Goal: Task Accomplishment & Management: Manage account settings

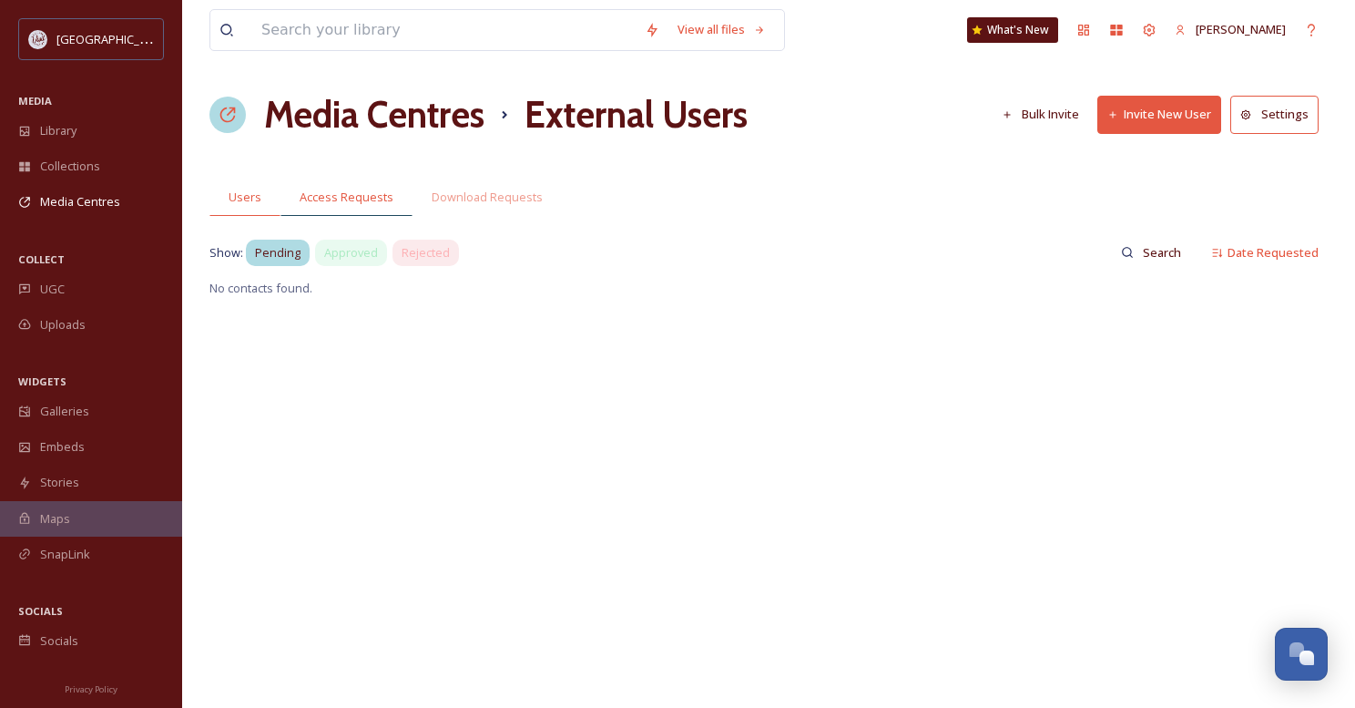
click at [348, 198] on span "Access Requests" at bounding box center [347, 197] width 94 height 17
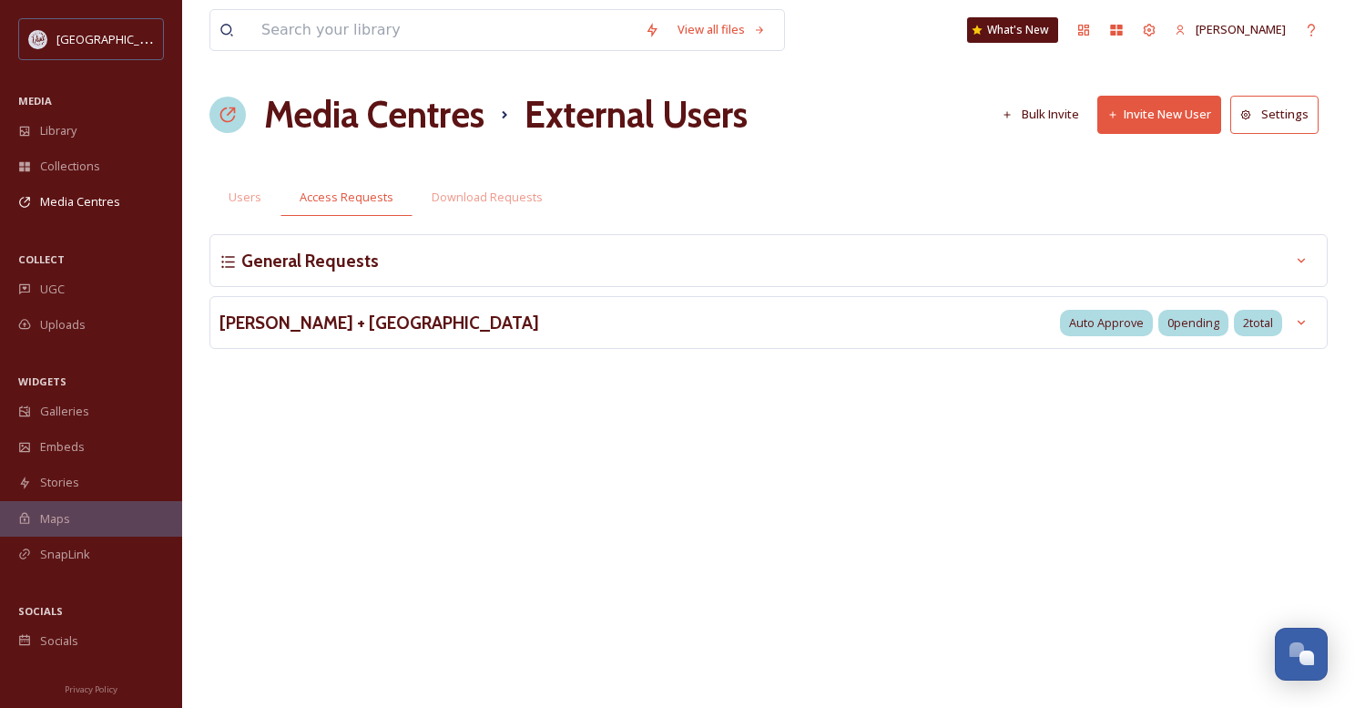
click at [341, 321] on h3 "[PERSON_NAME] + [GEOGRAPHIC_DATA]" at bounding box center [379, 323] width 320 height 26
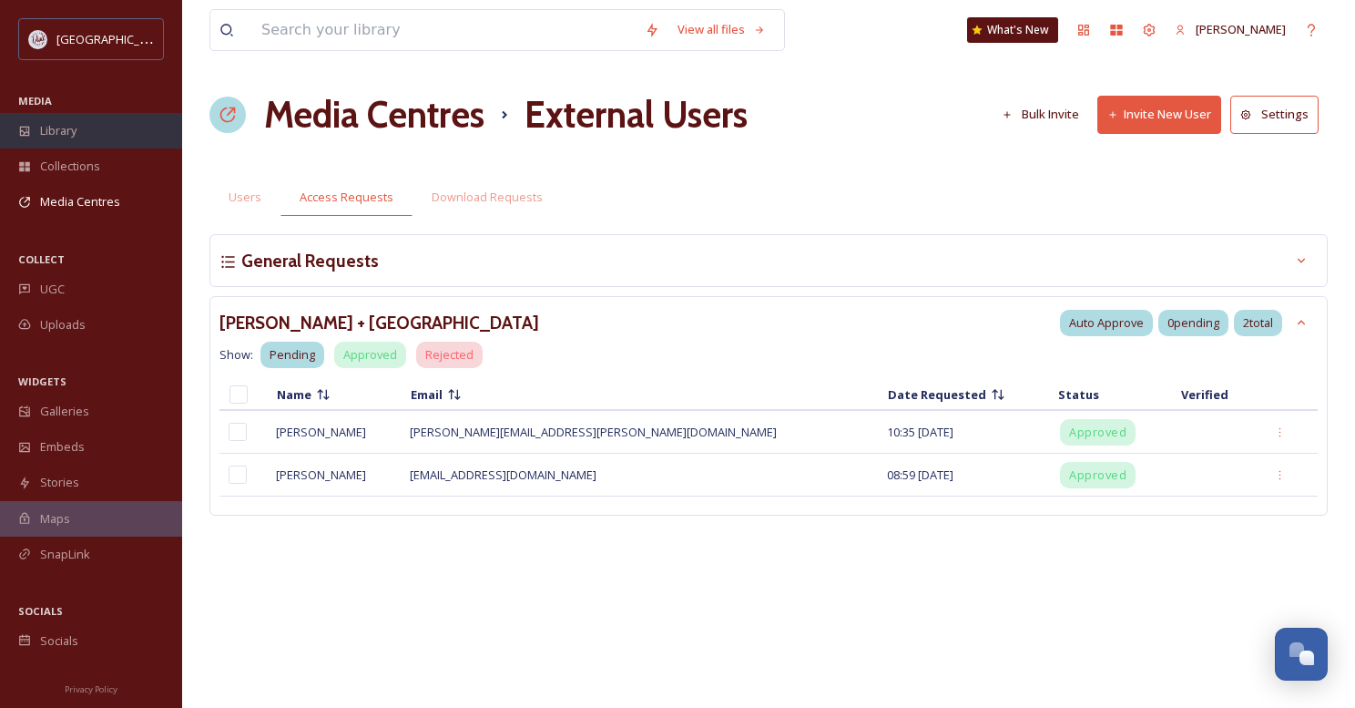
click at [63, 134] on span "Library" at bounding box center [58, 130] width 36 height 17
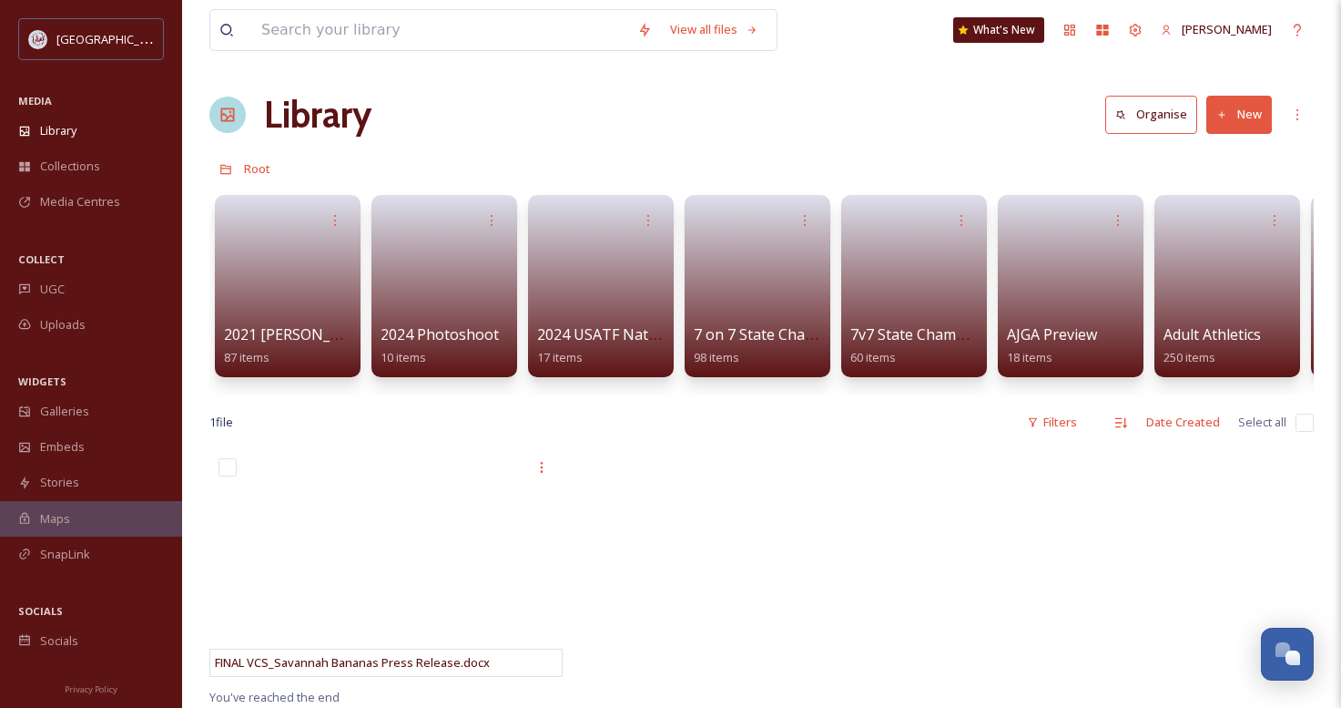
click at [1239, 119] on button "New" at bounding box center [1240, 114] width 66 height 37
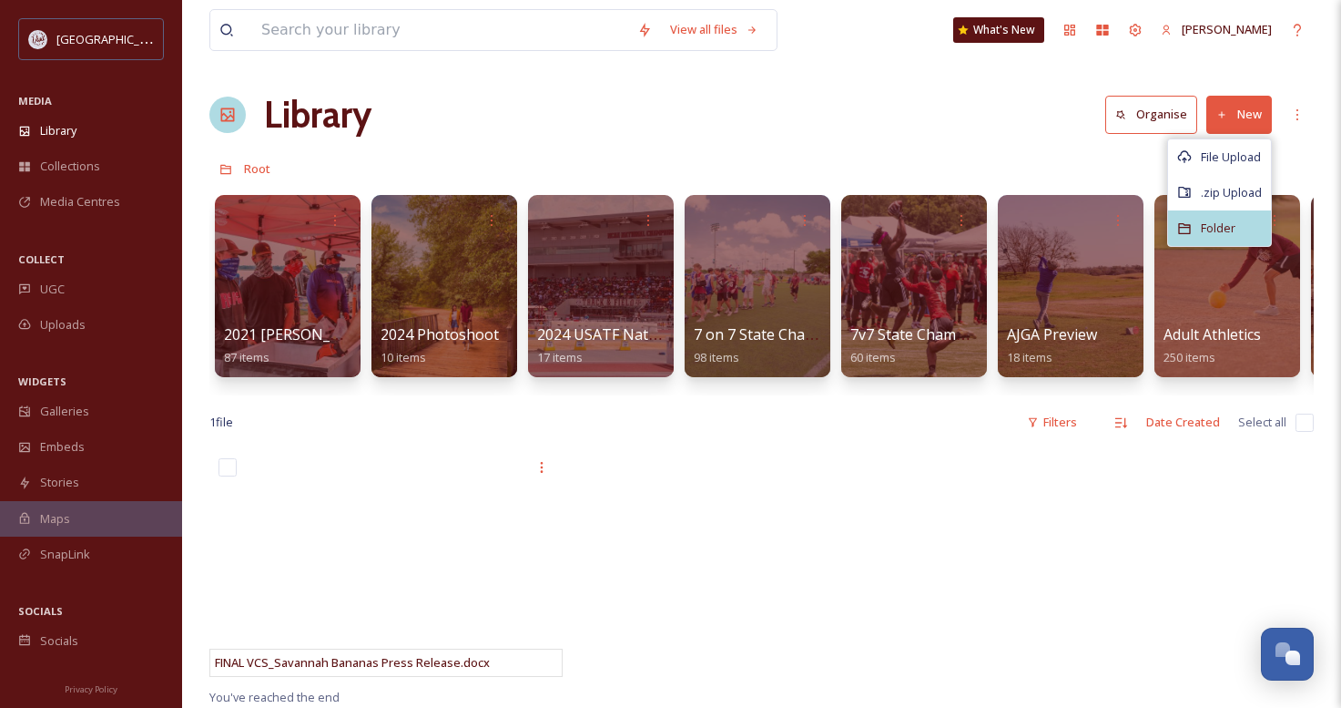
click at [1218, 223] on span "Folder" at bounding box center [1218, 227] width 35 height 17
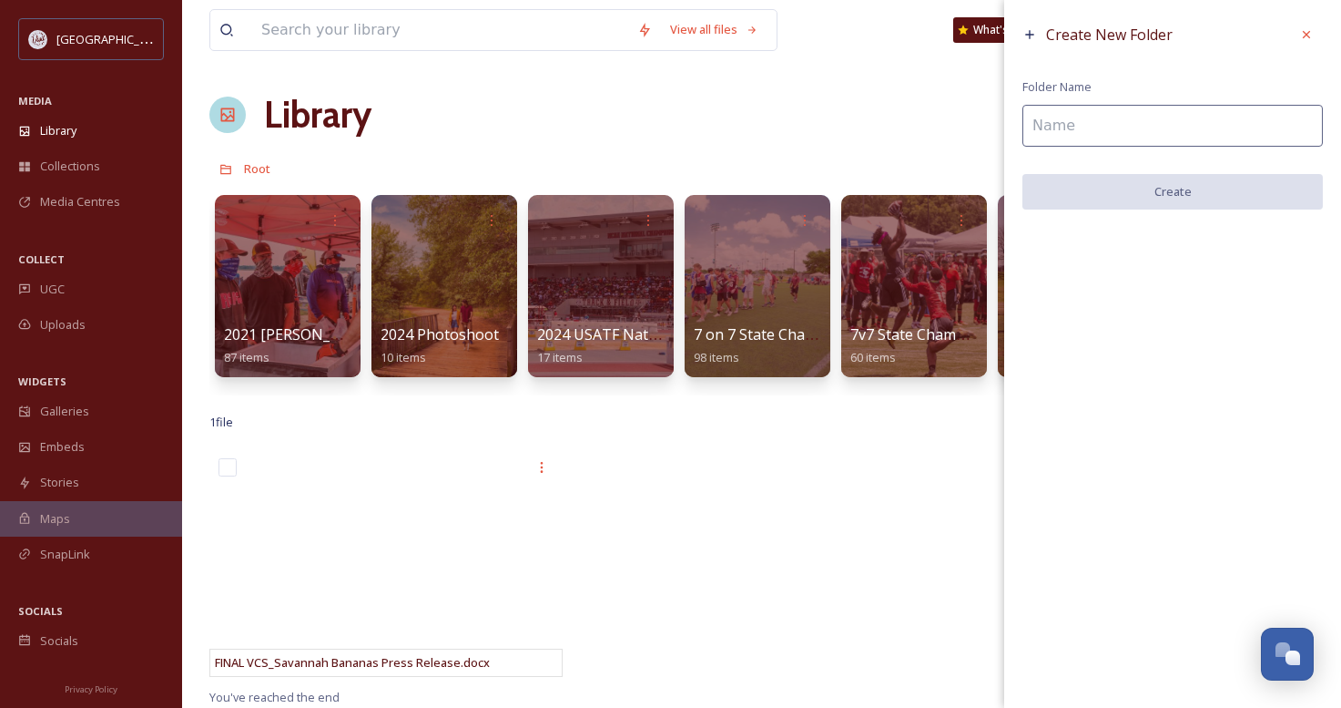
click at [1116, 130] on input at bounding box center [1173, 126] width 301 height 42
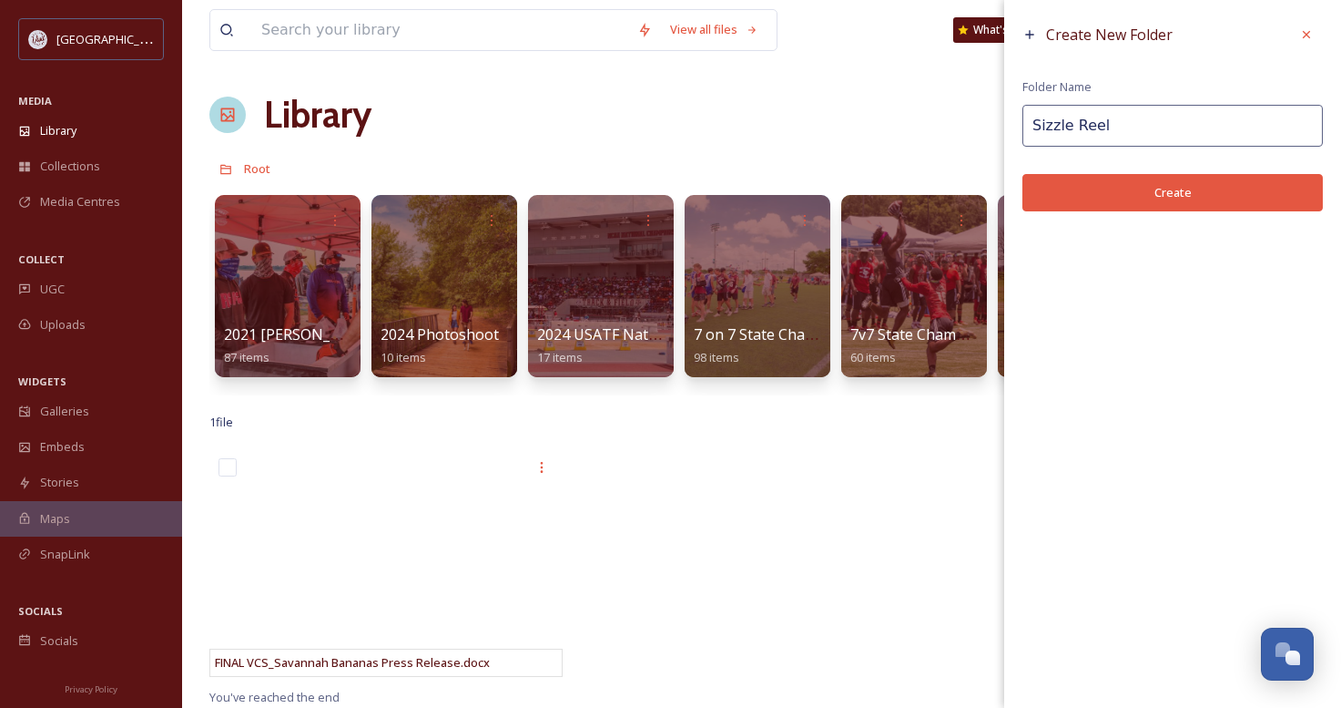
type input "Sizzle Reel"
click at [1151, 180] on button "Create" at bounding box center [1173, 192] width 301 height 37
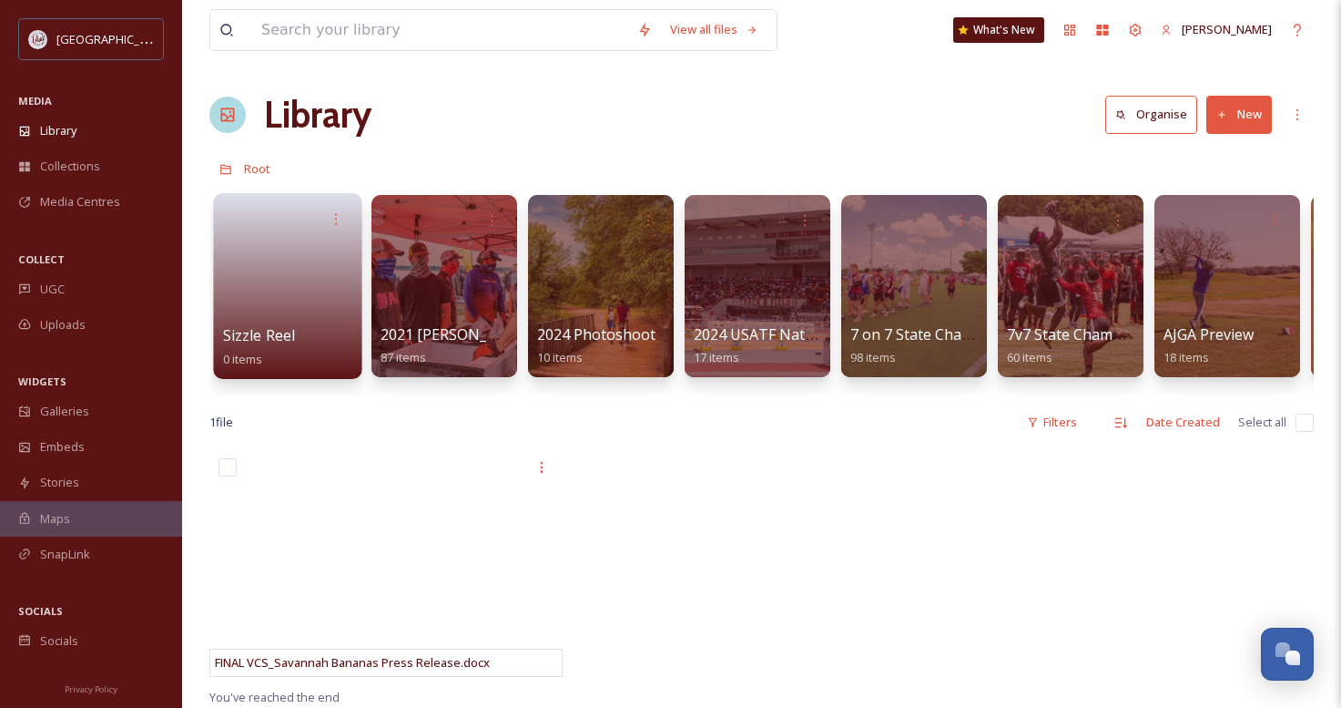
click at [259, 261] on link at bounding box center [288, 280] width 130 height 88
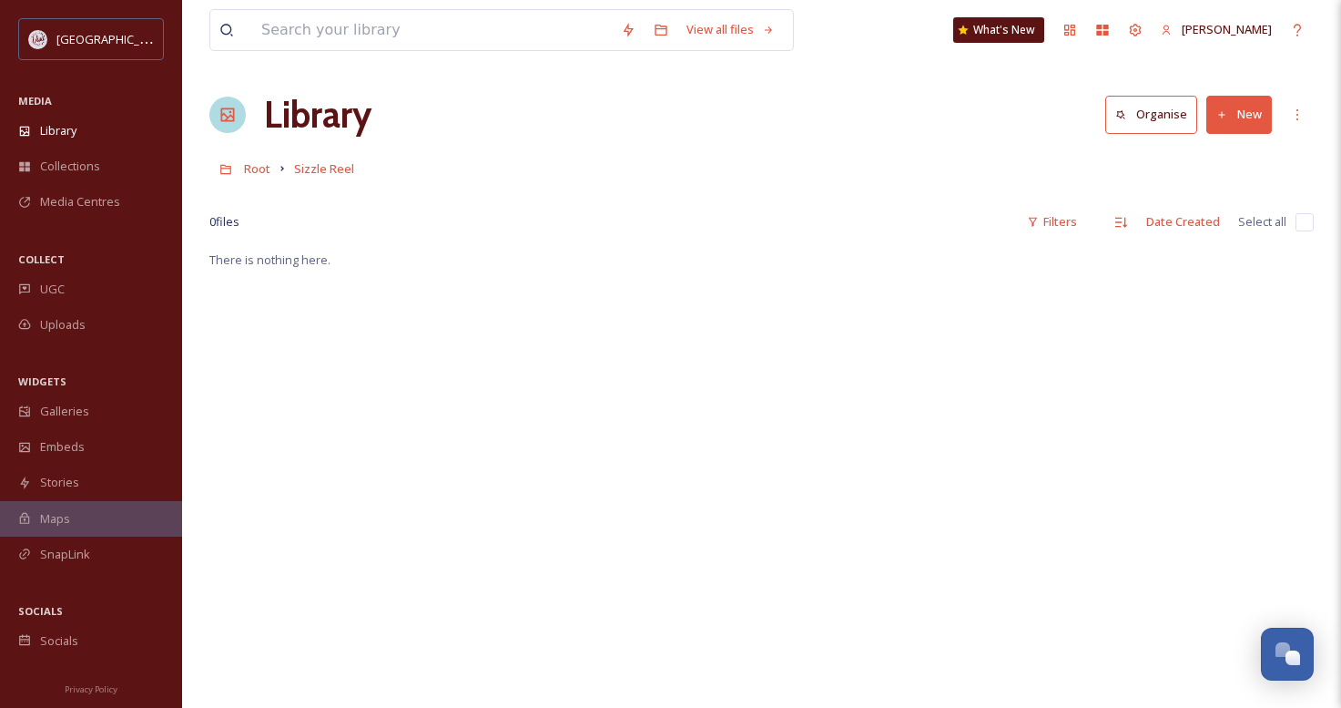
click at [1244, 117] on button "New" at bounding box center [1240, 114] width 66 height 37
click at [1220, 229] on span "Folder" at bounding box center [1218, 227] width 35 height 17
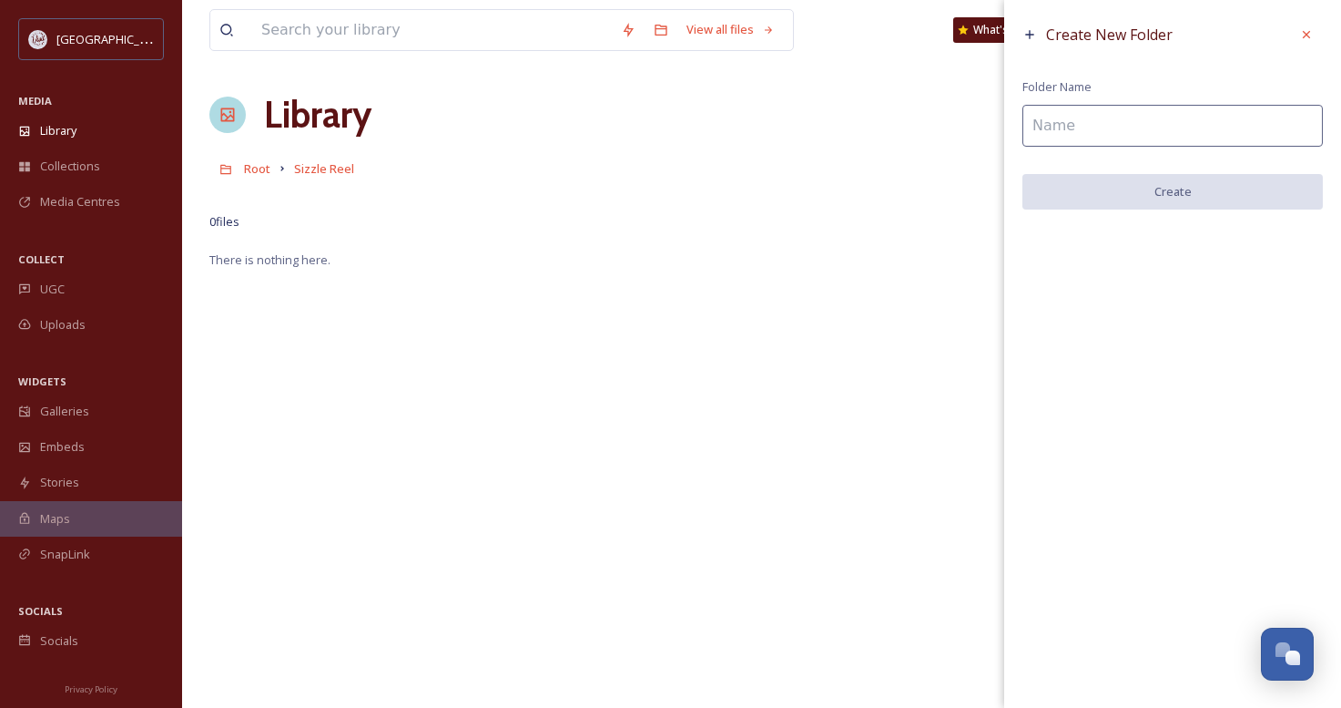
click at [1092, 120] on input at bounding box center [1173, 126] width 301 height 42
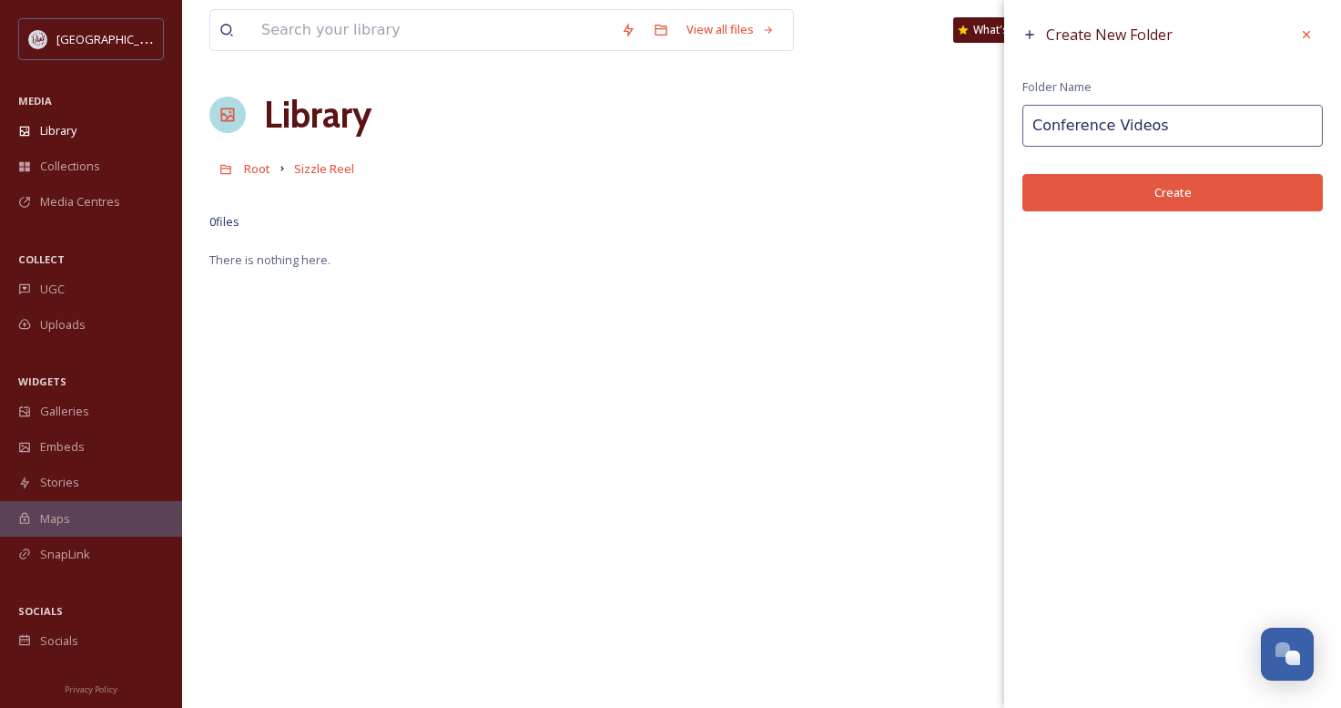
drag, startPoint x: 1162, startPoint y: 125, endPoint x: 1034, endPoint y: 132, distance: 128.6
click at [1034, 132] on input "Conference Videos" at bounding box center [1173, 126] width 301 height 42
type input "For Conferences"
click at [1122, 193] on button "Create" at bounding box center [1173, 192] width 301 height 37
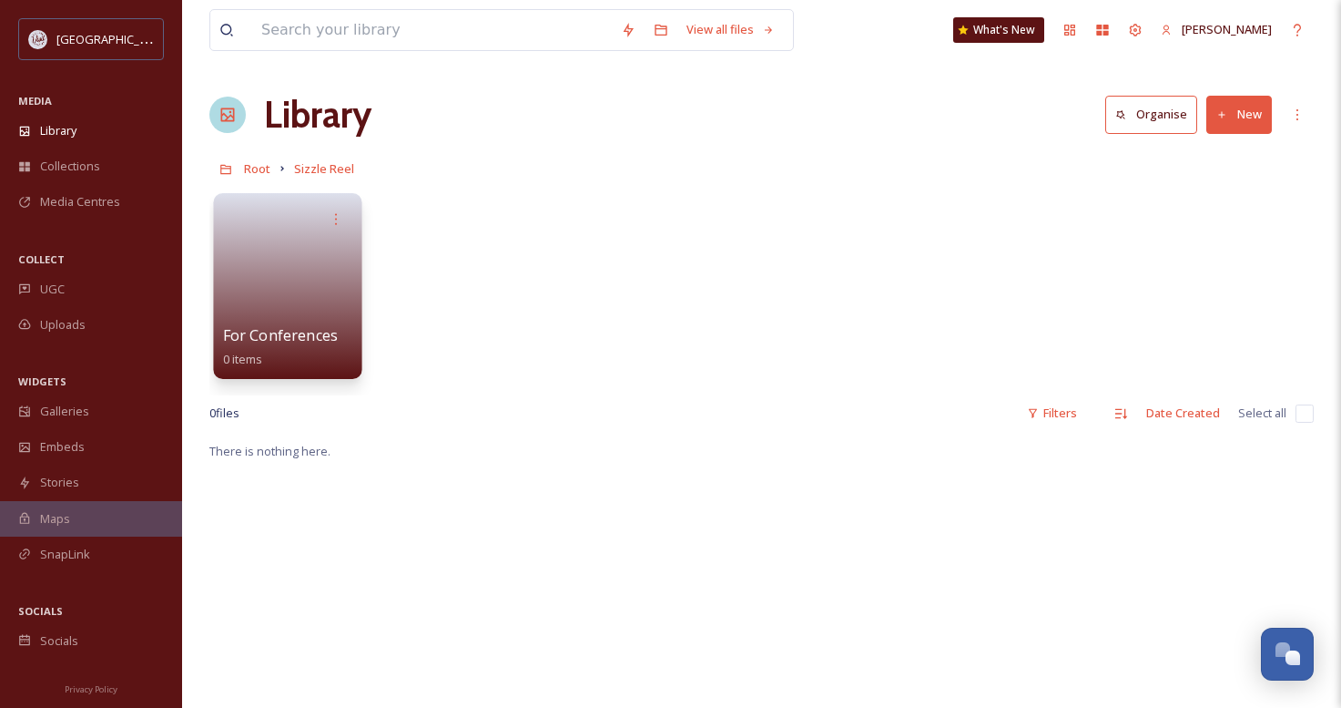
click at [263, 280] on link at bounding box center [288, 280] width 130 height 88
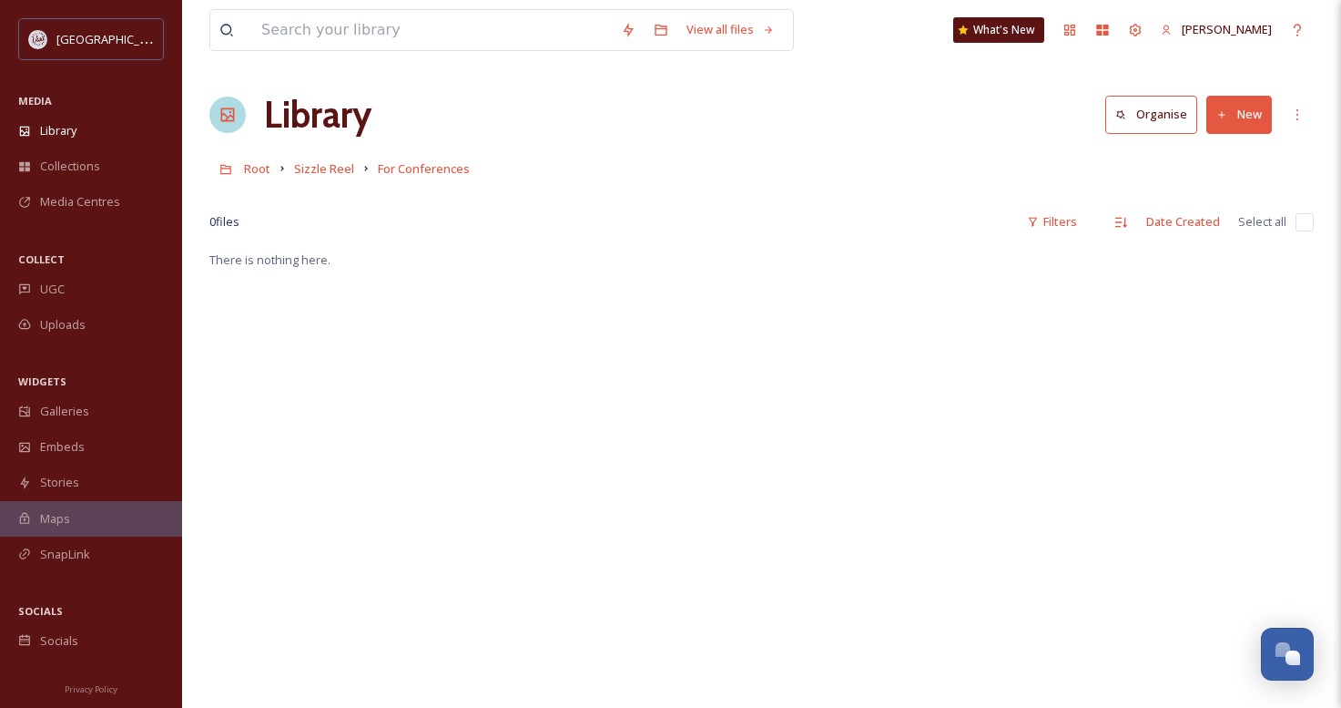
click at [1247, 111] on button "New" at bounding box center [1240, 114] width 66 height 37
click at [1221, 155] on span "File Upload" at bounding box center [1231, 156] width 60 height 17
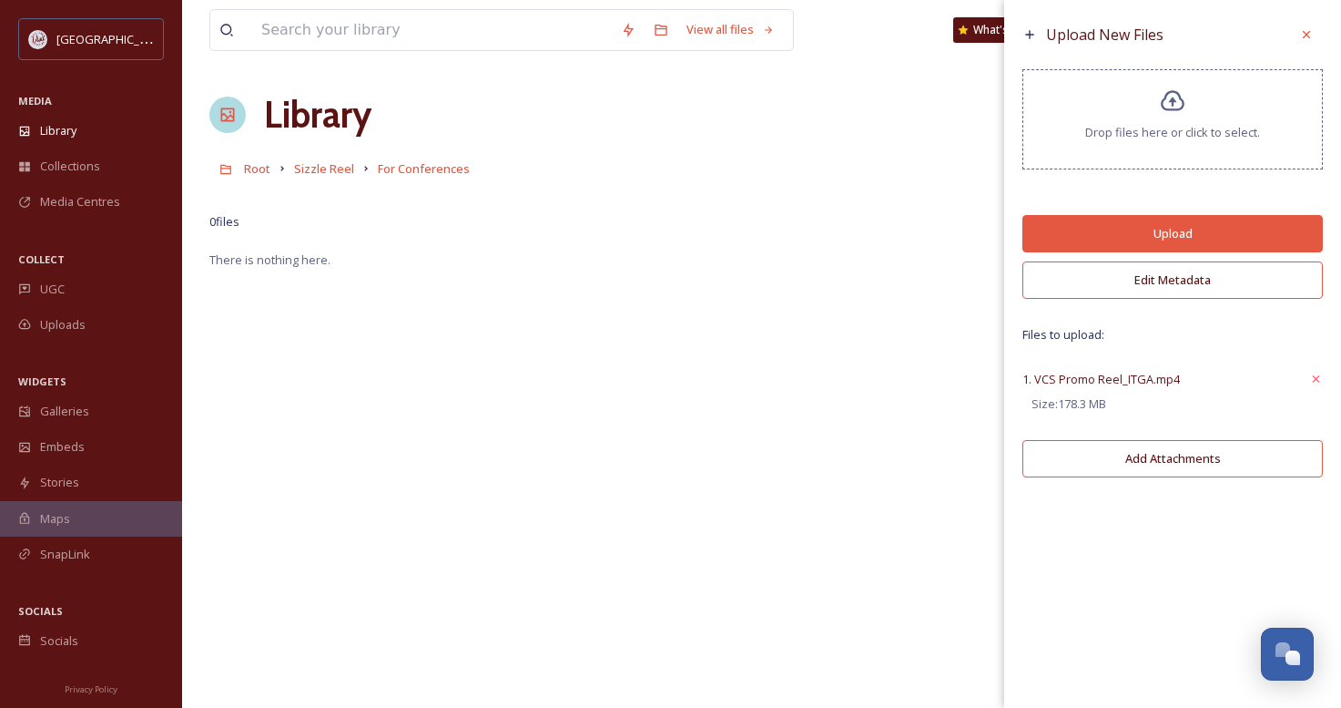
click at [1180, 227] on button "Upload" at bounding box center [1173, 233] width 301 height 37
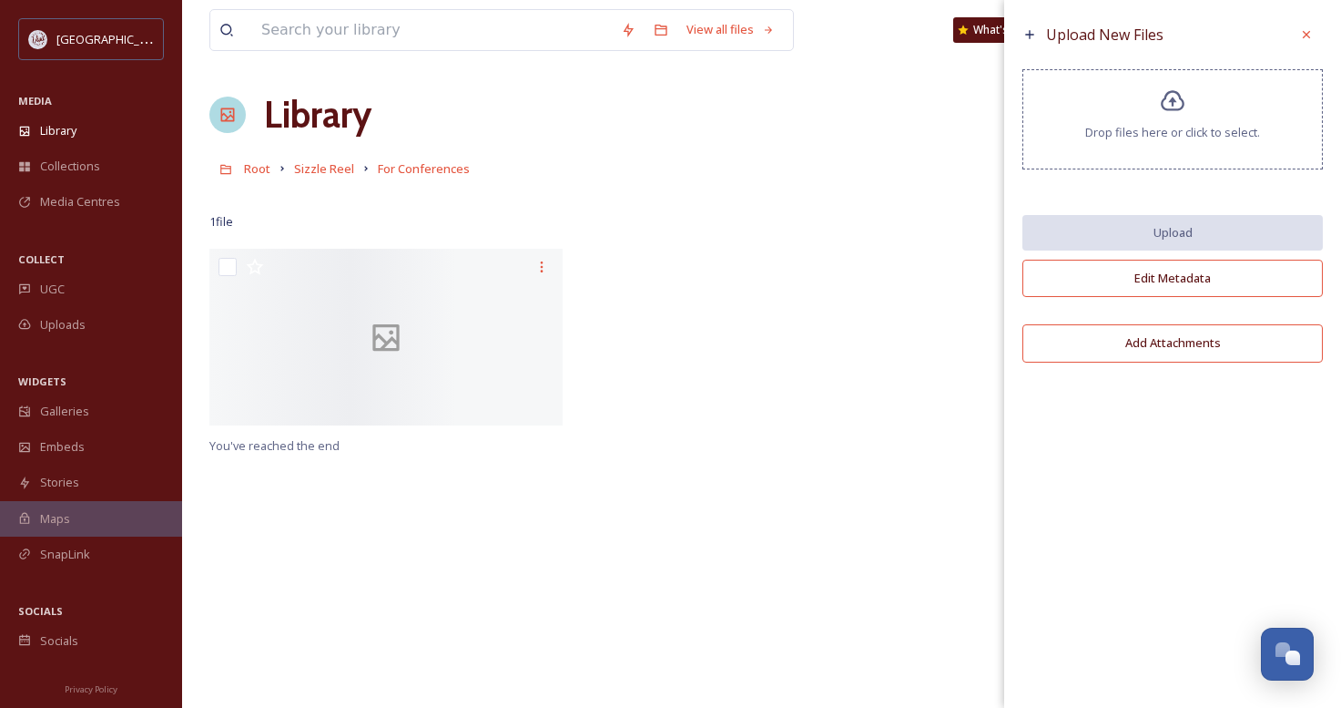
click at [391, 540] on div "You've reached the end" at bounding box center [761, 603] width 1105 height 708
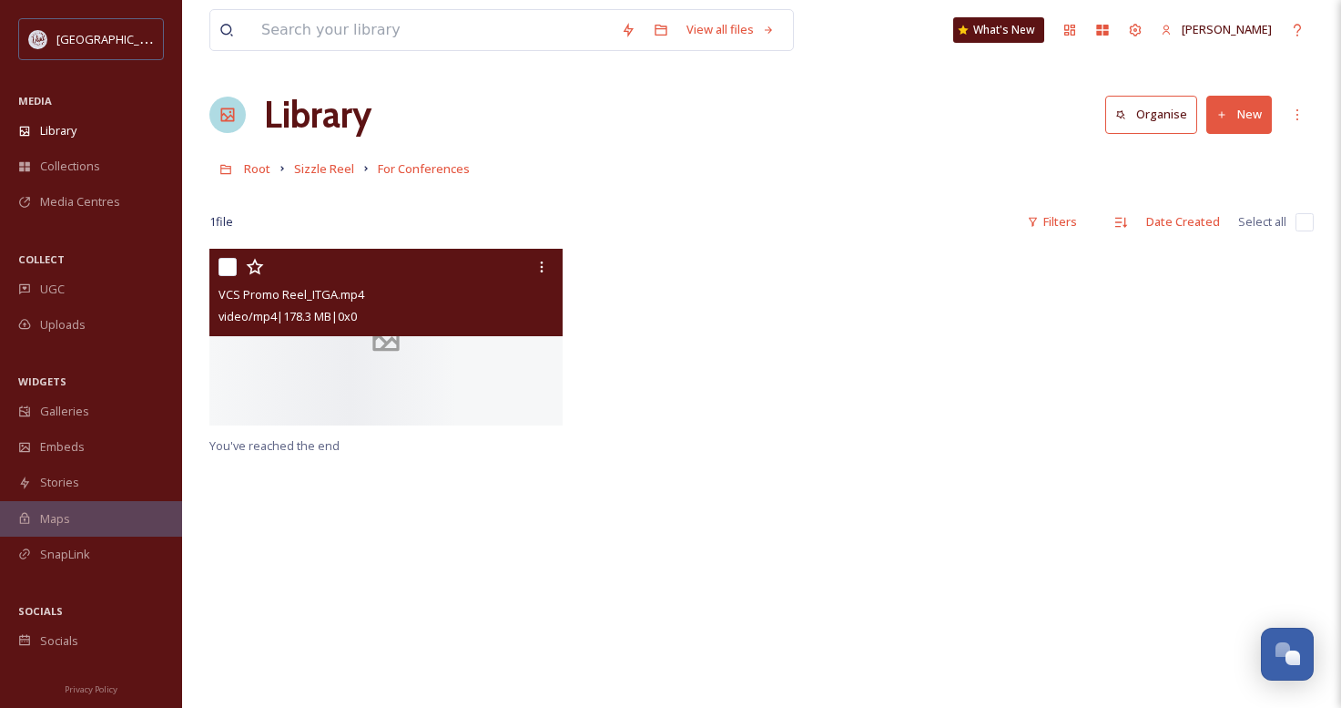
click at [323, 411] on div at bounding box center [385, 337] width 353 height 177
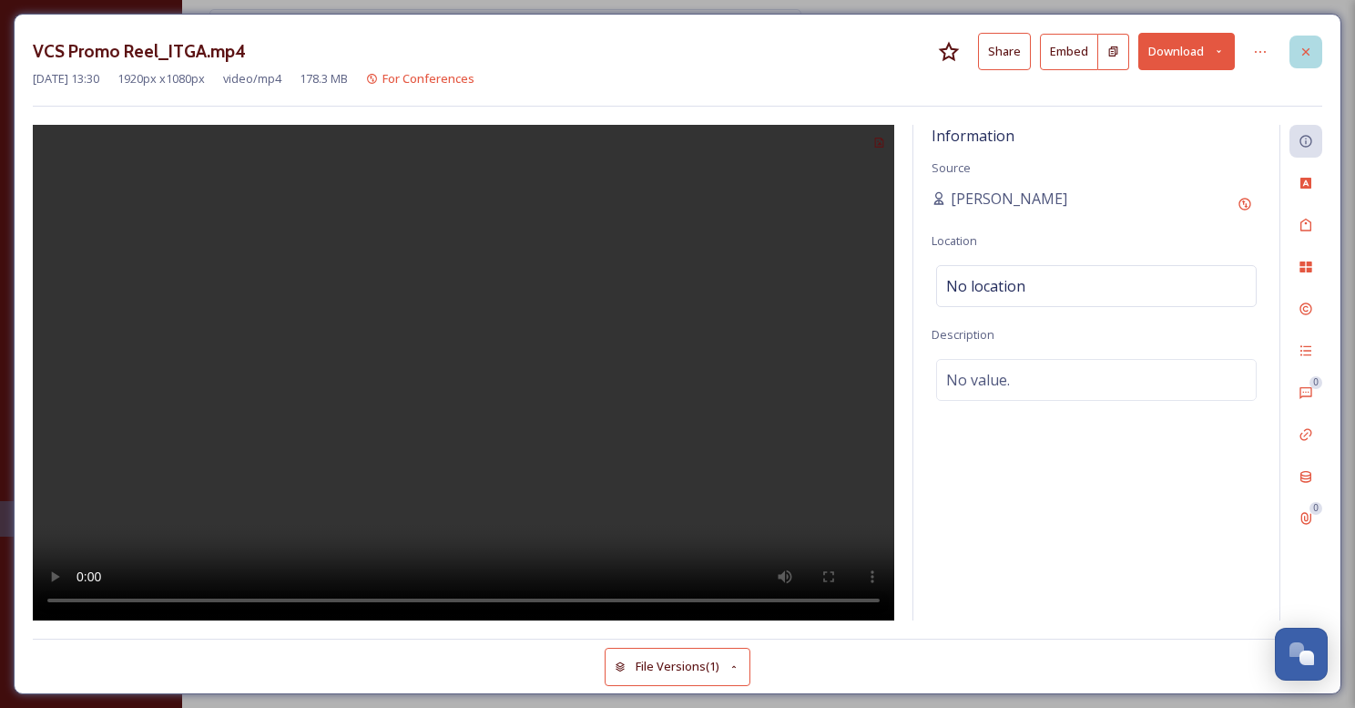
click at [1311, 54] on icon at bounding box center [1306, 52] width 15 height 15
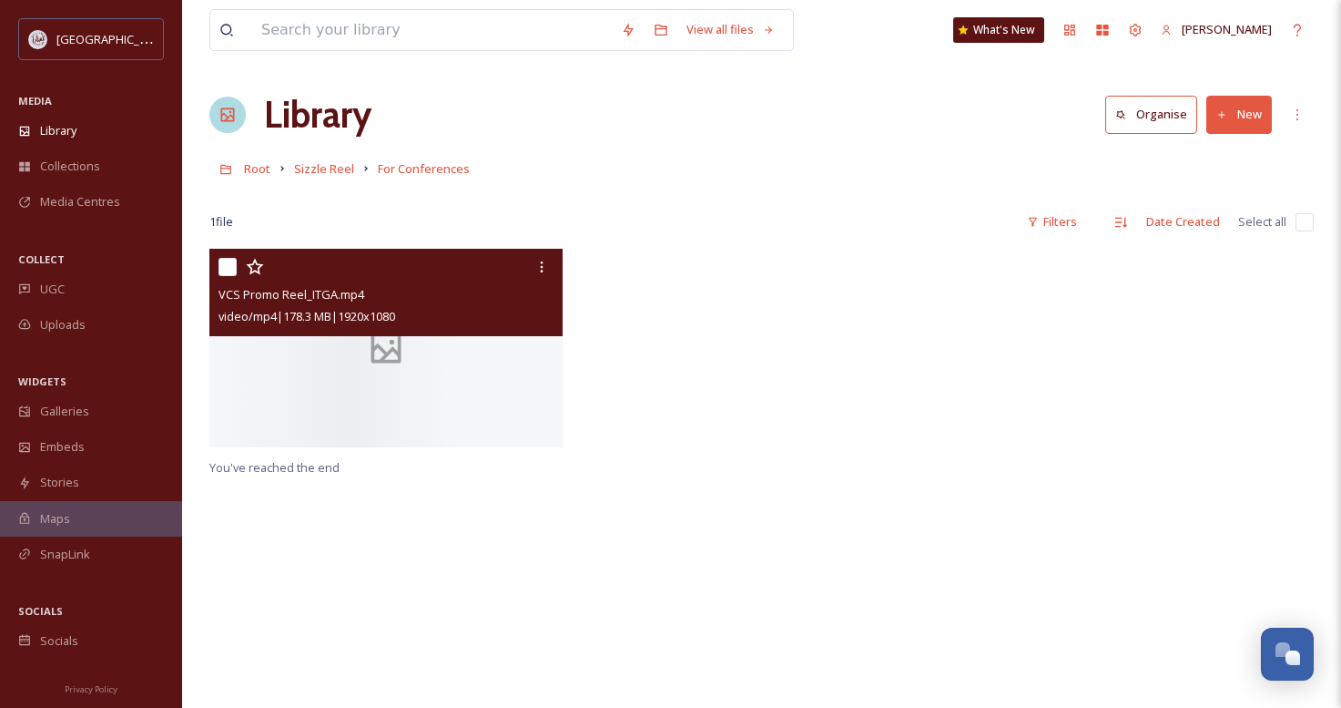
click at [586, 478] on div "VCS Promo Reel_ITGA.mp4 video/mp4 | 178.3 MB | 1920 x 1080 You've reached the e…" at bounding box center [761, 603] width 1105 height 708
click at [549, 263] on div at bounding box center [541, 266] width 33 height 33
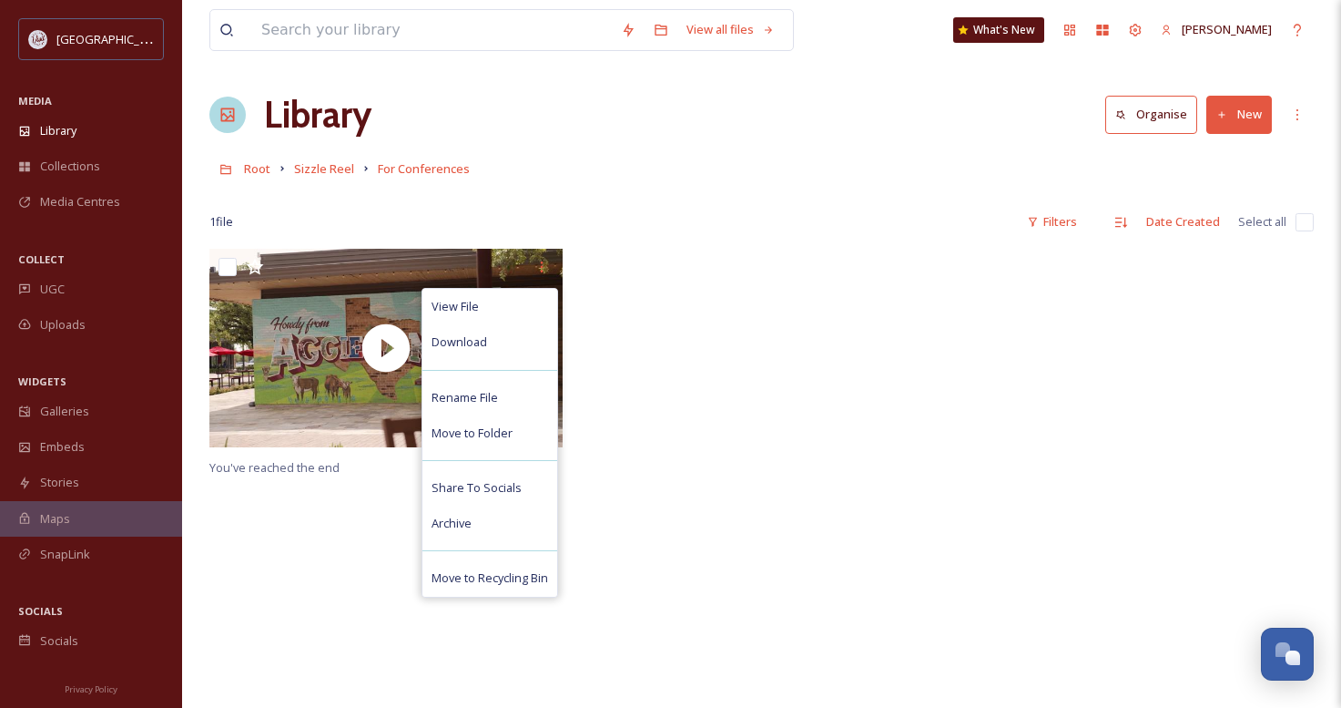
click at [721, 431] on div at bounding box center [762, 353] width 362 height 208
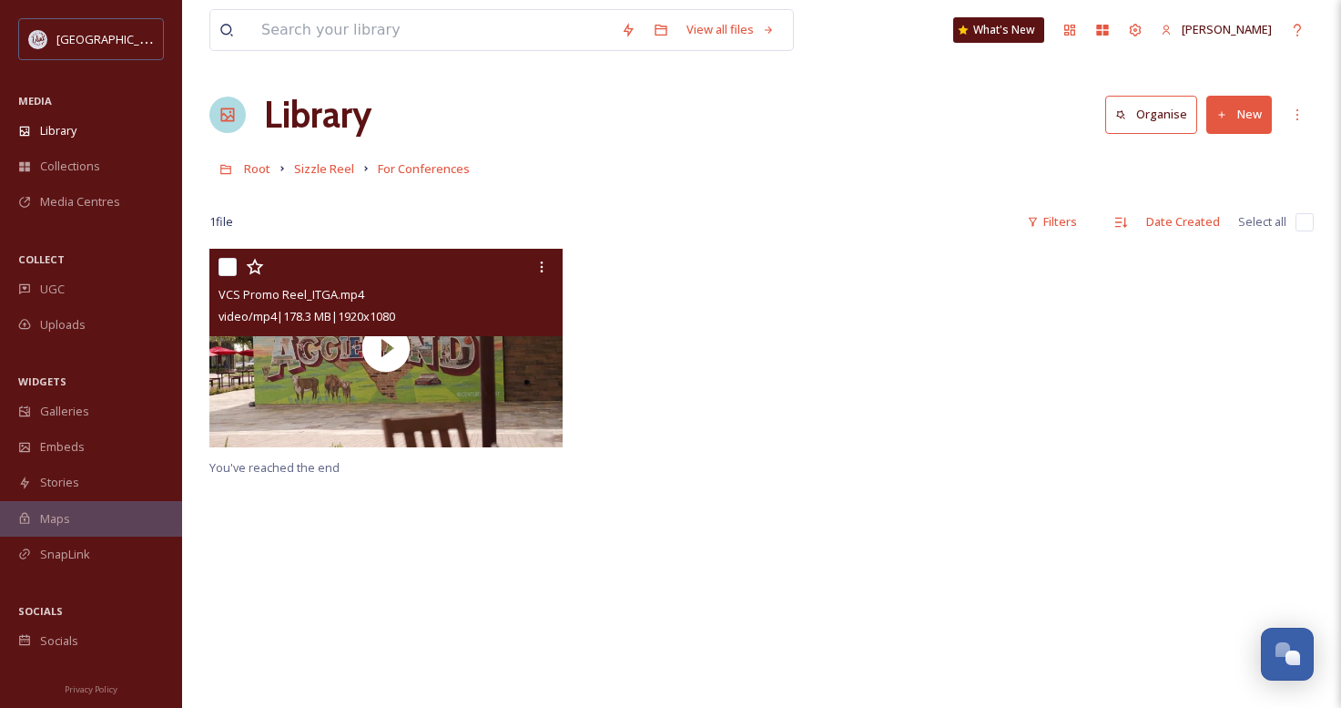
click at [475, 287] on div "VCS Promo Reel_ITGA.mp4" at bounding box center [389, 294] width 340 height 22
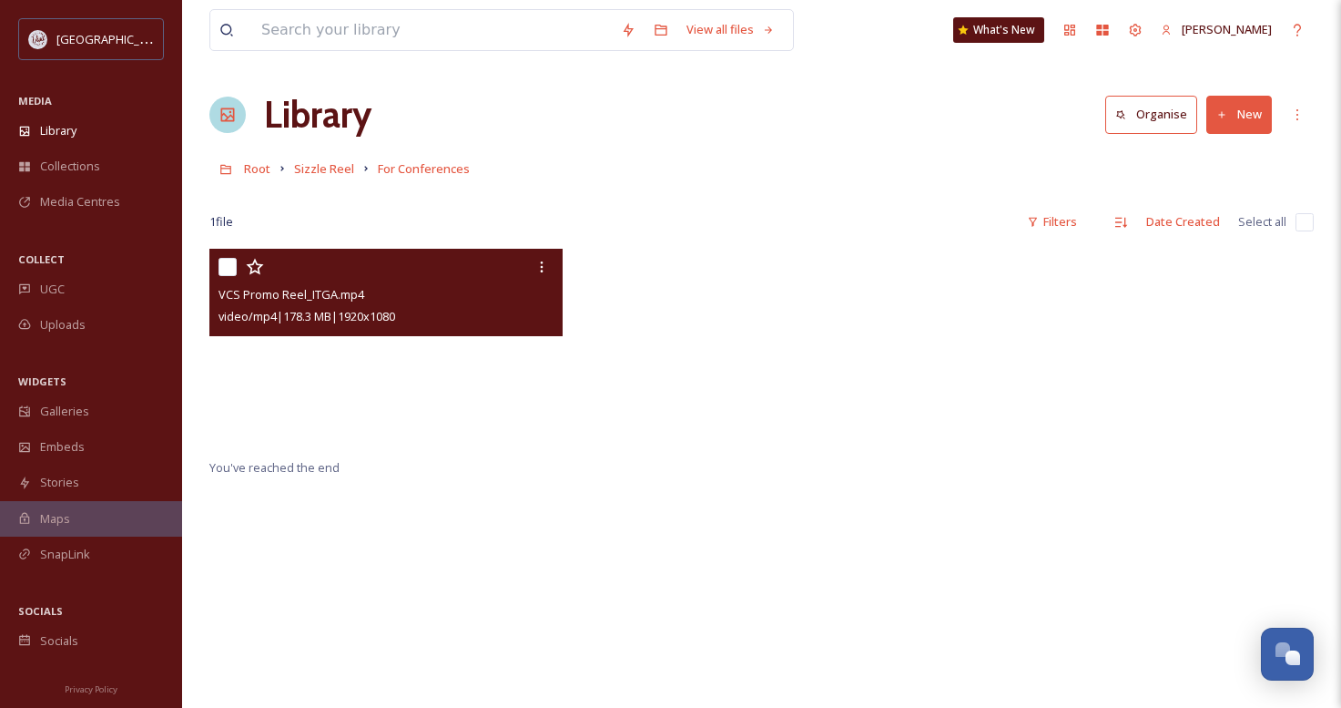
click at [432, 380] on video "VCS Promo Reel_ITGA.mp4" at bounding box center [385, 348] width 353 height 199
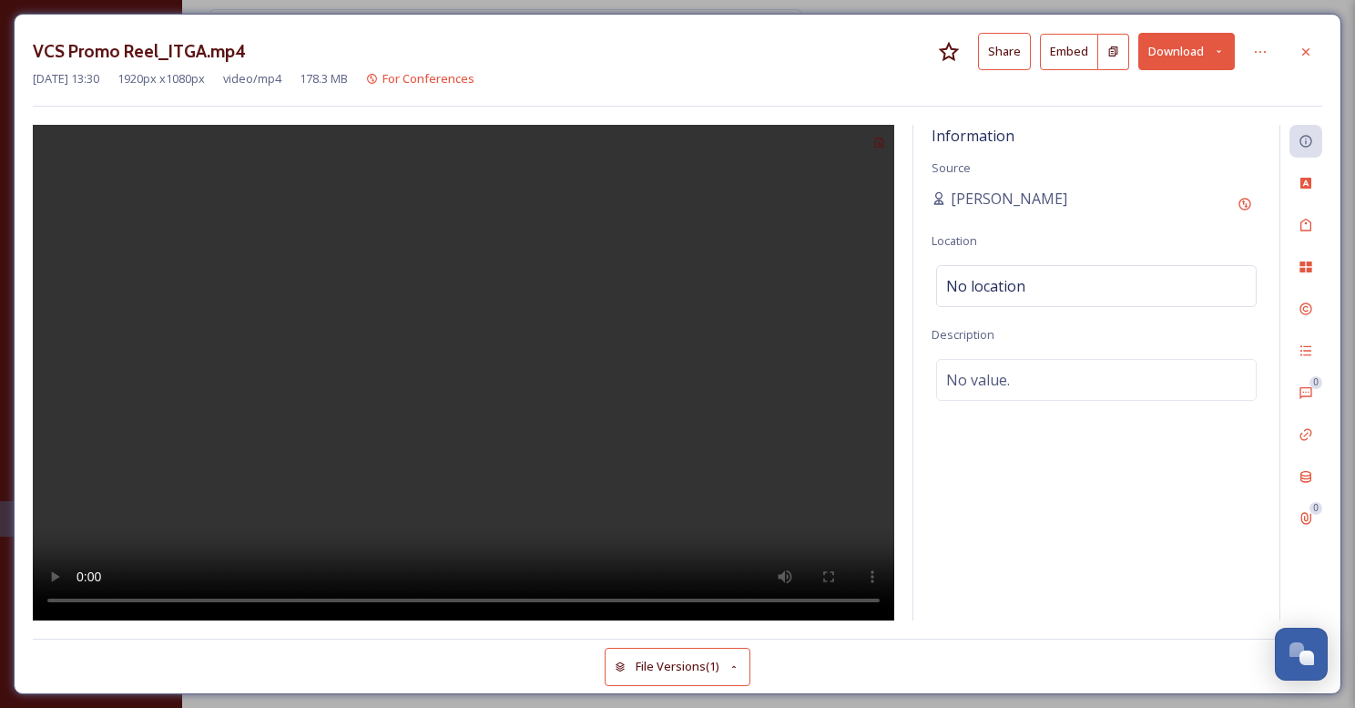
click at [994, 58] on button "Share" at bounding box center [1004, 51] width 53 height 37
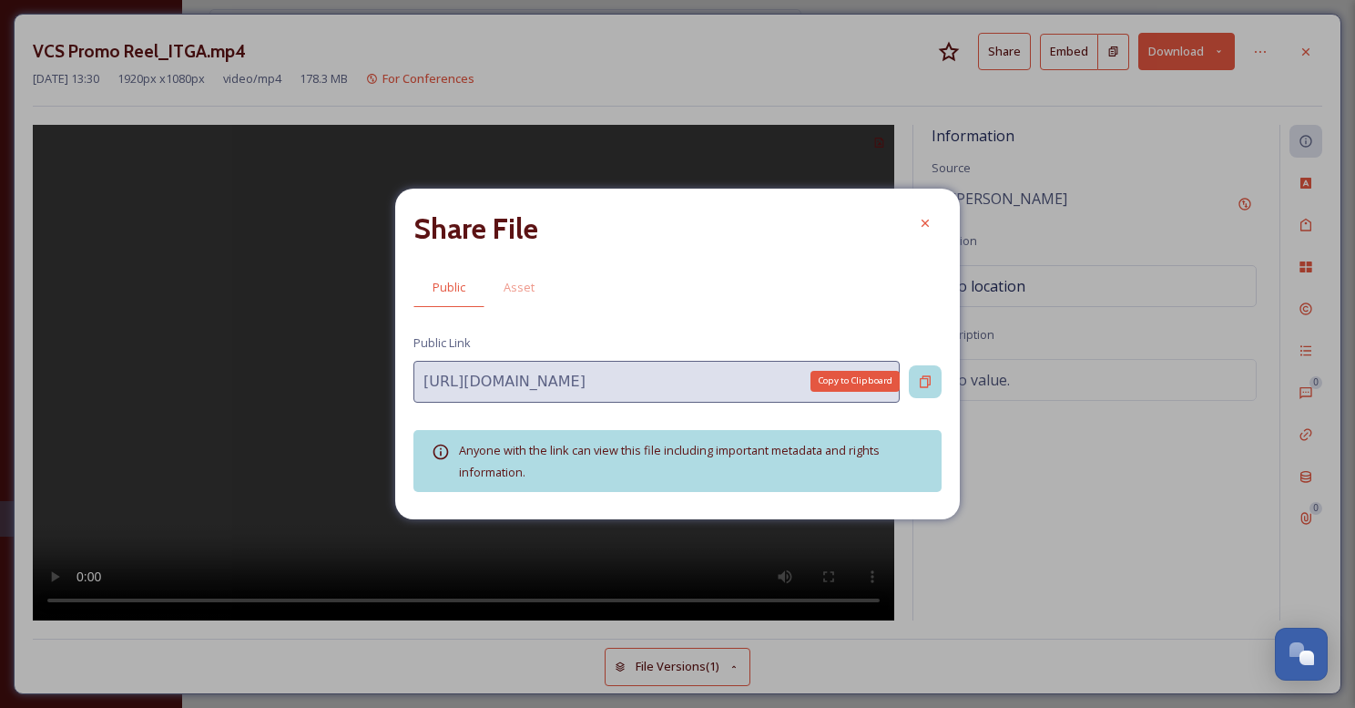
click at [933, 378] on div "Copy to Clipboard" at bounding box center [925, 381] width 33 height 33
click at [521, 289] on span "Asset" at bounding box center [519, 287] width 31 height 17
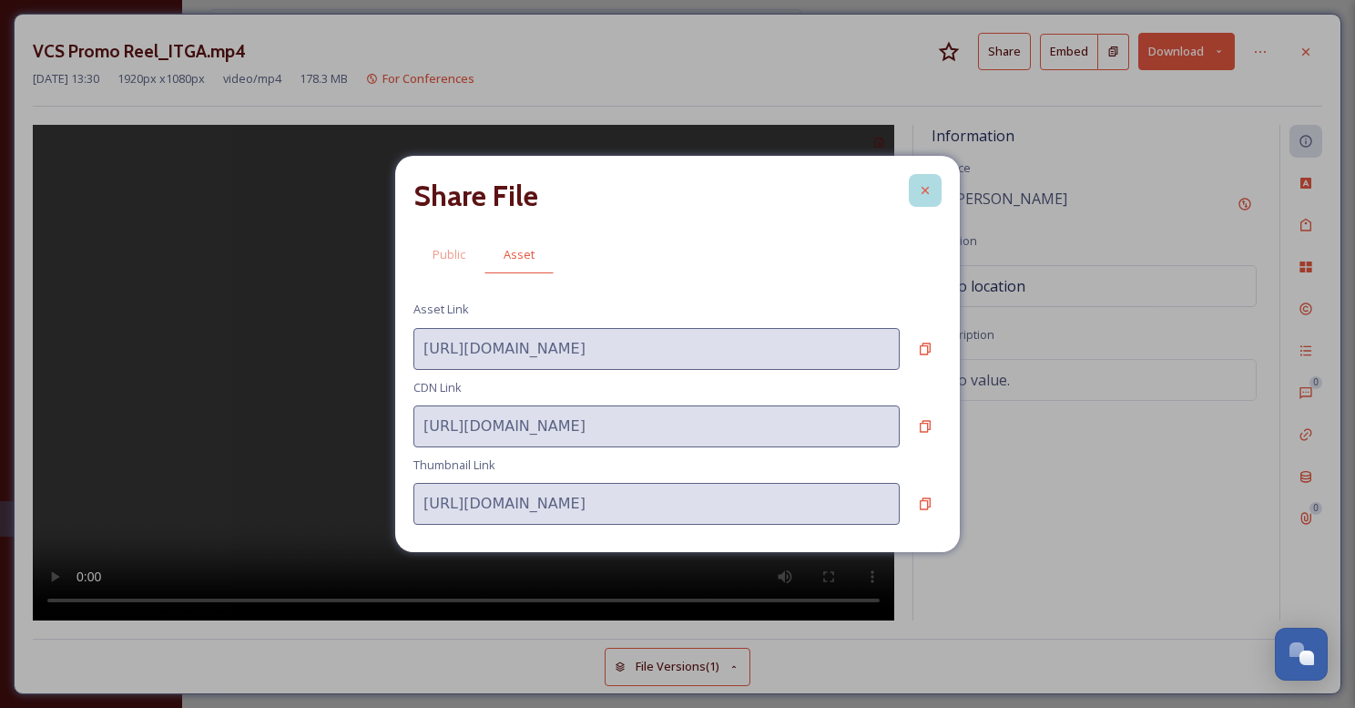
click at [924, 197] on icon at bounding box center [925, 190] width 15 height 15
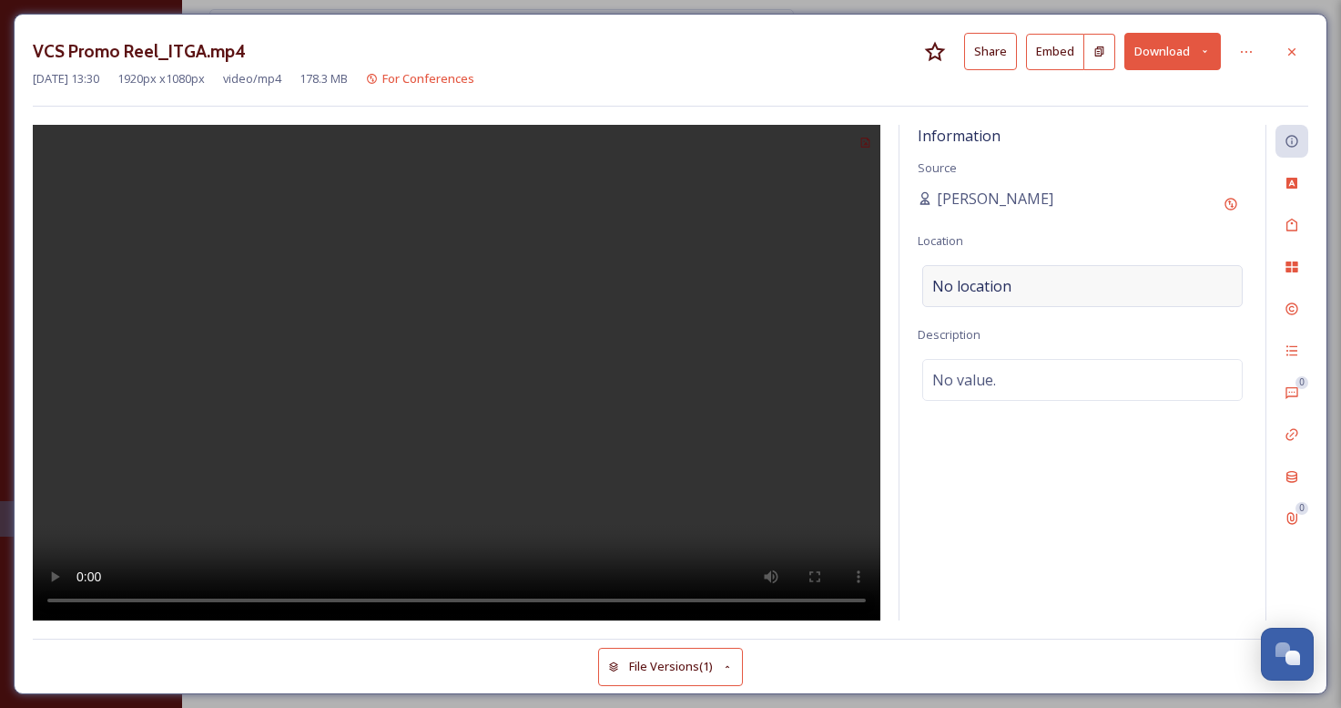
click at [1022, 282] on div "No location" at bounding box center [1083, 286] width 321 height 42
click at [996, 287] on input at bounding box center [1082, 286] width 319 height 40
click at [954, 382] on span "No value." at bounding box center [965, 380] width 64 height 22
click at [948, 401] on textarea at bounding box center [1083, 434] width 330 height 151
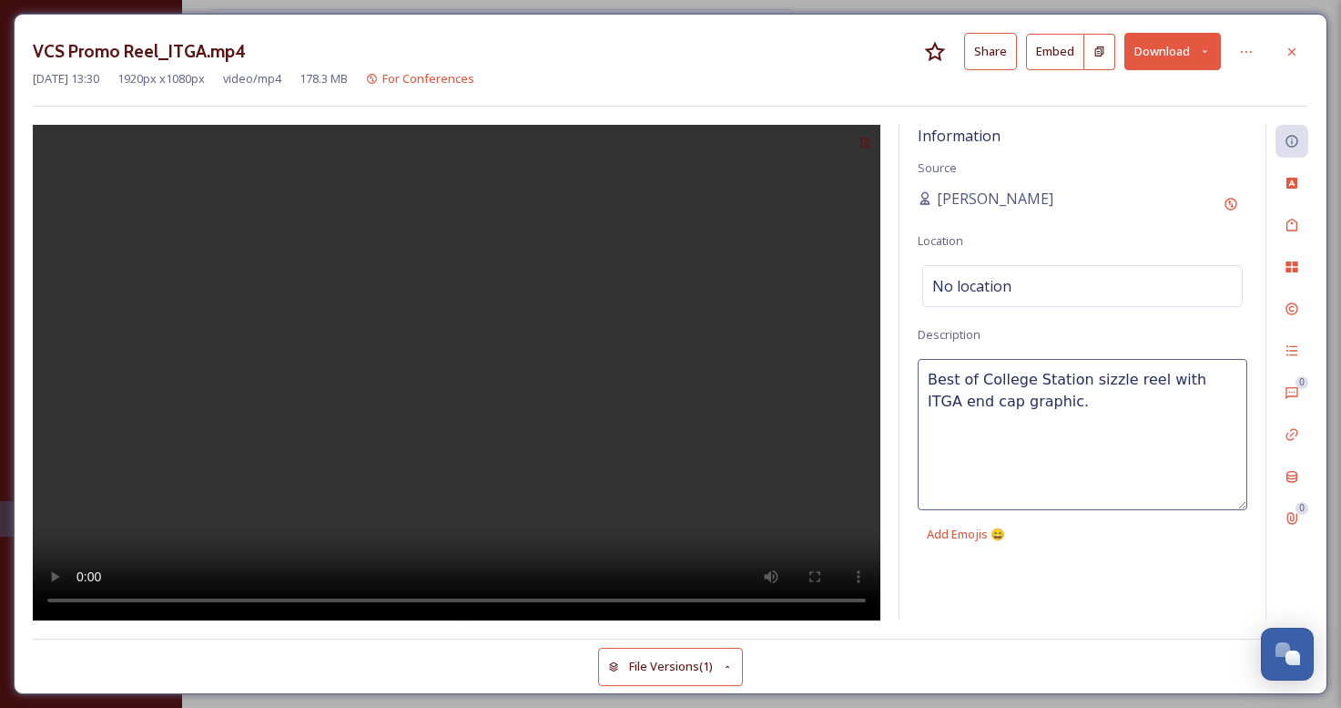
click at [954, 402] on textarea "Best of College Station sizzle reel with ITGA end cap graphic." at bounding box center [1083, 434] width 330 height 151
type textarea "Best of College Station sizzle reel with ITGA end cap welcome graphic."
click at [1070, 299] on div "No location" at bounding box center [1083, 286] width 321 height 42
click at [1291, 49] on icon at bounding box center [1292, 52] width 15 height 15
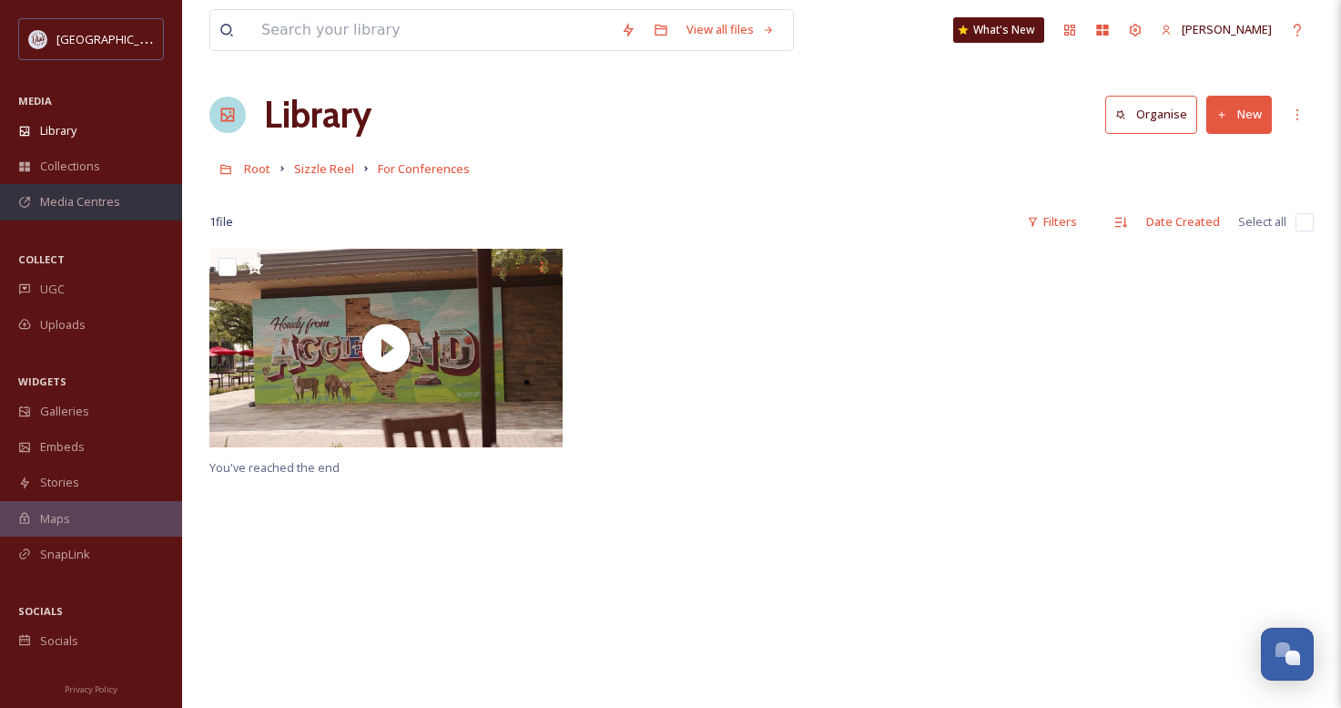
click at [82, 204] on span "Media Centres" at bounding box center [80, 201] width 80 height 17
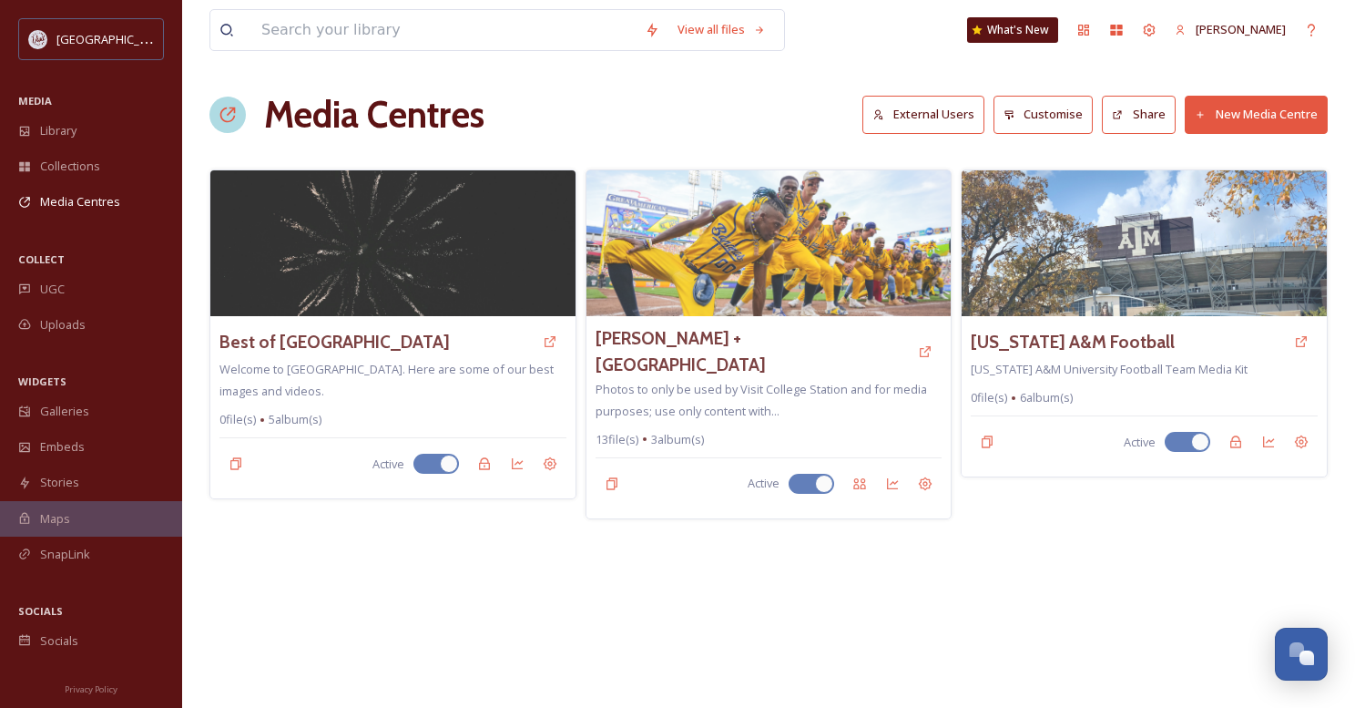
click at [1264, 114] on button "New Media Centre" at bounding box center [1256, 114] width 143 height 37
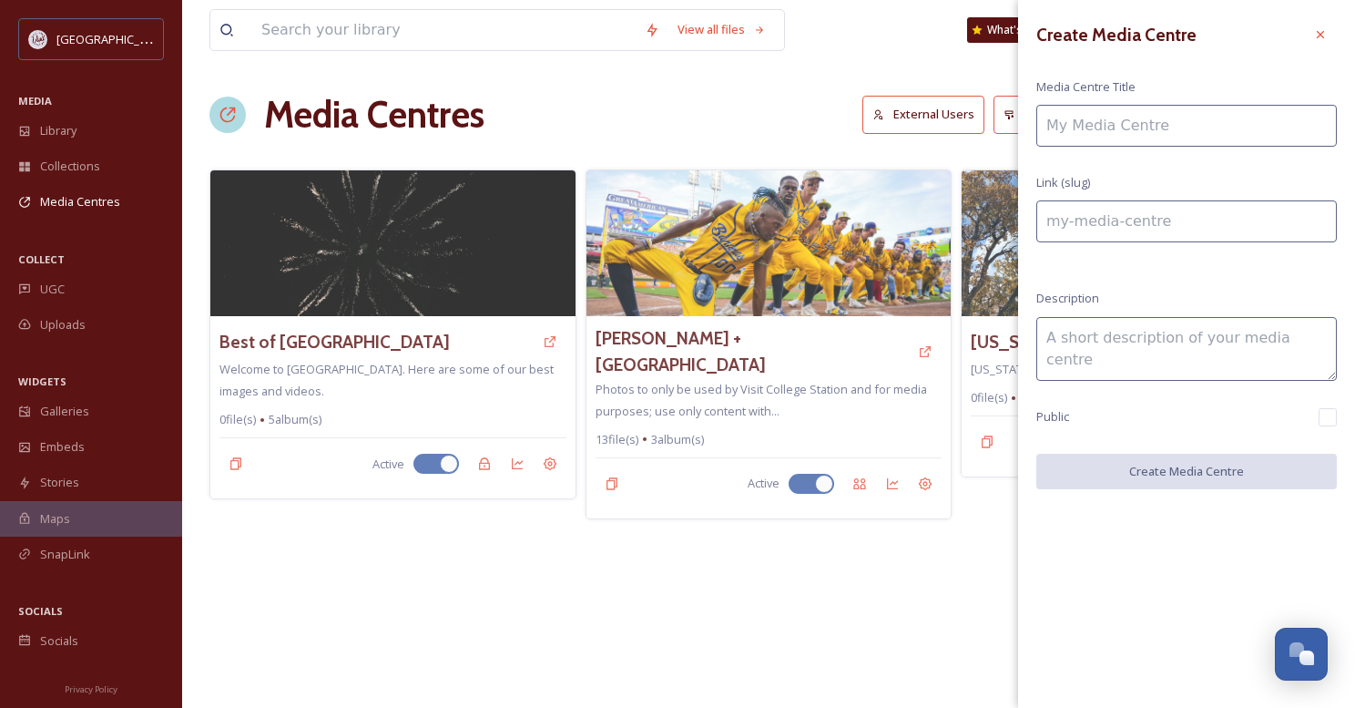
click at [1160, 141] on input at bounding box center [1186, 126] width 301 height 42
type input "I"
type input "i"
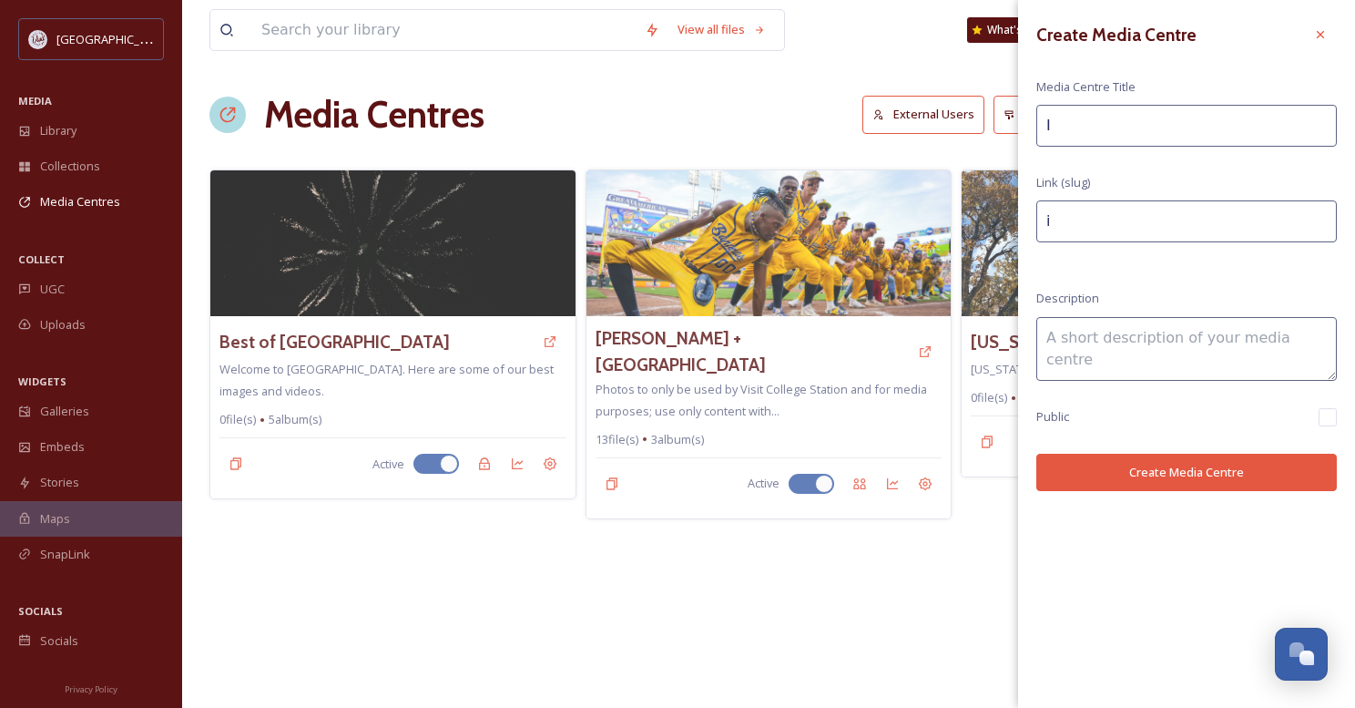
type input "IT"
type input "it"
type input "ITG"
type input "itg"
type input "ITGA"
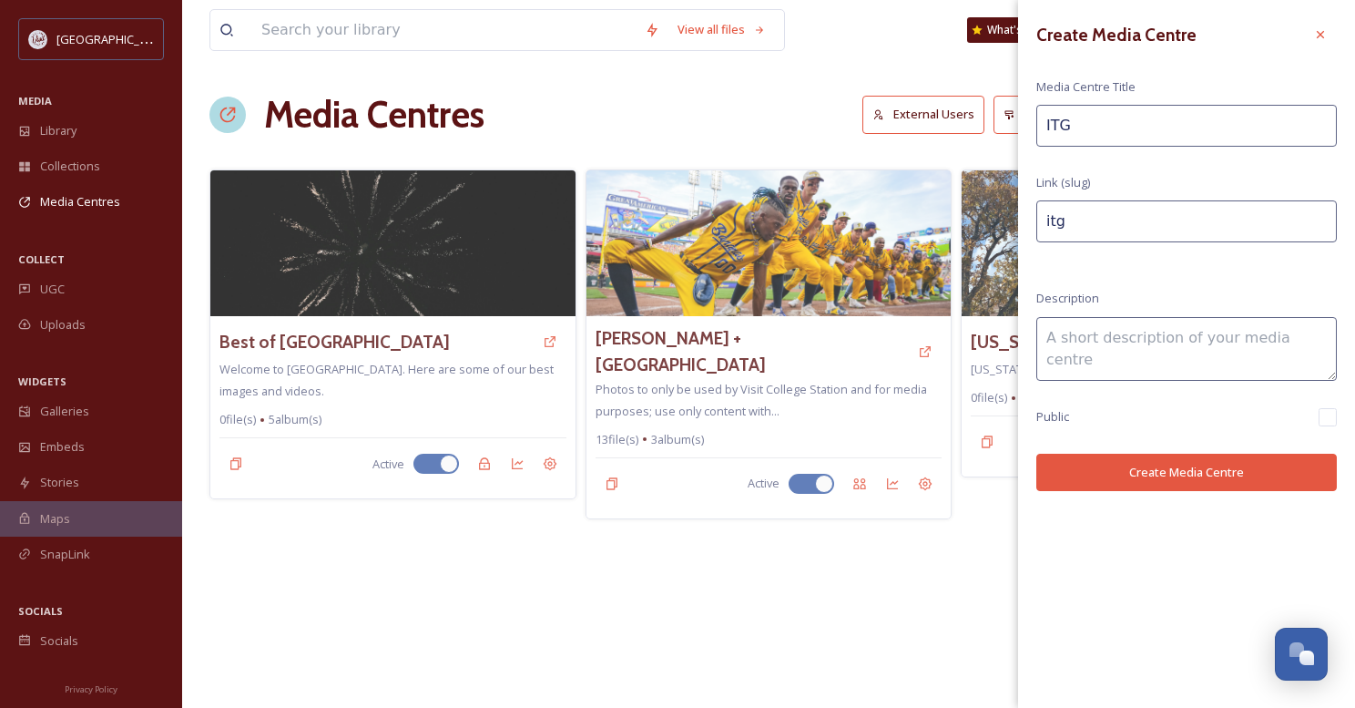
type input "itga"
type input "ITGA"
click at [1124, 352] on textarea at bounding box center [1186, 349] width 301 height 64
type textarea "International Town & Gown Association"
click at [1176, 470] on button "Create Media Centre" at bounding box center [1186, 472] width 301 height 37
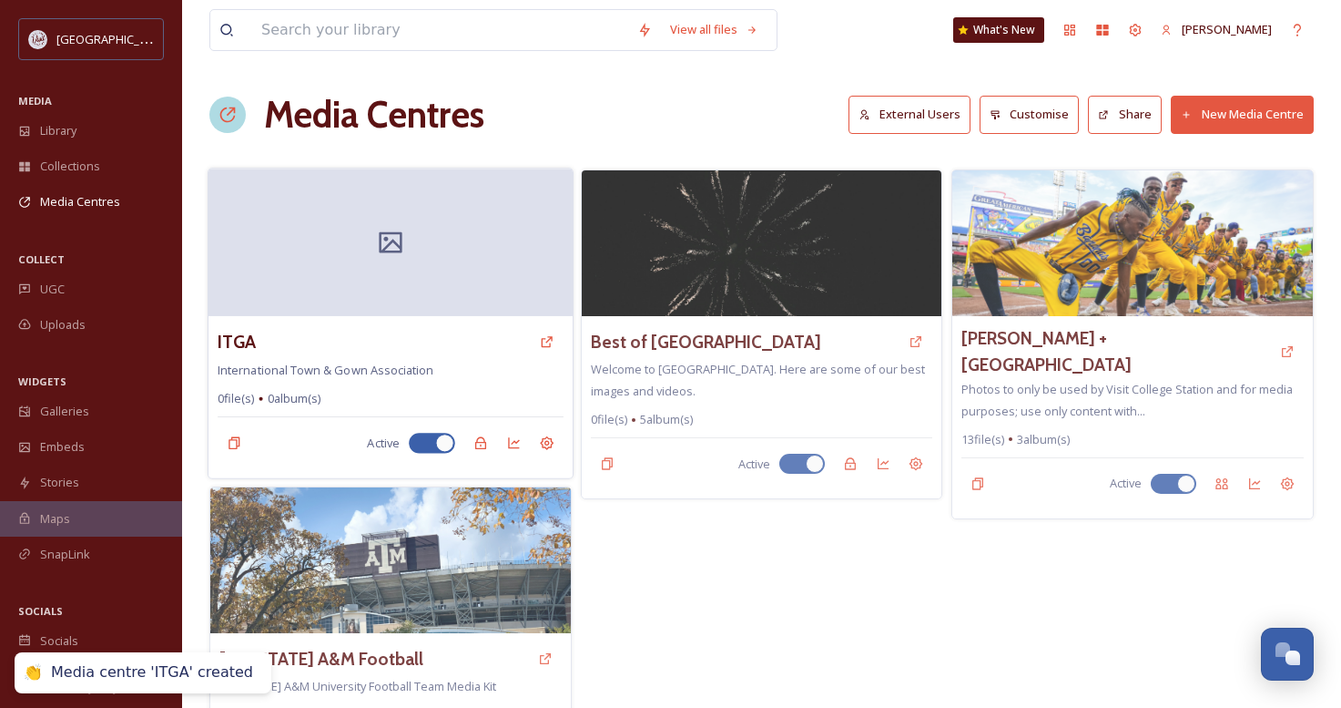
click at [474, 260] on div at bounding box center [391, 242] width 364 height 148
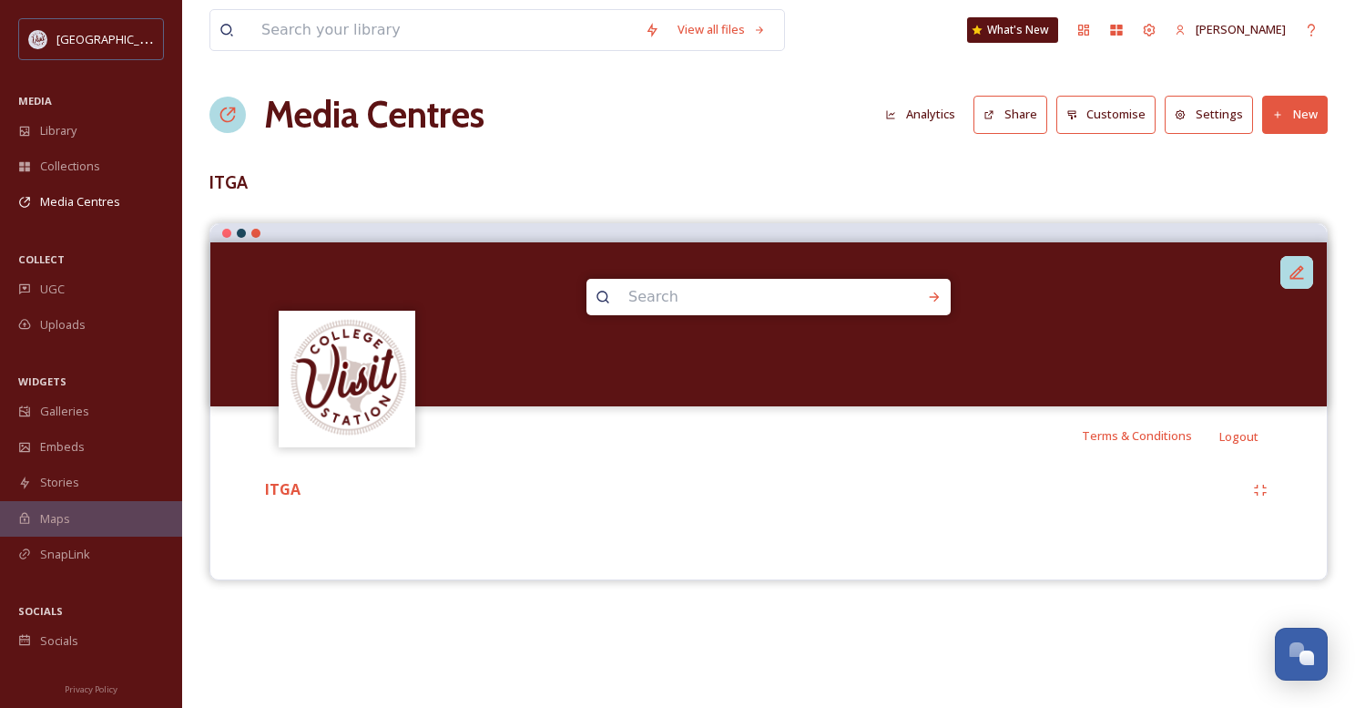
click at [1295, 275] on icon at bounding box center [1297, 272] width 14 height 14
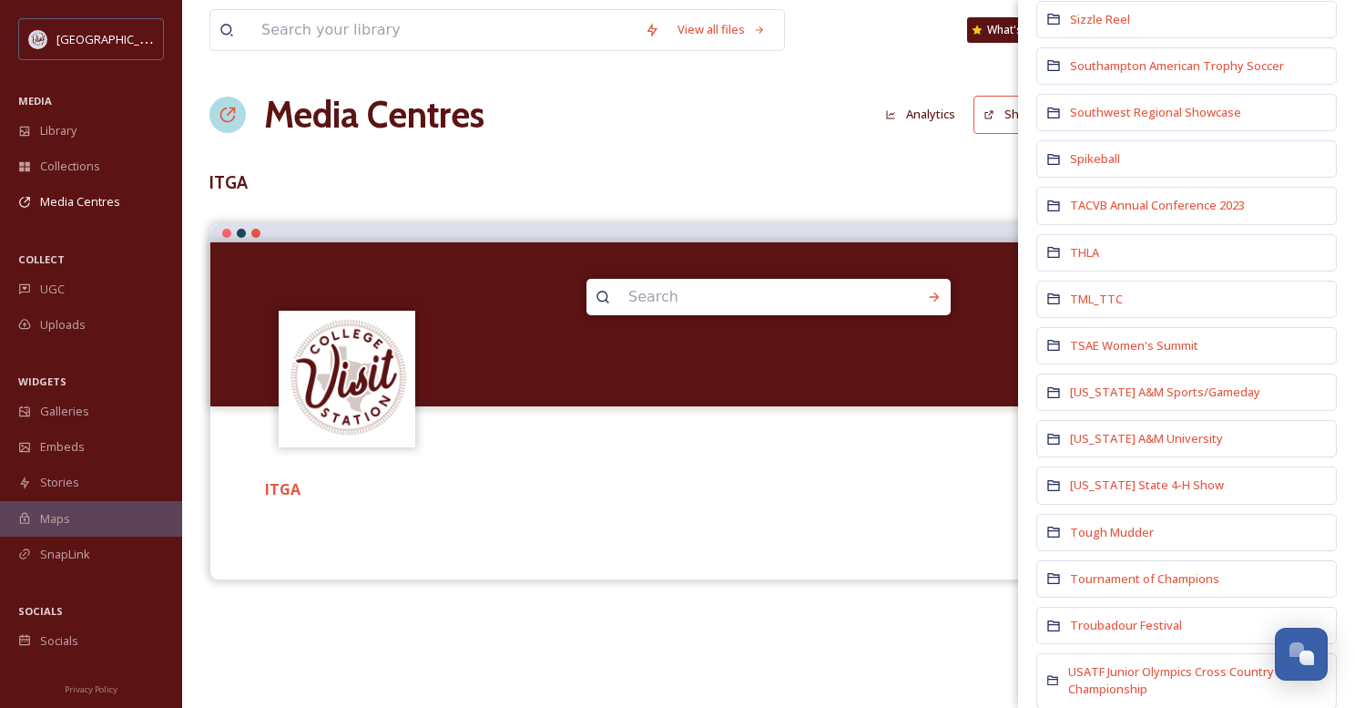
scroll to position [3096, 0]
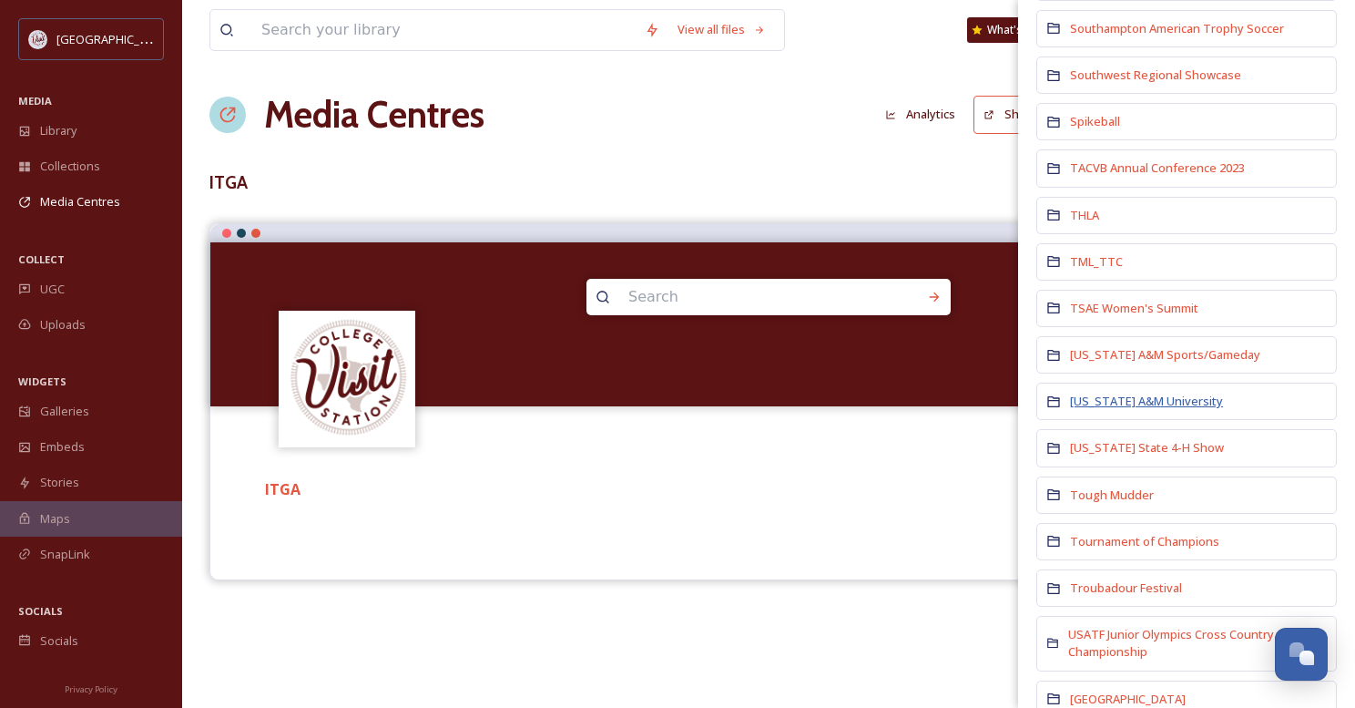
click at [1151, 393] on span "[US_STATE] A&M University" at bounding box center [1146, 401] width 153 height 16
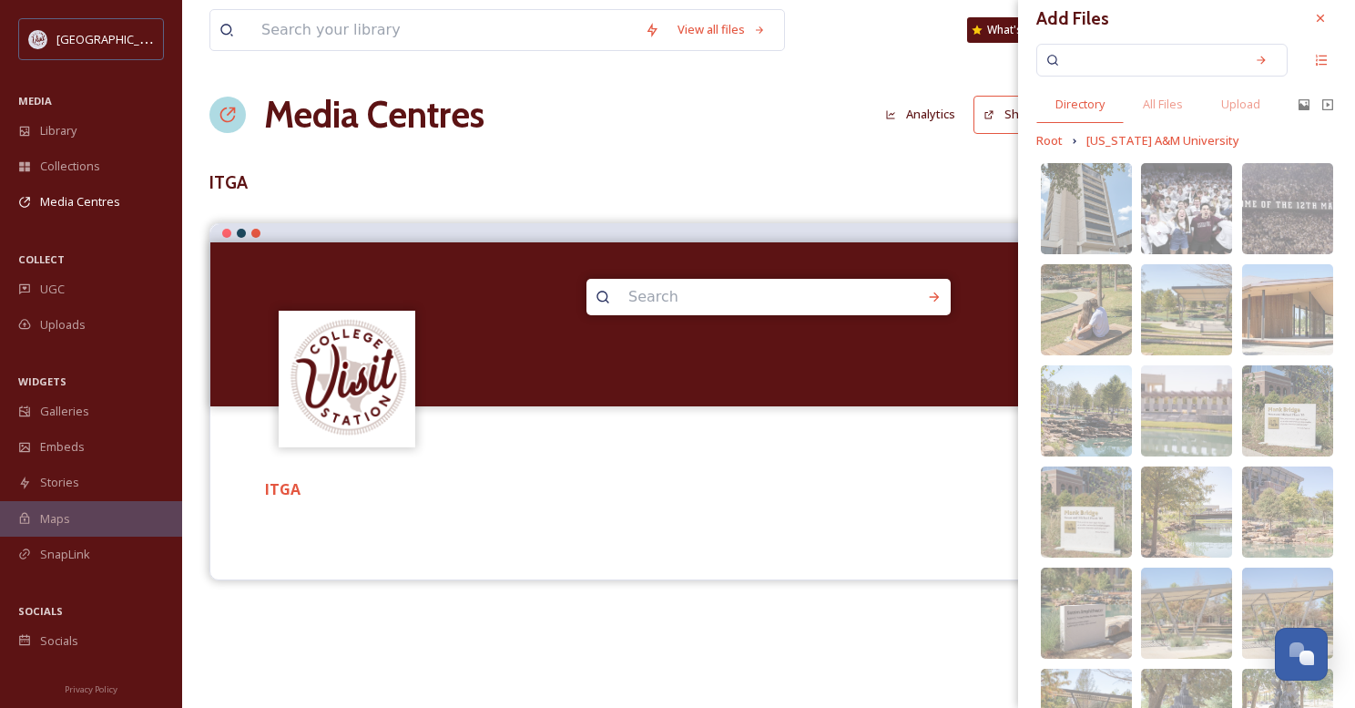
scroll to position [0, 0]
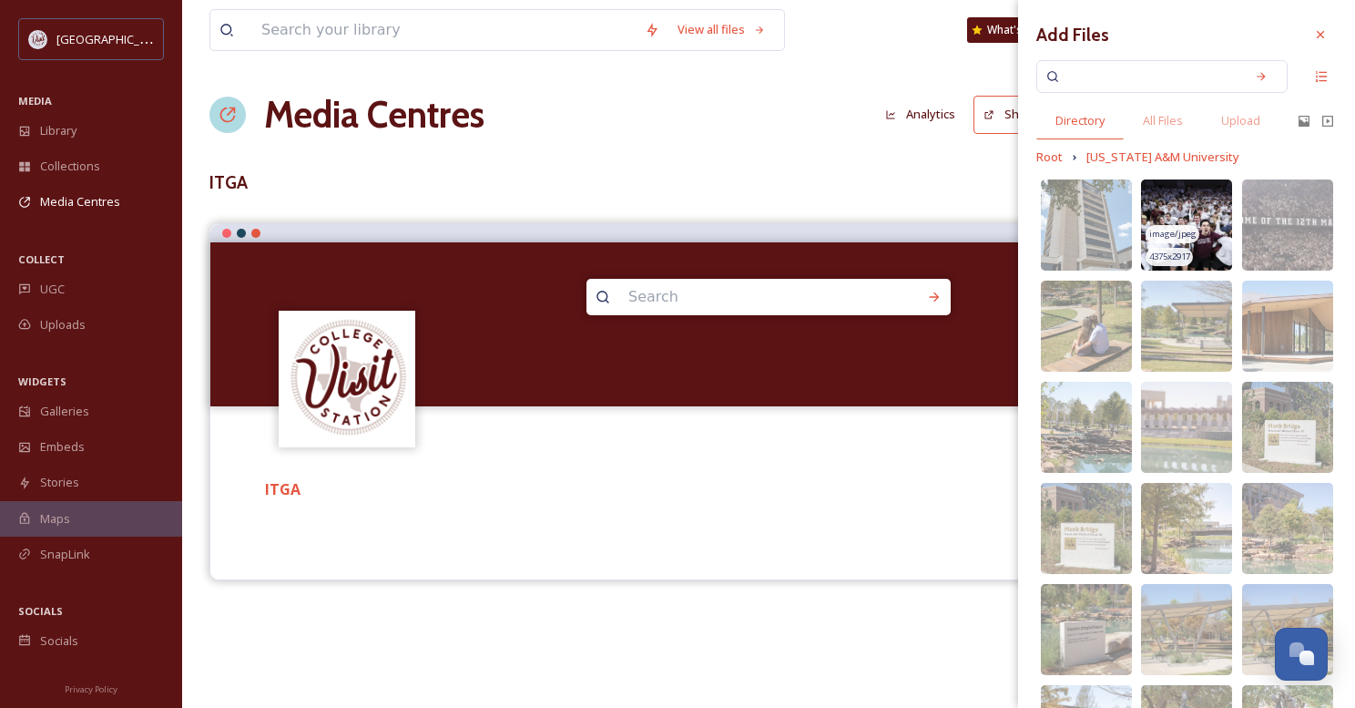
click at [1201, 201] on img at bounding box center [1186, 224] width 91 height 91
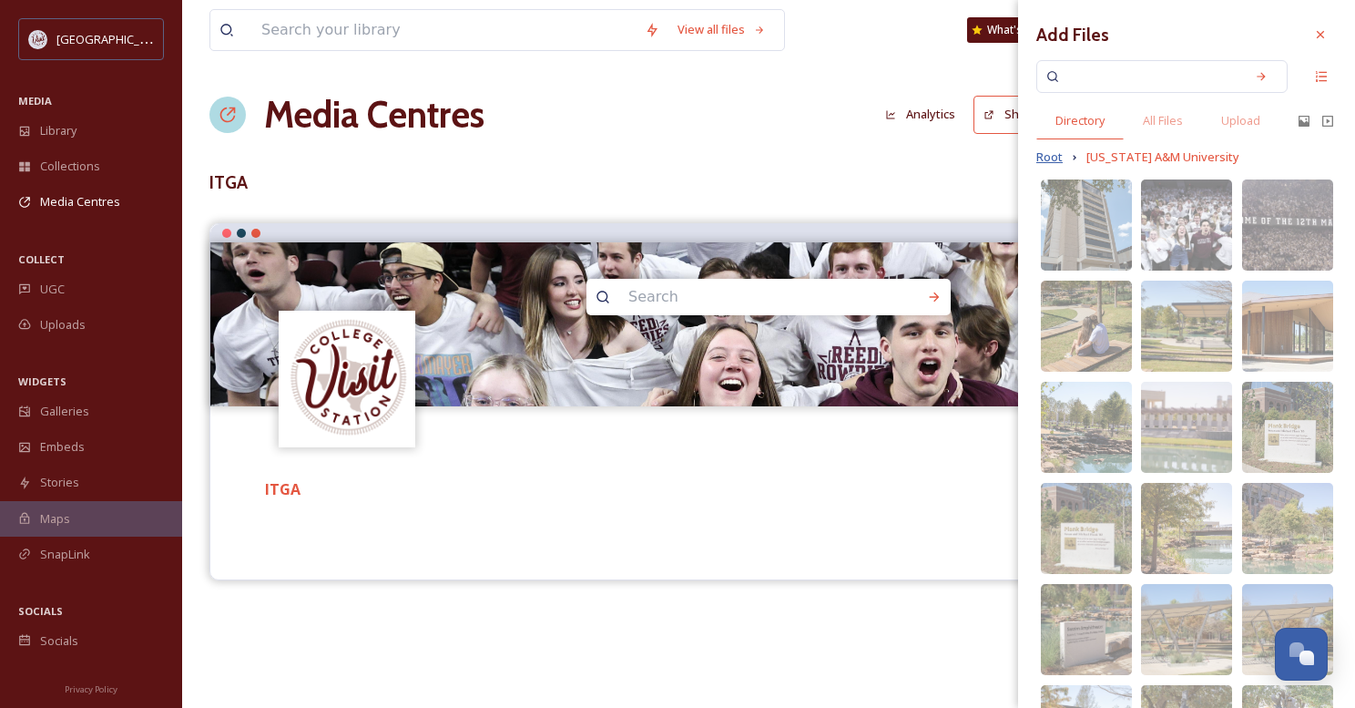
click at [1042, 153] on span "Root" at bounding box center [1049, 156] width 26 height 17
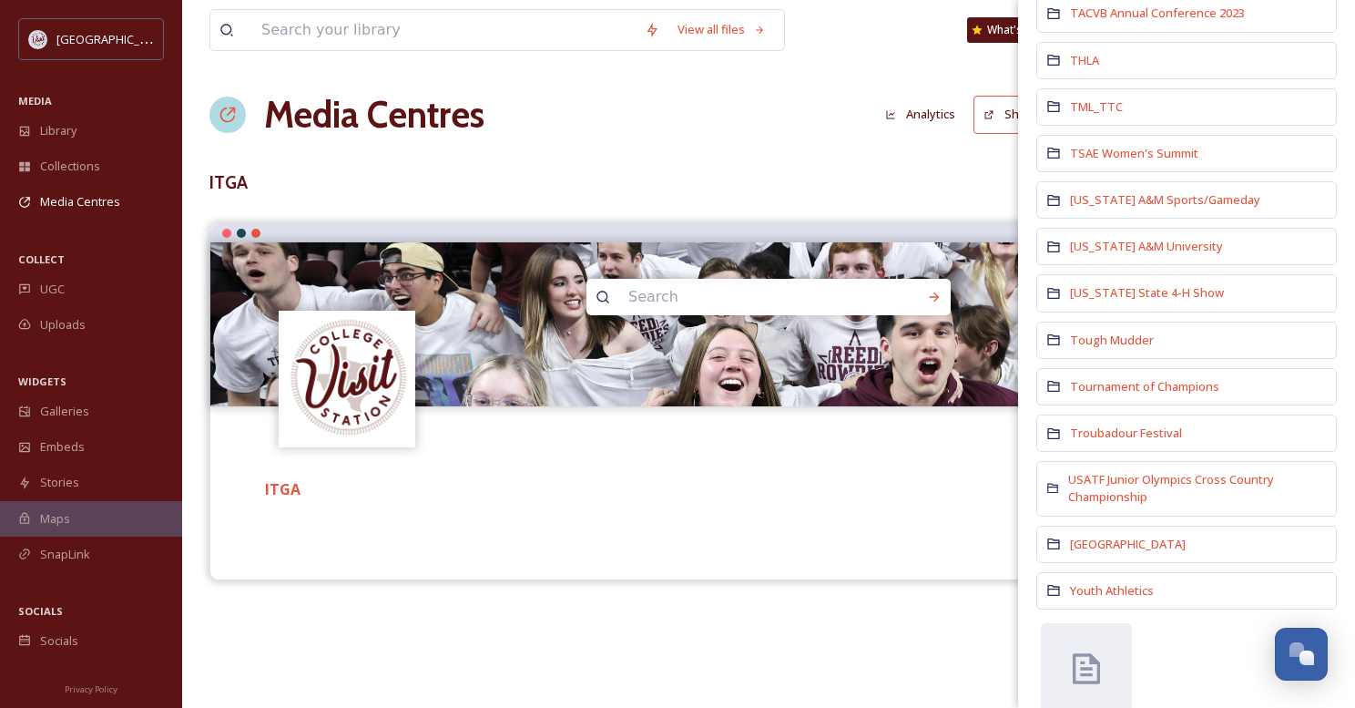
scroll to position [3263, 0]
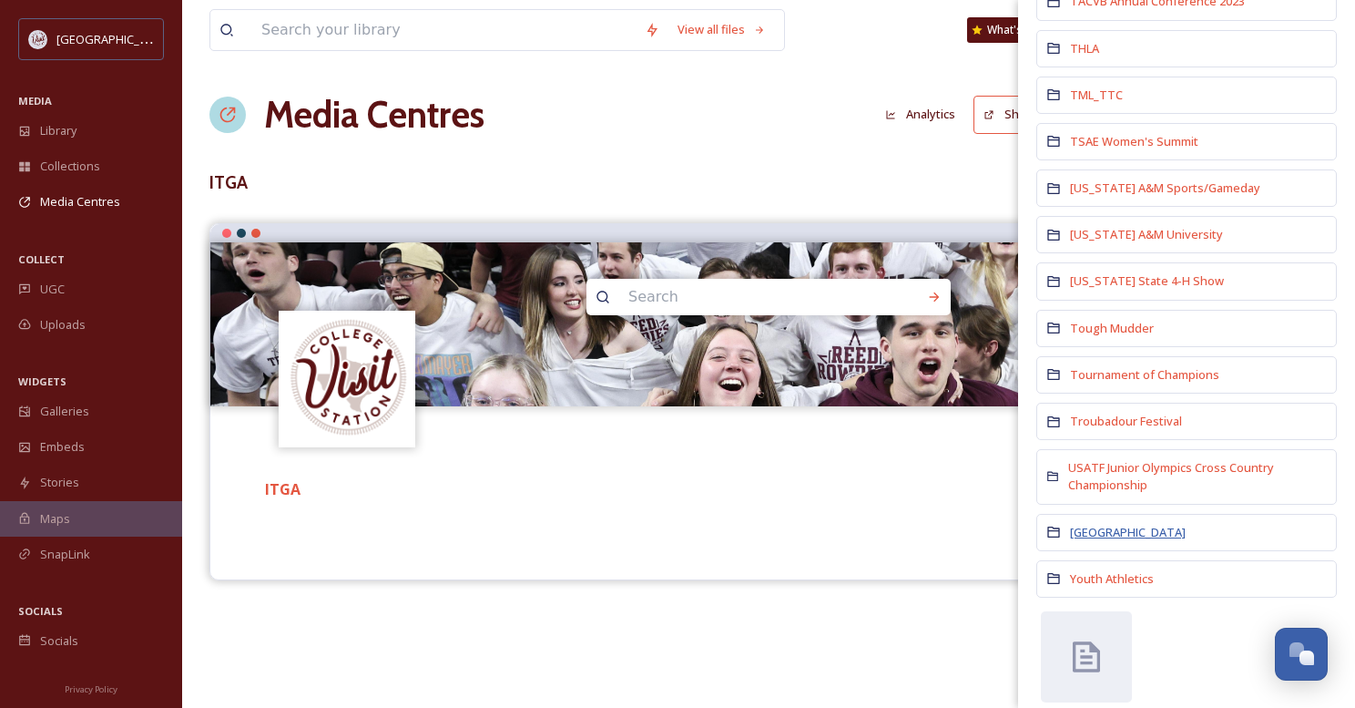
click at [1152, 524] on span "[GEOGRAPHIC_DATA]" at bounding box center [1128, 532] width 116 height 16
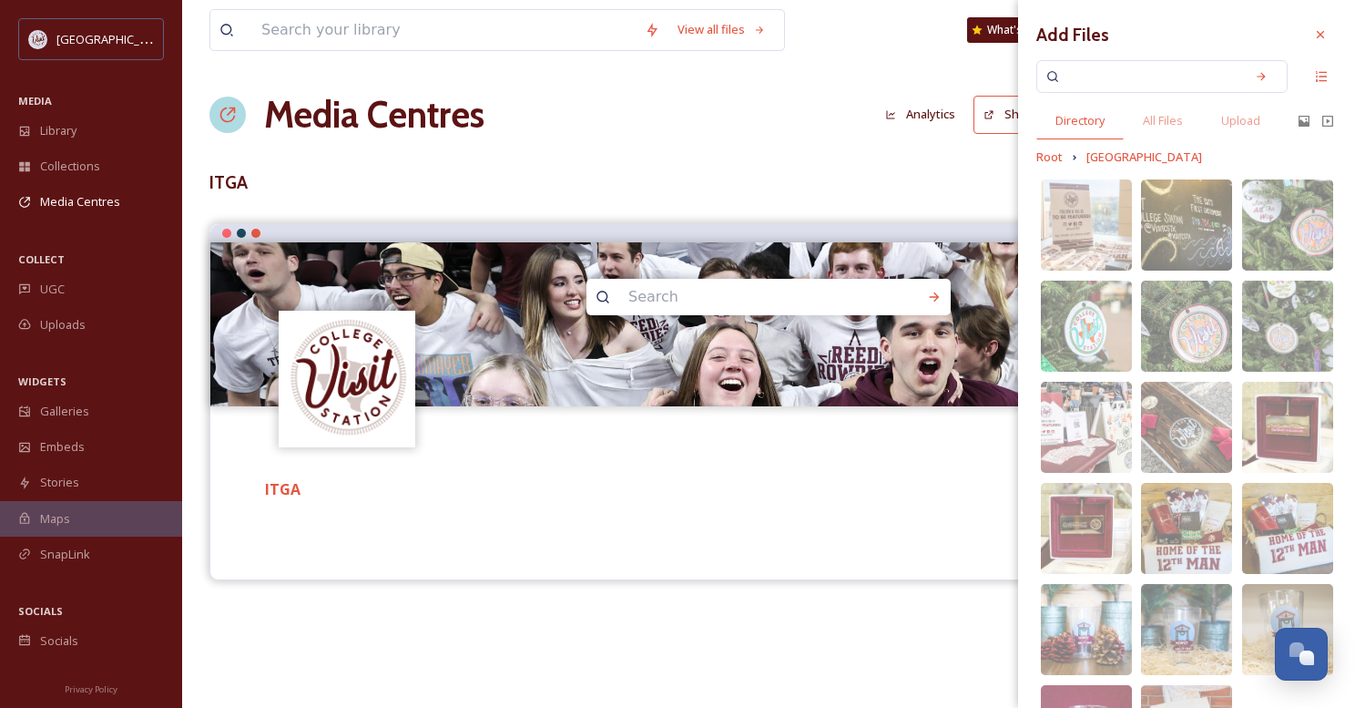
scroll to position [91, 0]
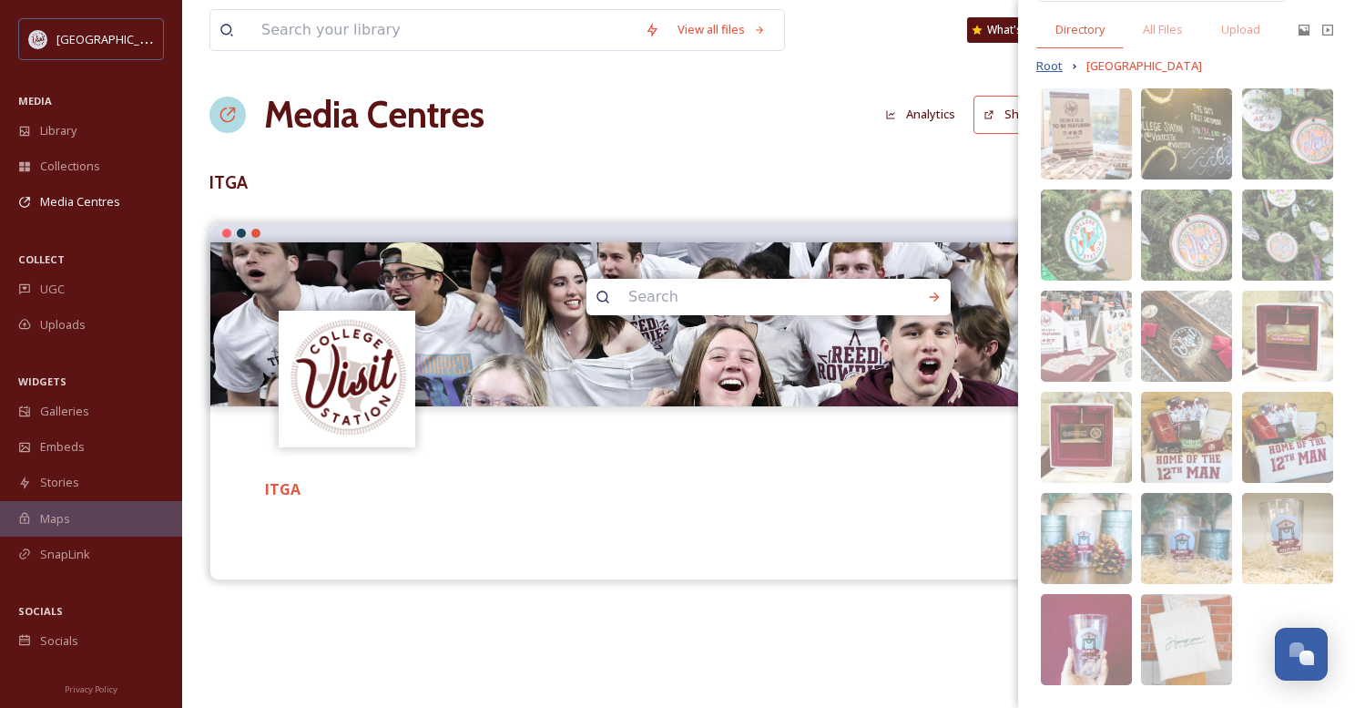
click at [1050, 69] on span "Root" at bounding box center [1049, 65] width 26 height 17
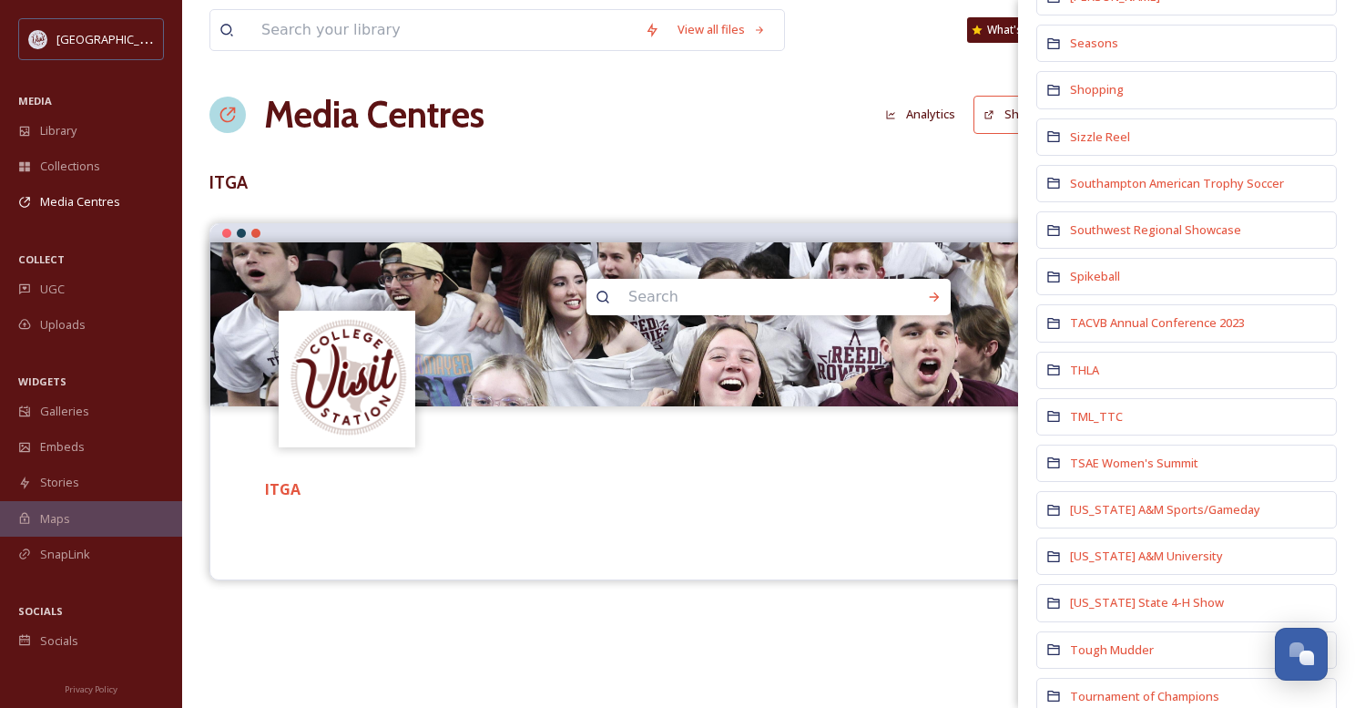
scroll to position [2914, 0]
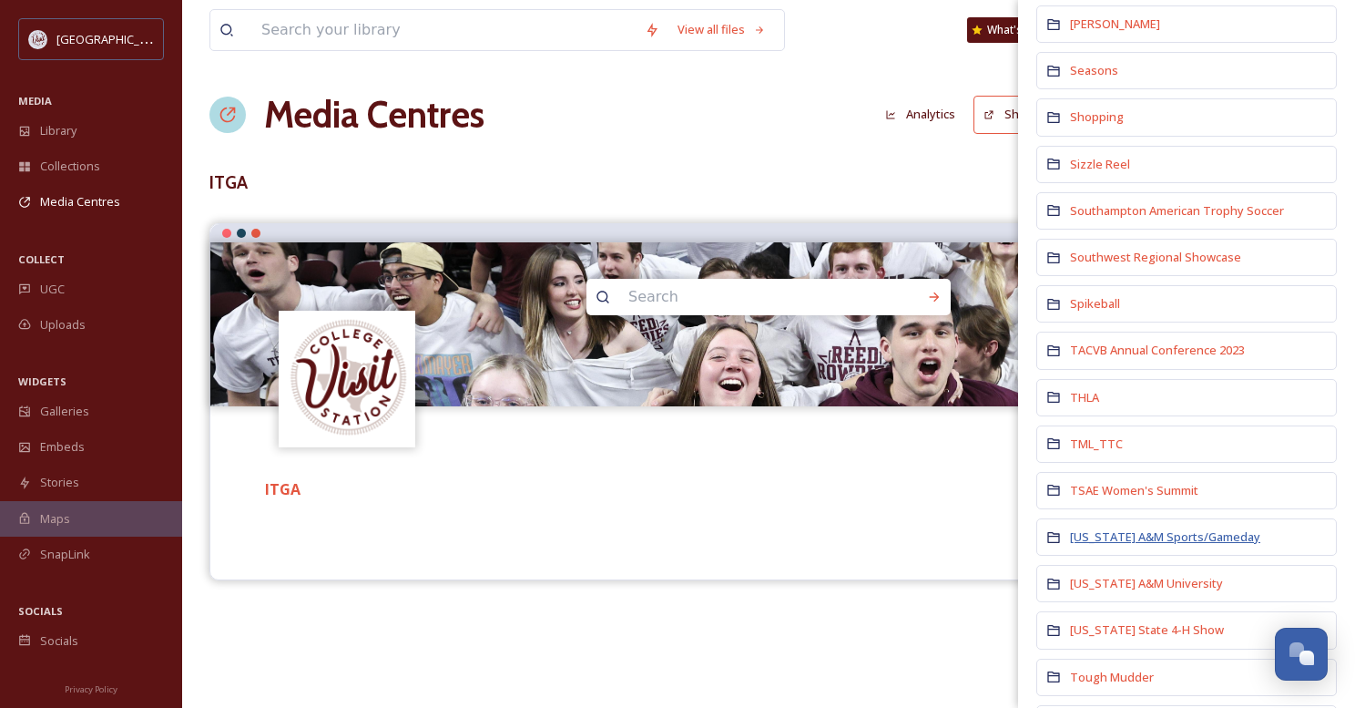
click at [1142, 528] on span "[US_STATE] A&M Sports/Gameday" at bounding box center [1165, 536] width 190 height 16
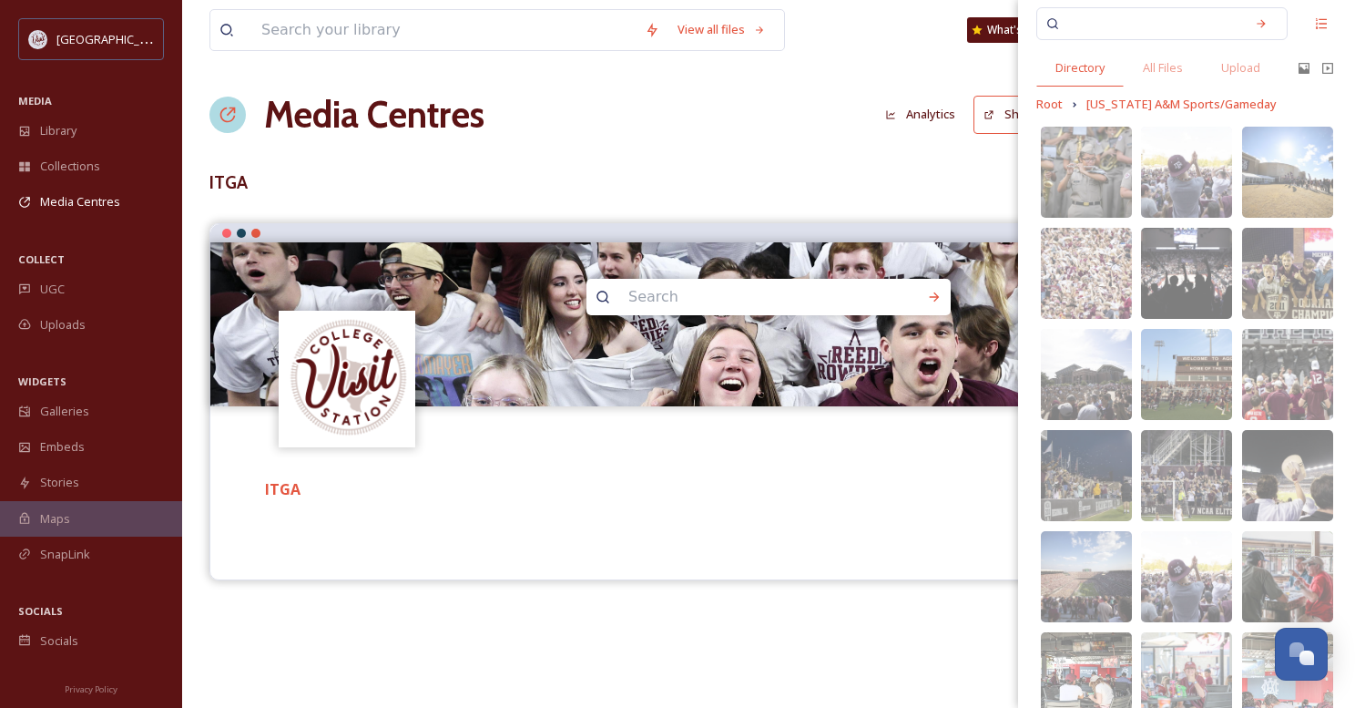
scroll to position [0, 0]
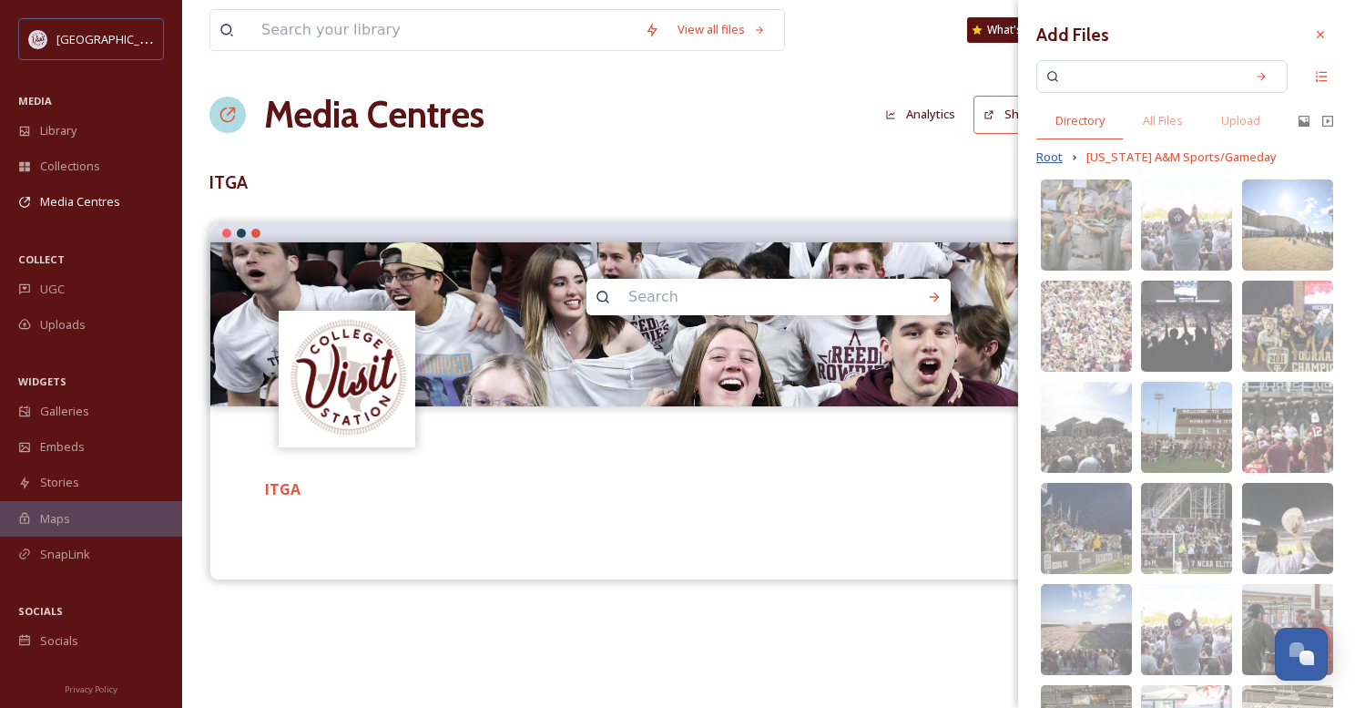
click at [1046, 162] on span "Root" at bounding box center [1049, 156] width 26 height 17
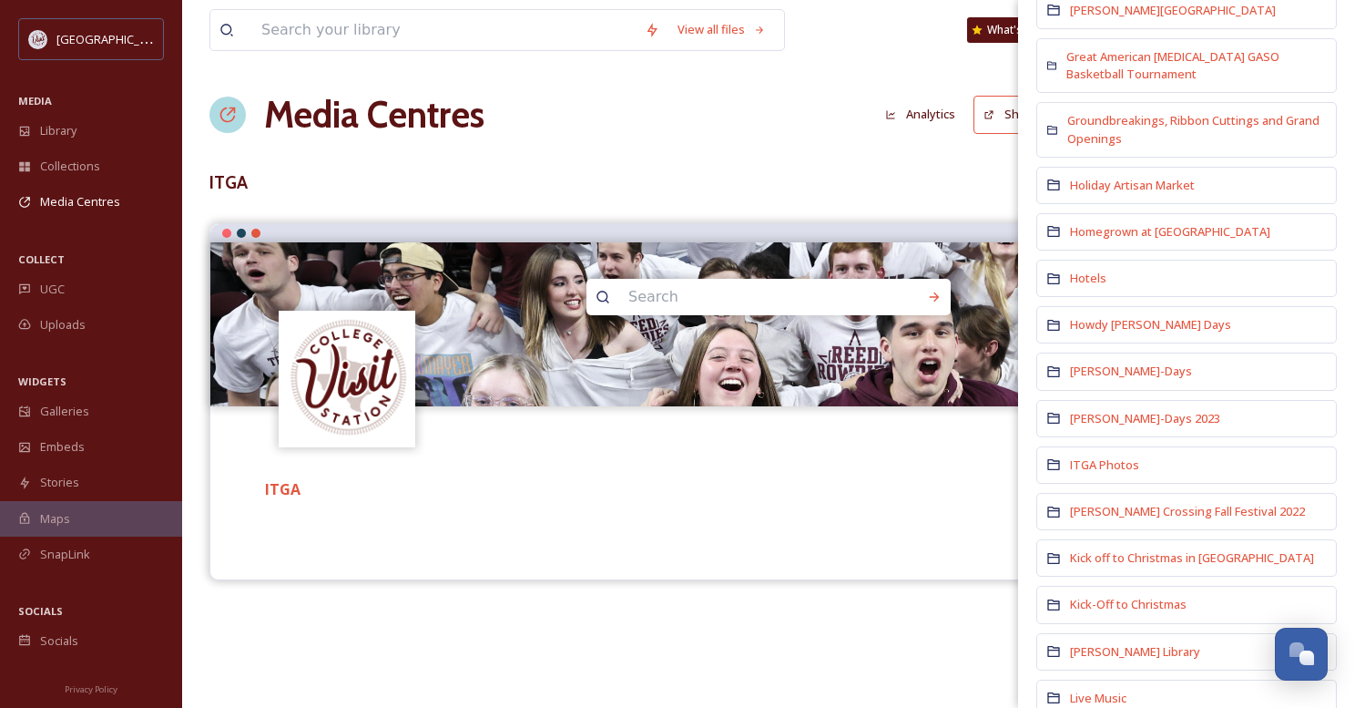
scroll to position [1730, 0]
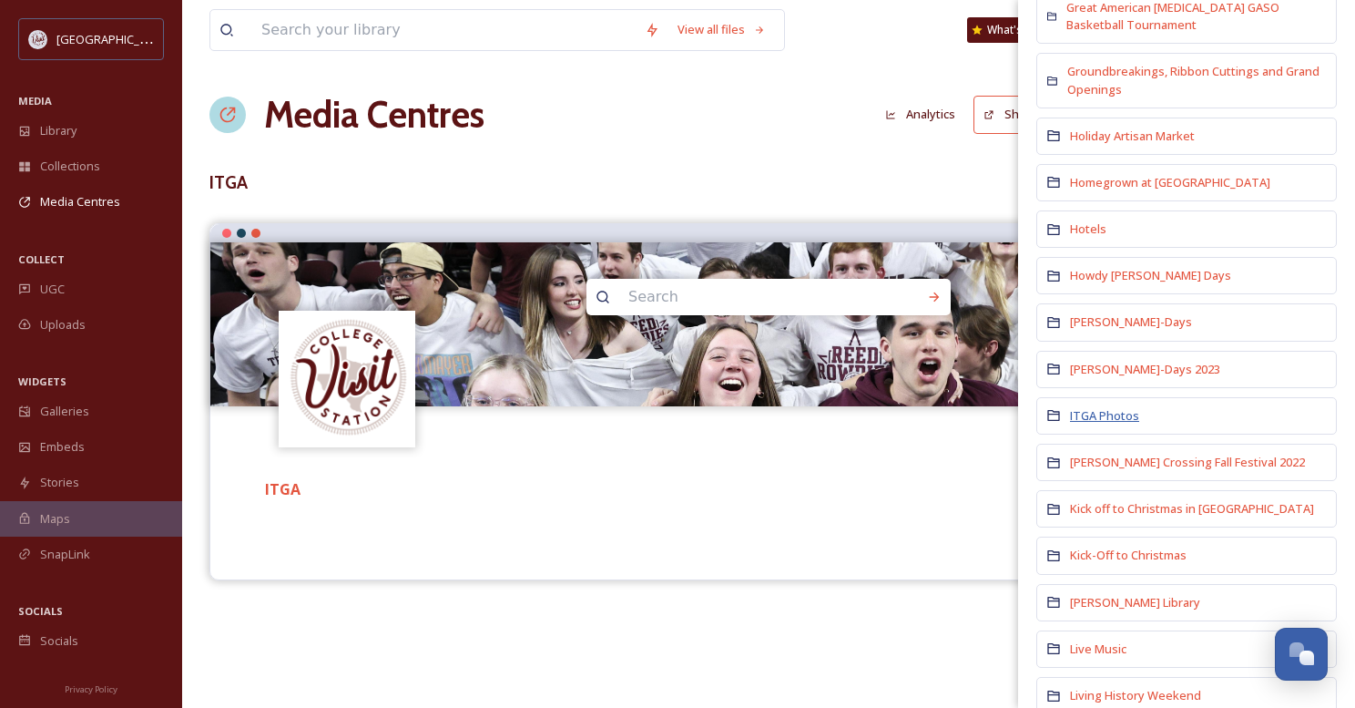
click at [1101, 407] on span "ITGA Photos" at bounding box center [1104, 415] width 69 height 16
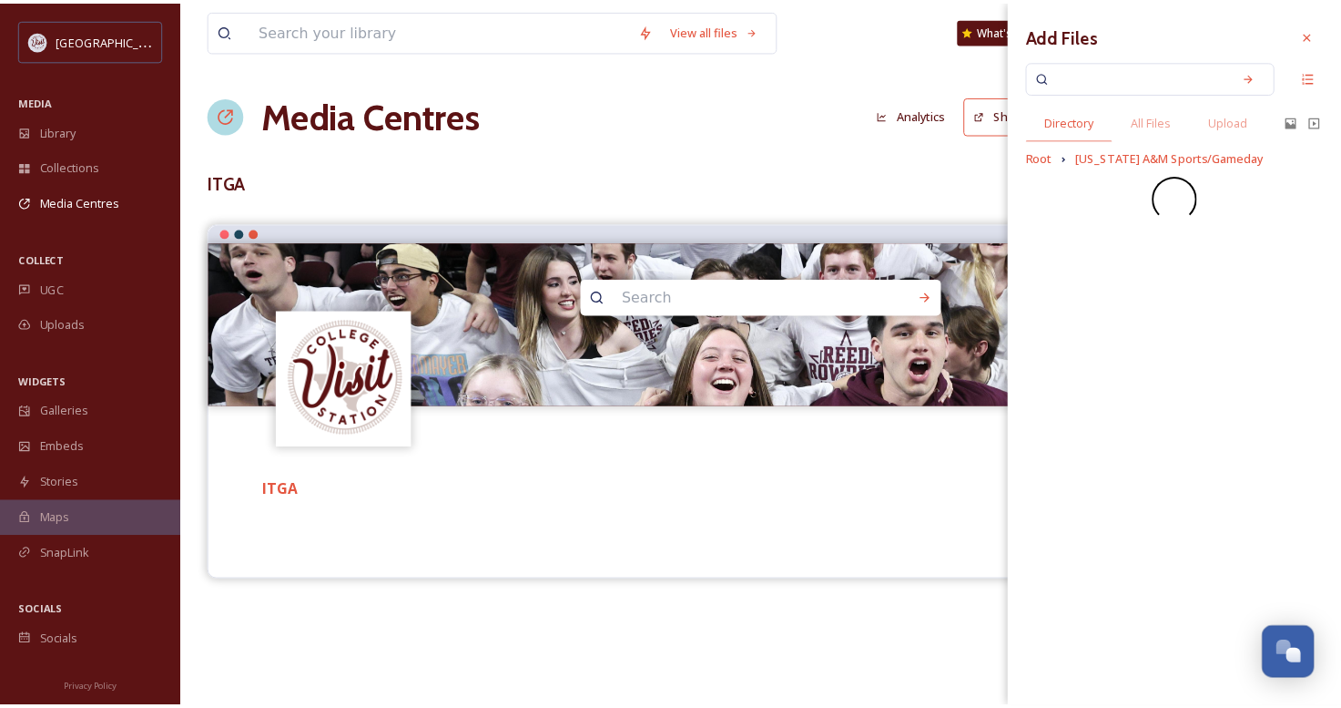
scroll to position [0, 0]
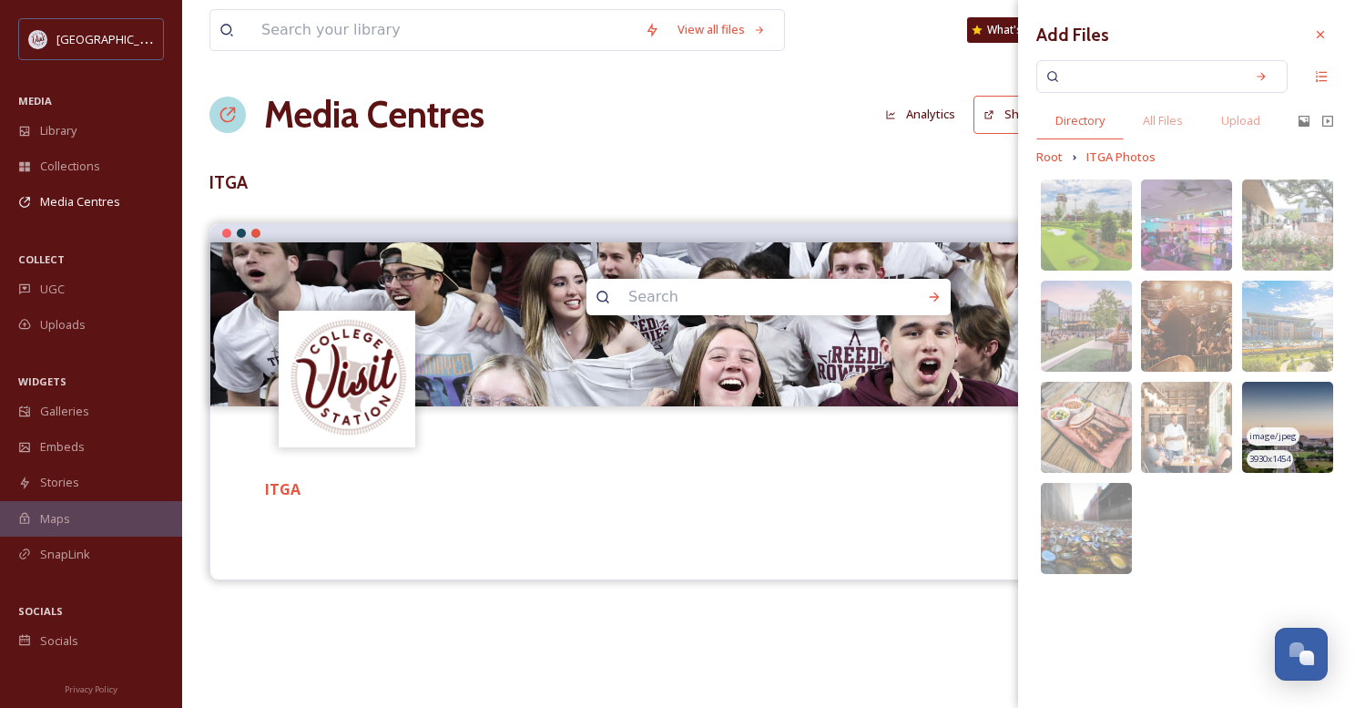
click at [1311, 429] on img at bounding box center [1287, 427] width 91 height 91
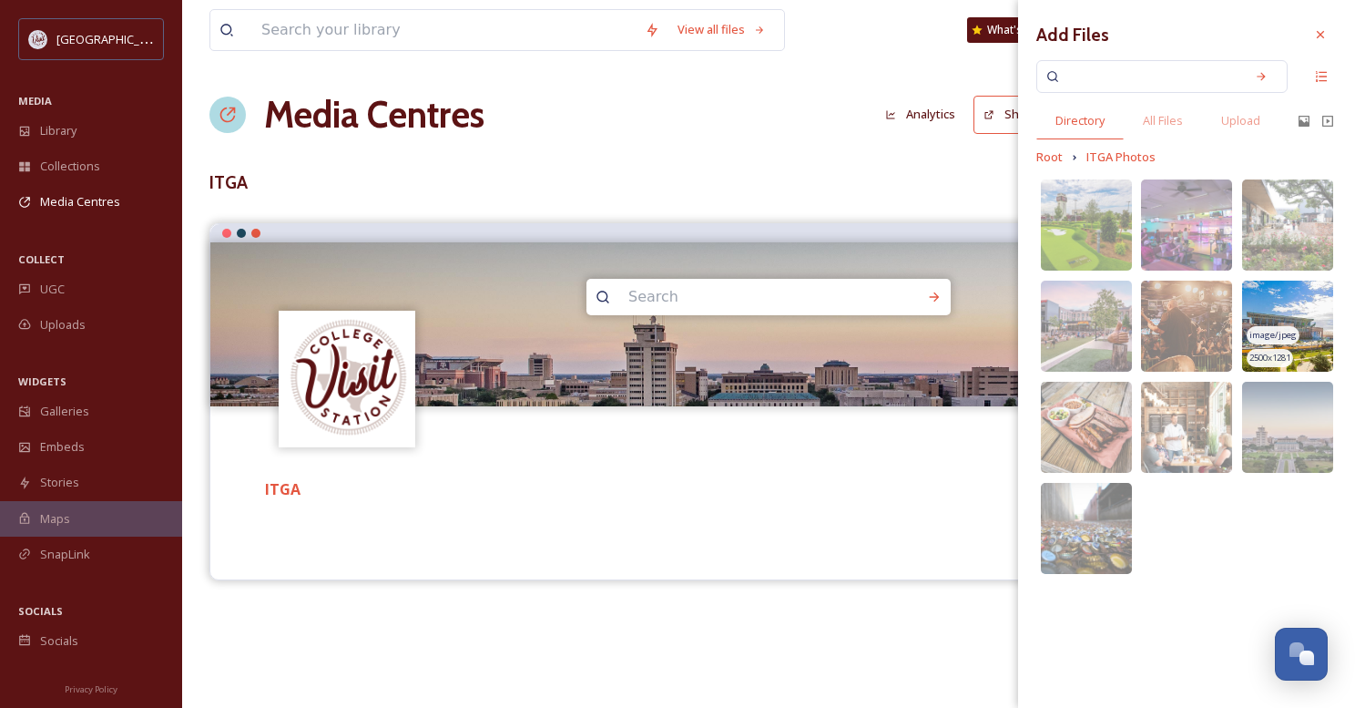
click at [1284, 340] on span "image/jpeg" at bounding box center [1272, 335] width 47 height 13
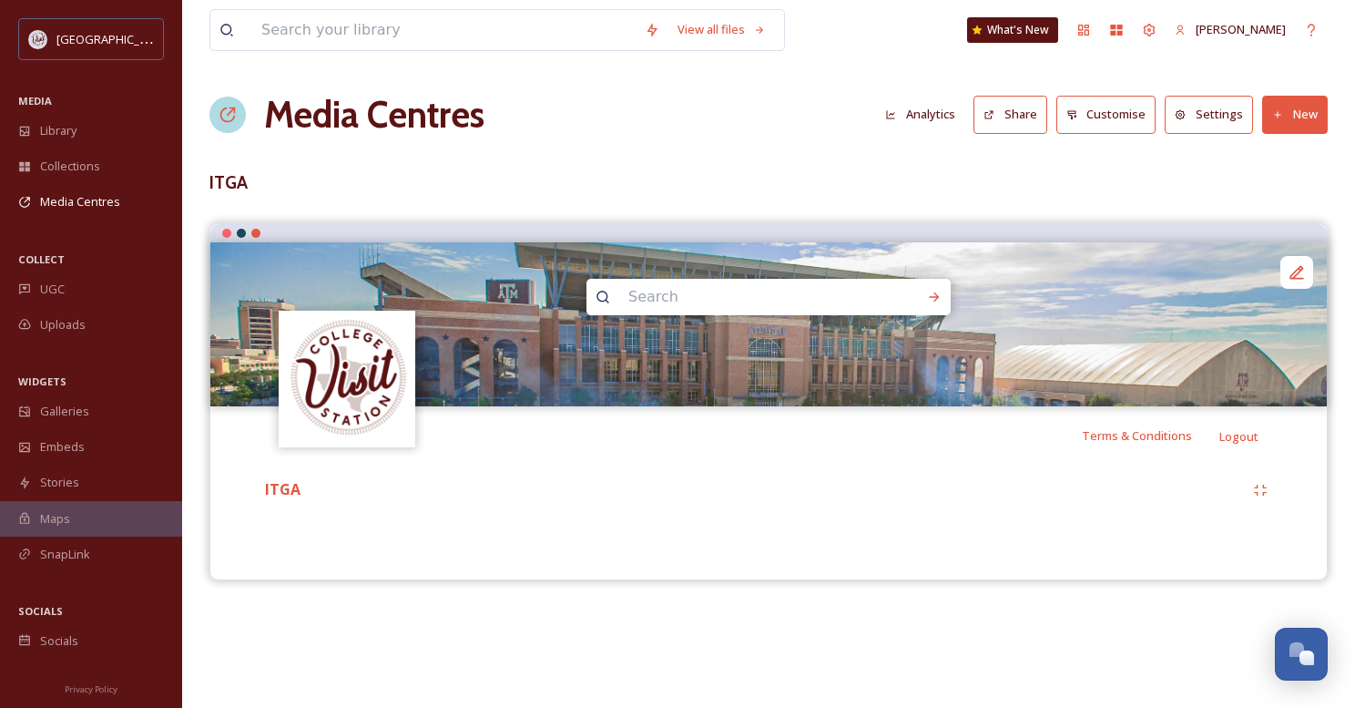
click at [837, 540] on div "ITGA" at bounding box center [768, 507] width 1089 height 87
click at [331, 124] on h1 "Media Centres" at bounding box center [374, 114] width 220 height 55
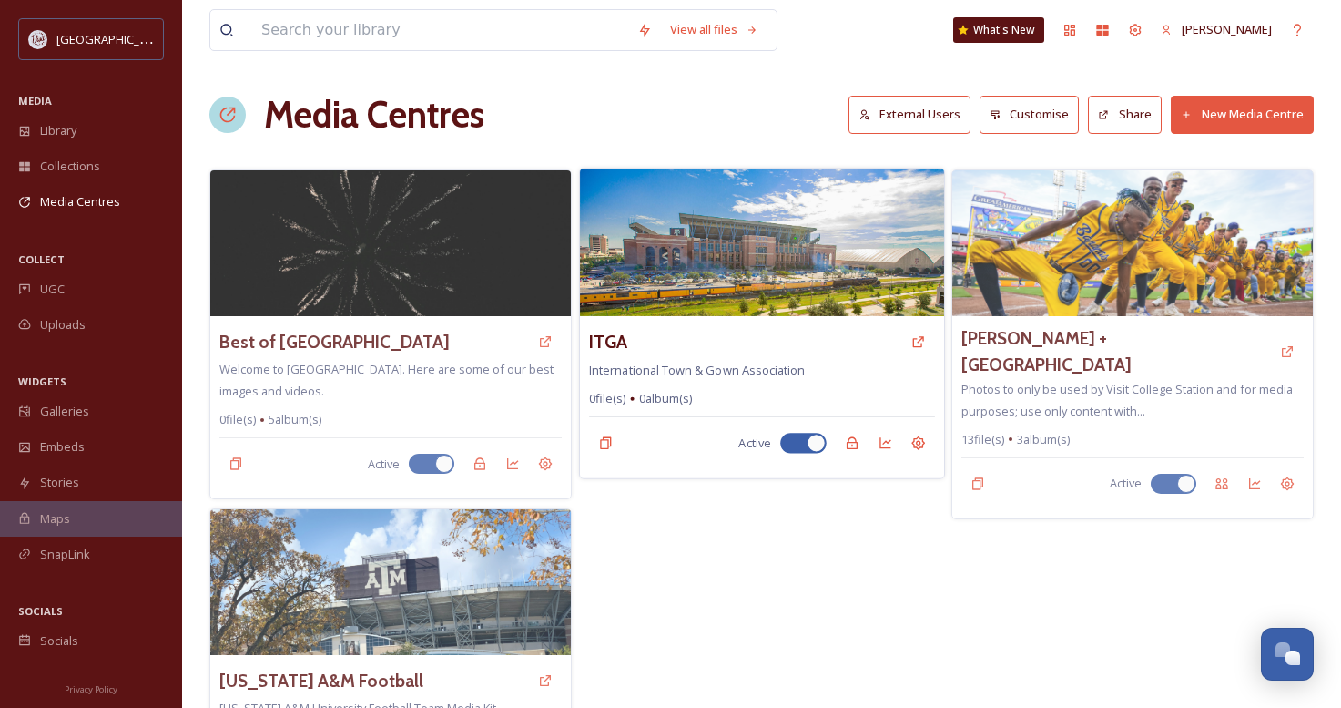
click at [786, 271] on img at bounding box center [762, 242] width 364 height 148
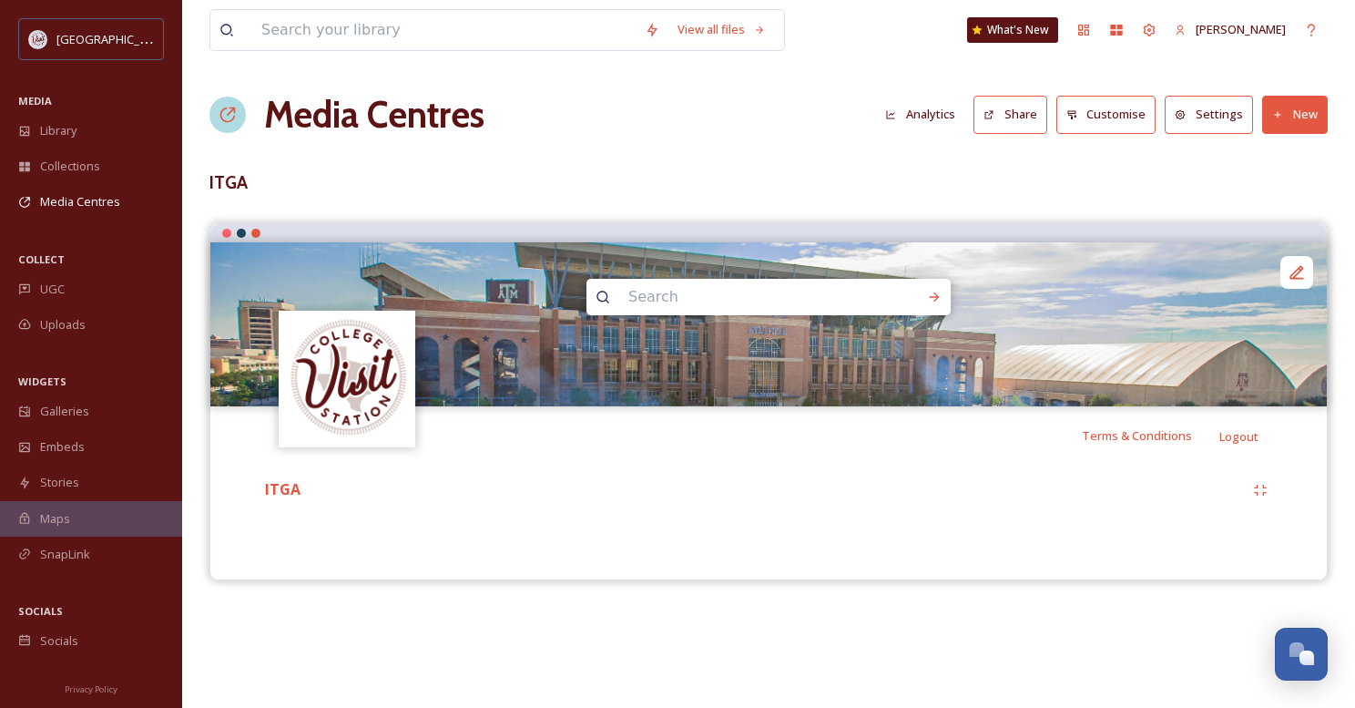
click at [1282, 111] on icon at bounding box center [1278, 115] width 12 height 12
click at [1284, 162] on span "Add Files" at bounding box center [1283, 156] width 49 height 17
click at [1294, 187] on span "Add Album" at bounding box center [1288, 192] width 59 height 17
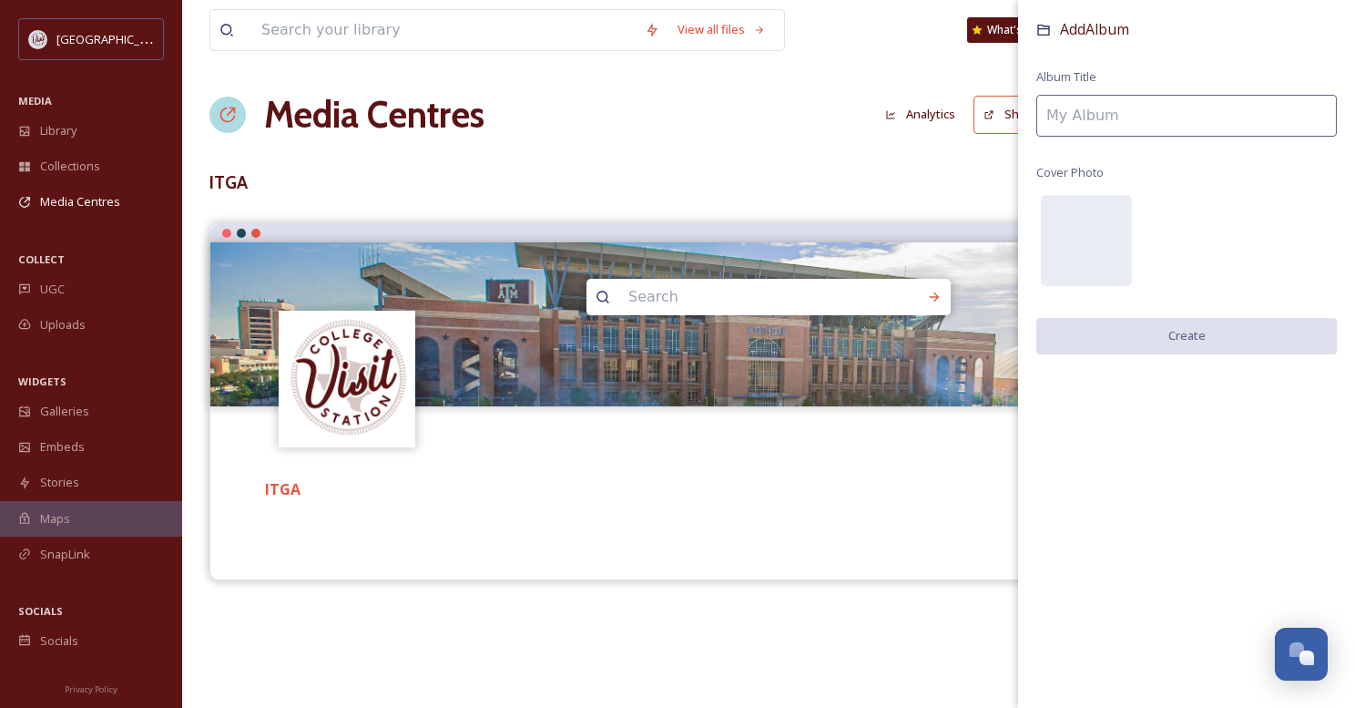
click at [1167, 122] on input at bounding box center [1186, 116] width 301 height 42
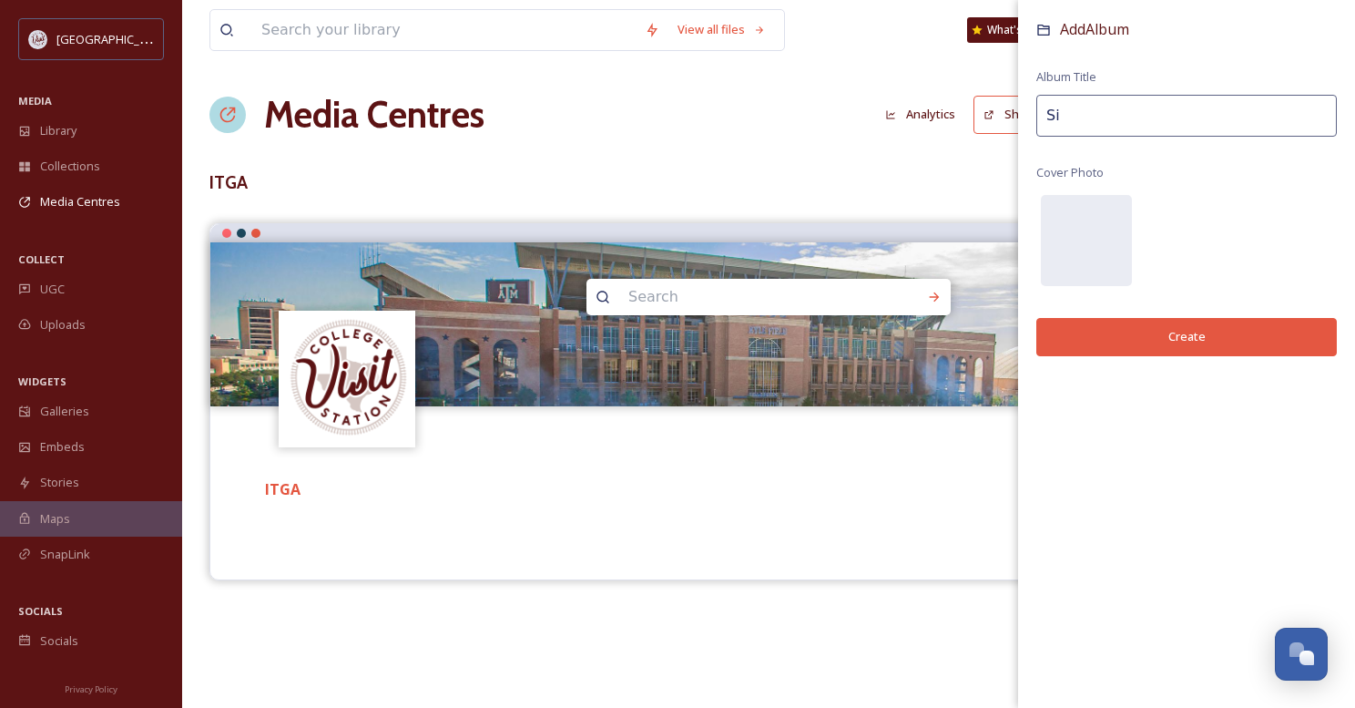
type input "S"
type input "Promo Reel"
click at [1164, 332] on button "Create" at bounding box center [1186, 336] width 301 height 37
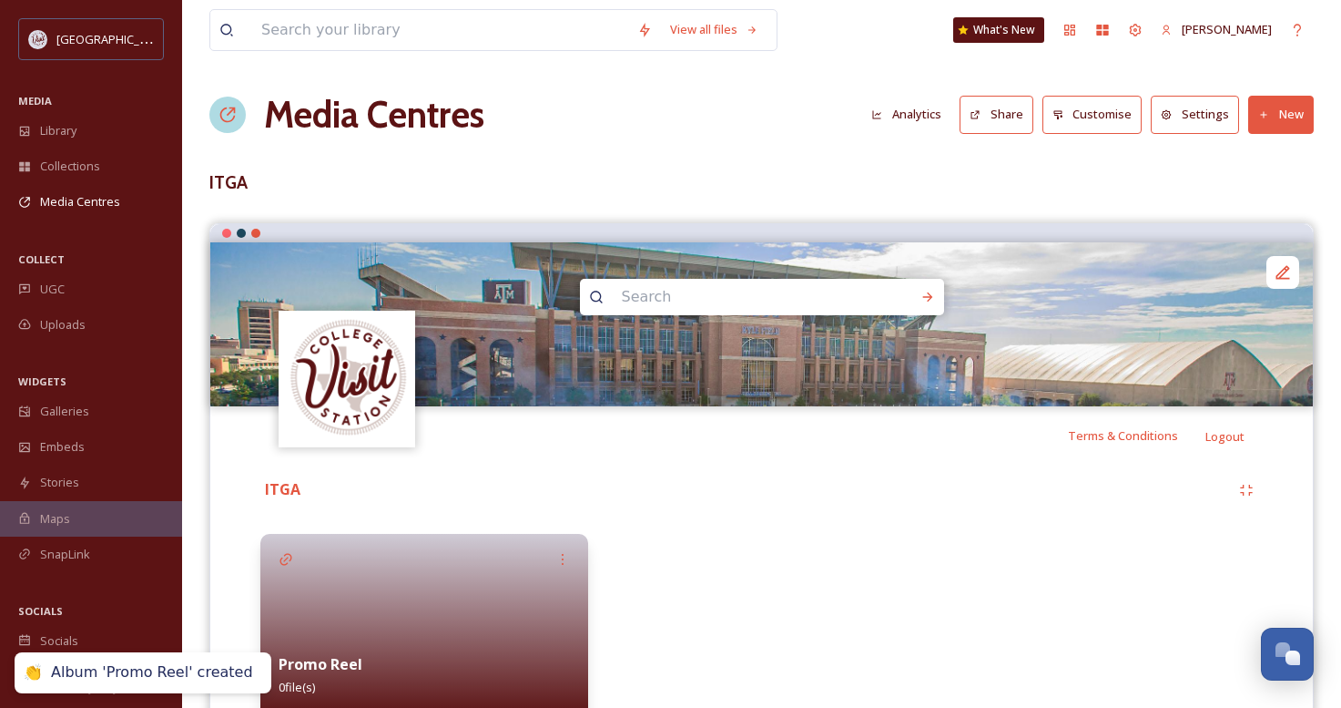
click at [1274, 114] on button "New" at bounding box center [1282, 114] width 66 height 37
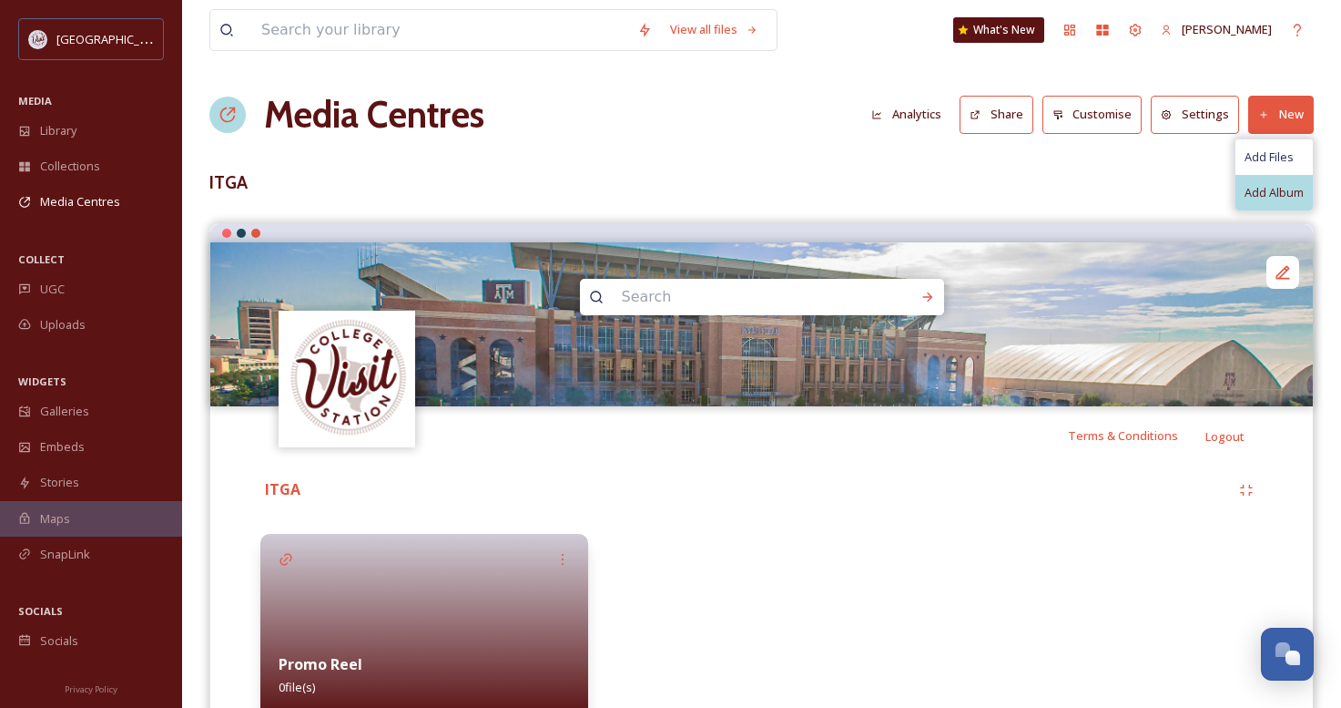
click at [1286, 187] on span "Add Album" at bounding box center [1274, 192] width 59 height 17
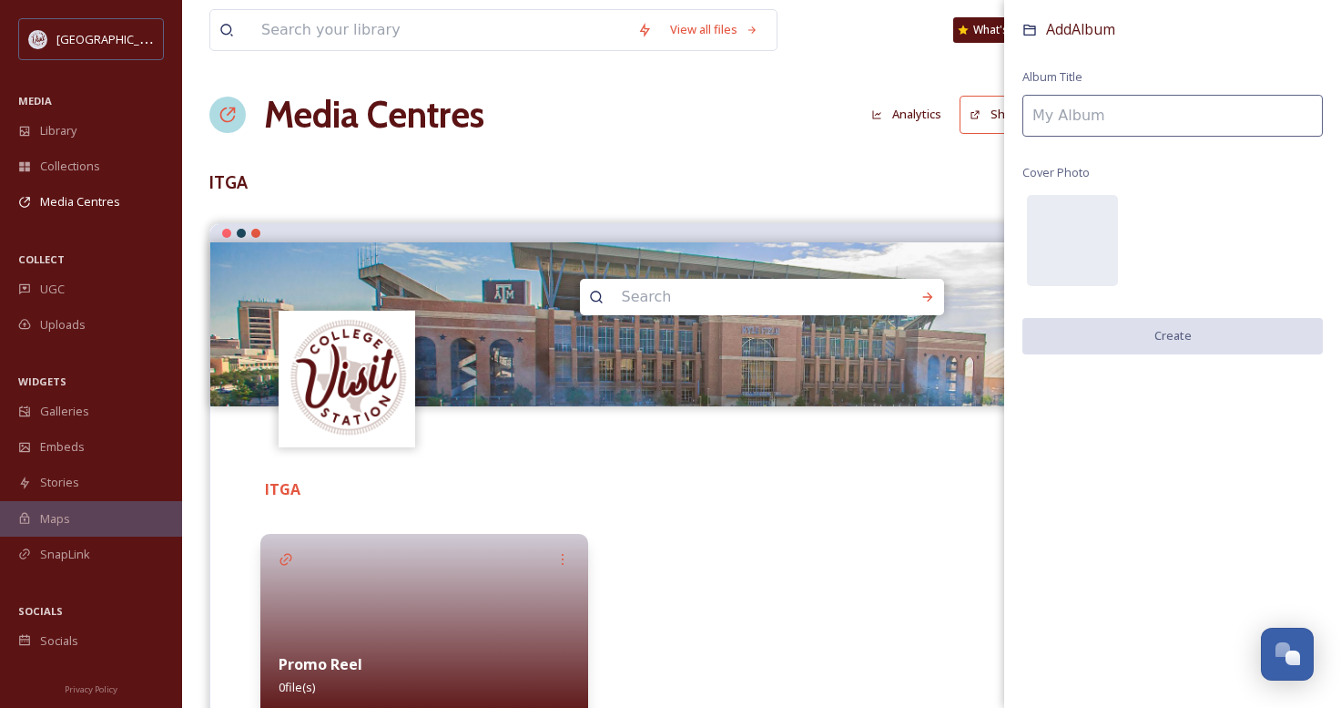
click at [1154, 107] on input at bounding box center [1173, 116] width 301 height 42
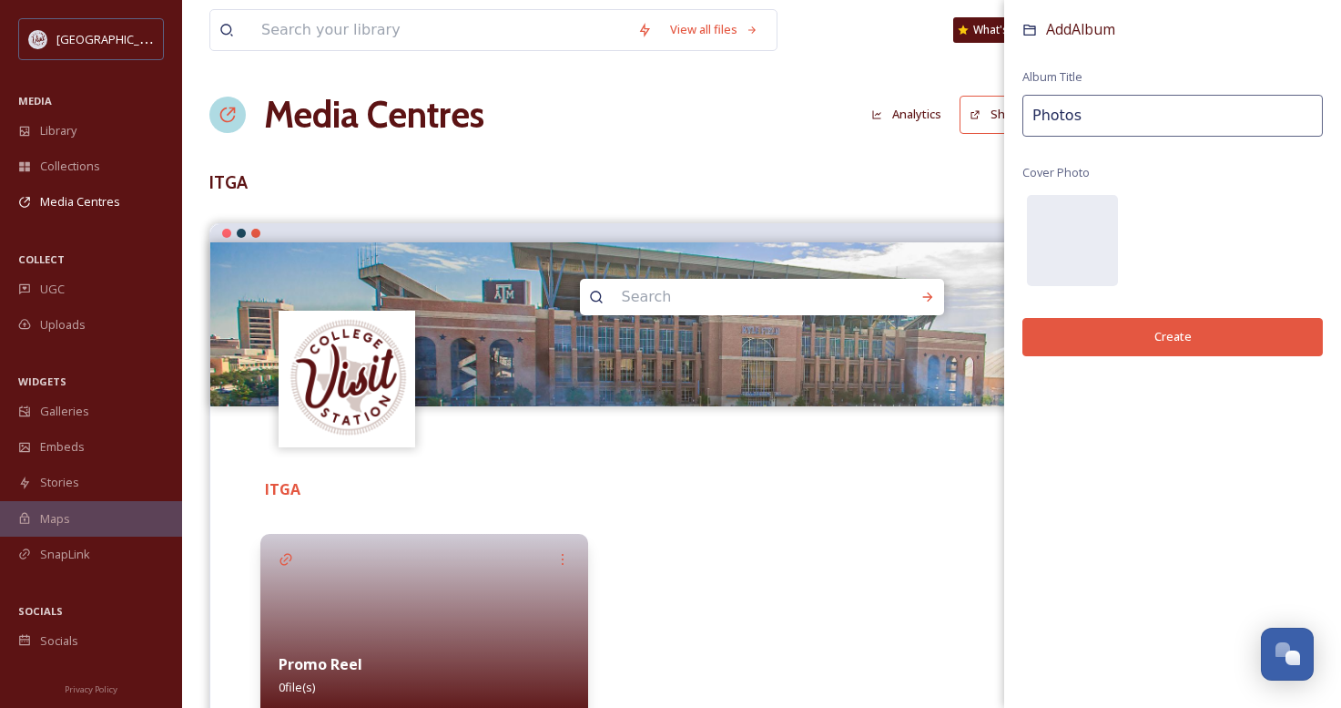
type input "Photos"
click at [1193, 331] on button "Create" at bounding box center [1173, 336] width 301 height 37
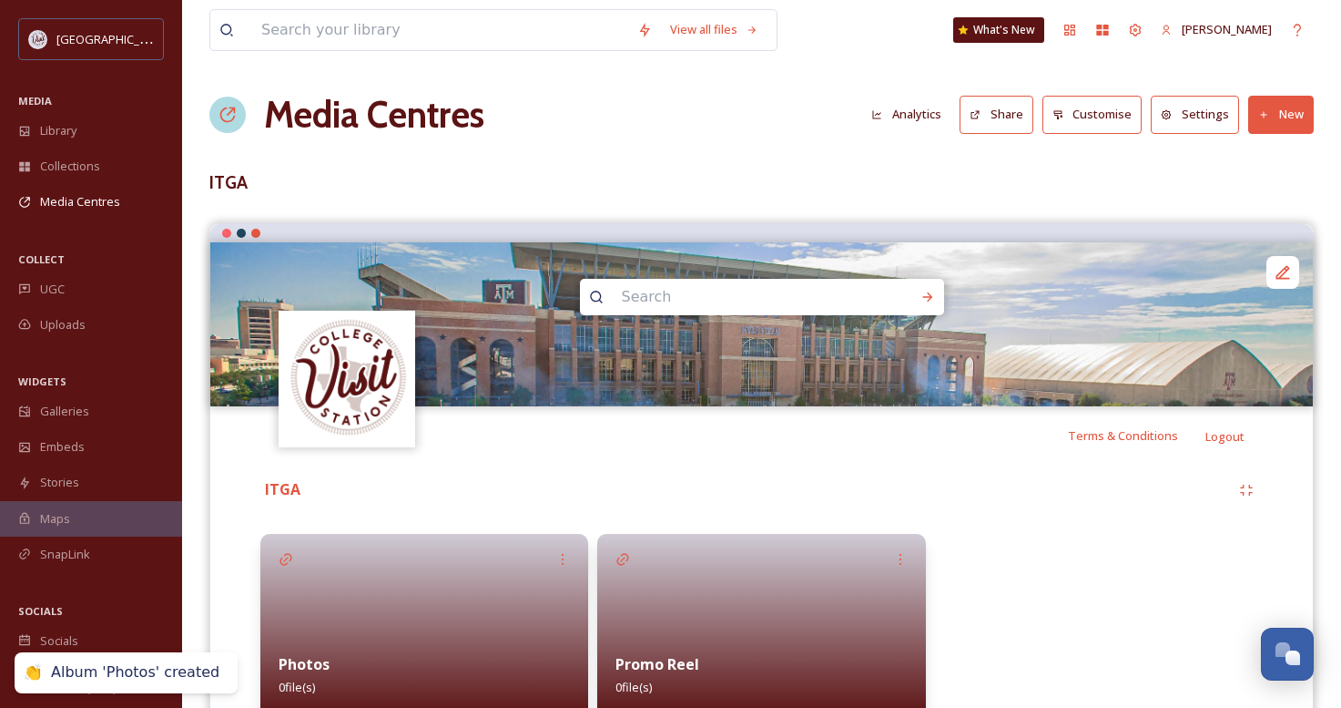
scroll to position [82, 0]
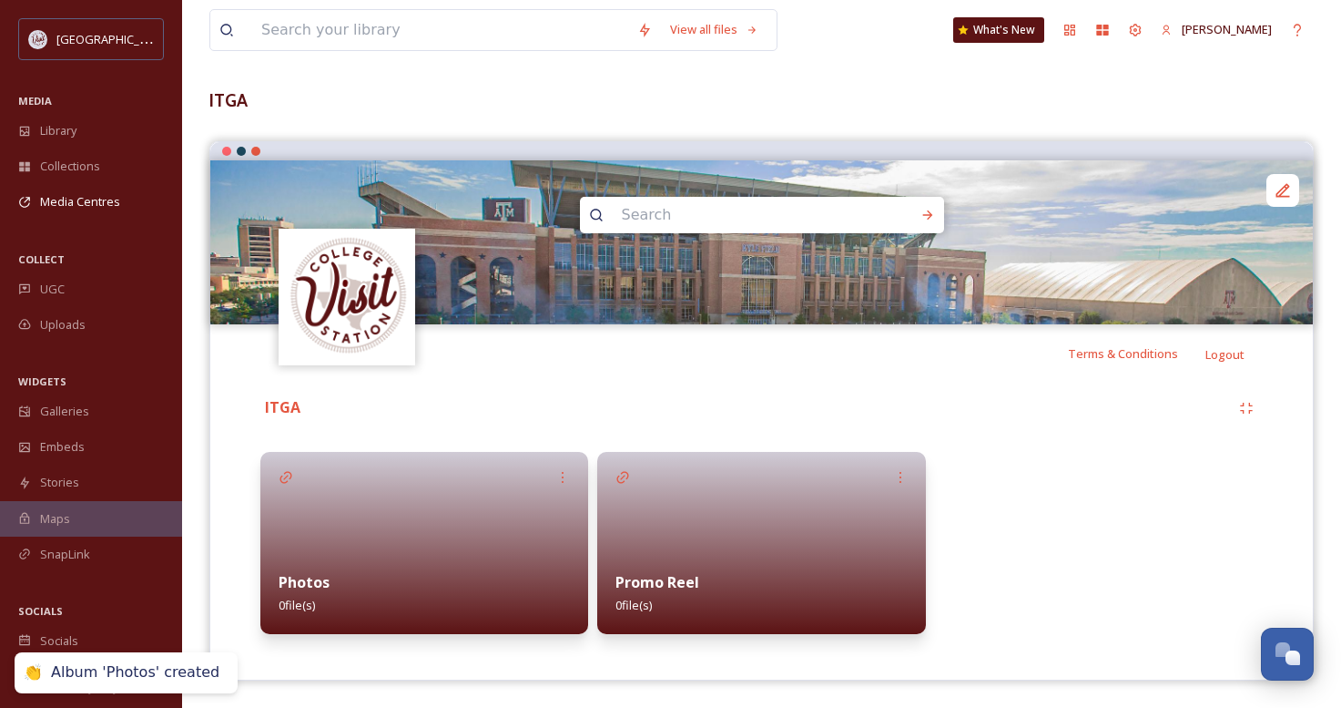
click at [430, 490] on div at bounding box center [424, 543] width 328 height 182
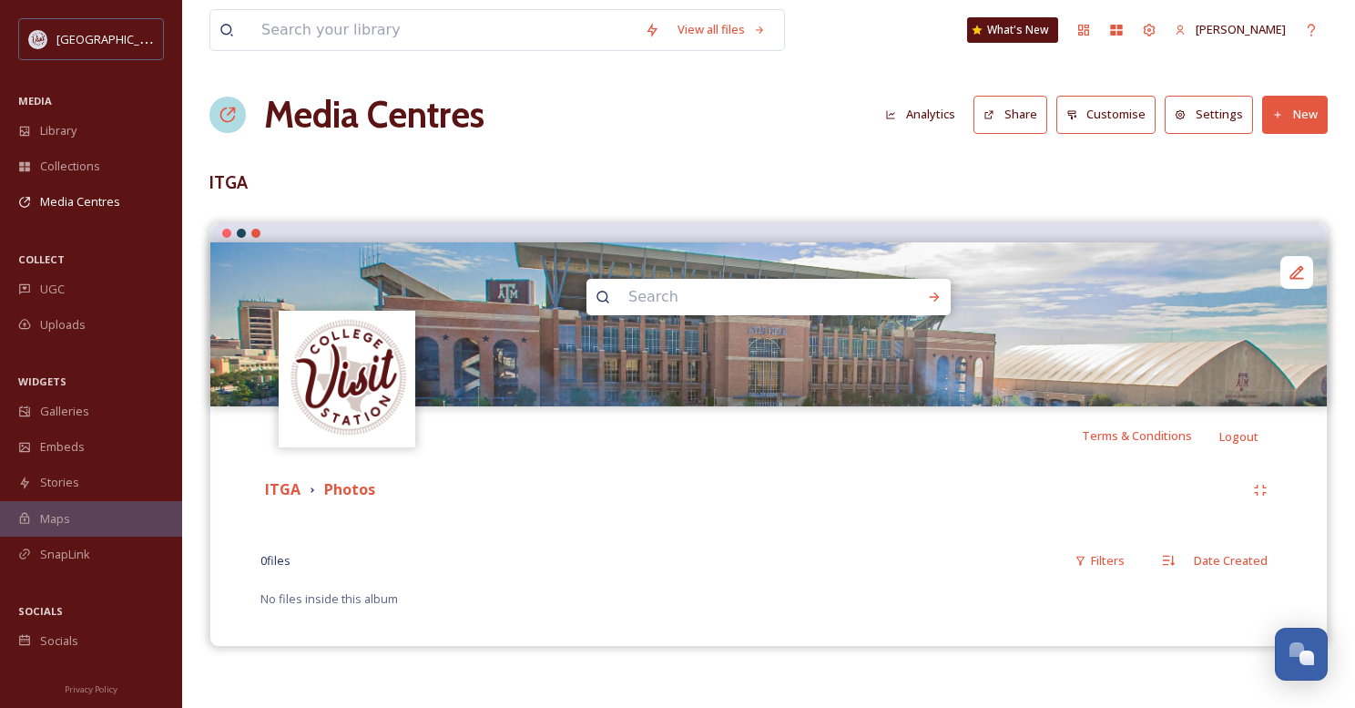
click at [1305, 110] on button "New" at bounding box center [1295, 114] width 66 height 37
click at [1294, 151] on span "Add Files" at bounding box center [1283, 156] width 49 height 17
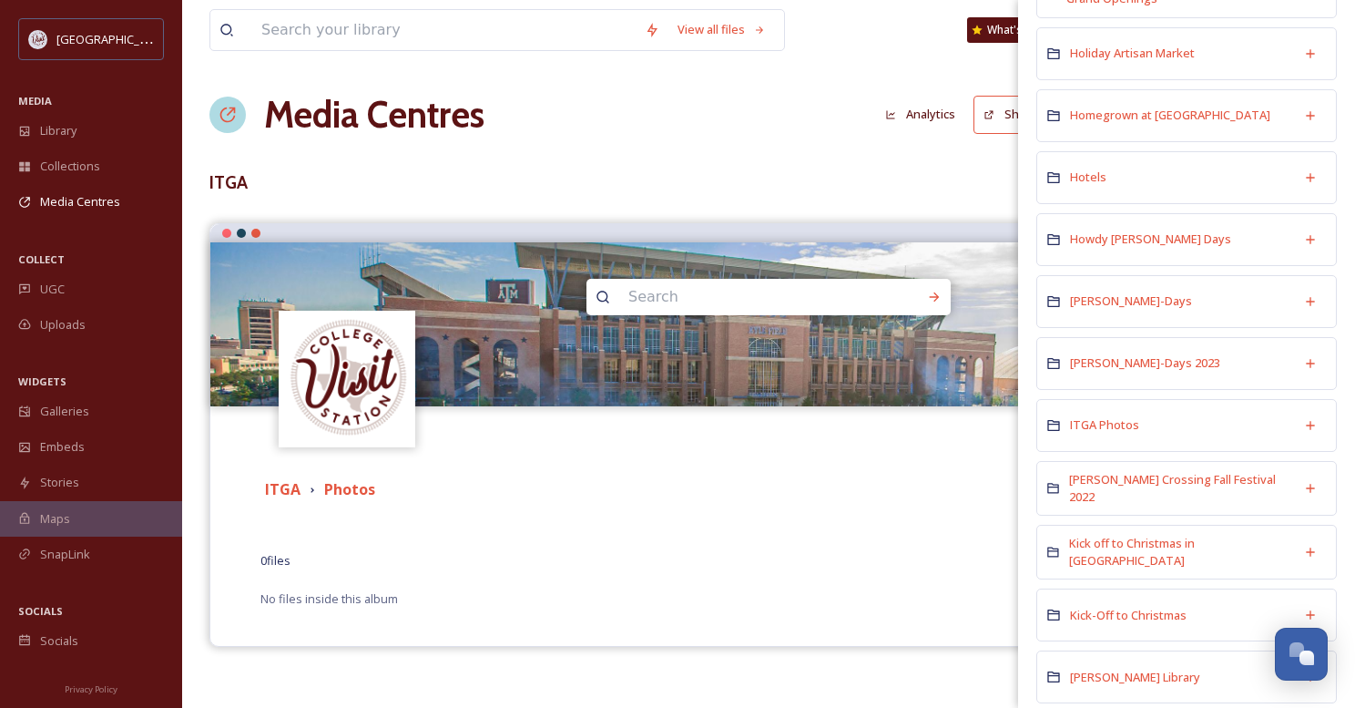
scroll to position [2277, 0]
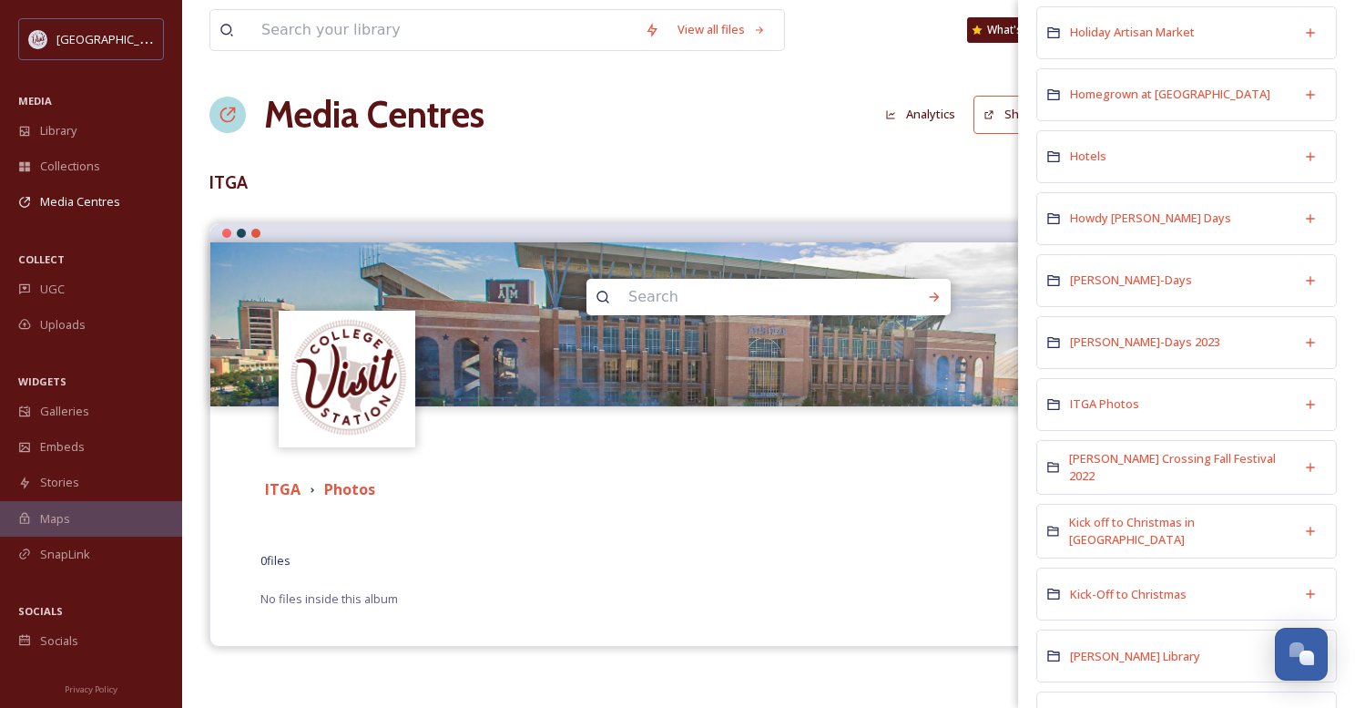
click at [1164, 399] on div "ITGA Photos" at bounding box center [1186, 404] width 301 height 53
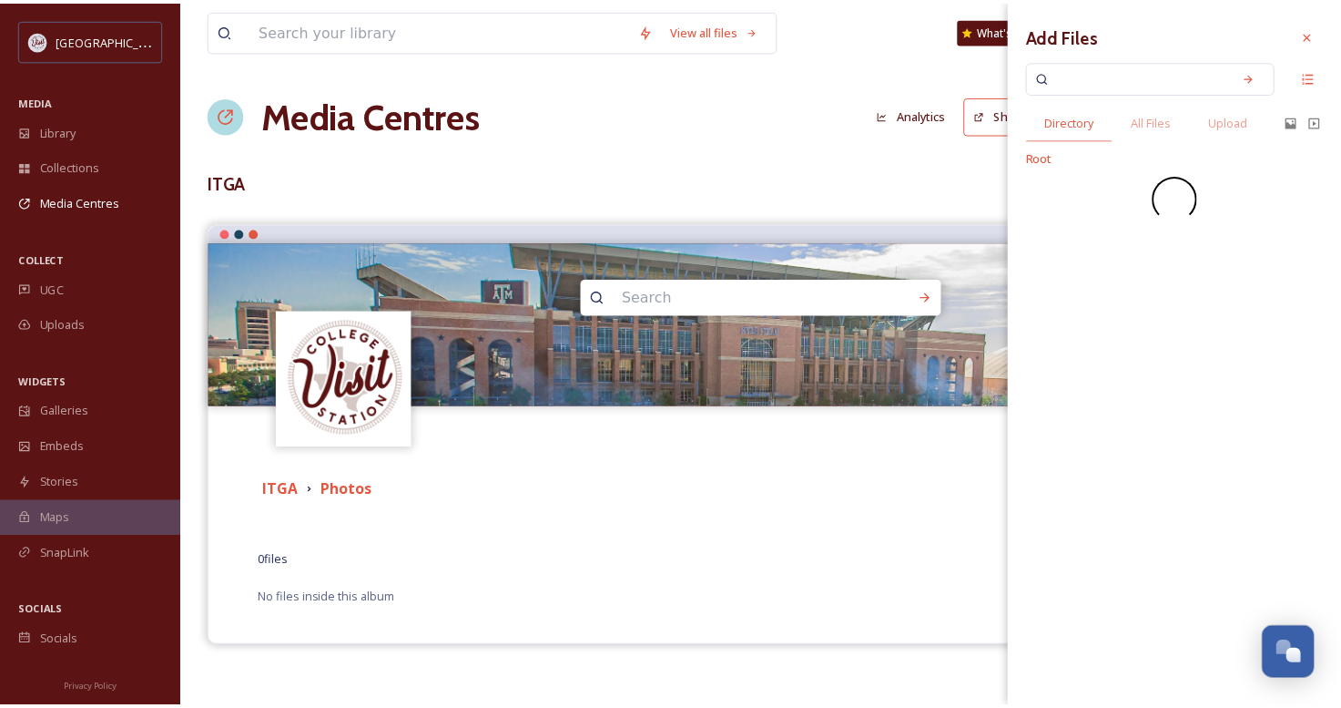
scroll to position [0, 0]
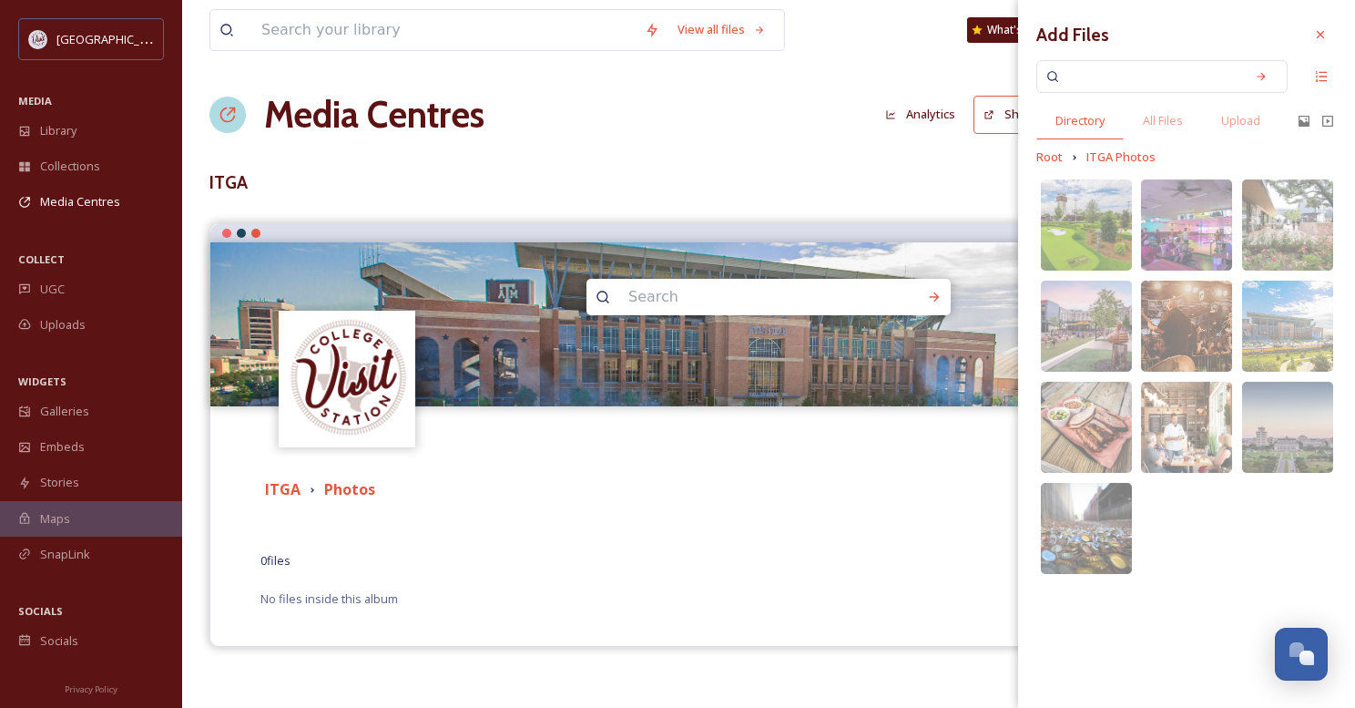
click at [1188, 515] on div "image/jpeg 6720 x 4480 image/jpeg 3840 x 2160 image/jpeg 1800 x 1193" at bounding box center [1186, 376] width 99 height 403
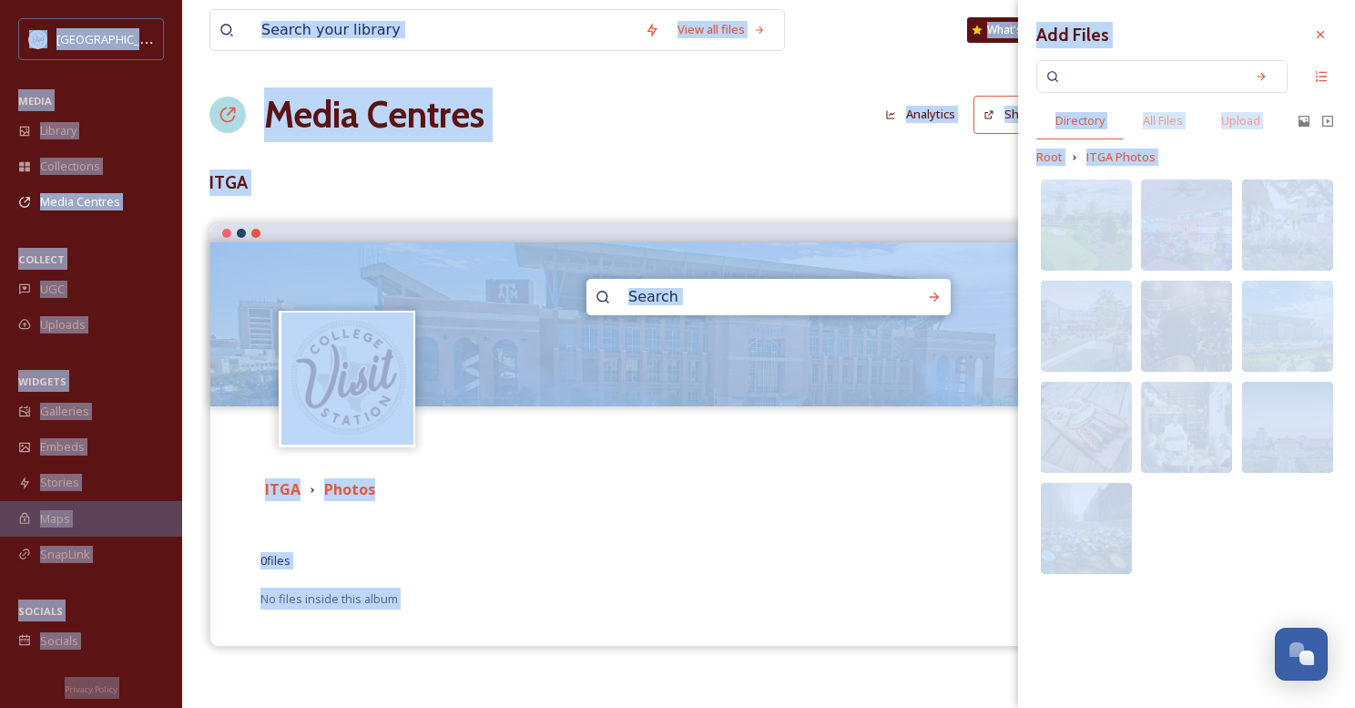
click at [1218, 498] on div "image/jpeg 6720 x 4480 image/jpeg 3840 x 2160 image/jpeg 1800 x 1193" at bounding box center [1186, 376] width 99 height 403
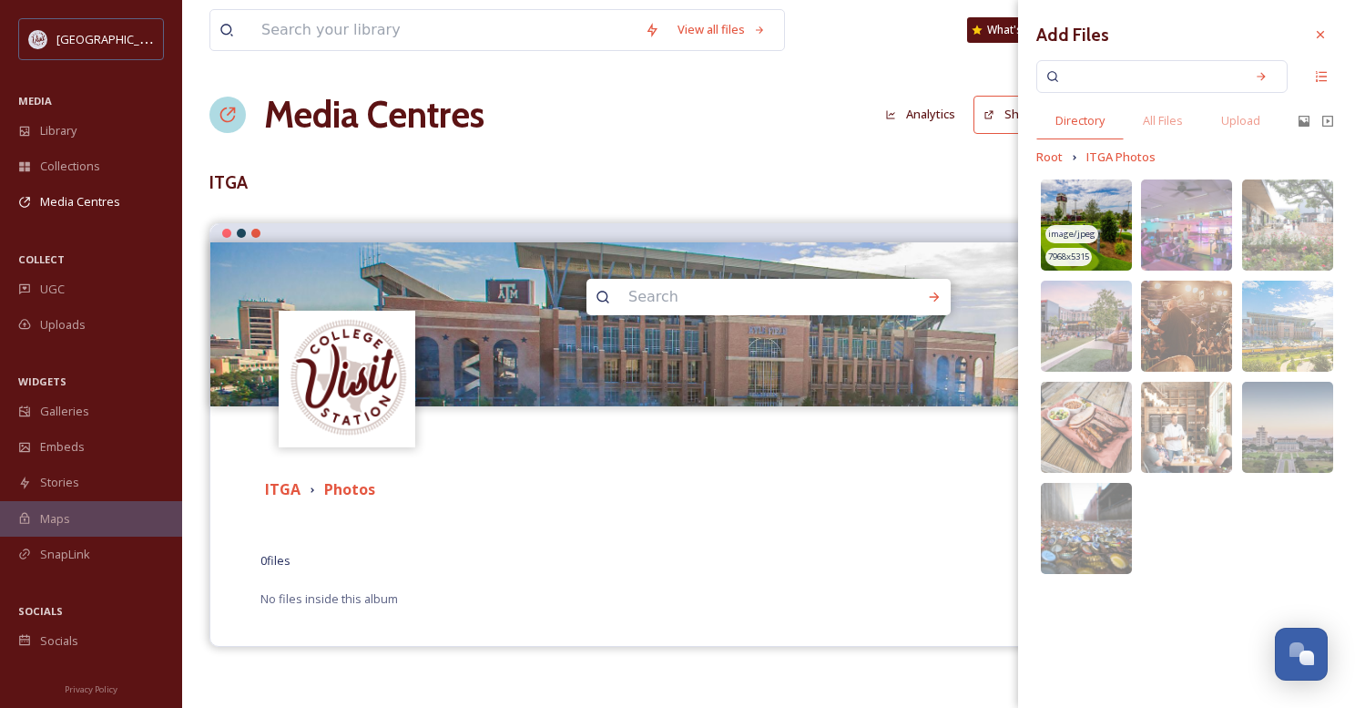
click at [1109, 233] on img at bounding box center [1086, 224] width 91 height 91
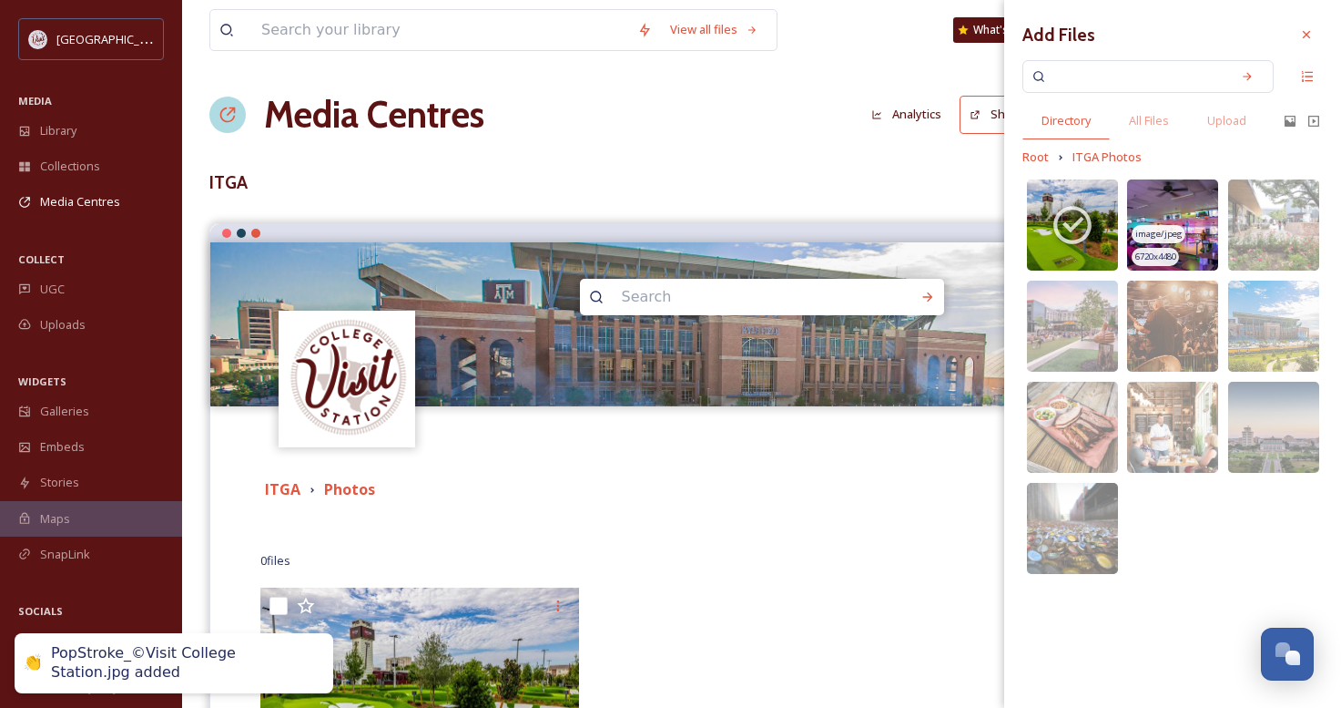
click at [1179, 196] on img at bounding box center [1172, 224] width 91 height 91
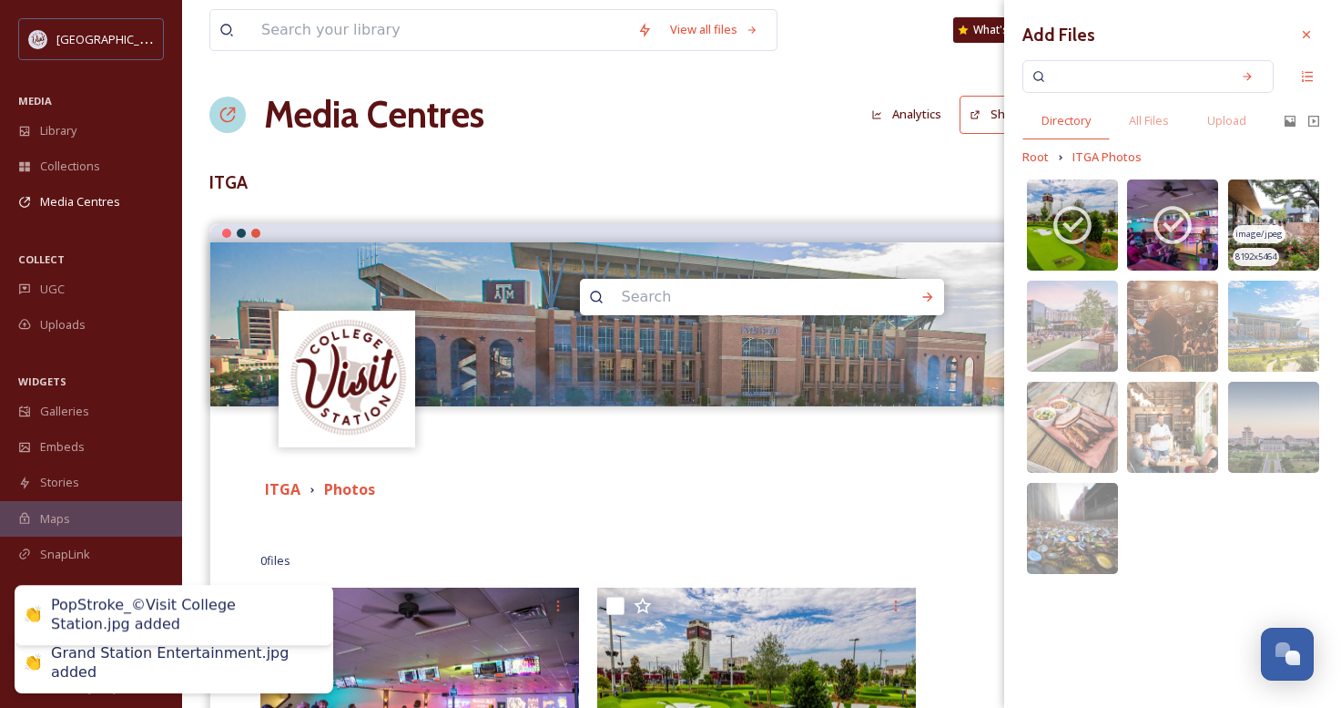
click at [1275, 199] on img at bounding box center [1273, 224] width 91 height 91
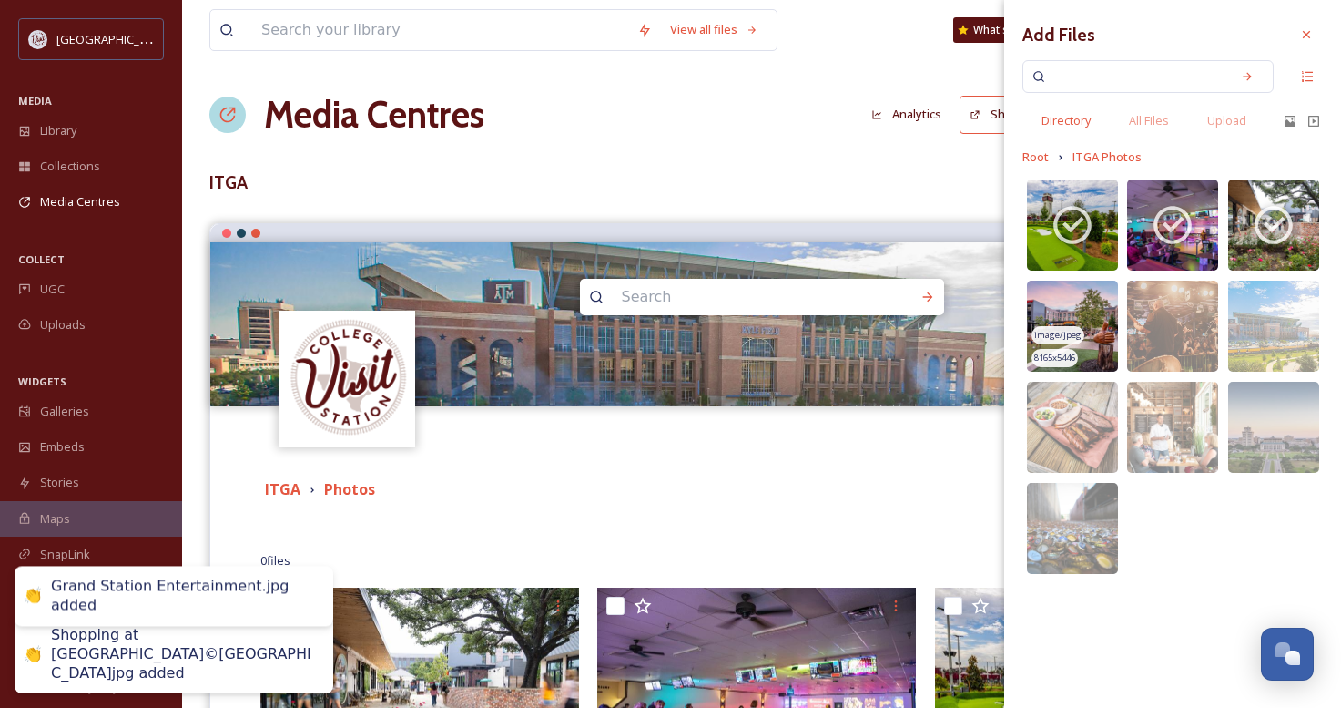
drag, startPoint x: 1081, startPoint y: 289, endPoint x: 1090, endPoint y: 293, distance: 10.2
click at [1082, 289] on img at bounding box center [1072, 325] width 91 height 91
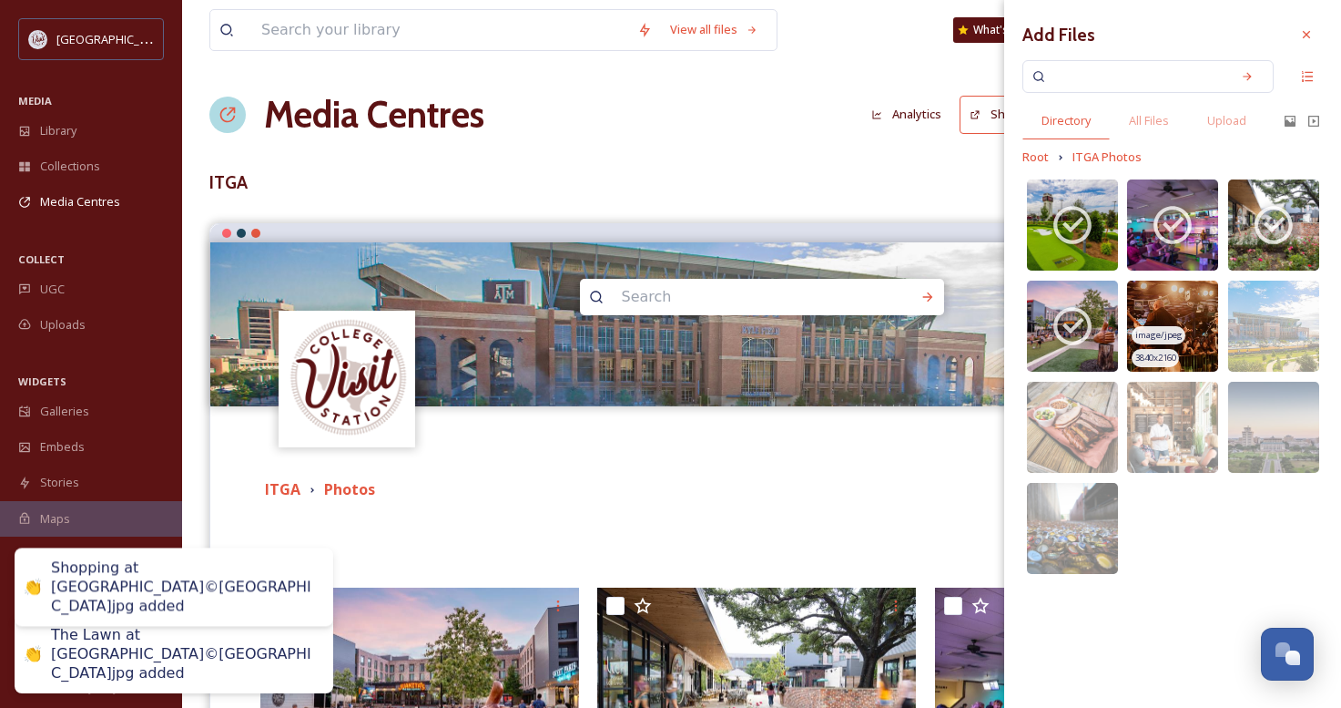
click at [1177, 299] on img at bounding box center [1172, 325] width 91 height 91
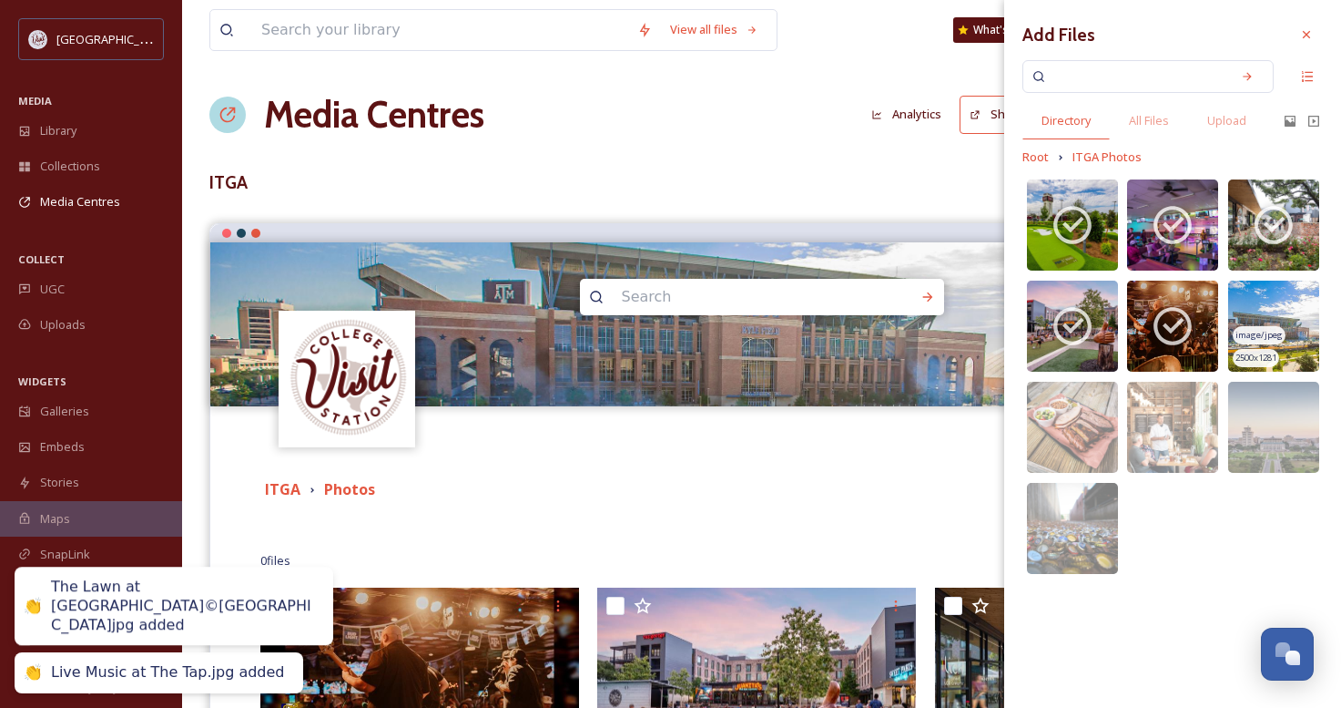
click at [1264, 298] on img at bounding box center [1273, 325] width 91 height 91
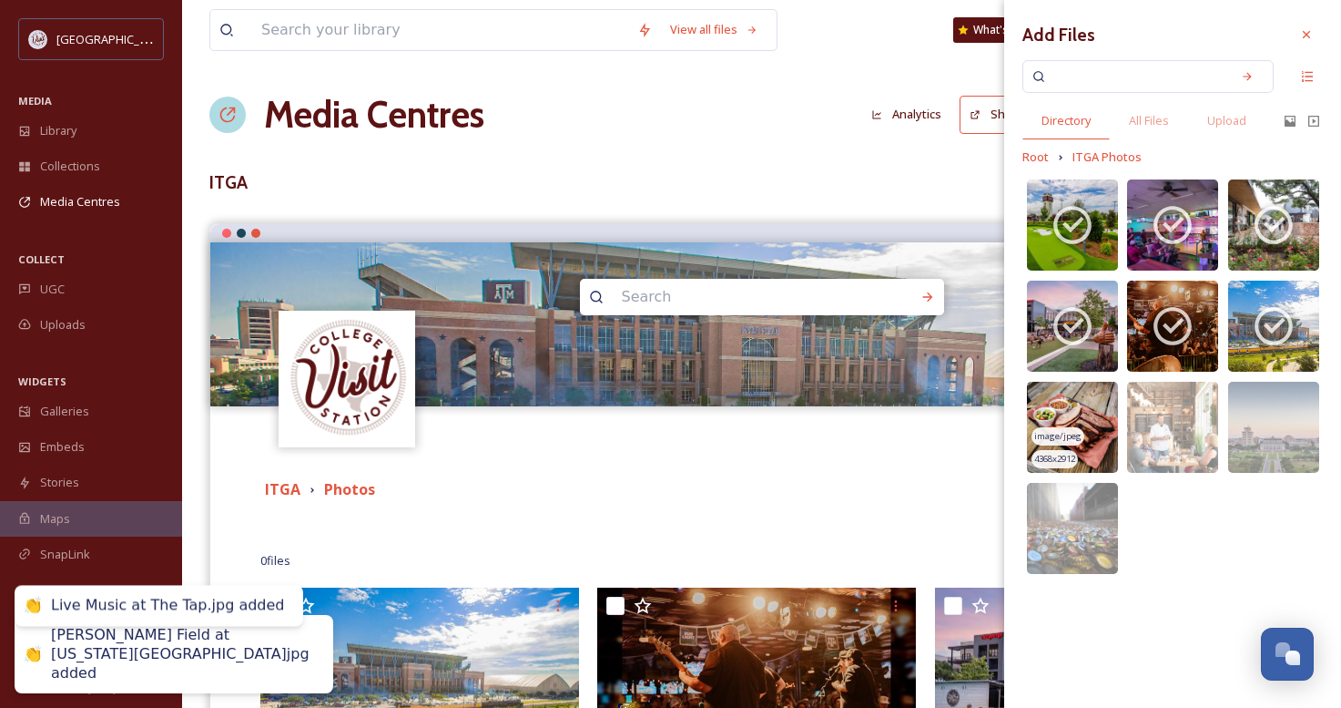
click at [1099, 392] on img at bounding box center [1072, 427] width 91 height 91
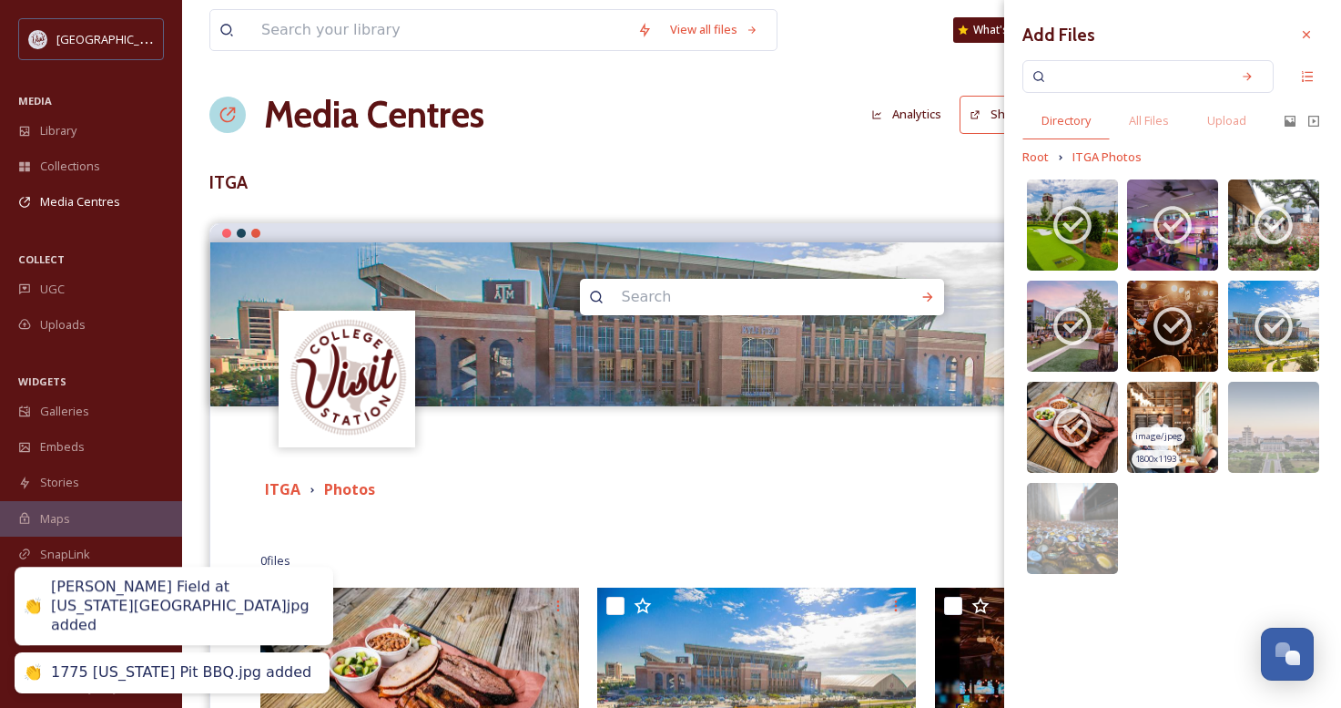
click at [1184, 391] on img at bounding box center [1172, 427] width 91 height 91
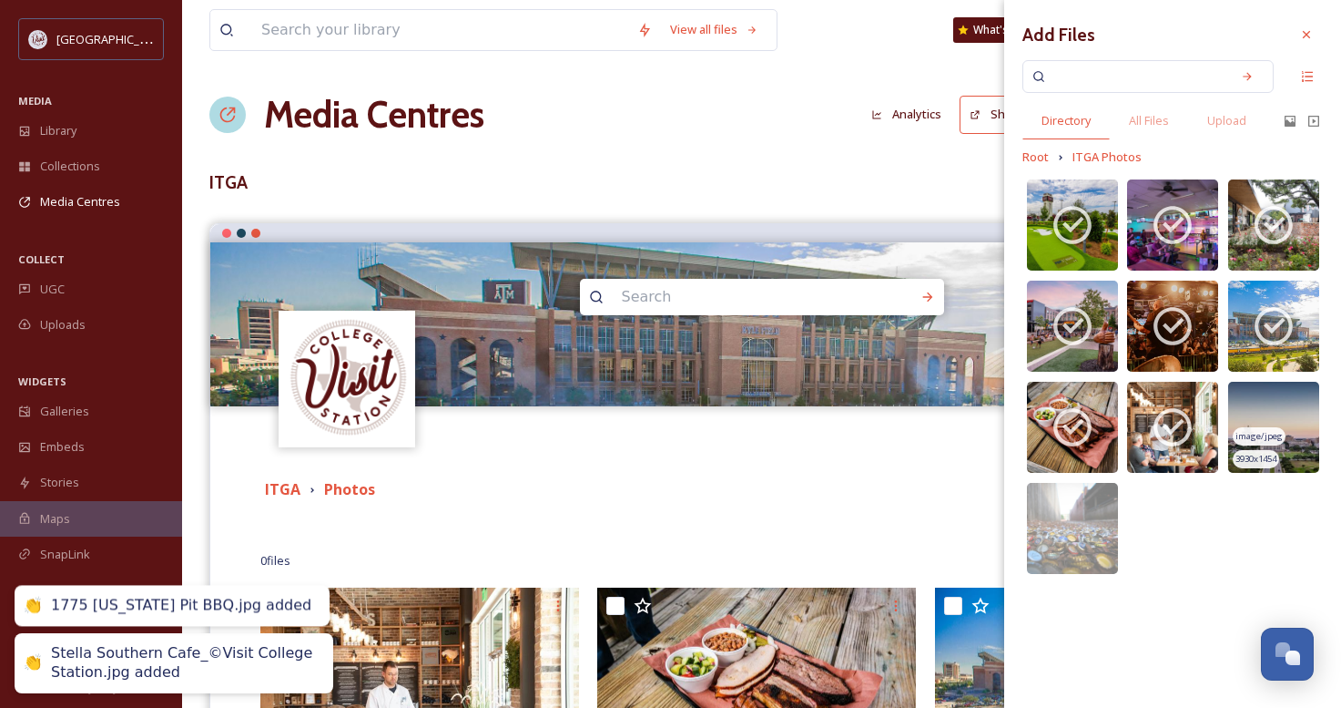
click at [1297, 403] on img at bounding box center [1273, 427] width 91 height 91
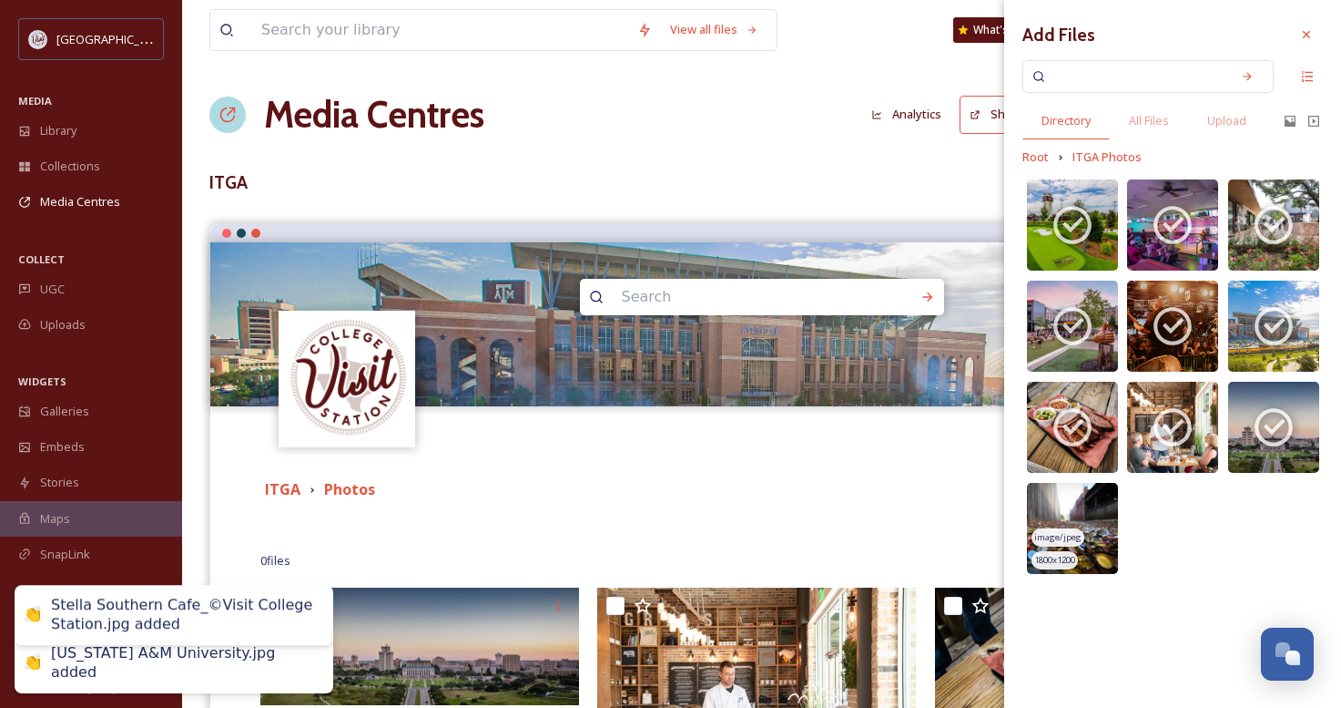
click at [1086, 490] on img at bounding box center [1072, 528] width 91 height 91
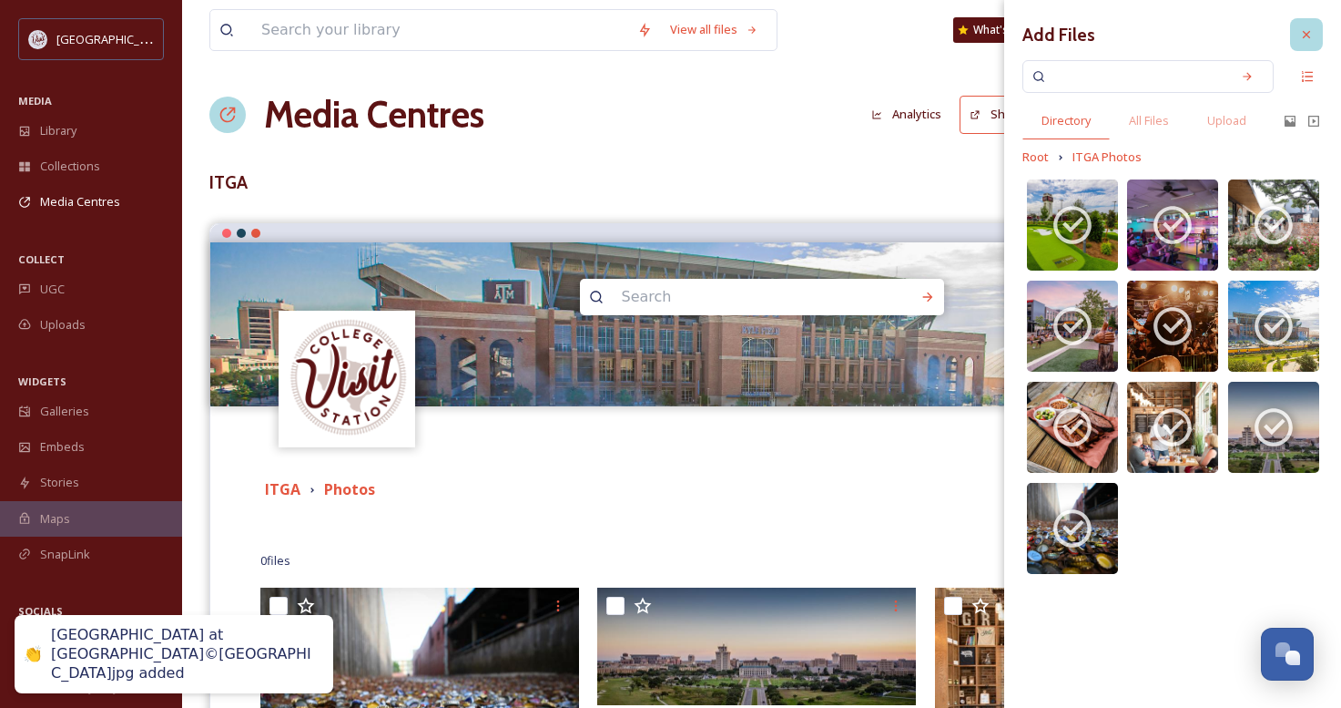
click at [1306, 34] on icon at bounding box center [1306, 34] width 7 height 7
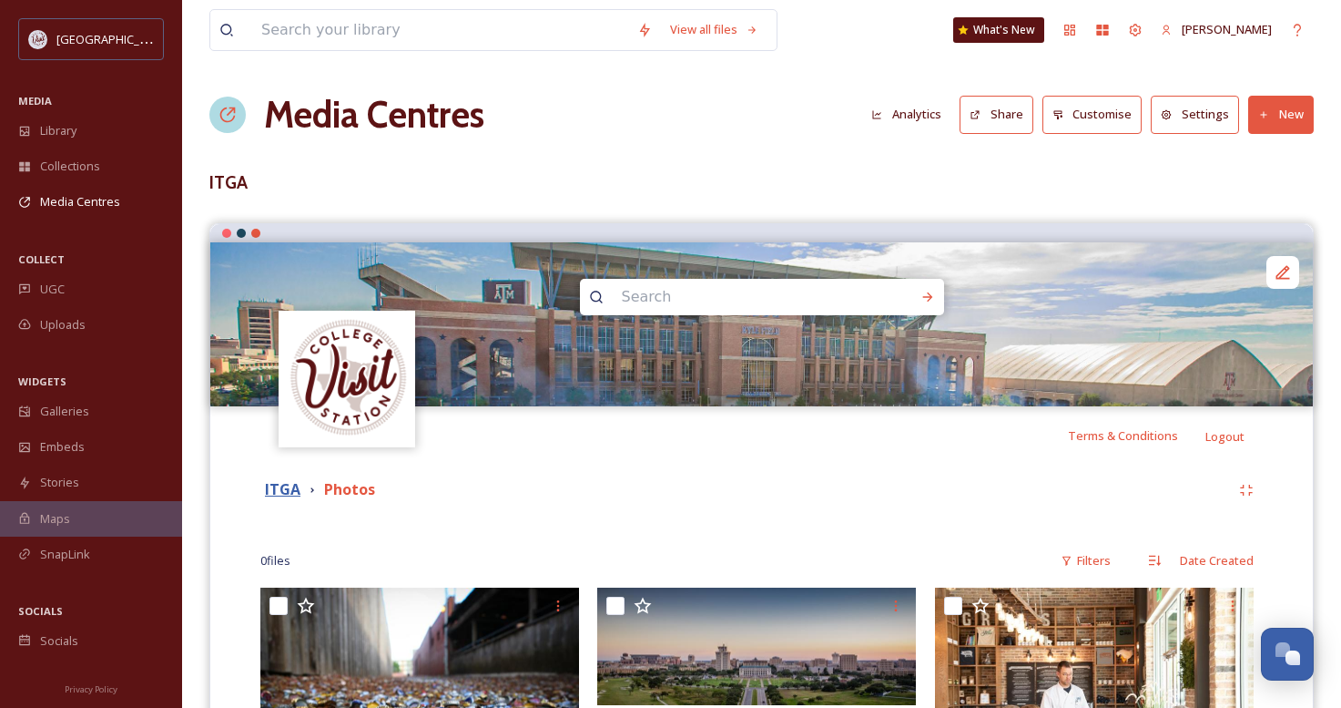
click at [275, 489] on strong "ITGA" at bounding box center [283, 489] width 36 height 20
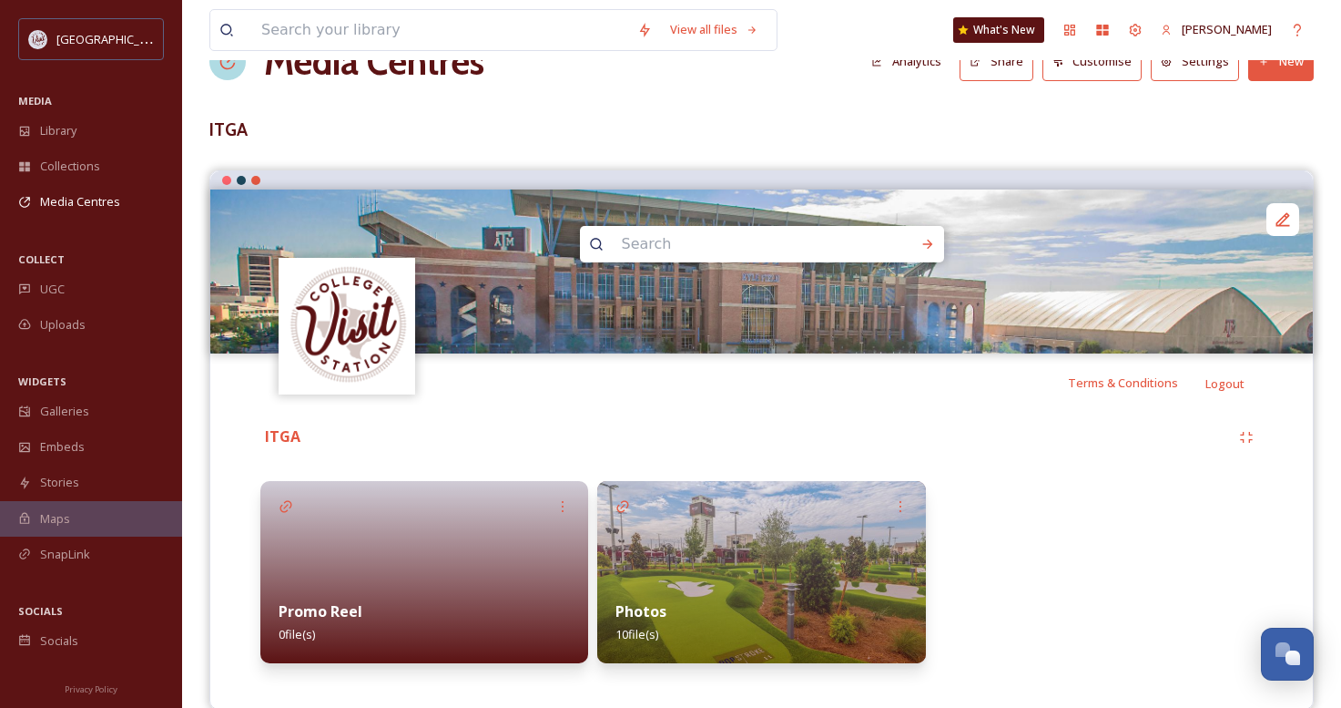
scroll to position [82, 0]
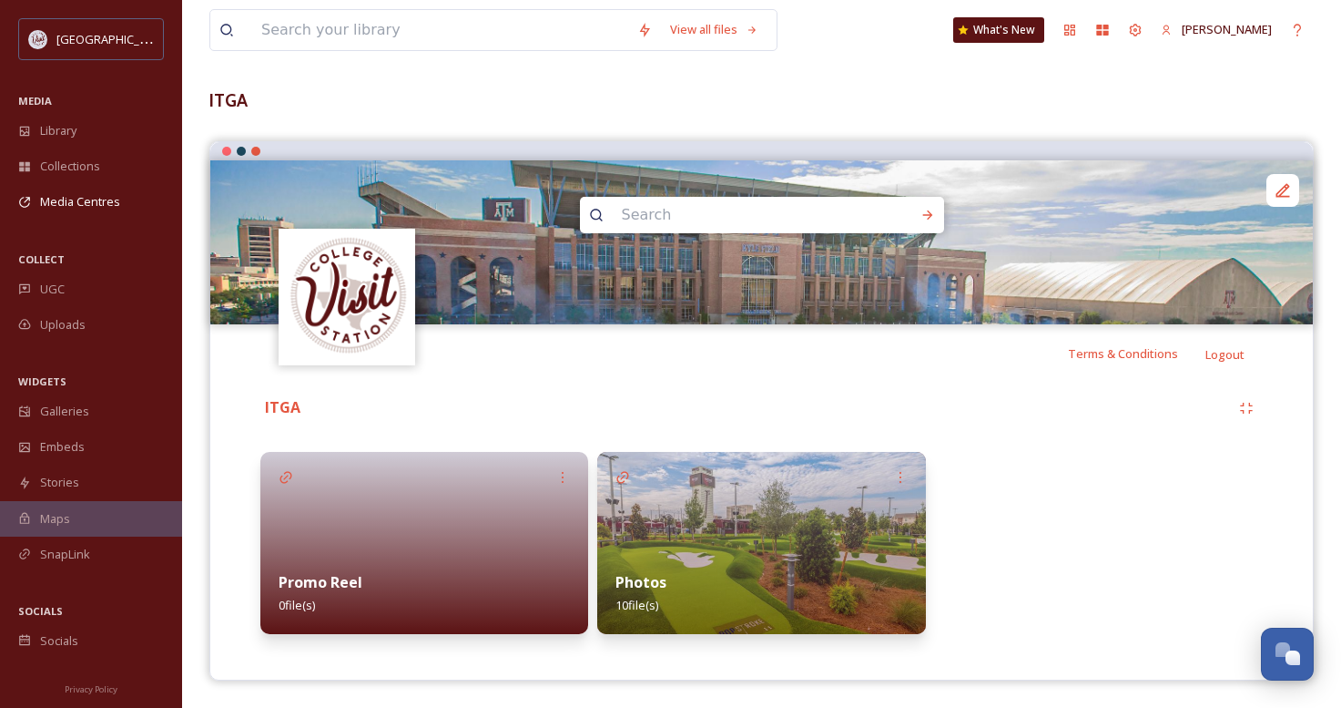
click at [492, 504] on div at bounding box center [424, 543] width 328 height 182
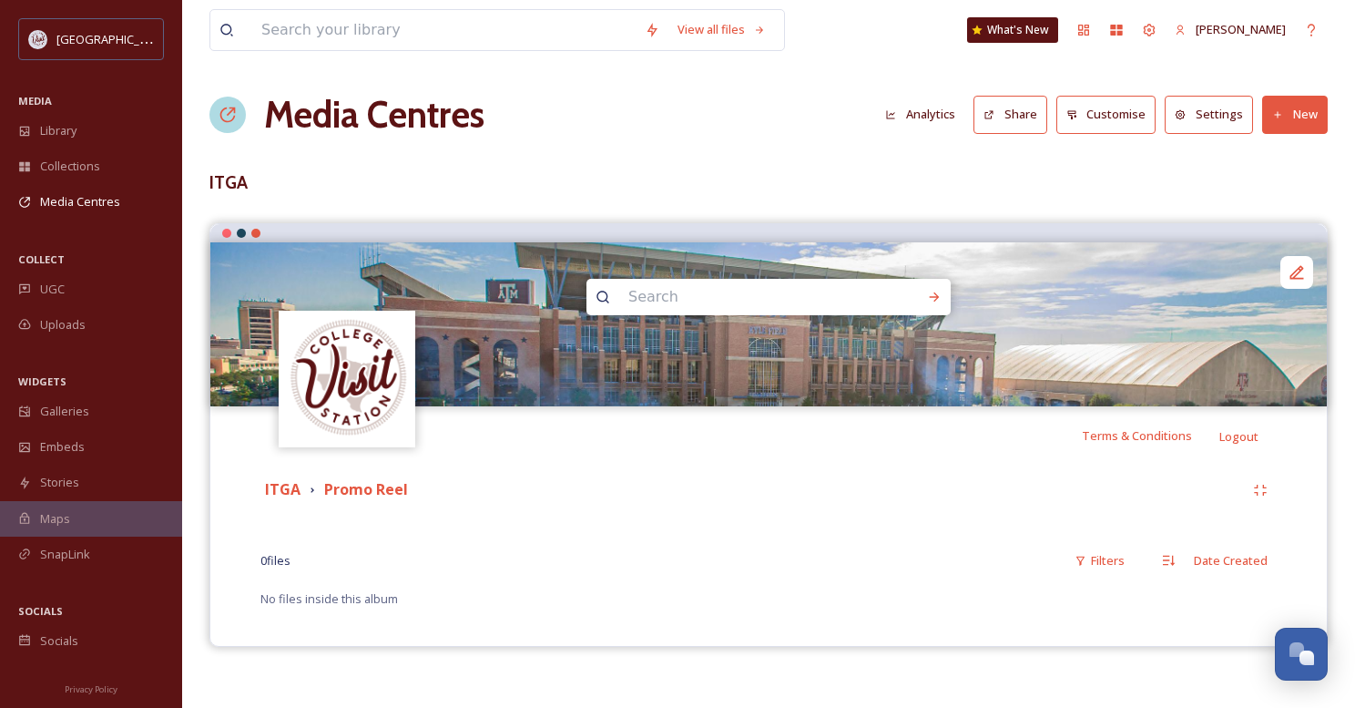
click at [1301, 119] on button "New" at bounding box center [1295, 114] width 66 height 37
click at [1281, 153] on span "Add Files" at bounding box center [1283, 156] width 49 height 17
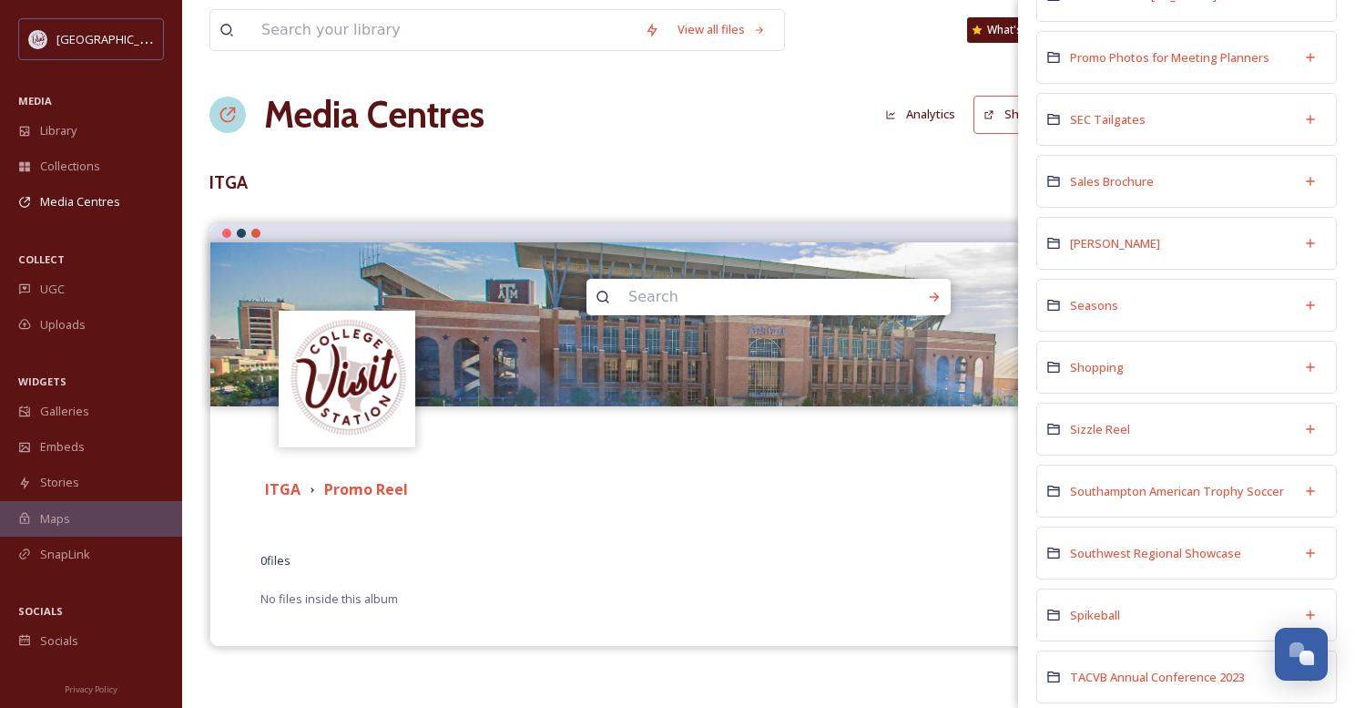
scroll to position [3508, 0]
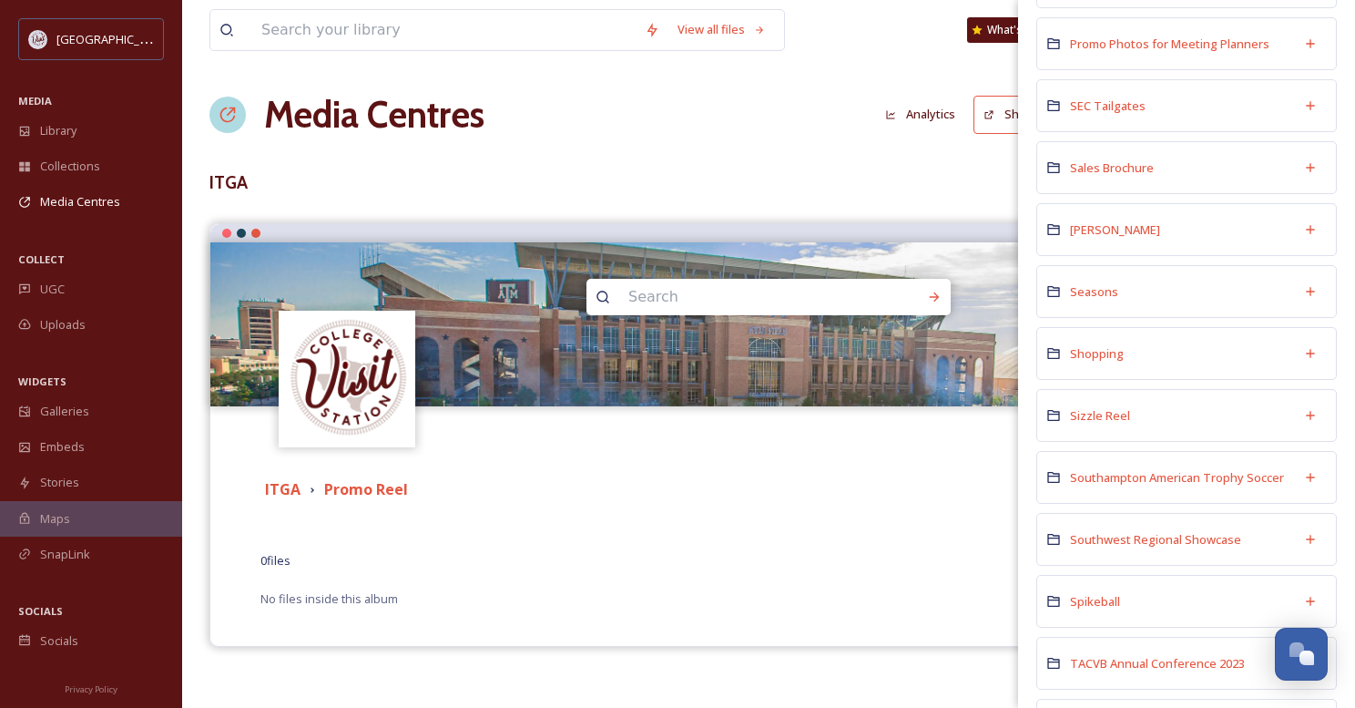
click at [1084, 413] on span "Sizzle Reel" at bounding box center [1100, 415] width 60 height 16
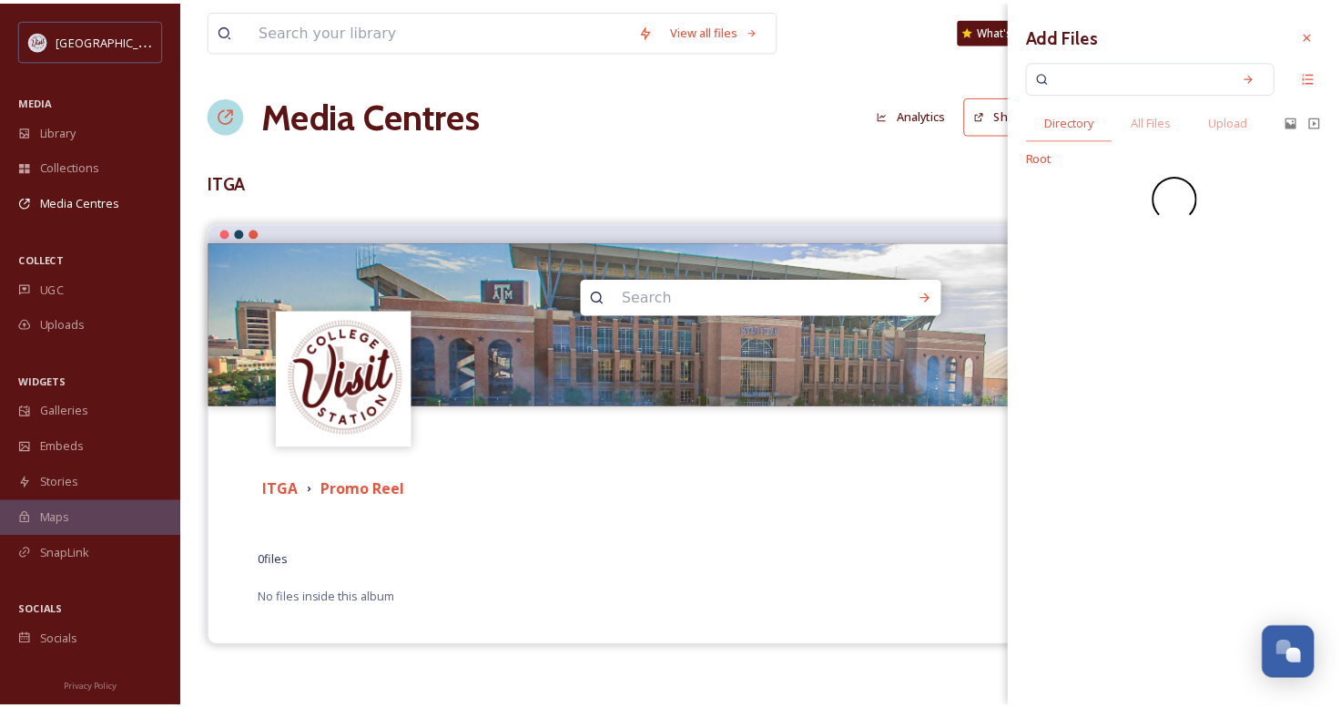
scroll to position [0, 0]
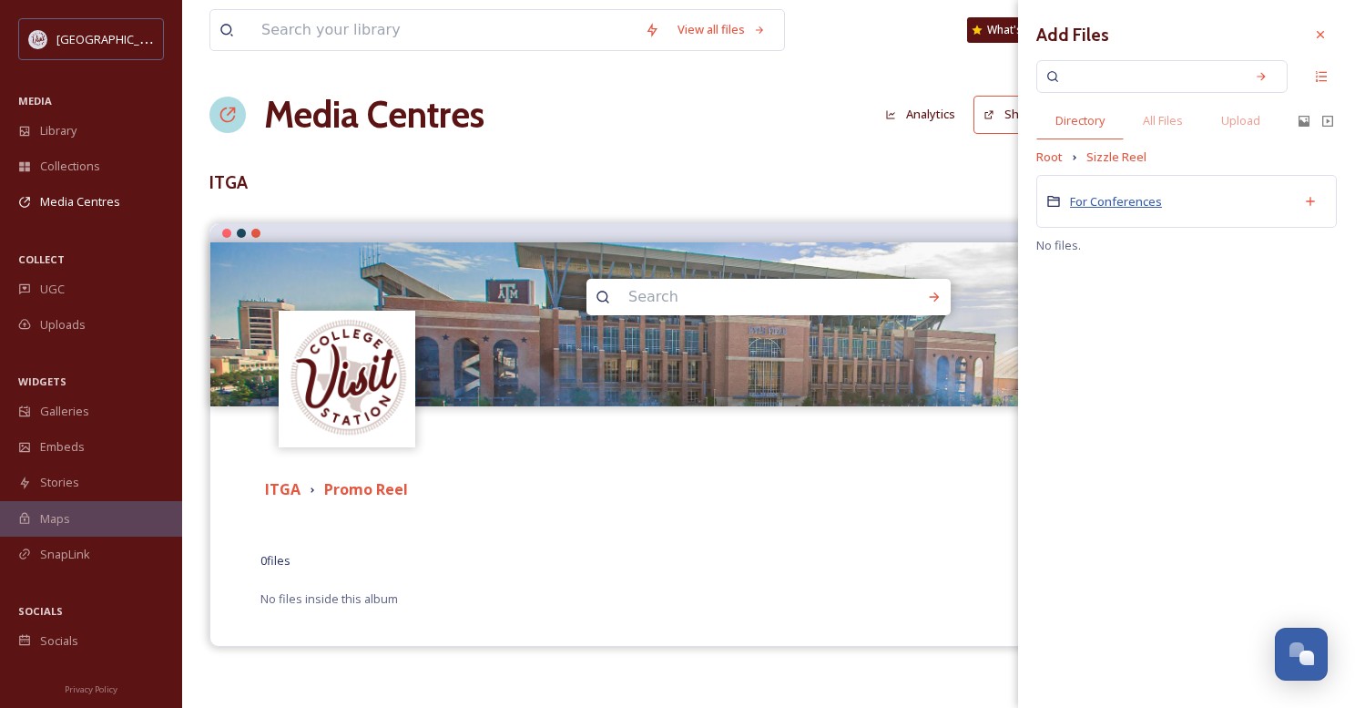
click at [1099, 207] on span "For Conferences" at bounding box center [1116, 201] width 92 height 16
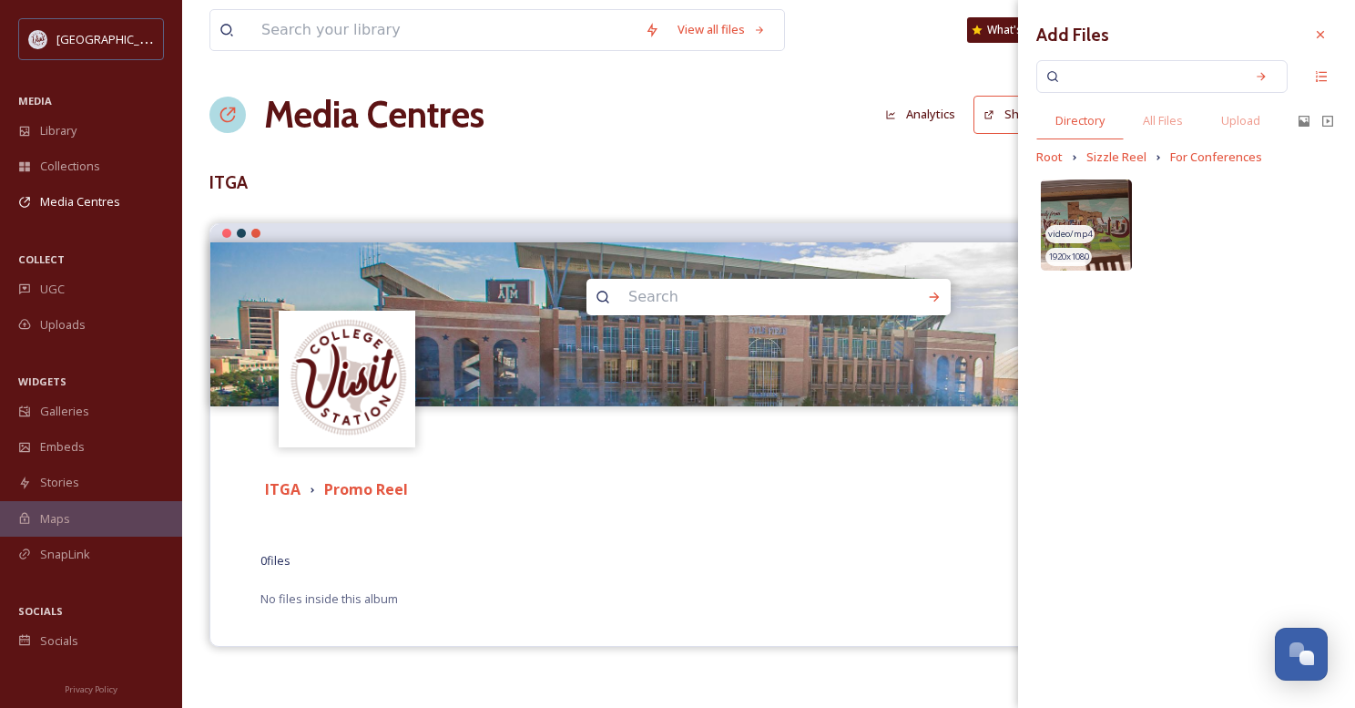
click at [1087, 222] on img at bounding box center [1086, 224] width 91 height 91
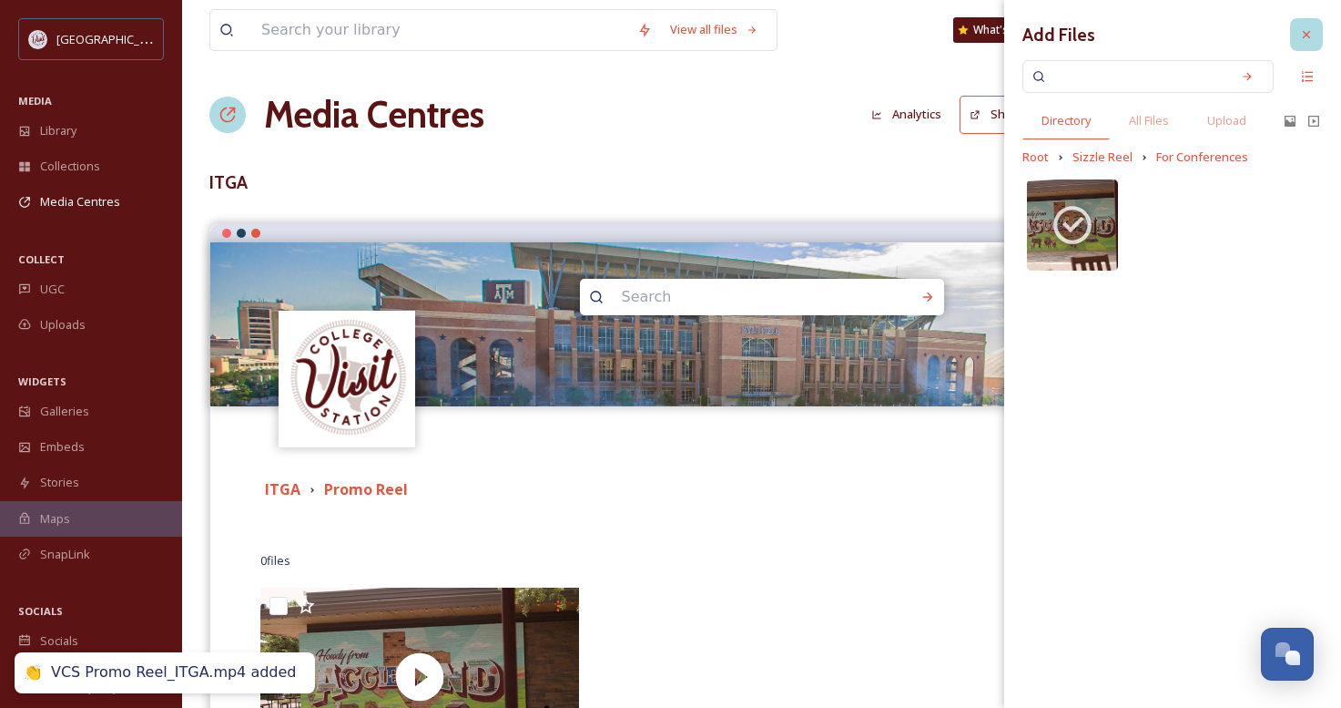
click at [1300, 38] on icon at bounding box center [1307, 34] width 15 height 15
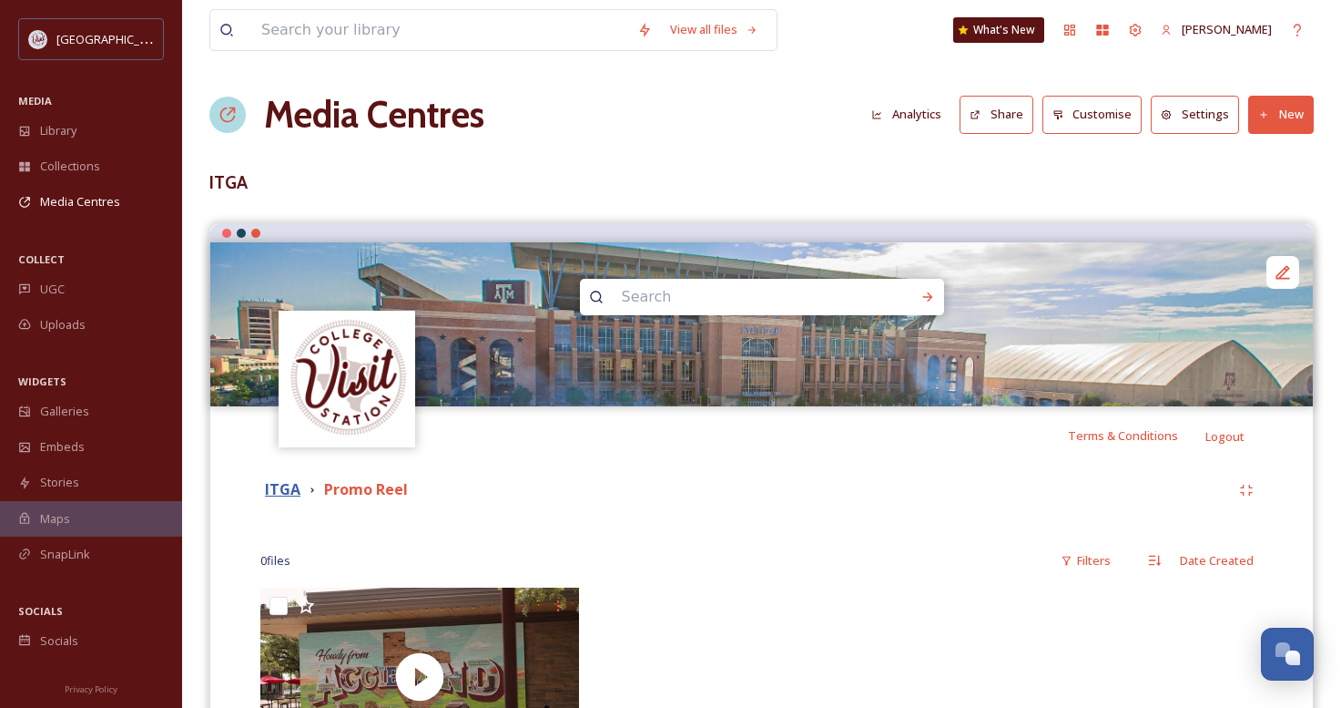
click at [284, 493] on strong "ITGA" at bounding box center [283, 489] width 36 height 20
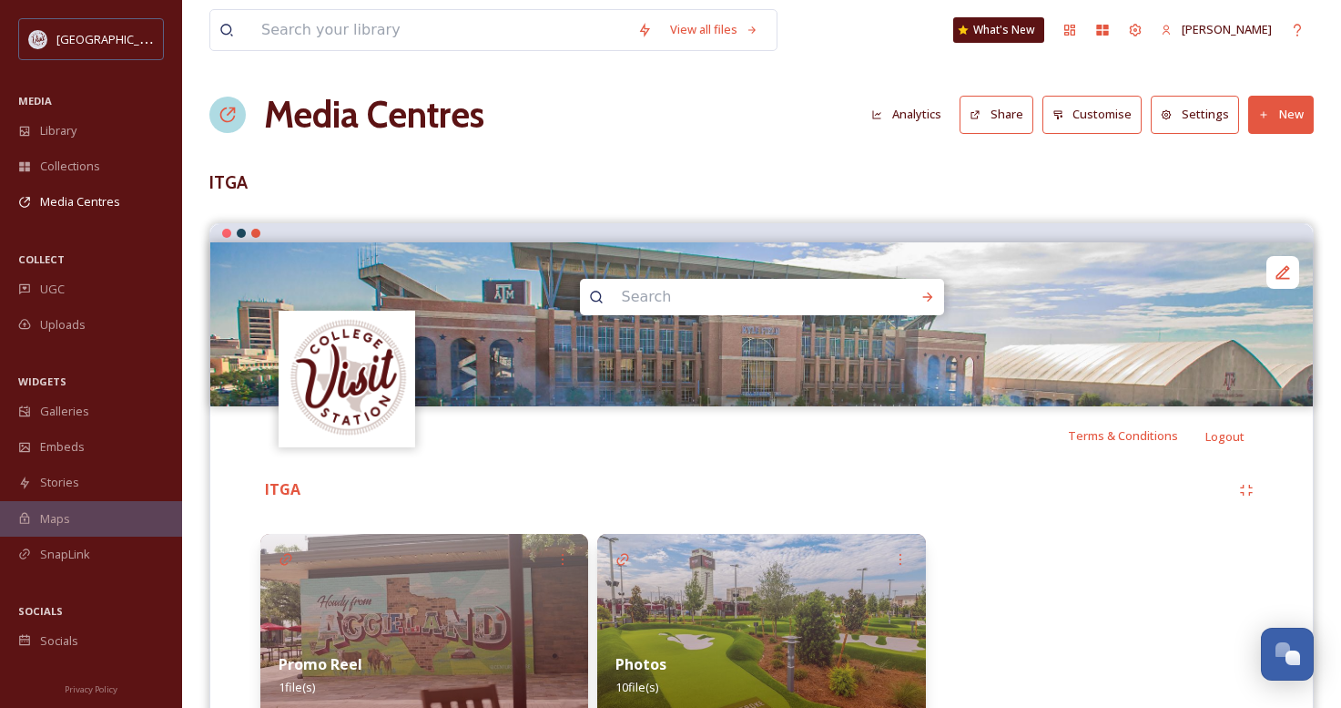
click at [1127, 111] on button "Customise" at bounding box center [1093, 114] width 100 height 37
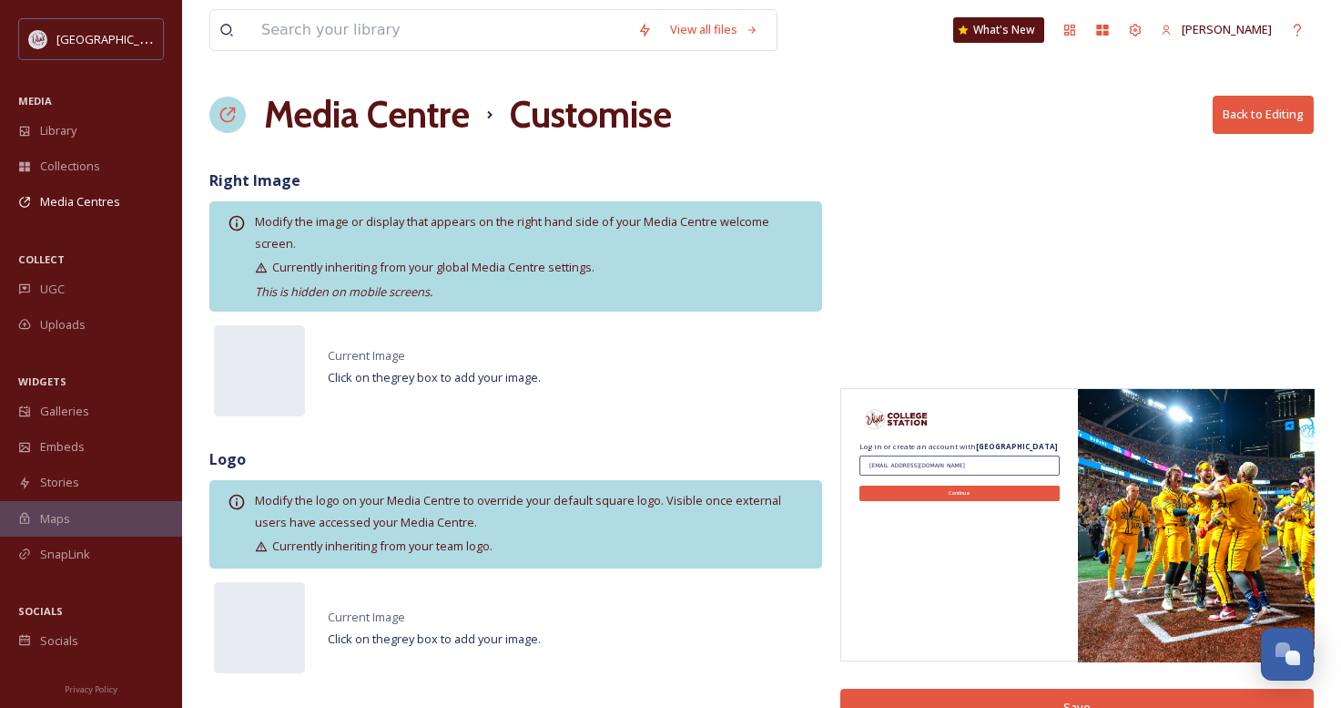
click at [1253, 121] on button "Back to Editing" at bounding box center [1263, 114] width 101 height 37
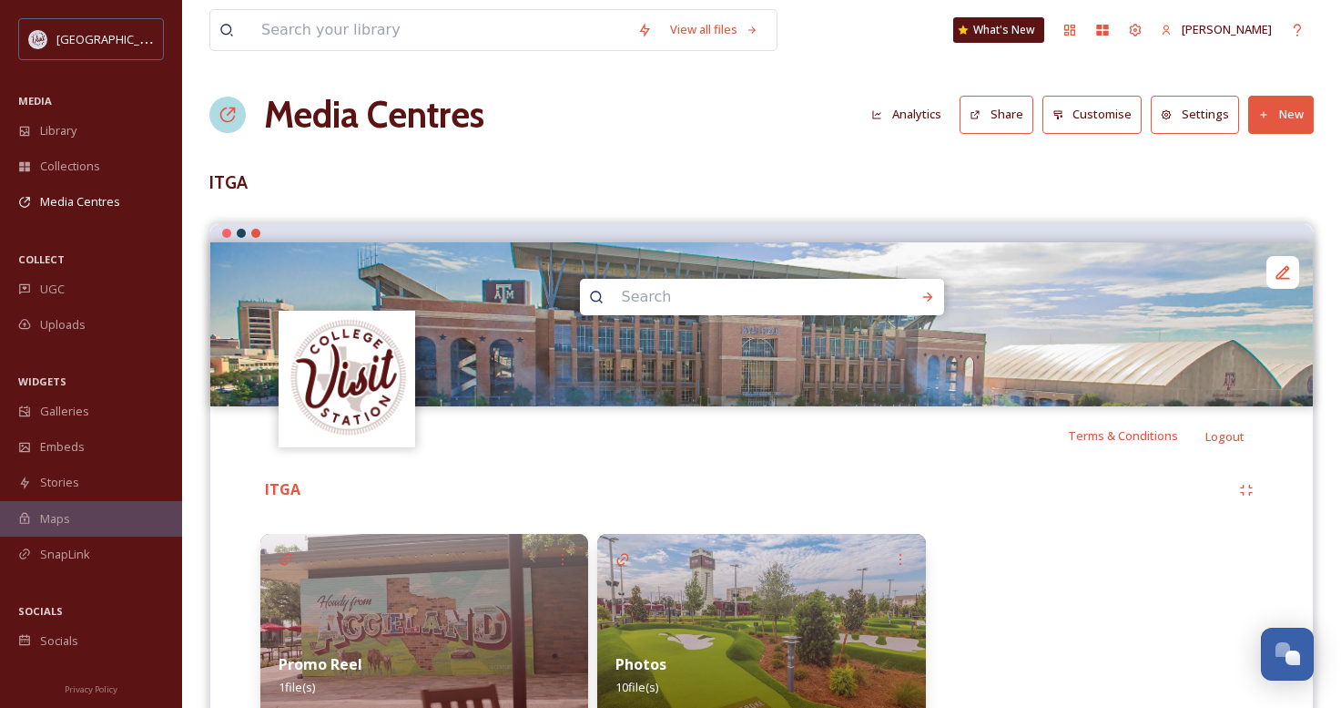
click at [1205, 116] on button "Settings" at bounding box center [1195, 114] width 88 height 37
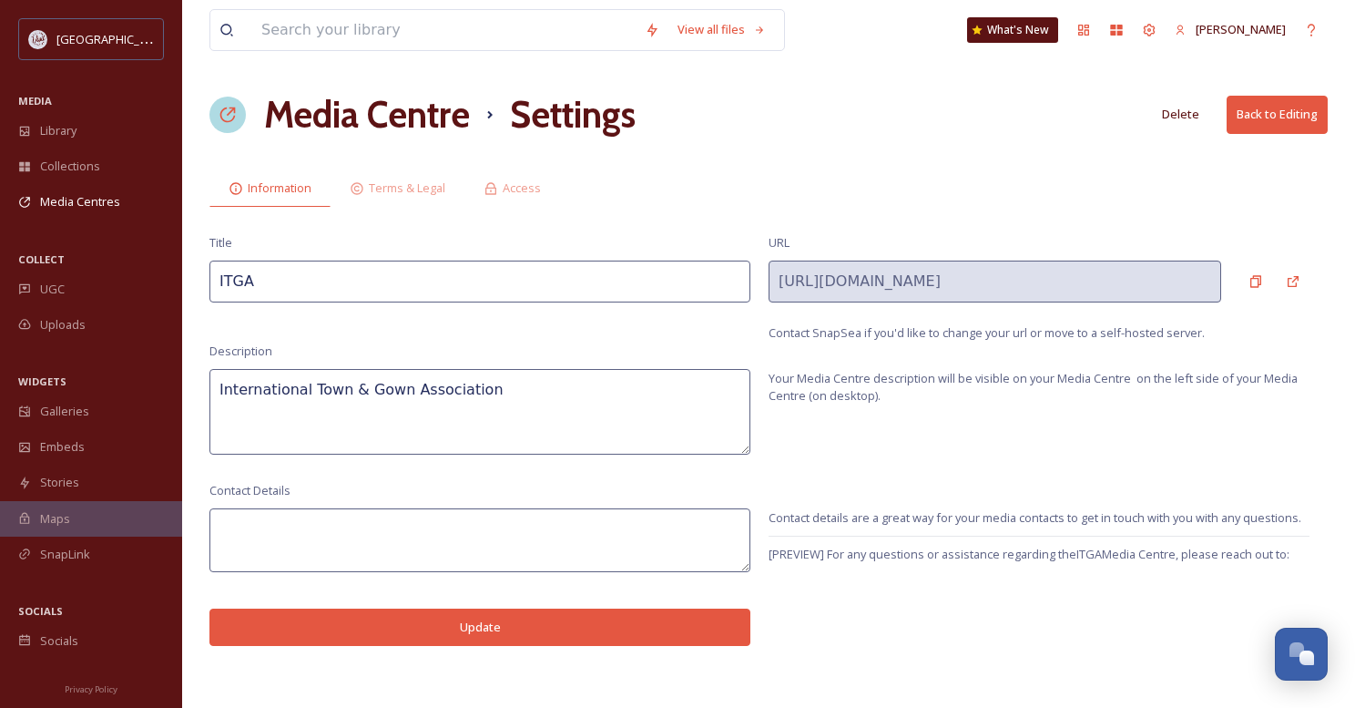
click at [1278, 112] on button "Back to Editing" at bounding box center [1277, 114] width 101 height 37
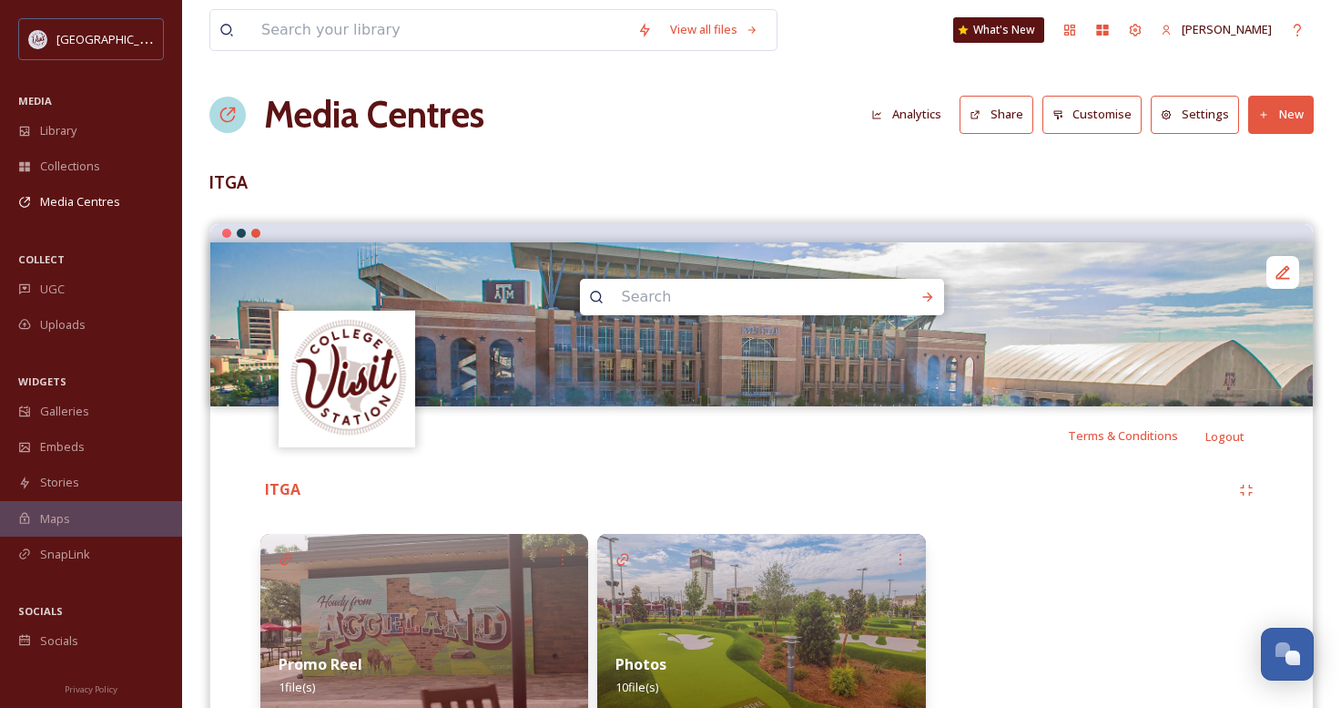
click at [1021, 119] on button "Share" at bounding box center [997, 114] width 74 height 37
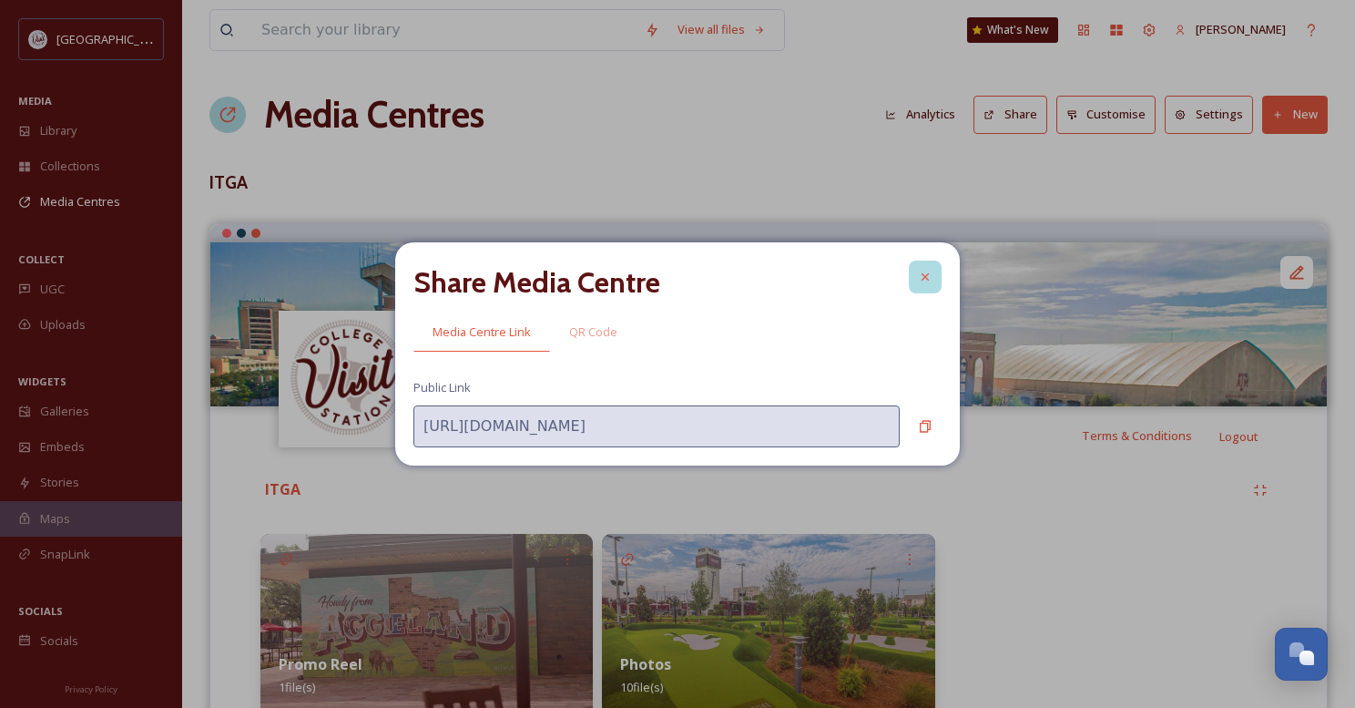
click at [922, 272] on icon at bounding box center [925, 277] width 15 height 15
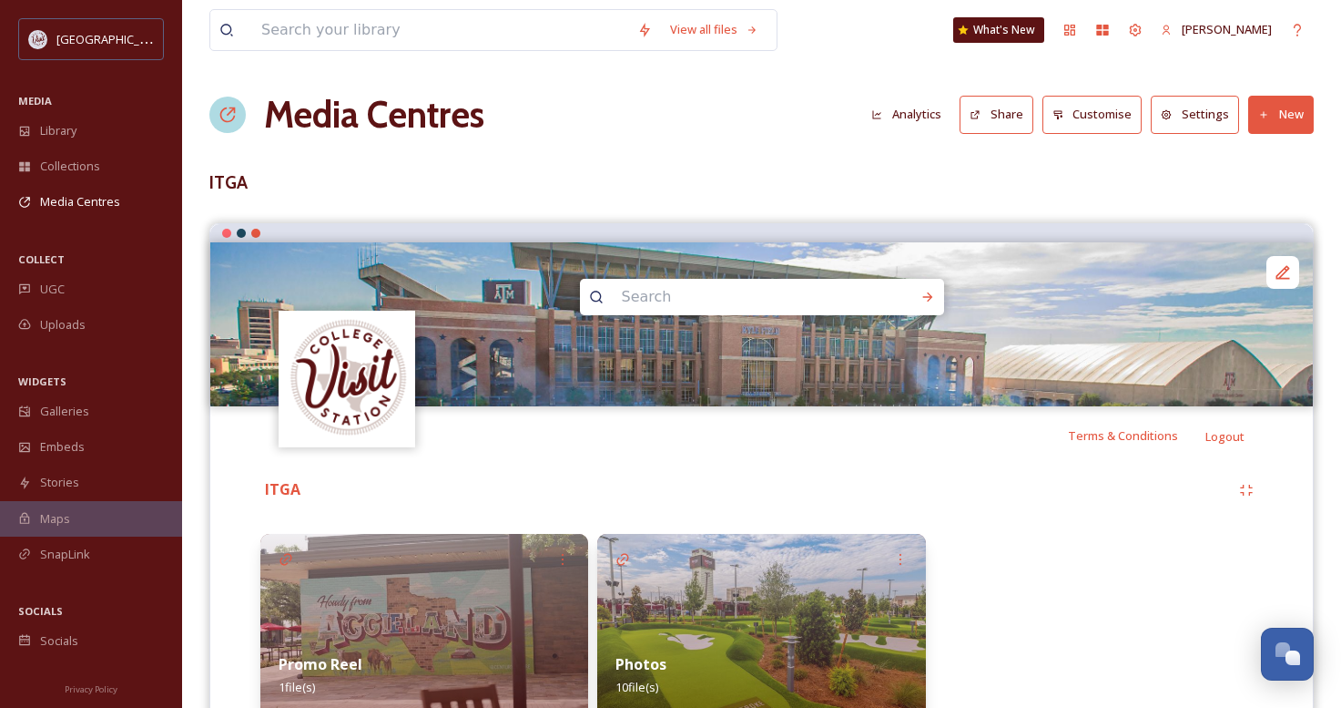
click at [998, 117] on button "Share" at bounding box center [997, 114] width 74 height 37
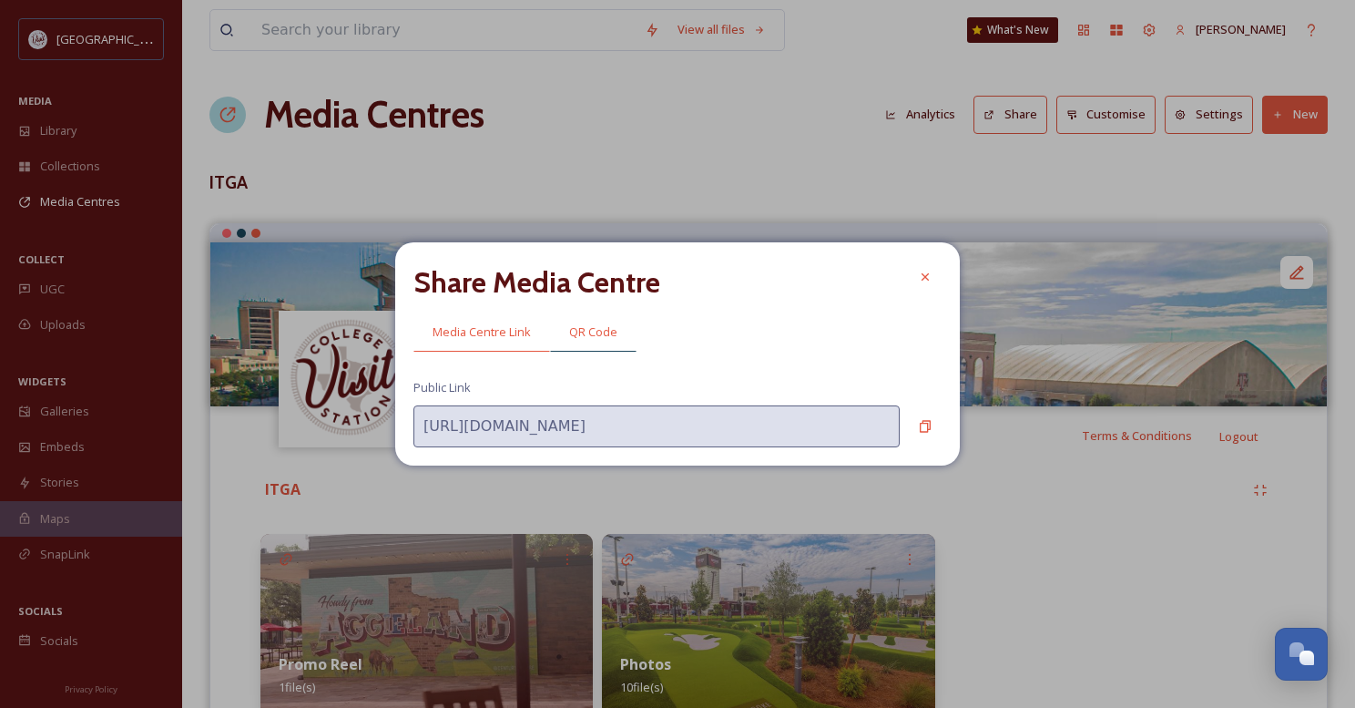
click at [597, 336] on span "QR Code" at bounding box center [593, 331] width 48 height 17
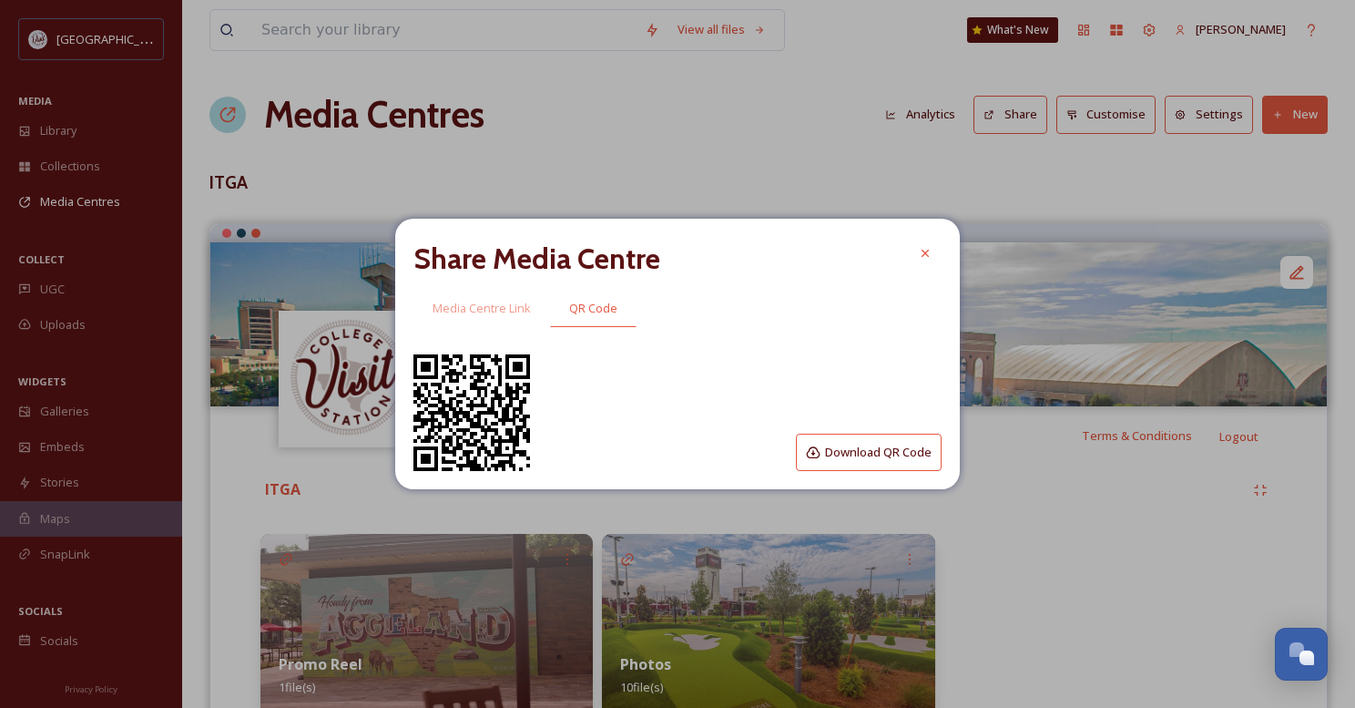
click at [882, 454] on button "Download QR Code" at bounding box center [869, 451] width 146 height 37
click at [469, 307] on span "Media Centre Link" at bounding box center [482, 308] width 98 height 17
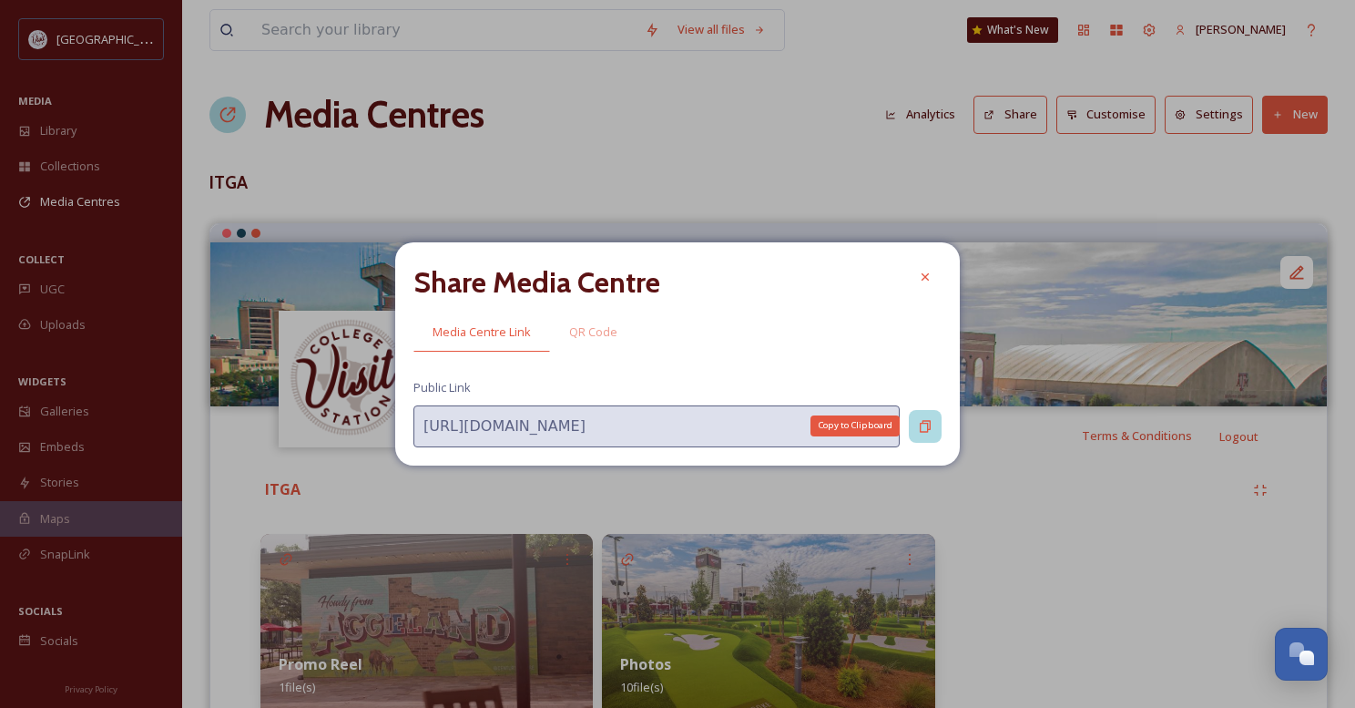
click at [924, 427] on icon at bounding box center [925, 426] width 15 height 15
click at [918, 272] on icon at bounding box center [925, 277] width 15 height 15
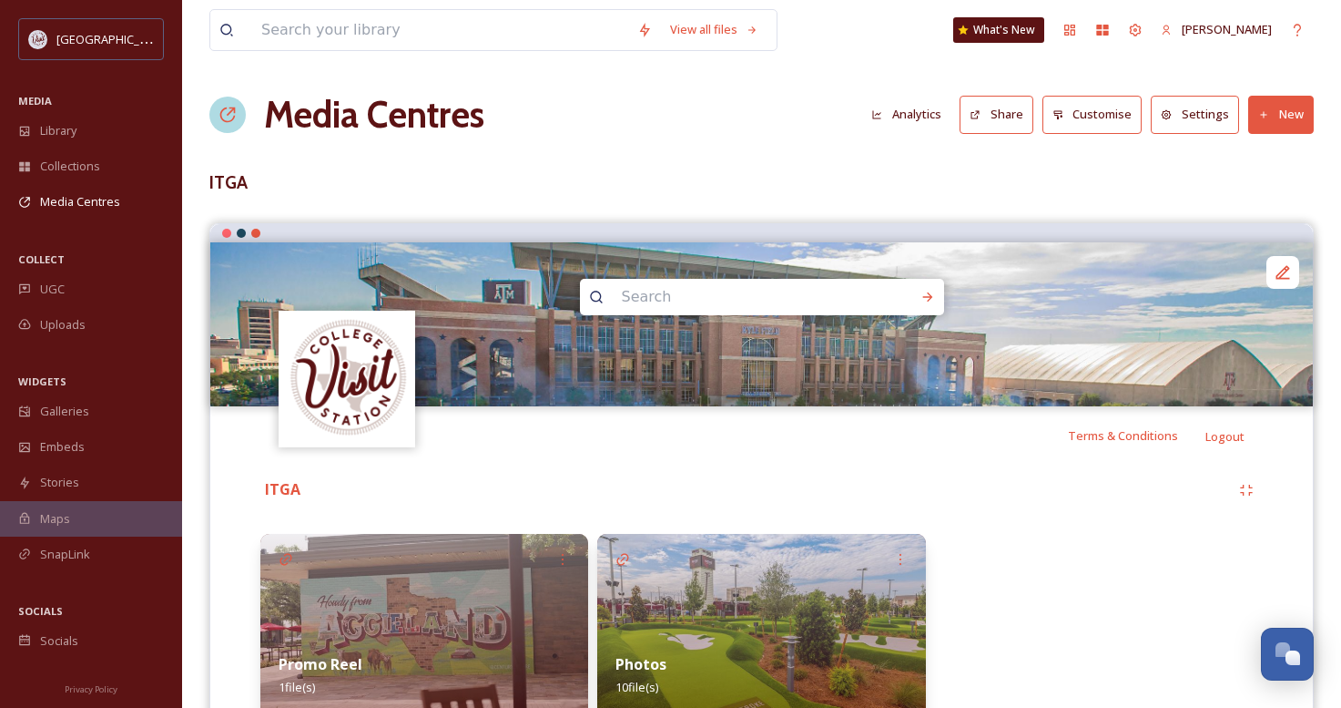
click at [372, 112] on h1 "Media Centres" at bounding box center [374, 114] width 220 height 55
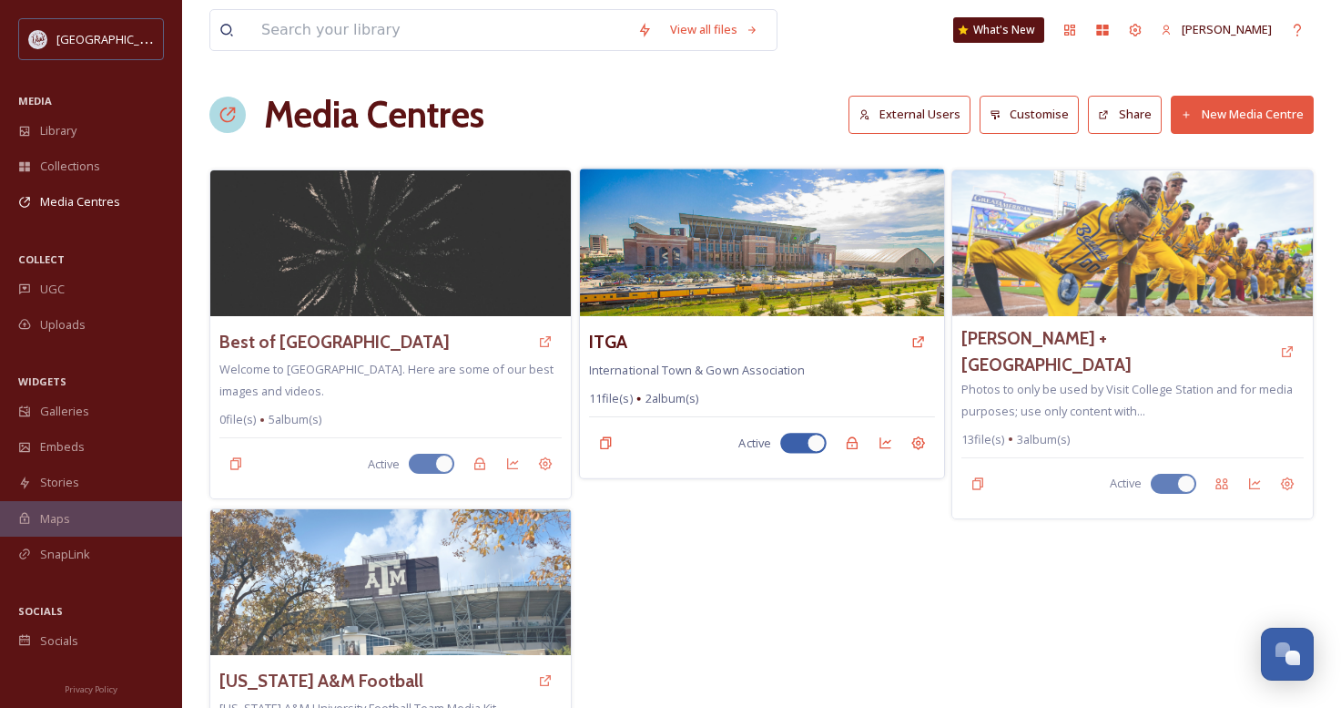
click at [677, 265] on img at bounding box center [762, 242] width 364 height 148
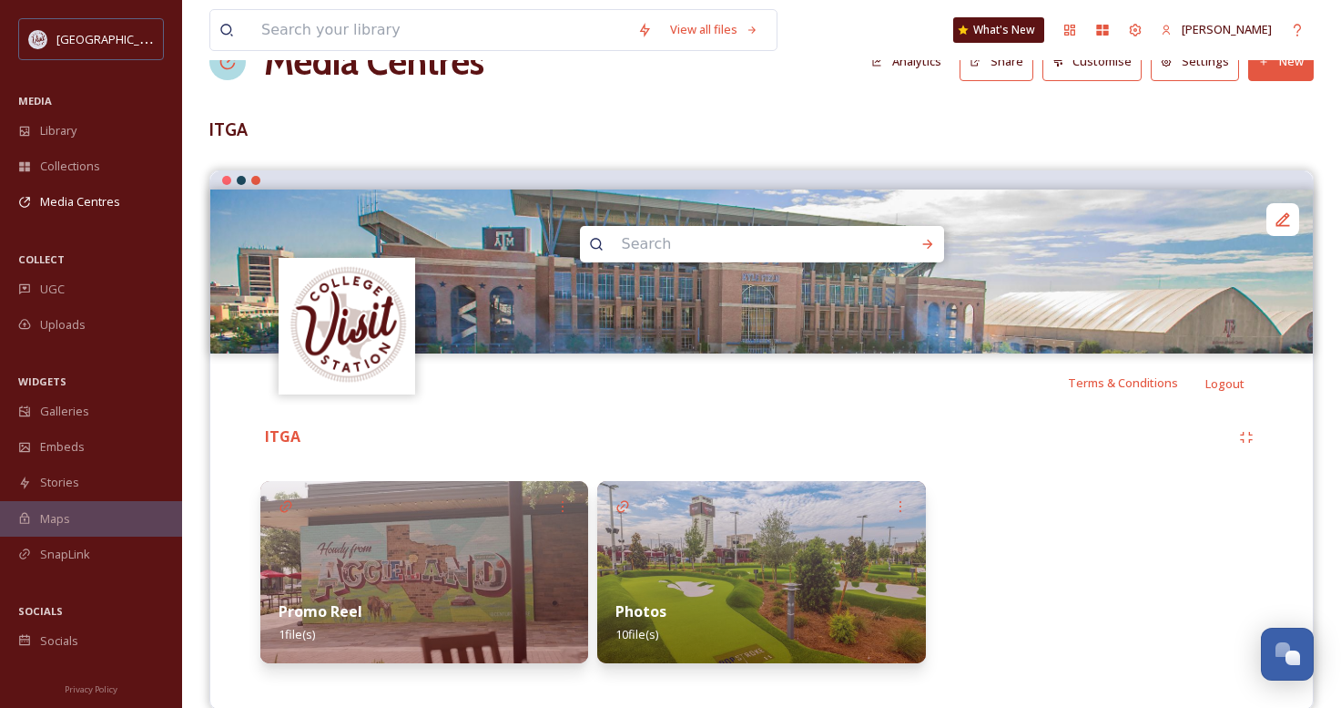
scroll to position [82, 0]
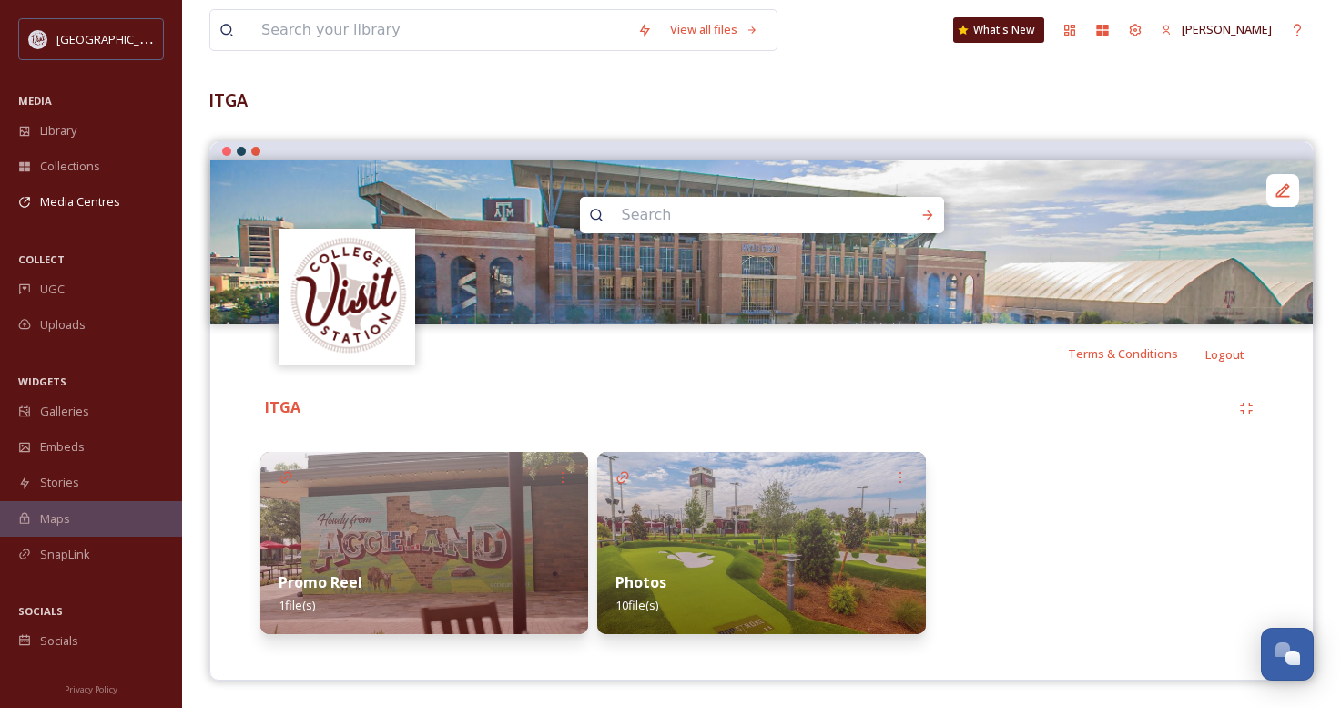
click at [698, 536] on img at bounding box center [761, 543] width 328 height 182
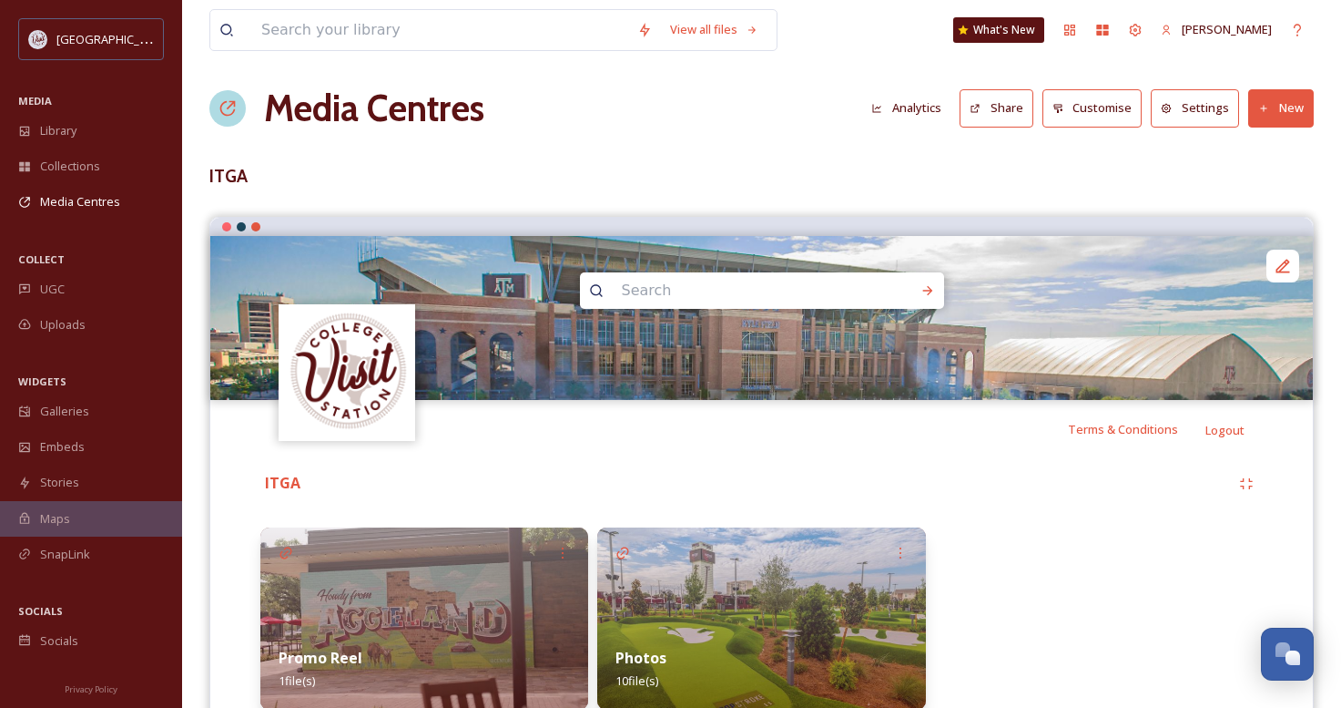
scroll to position [82, 0]
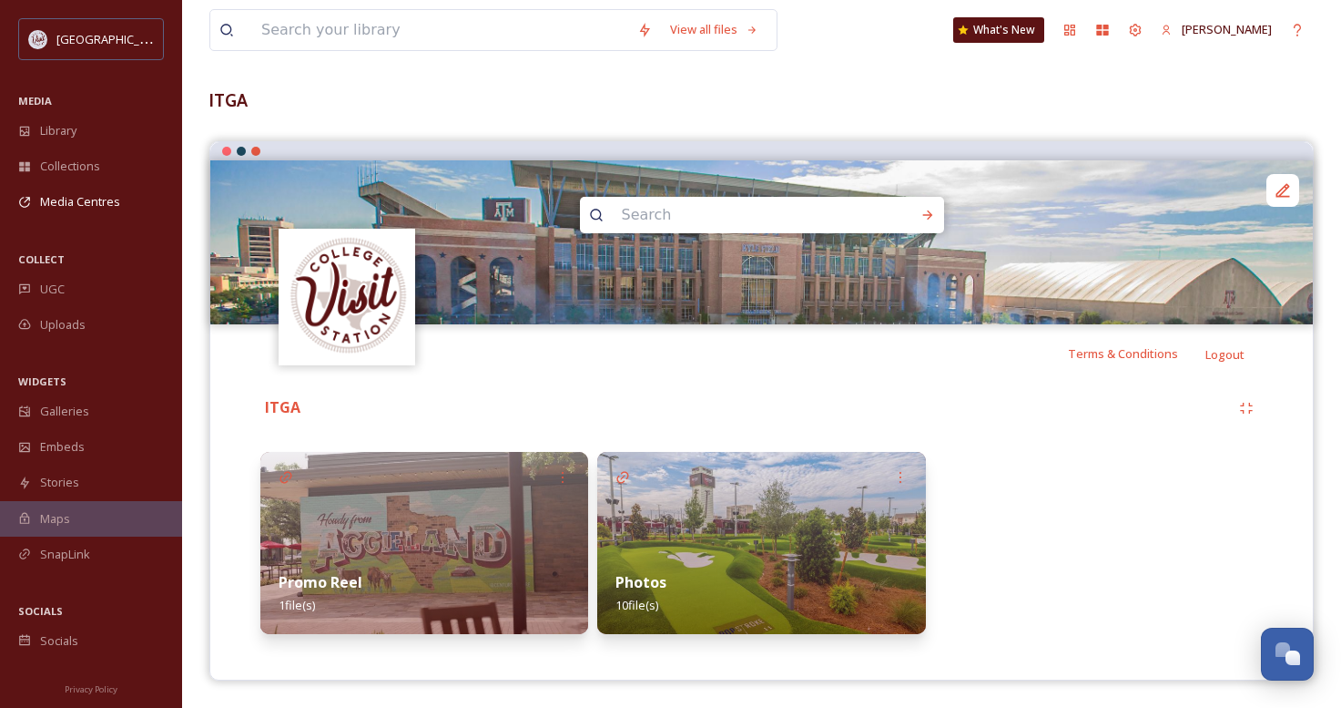
click at [454, 502] on img at bounding box center [424, 543] width 328 height 182
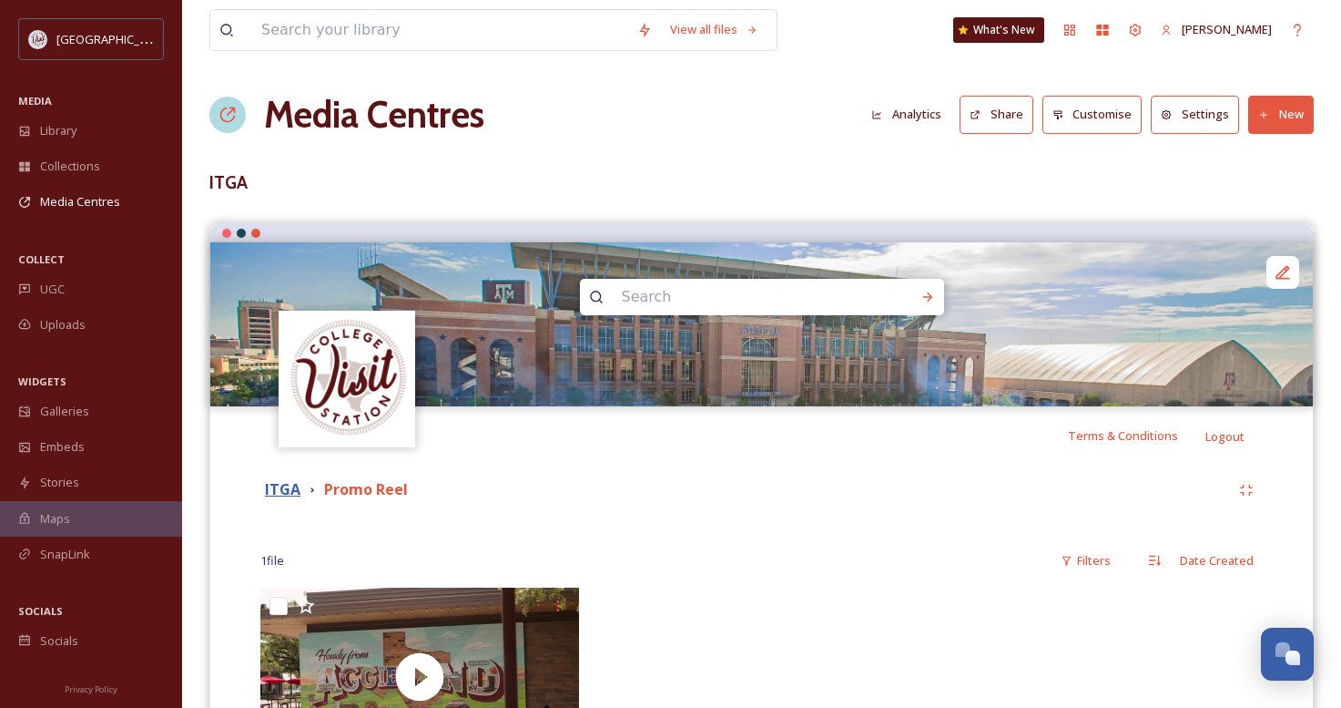
click at [270, 494] on strong "ITGA" at bounding box center [283, 489] width 36 height 20
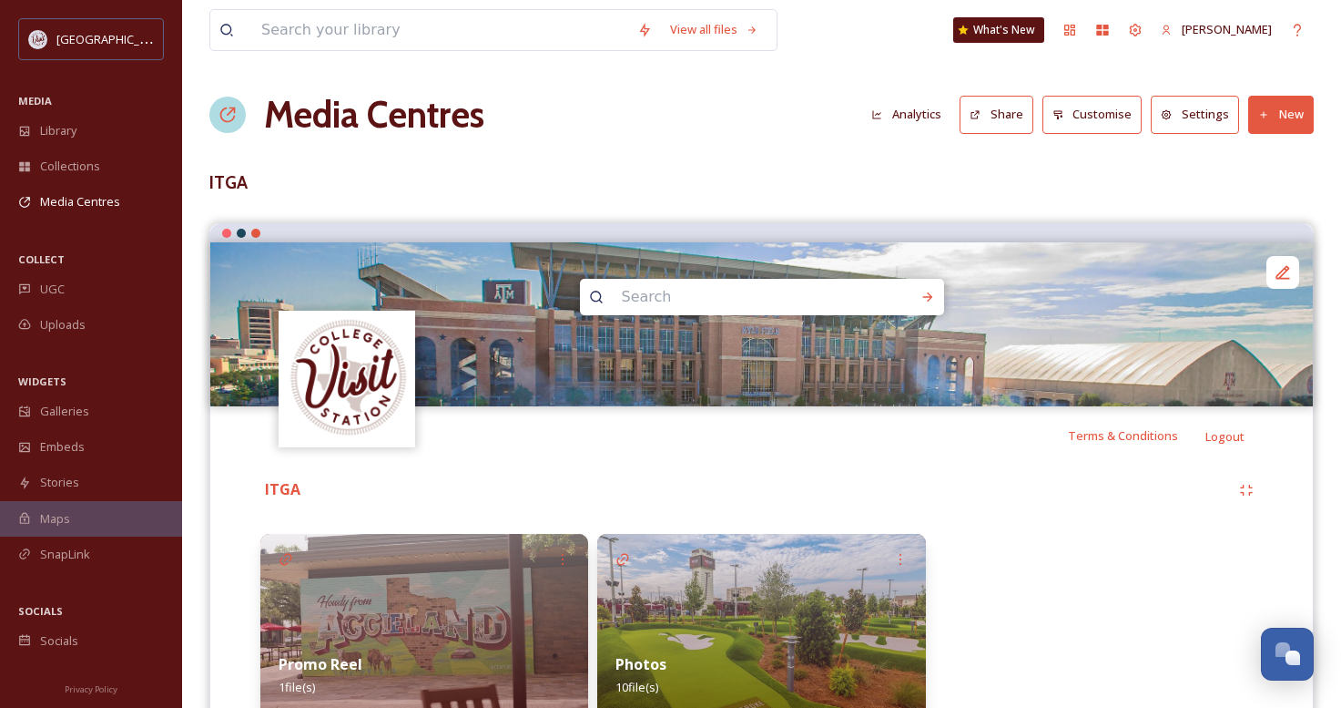
click at [352, 117] on h1 "Media Centres" at bounding box center [374, 114] width 220 height 55
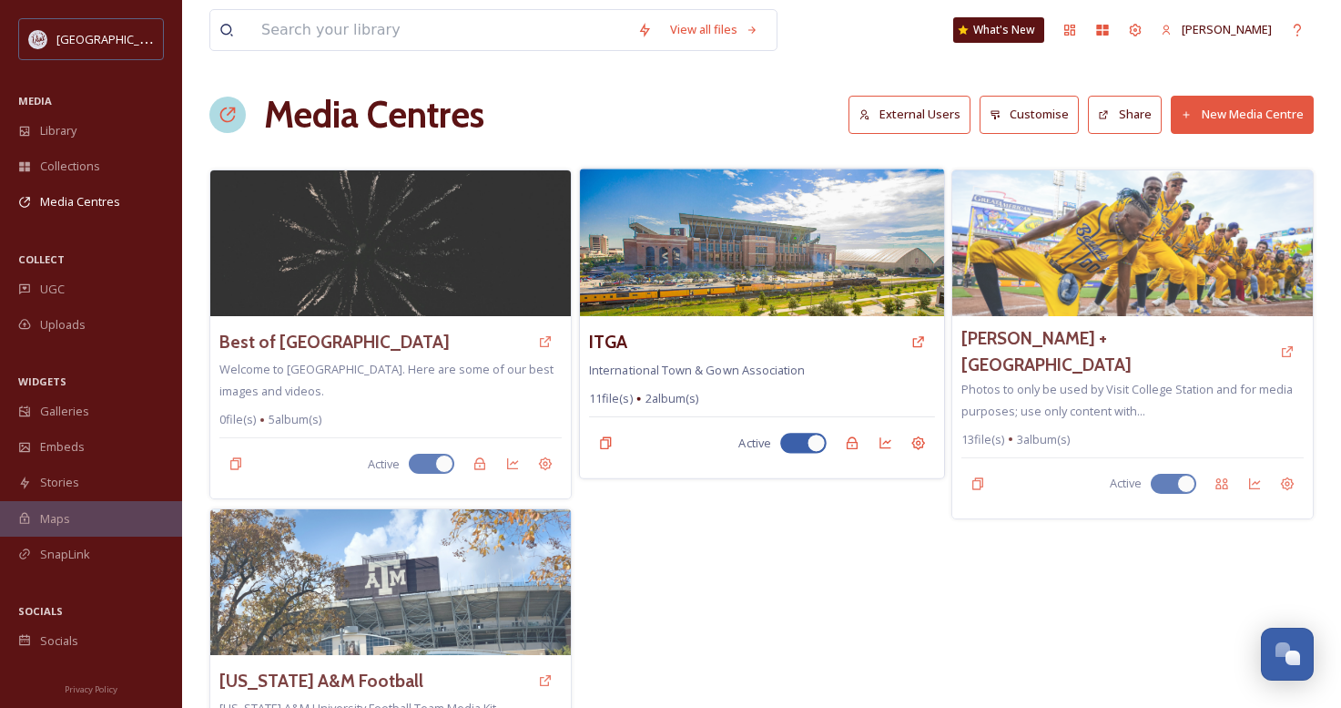
click at [783, 239] on img at bounding box center [762, 242] width 364 height 148
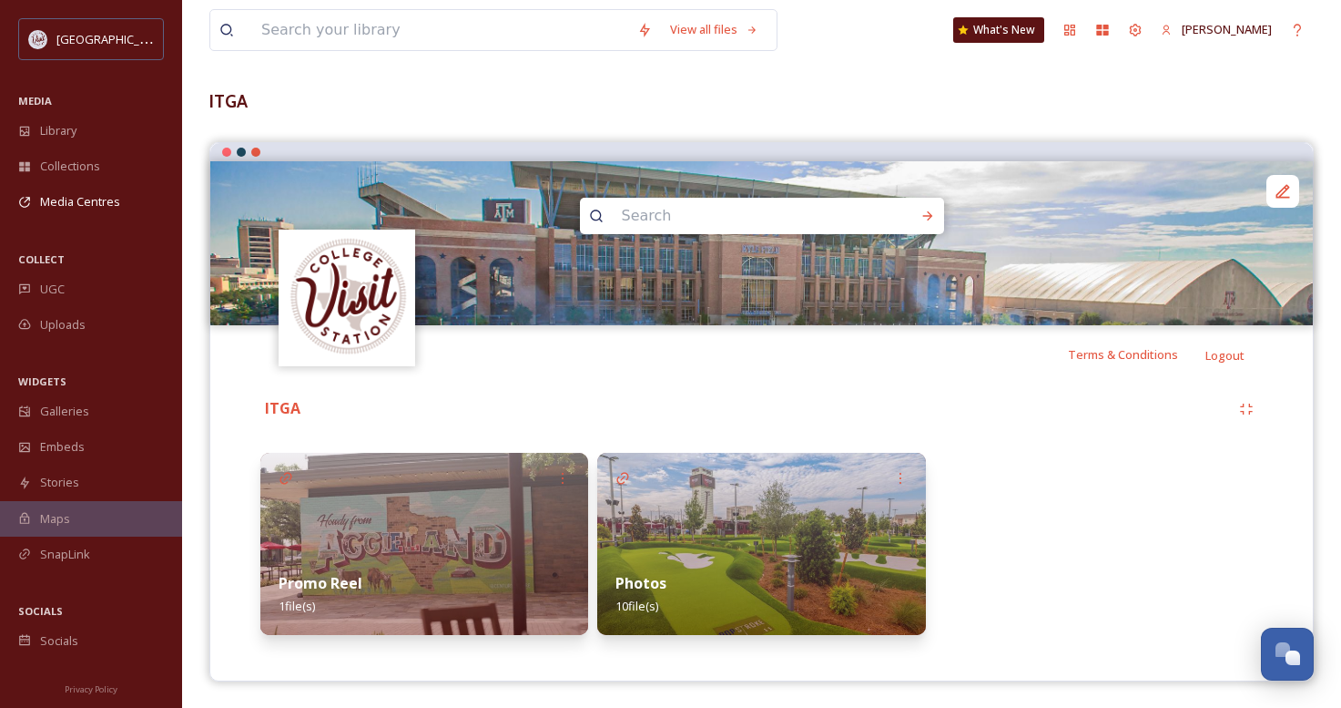
scroll to position [82, 0]
click at [473, 484] on img at bounding box center [424, 543] width 328 height 182
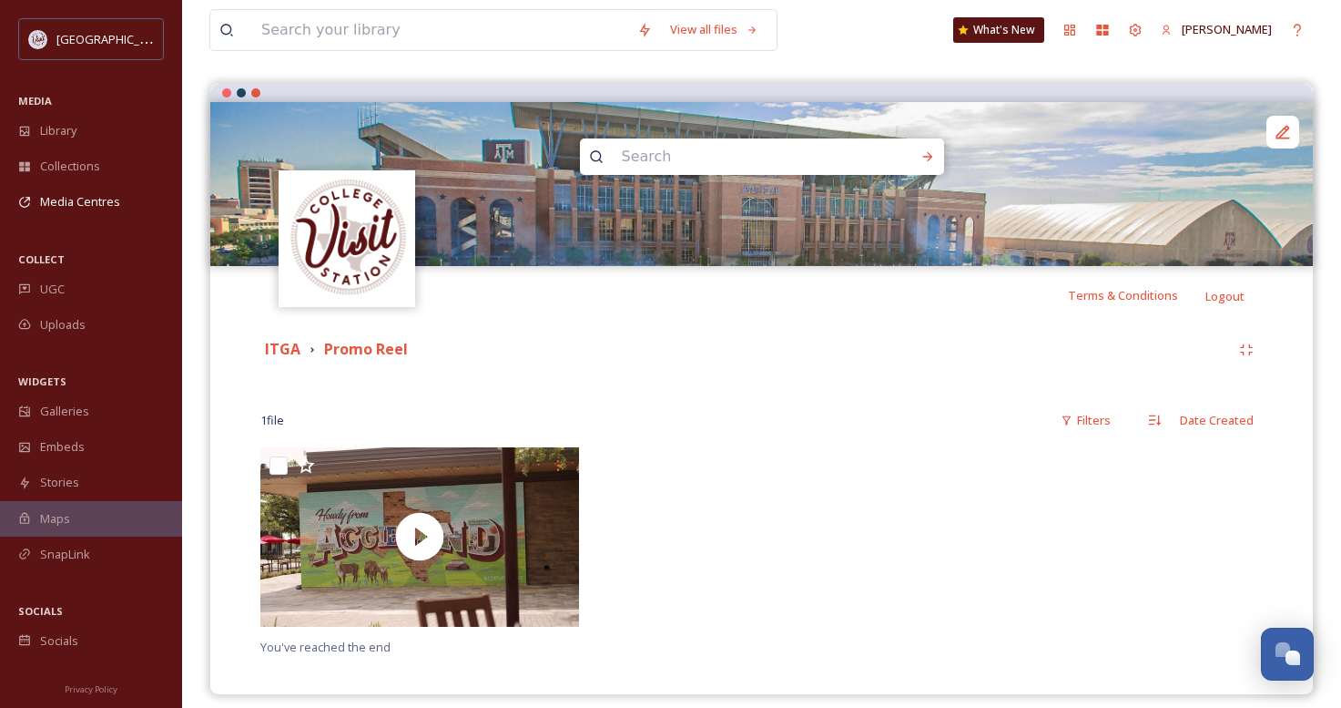
scroll to position [155, 0]
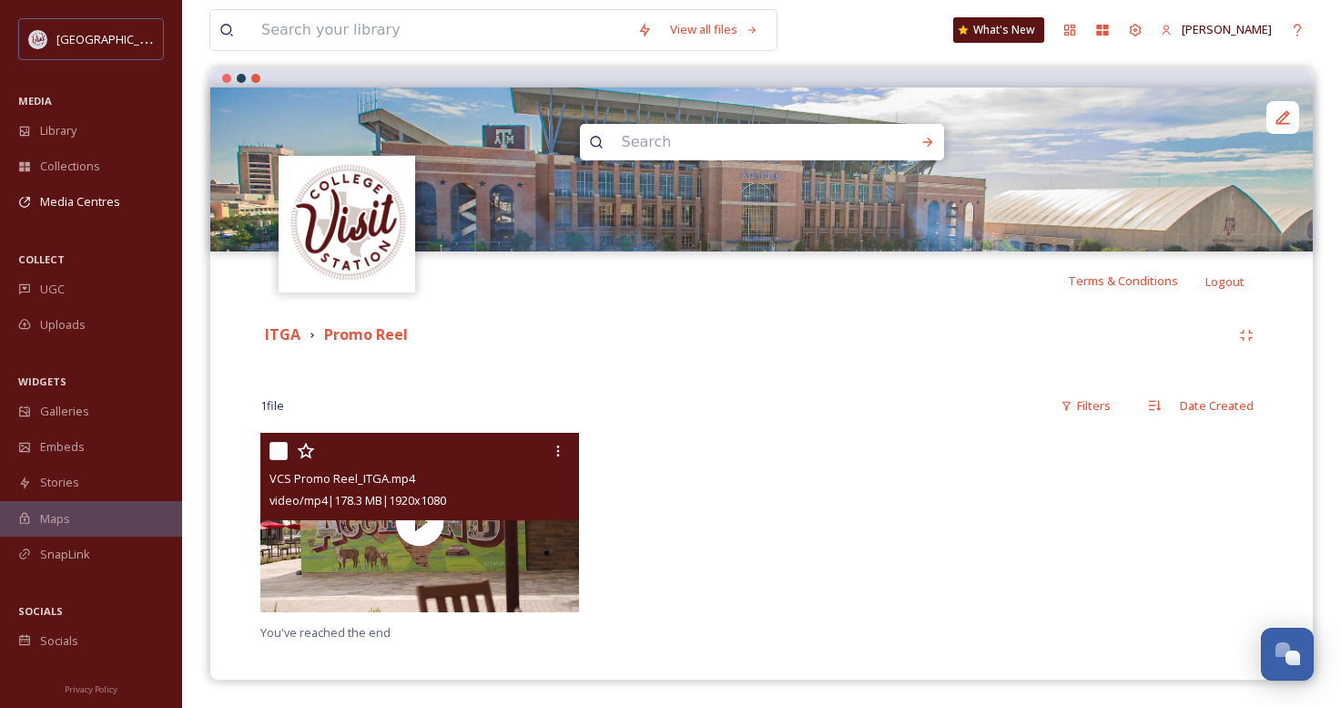
click at [561, 467] on div "VCS Promo Reel_ITGA.mp4" at bounding box center [422, 478] width 305 height 22
click at [565, 453] on icon at bounding box center [558, 450] width 15 height 15
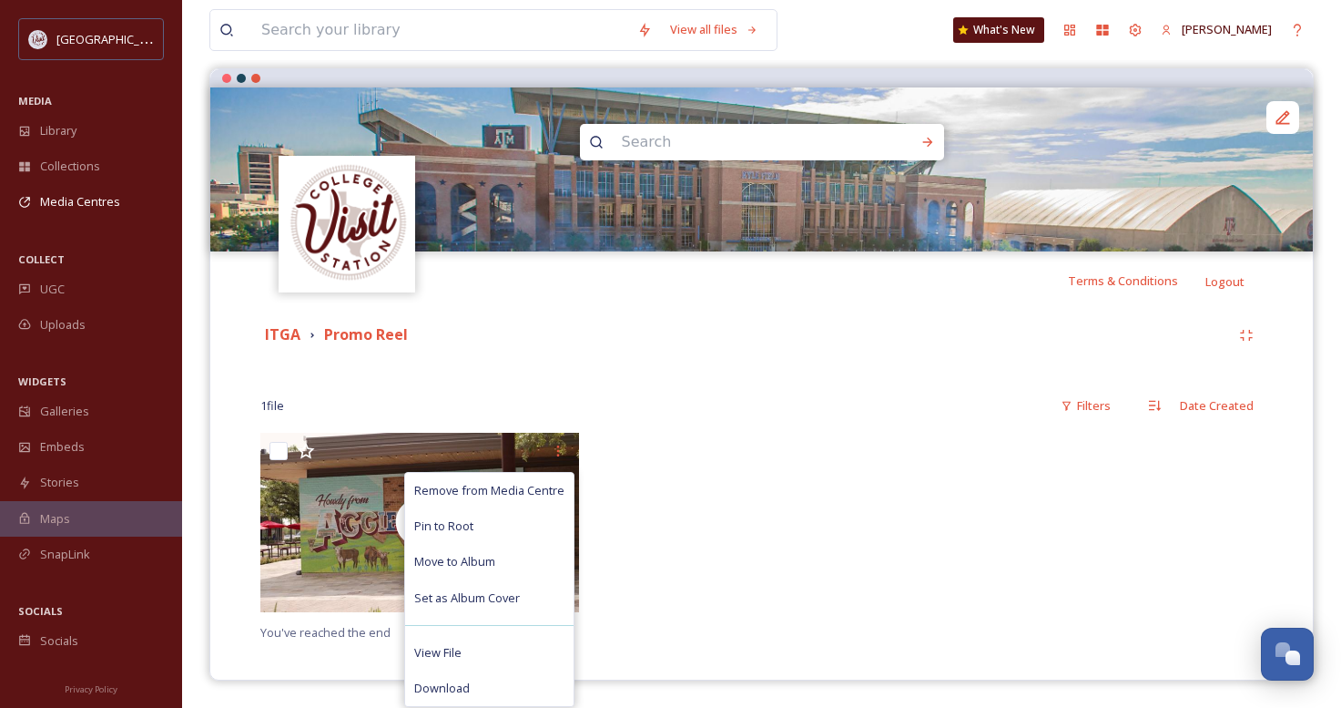
click at [666, 456] on div at bounding box center [761, 527] width 328 height 189
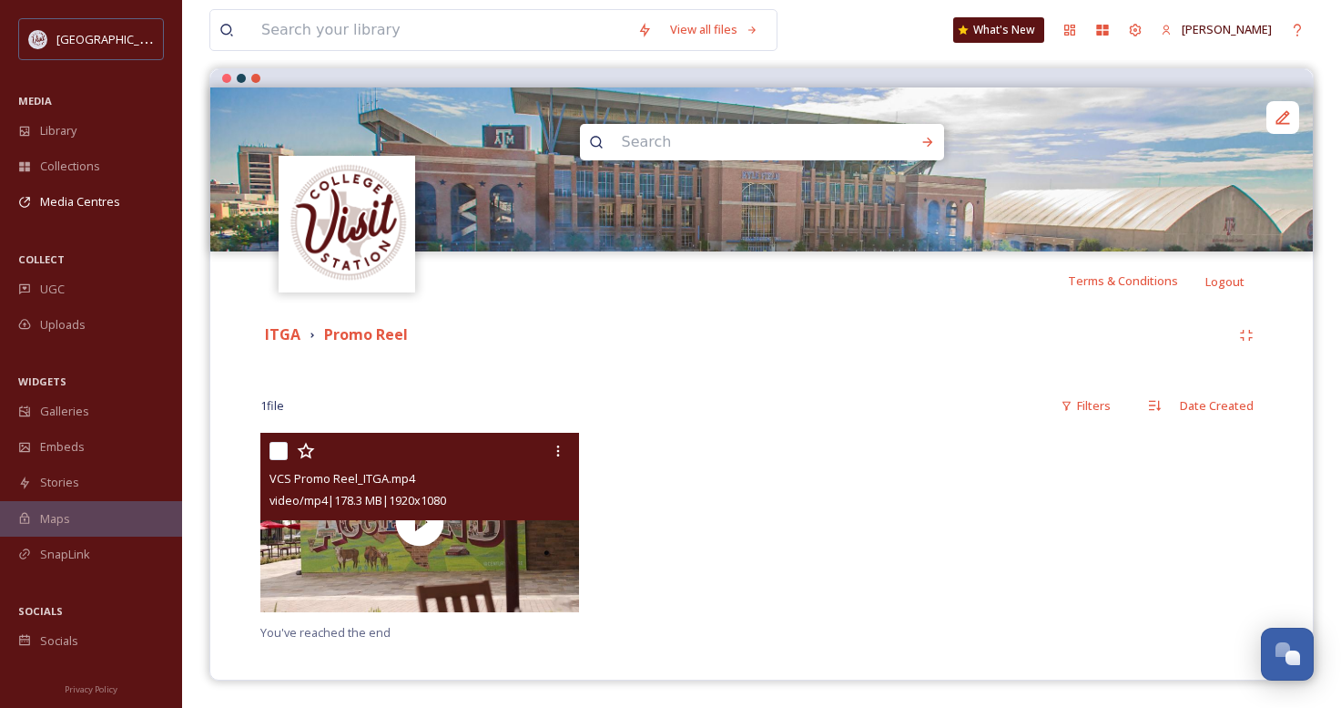
click at [445, 455] on div at bounding box center [422, 450] width 305 height 33
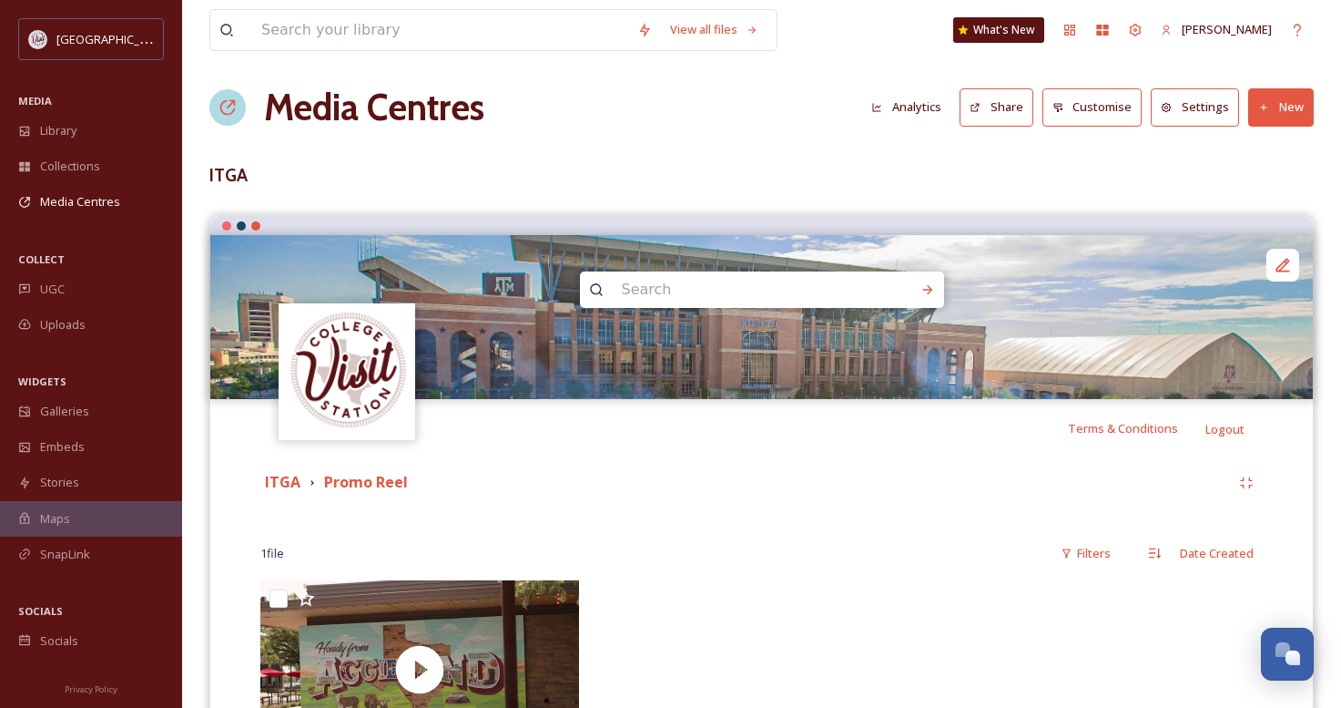
scroll to position [0, 0]
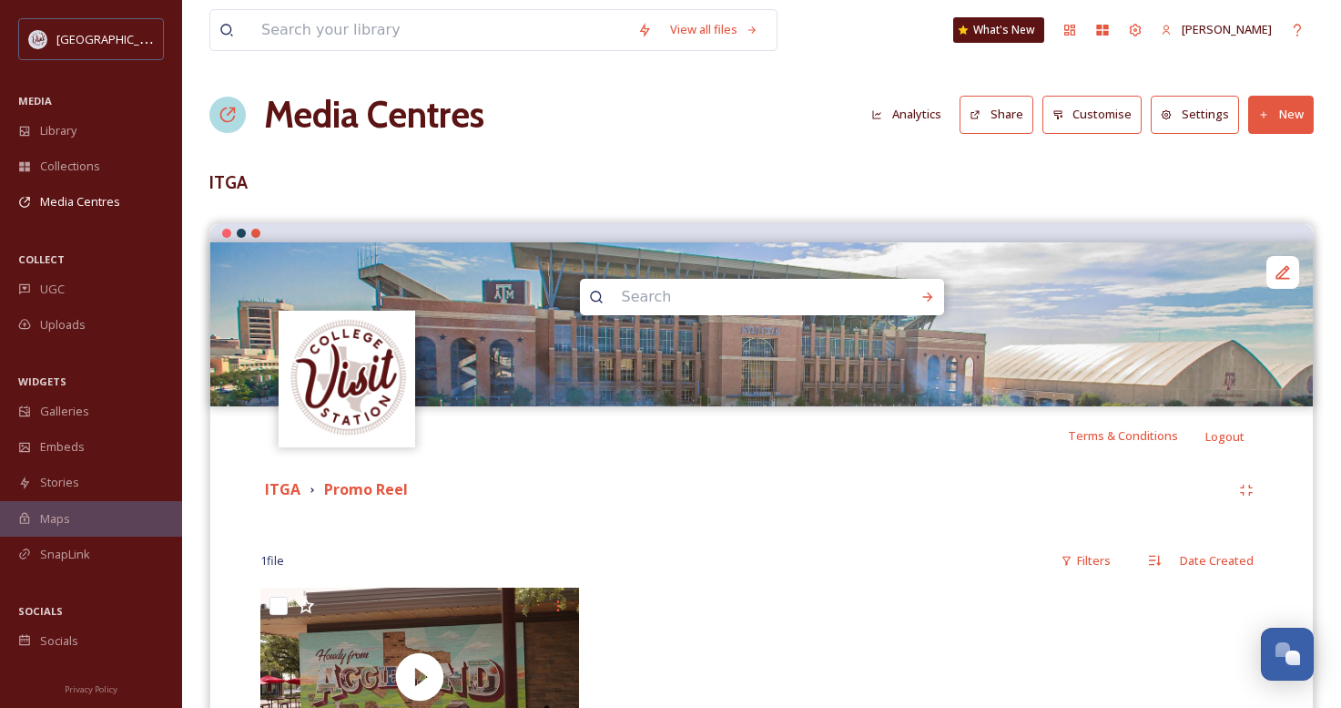
click at [1204, 114] on button "Settings" at bounding box center [1195, 114] width 88 height 37
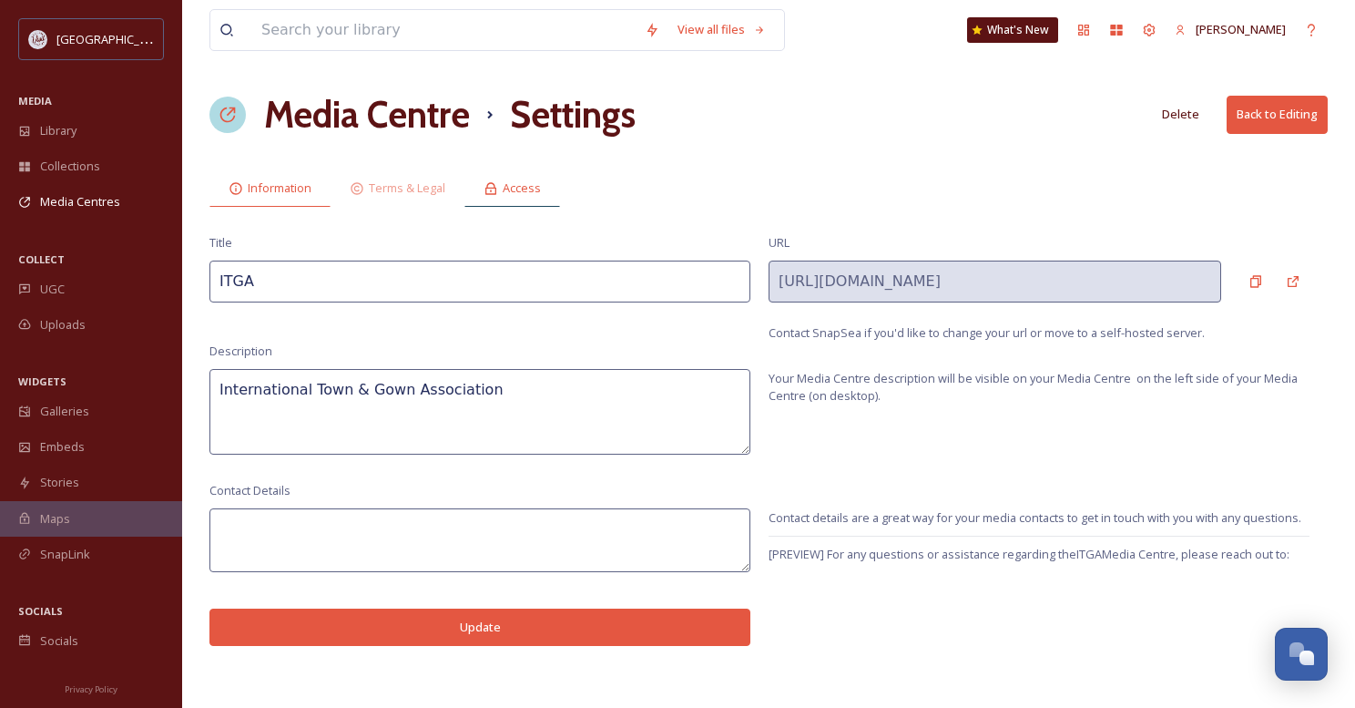
click at [519, 190] on span "Access" at bounding box center [522, 187] width 38 height 17
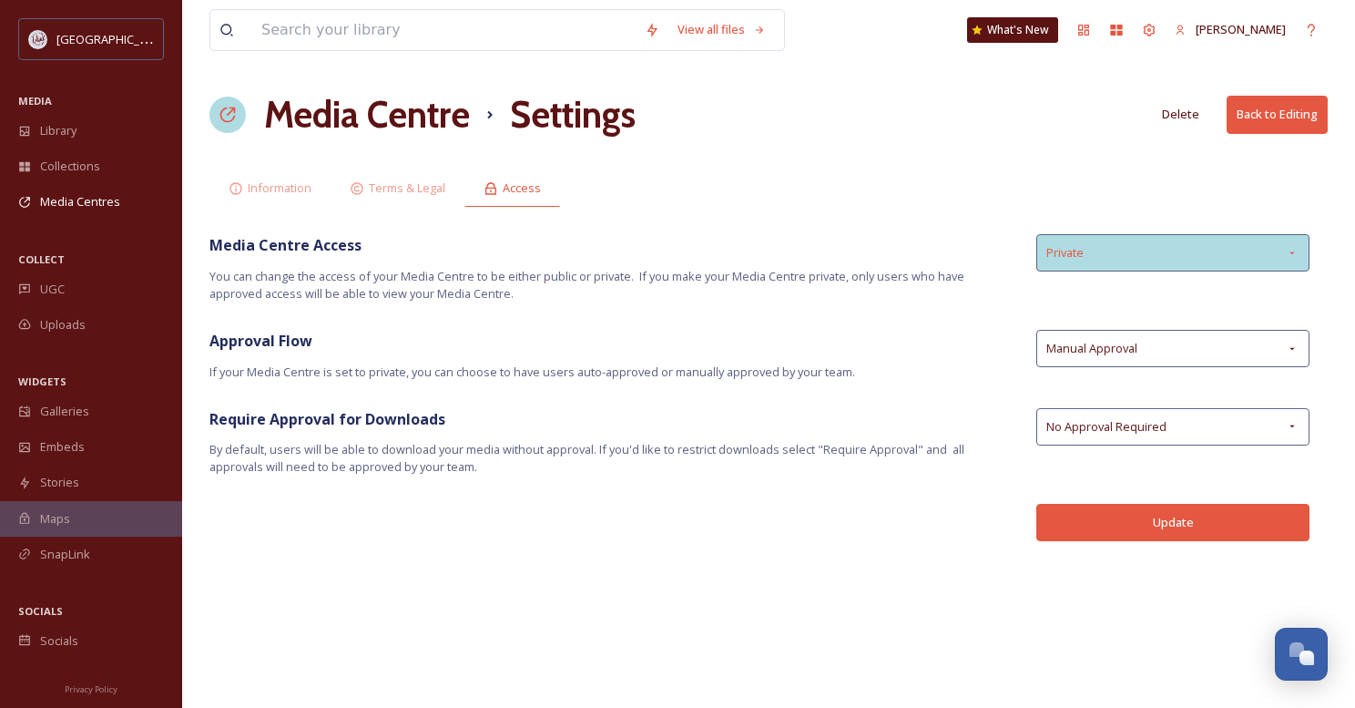
click at [1085, 254] on div "Private" at bounding box center [1172, 252] width 273 height 37
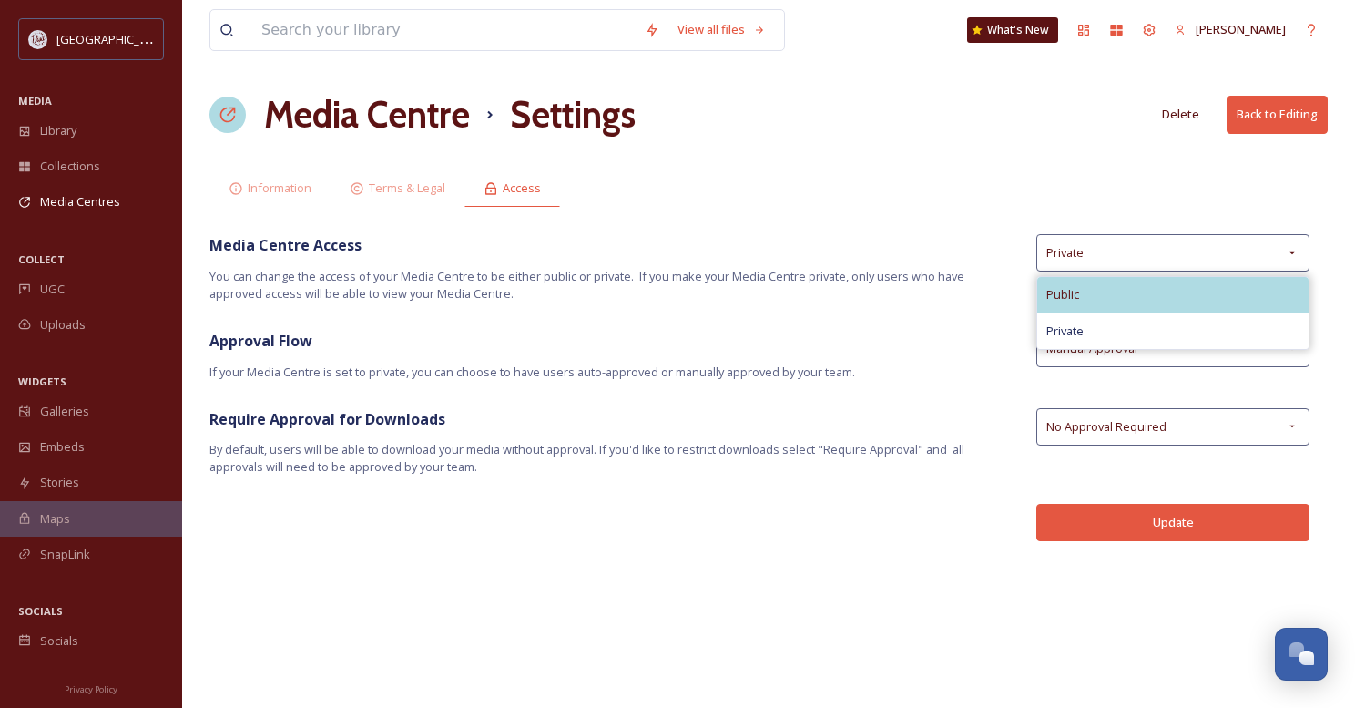
click at [1077, 291] on span "Public" at bounding box center [1062, 294] width 33 height 17
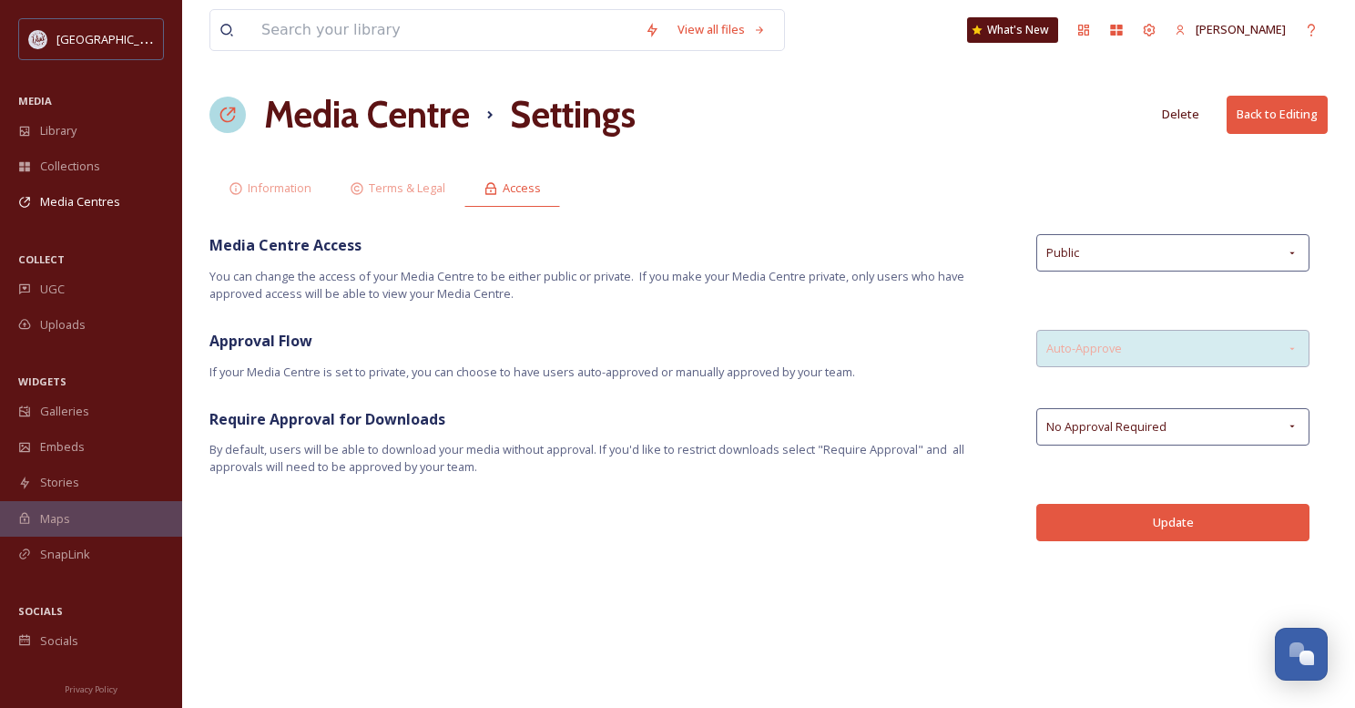
click at [1098, 354] on span "Auto-Approve" at bounding box center [1084, 348] width 76 height 17
click at [1160, 522] on button "Update" at bounding box center [1172, 522] width 273 height 37
click at [406, 126] on h1 "Media Centre" at bounding box center [367, 114] width 206 height 55
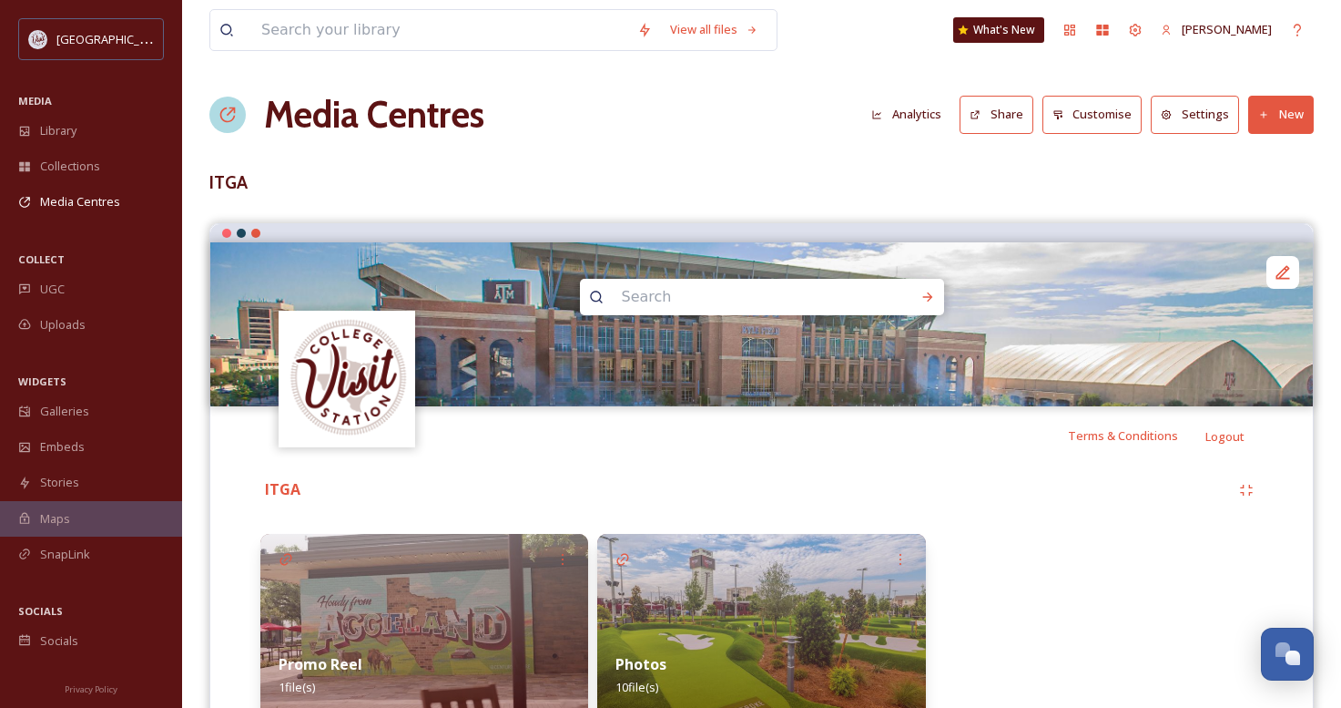
click at [1077, 124] on button "Customise" at bounding box center [1093, 114] width 100 height 37
click at [1076, 113] on button "Customise" at bounding box center [1093, 114] width 100 height 37
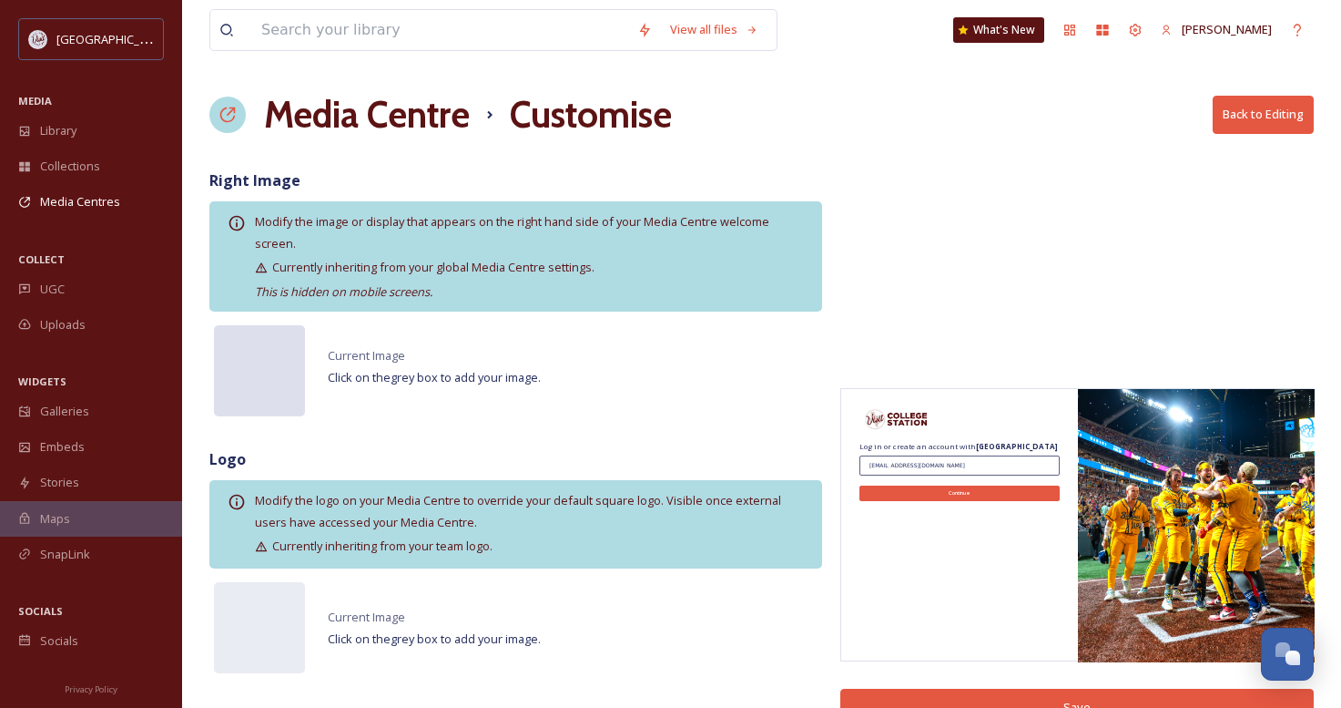
click at [260, 367] on div at bounding box center [259, 370] width 91 height 91
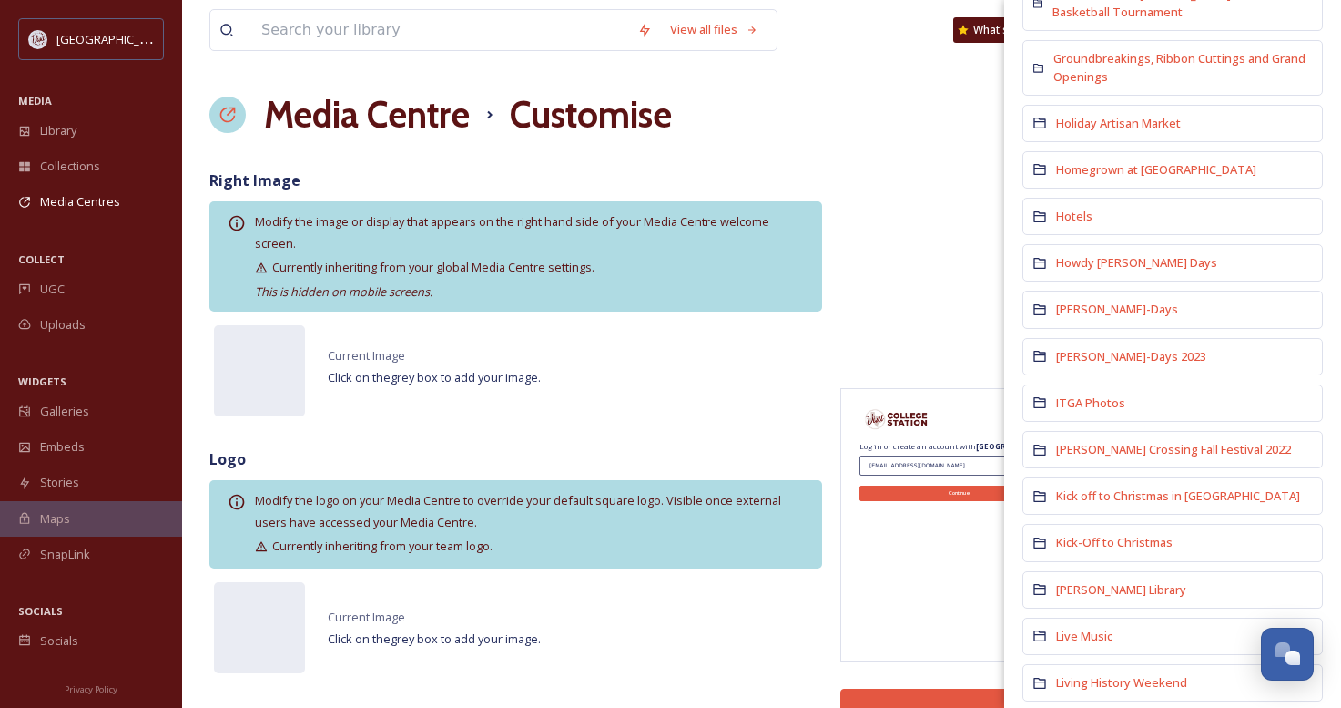
scroll to position [1821, 0]
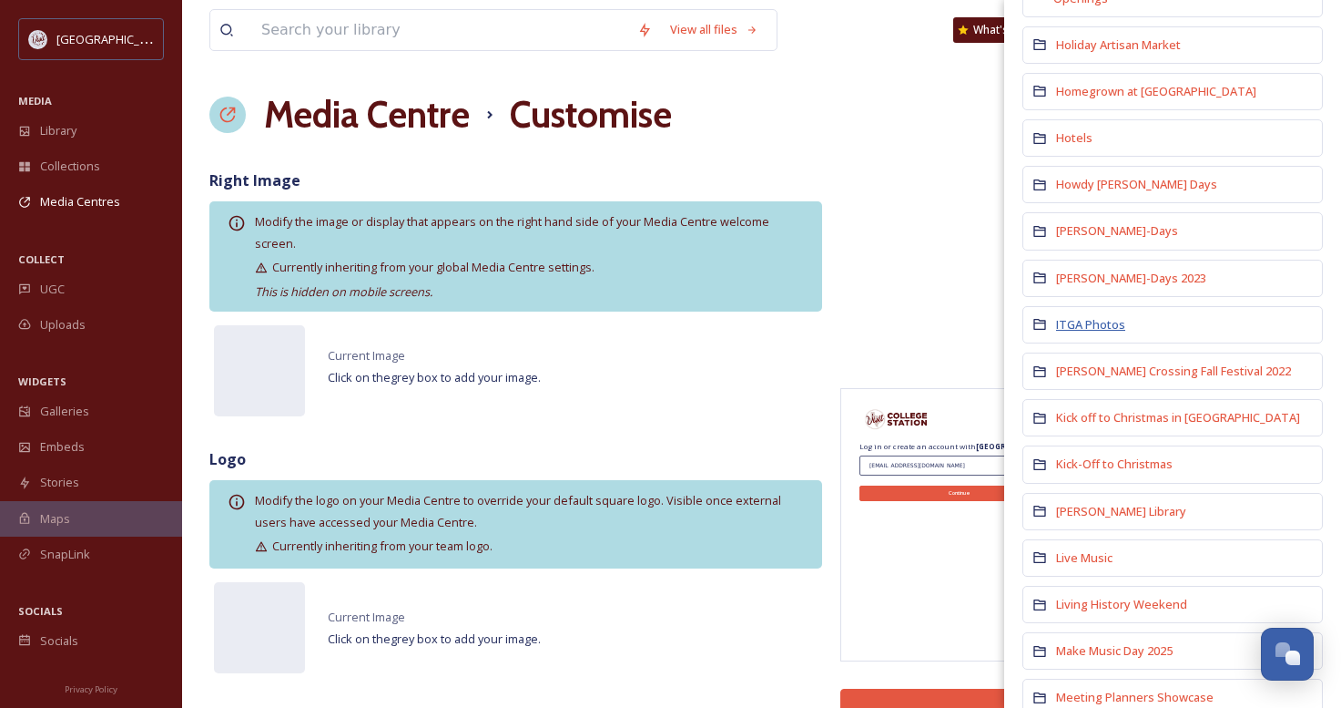
click at [1087, 316] on span "ITGA Photos" at bounding box center [1090, 324] width 69 height 16
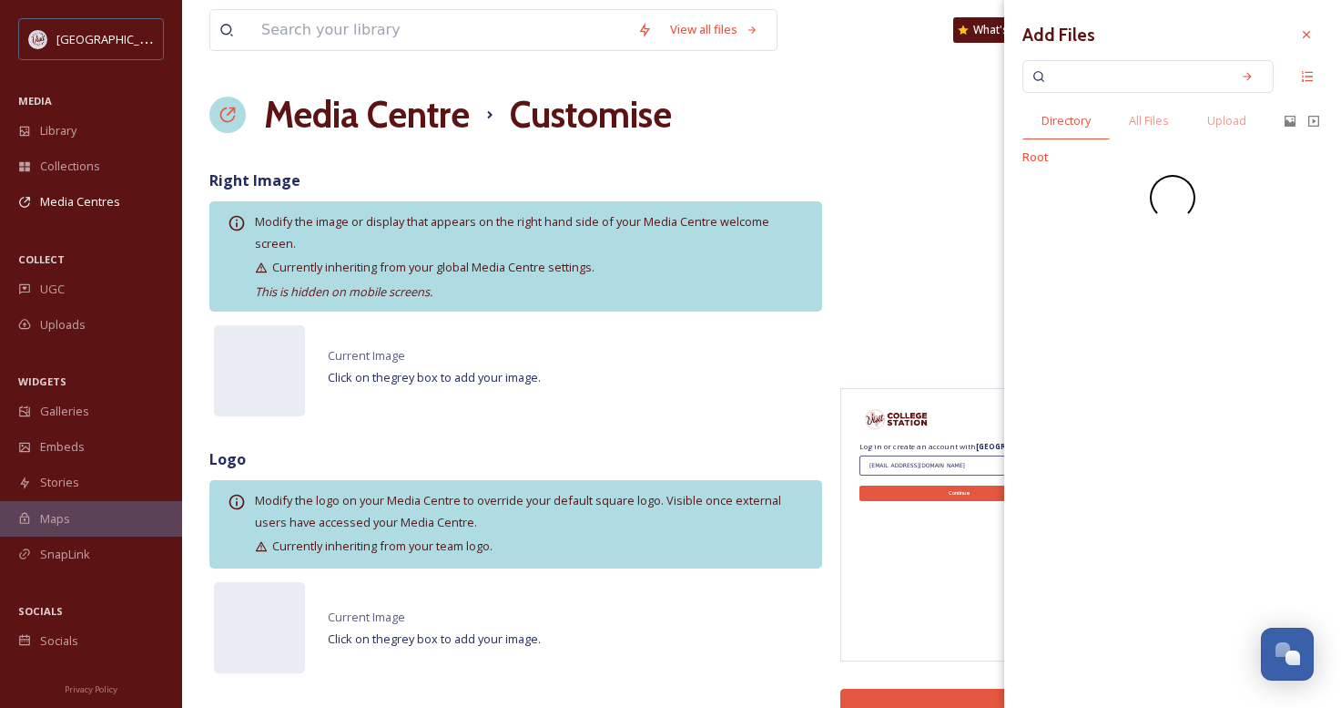
scroll to position [0, 0]
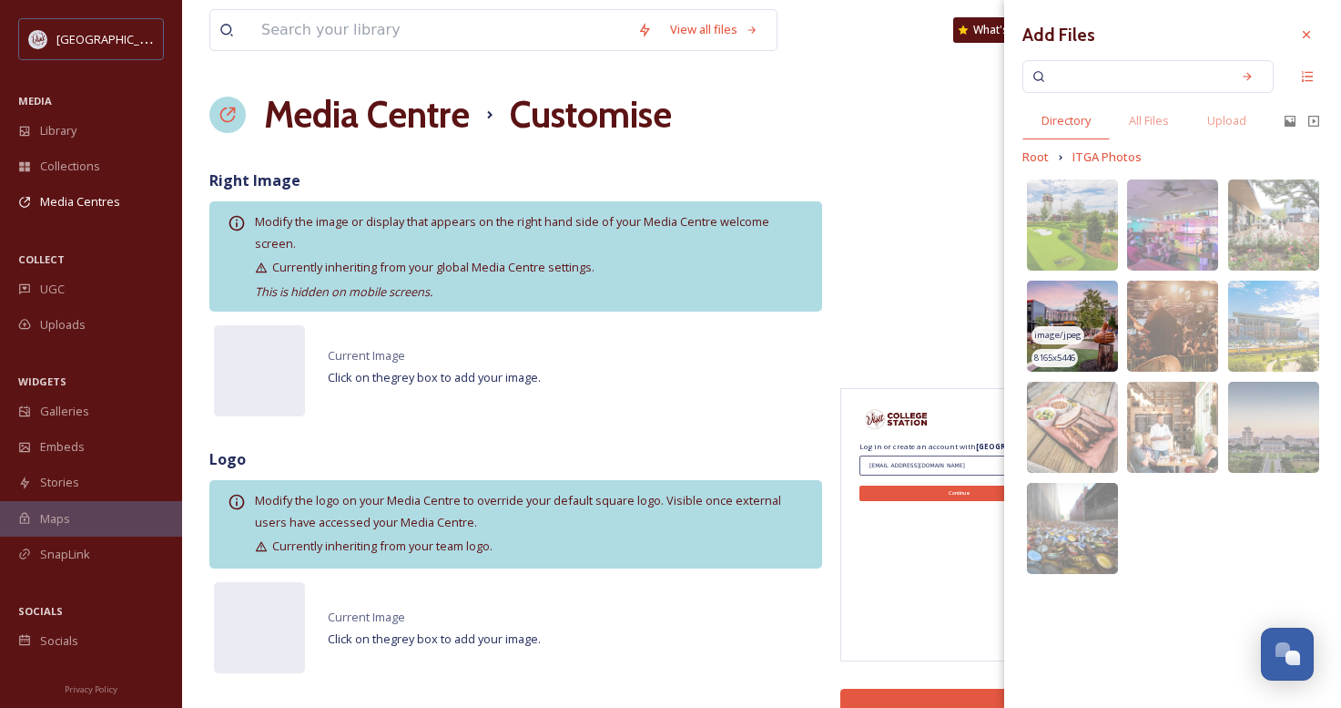
click at [1095, 296] on img at bounding box center [1072, 325] width 91 height 91
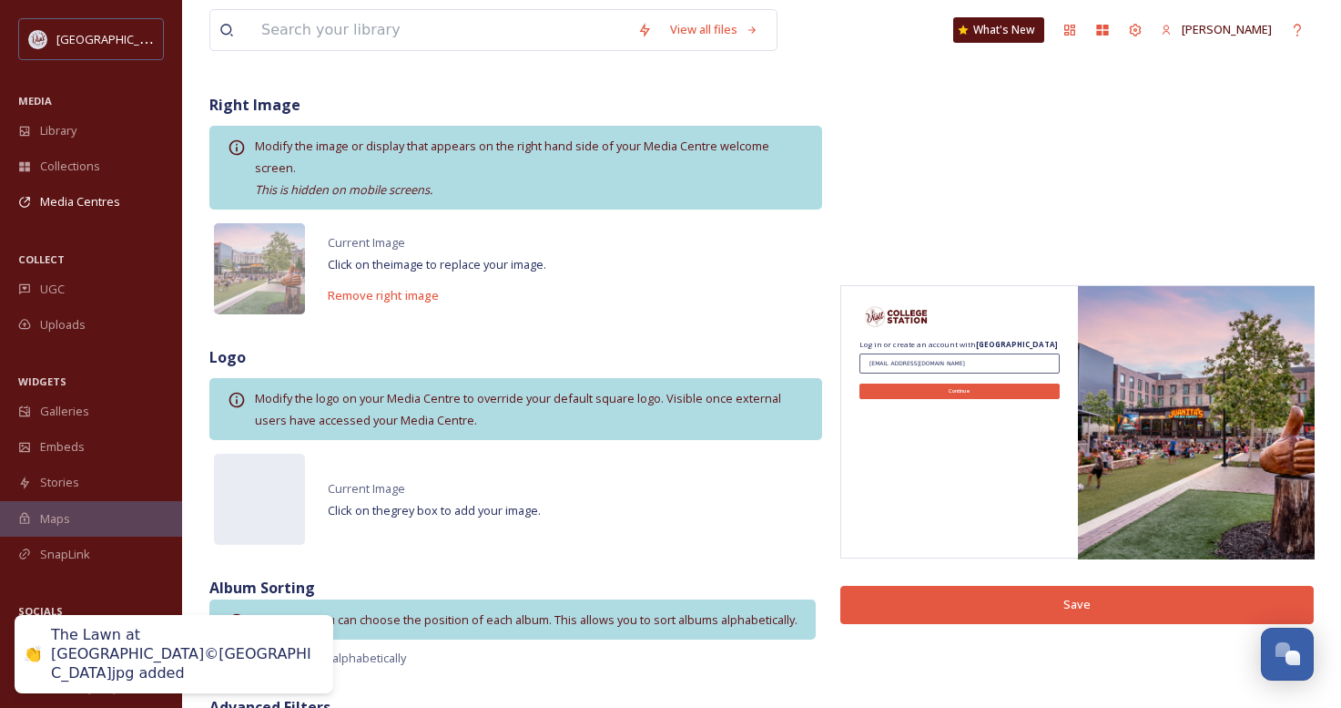
scroll to position [179, 0]
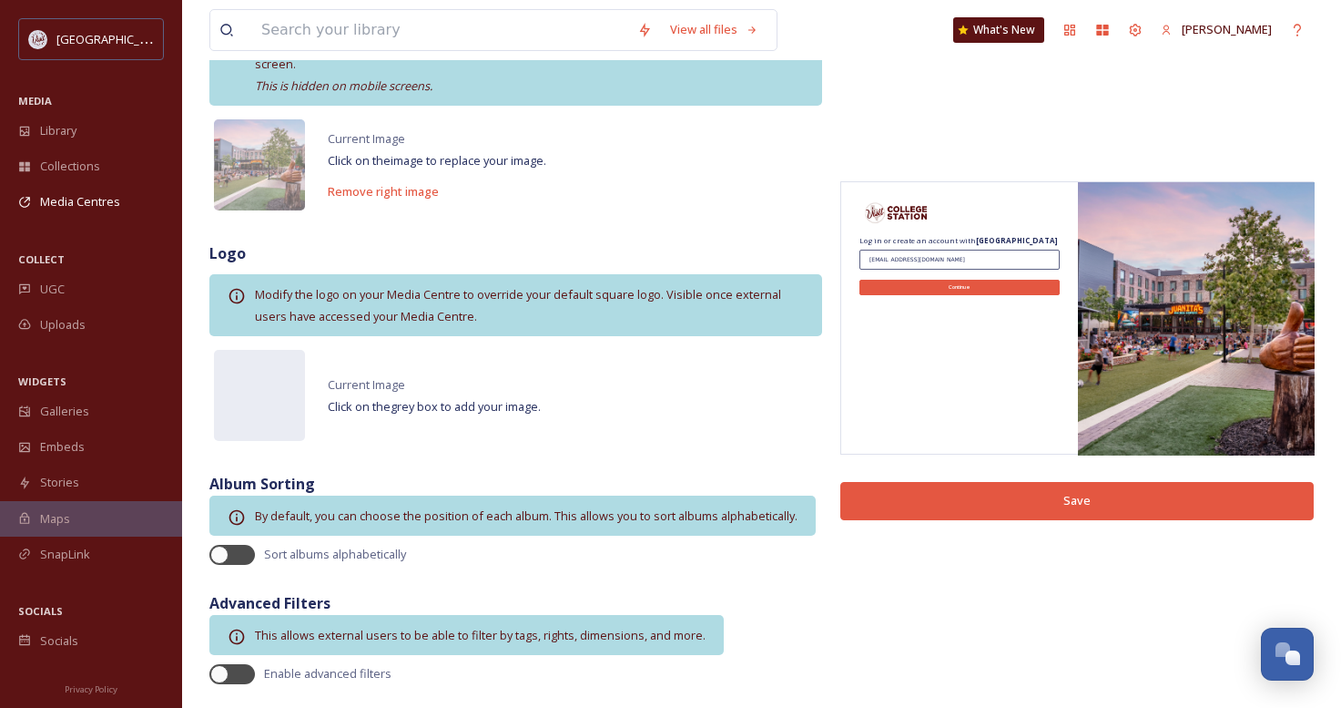
click at [1096, 498] on button "Save" at bounding box center [1078, 500] width 474 height 37
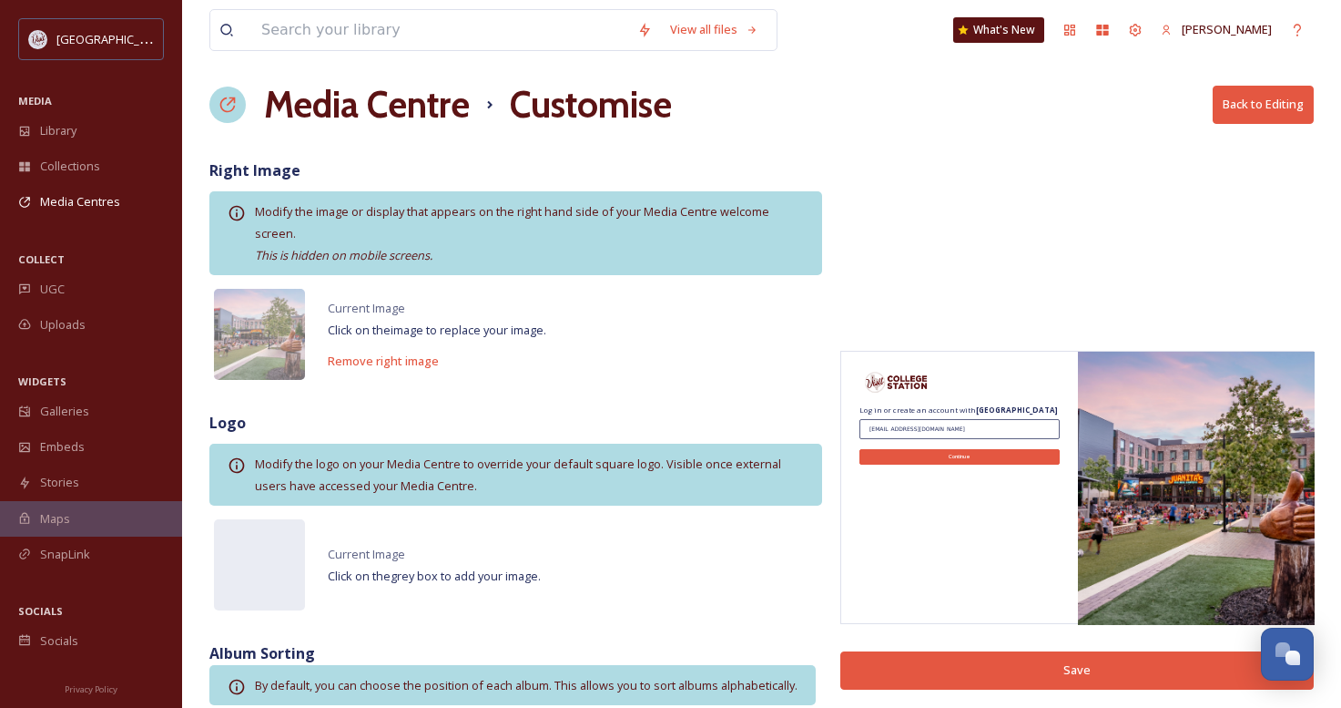
scroll to position [0, 0]
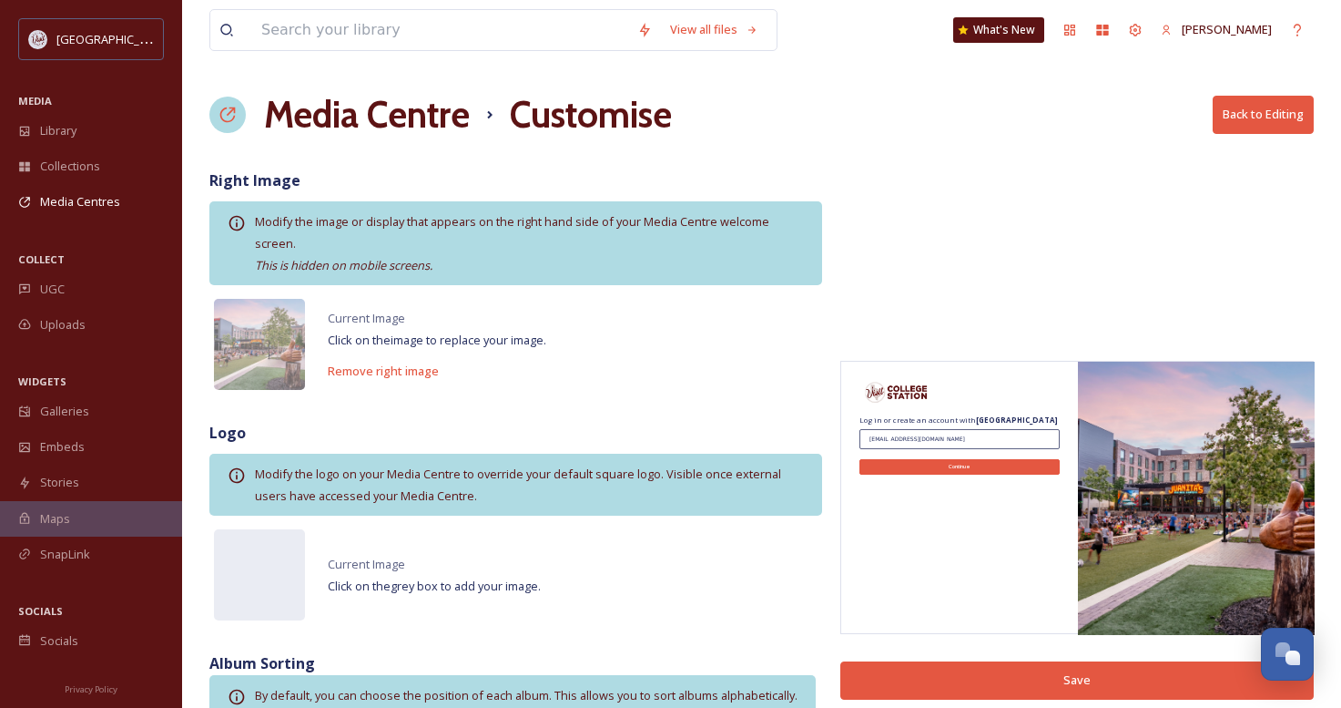
click at [368, 122] on h1 "Media Centre" at bounding box center [367, 114] width 206 height 55
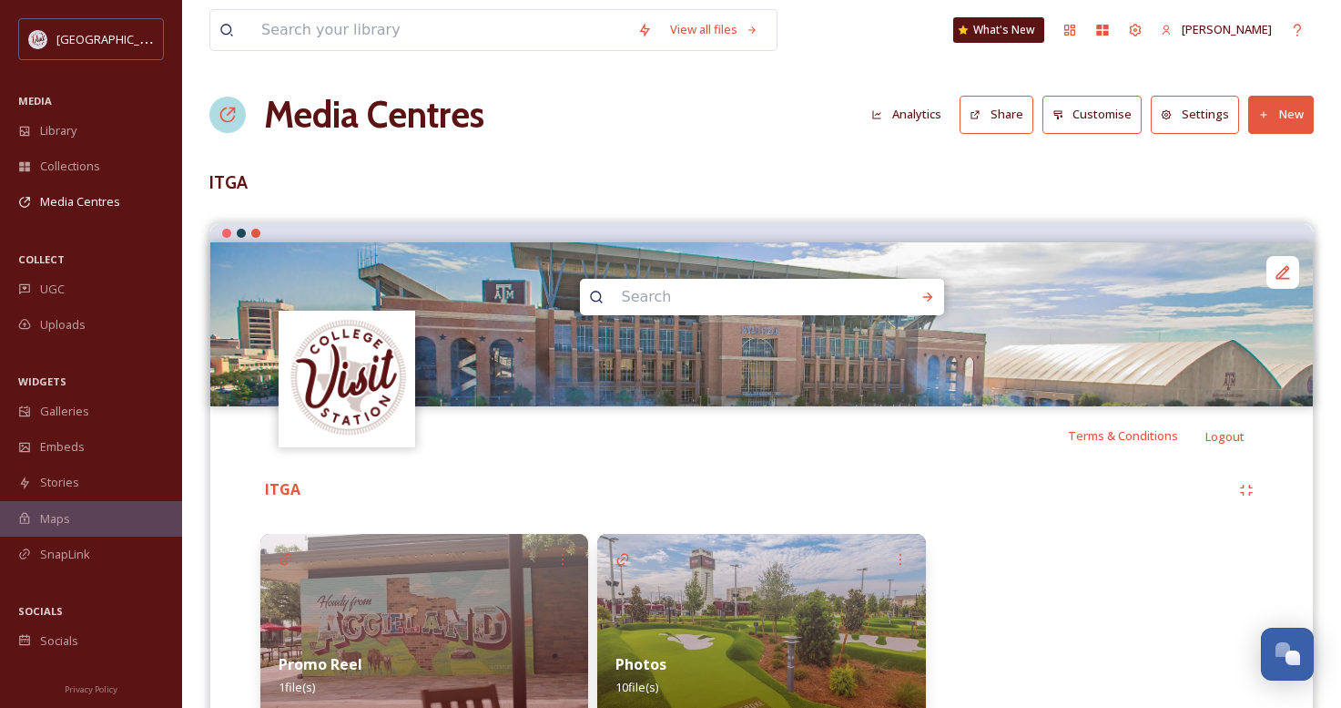
click at [319, 122] on h1 "Media Centres" at bounding box center [374, 114] width 220 height 55
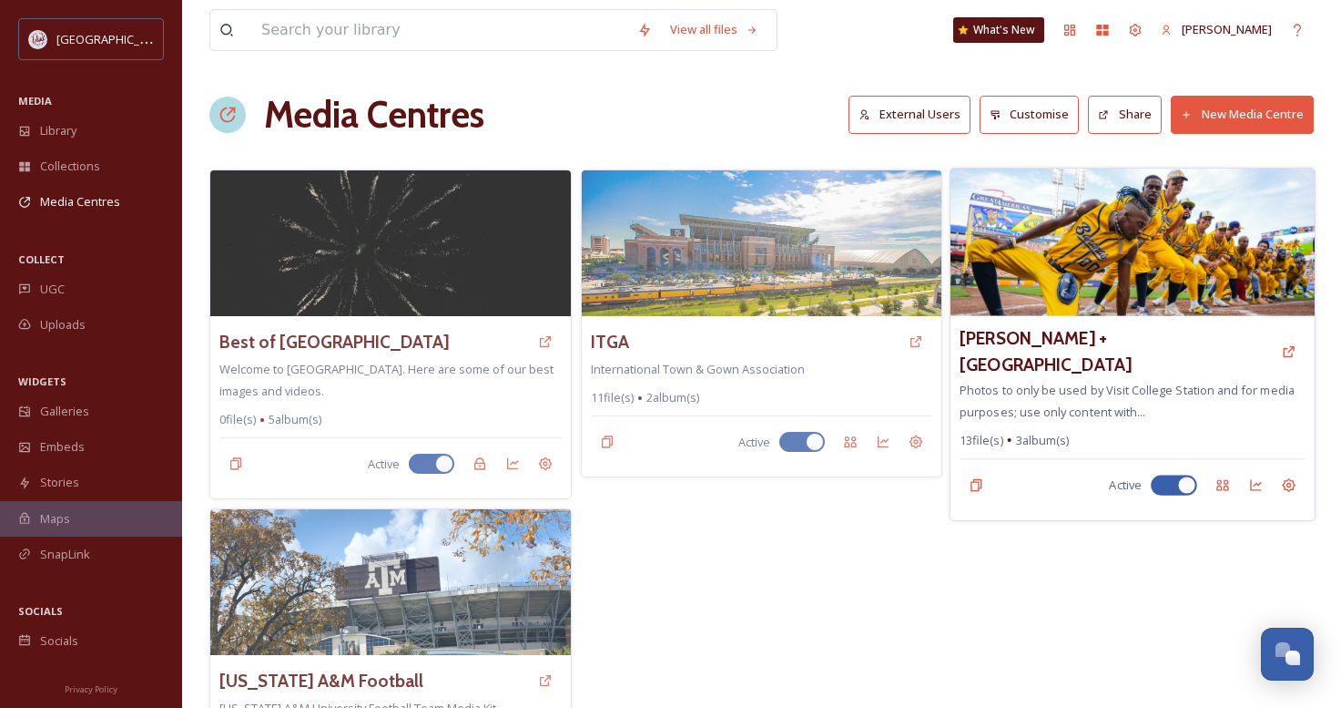
click at [1082, 281] on img at bounding box center [1133, 242] width 364 height 148
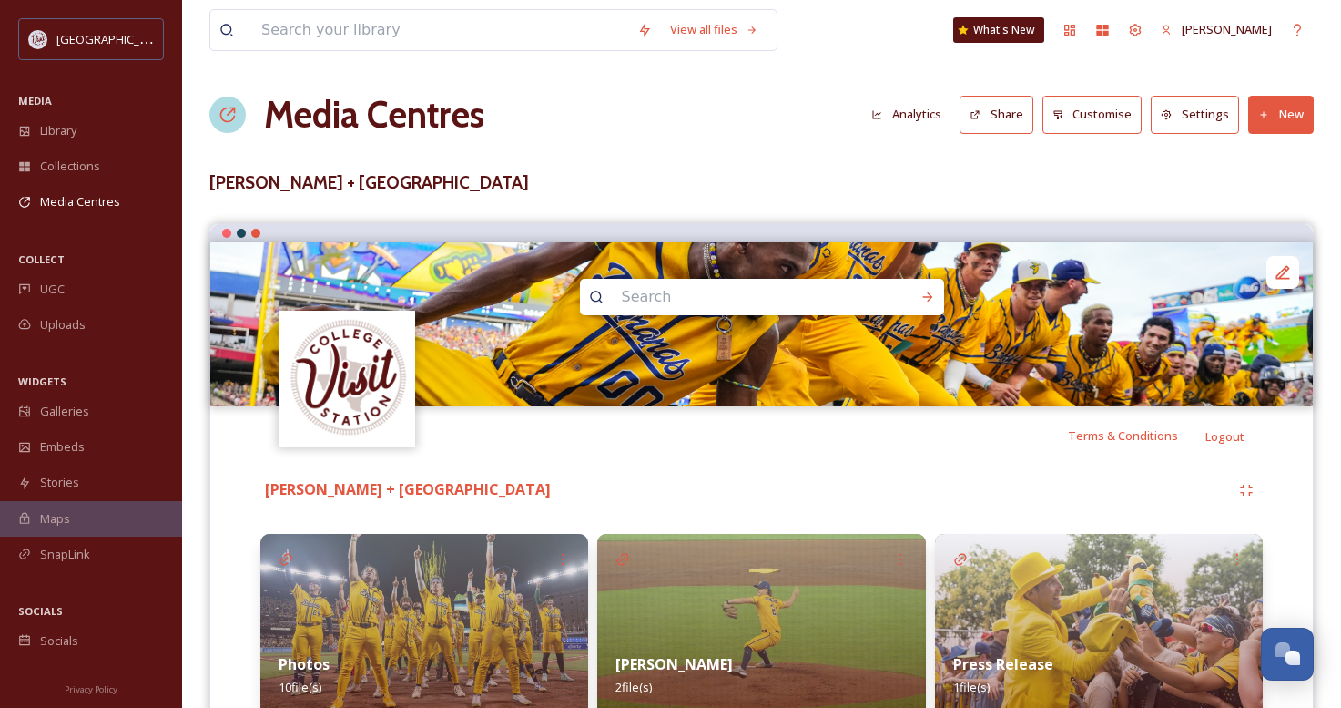
click at [1007, 120] on button "Share" at bounding box center [997, 114] width 74 height 37
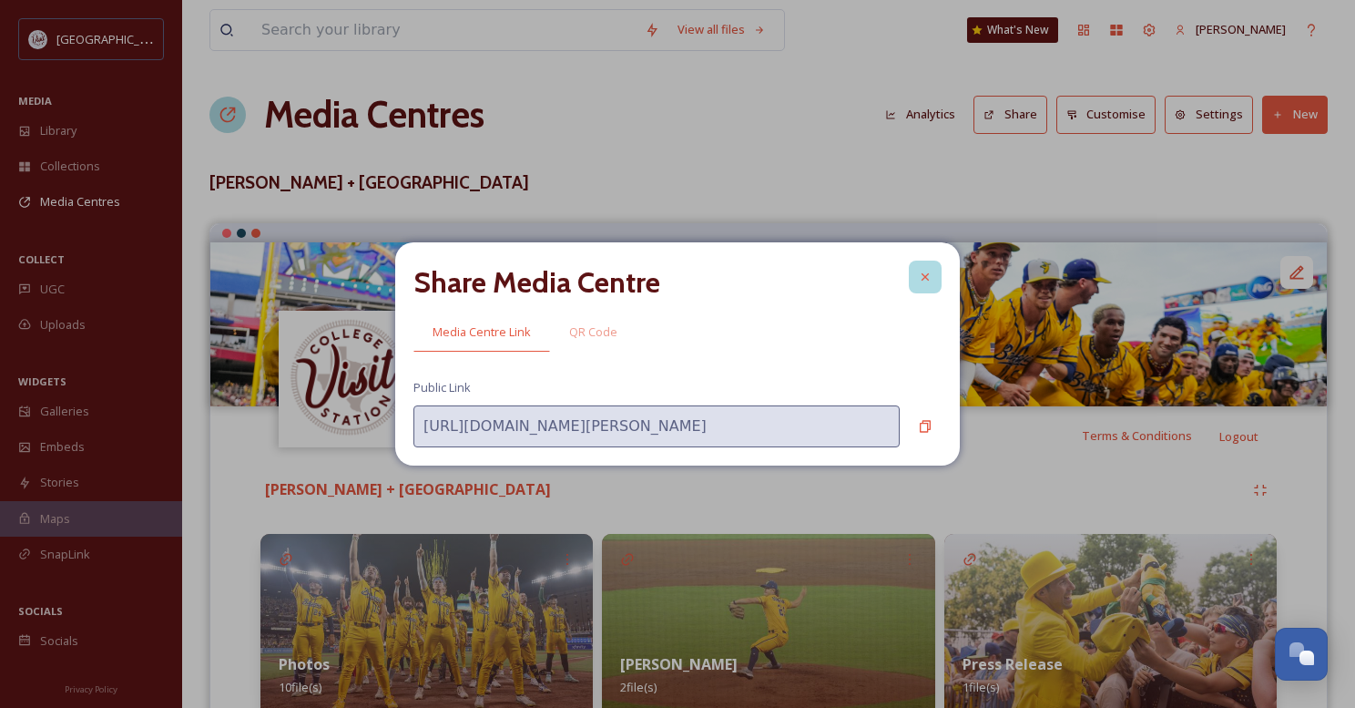
click at [923, 273] on icon at bounding box center [925, 277] width 15 height 15
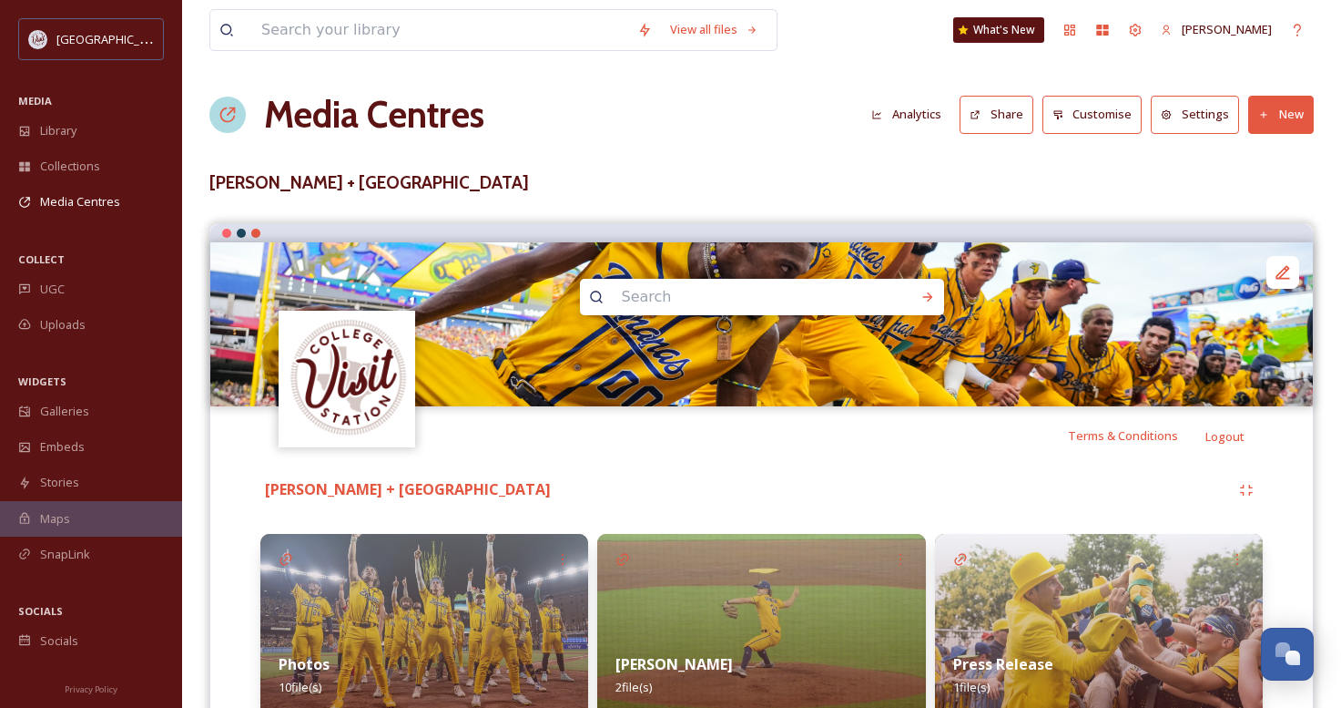
click at [1106, 118] on button "Customise" at bounding box center [1093, 114] width 100 height 37
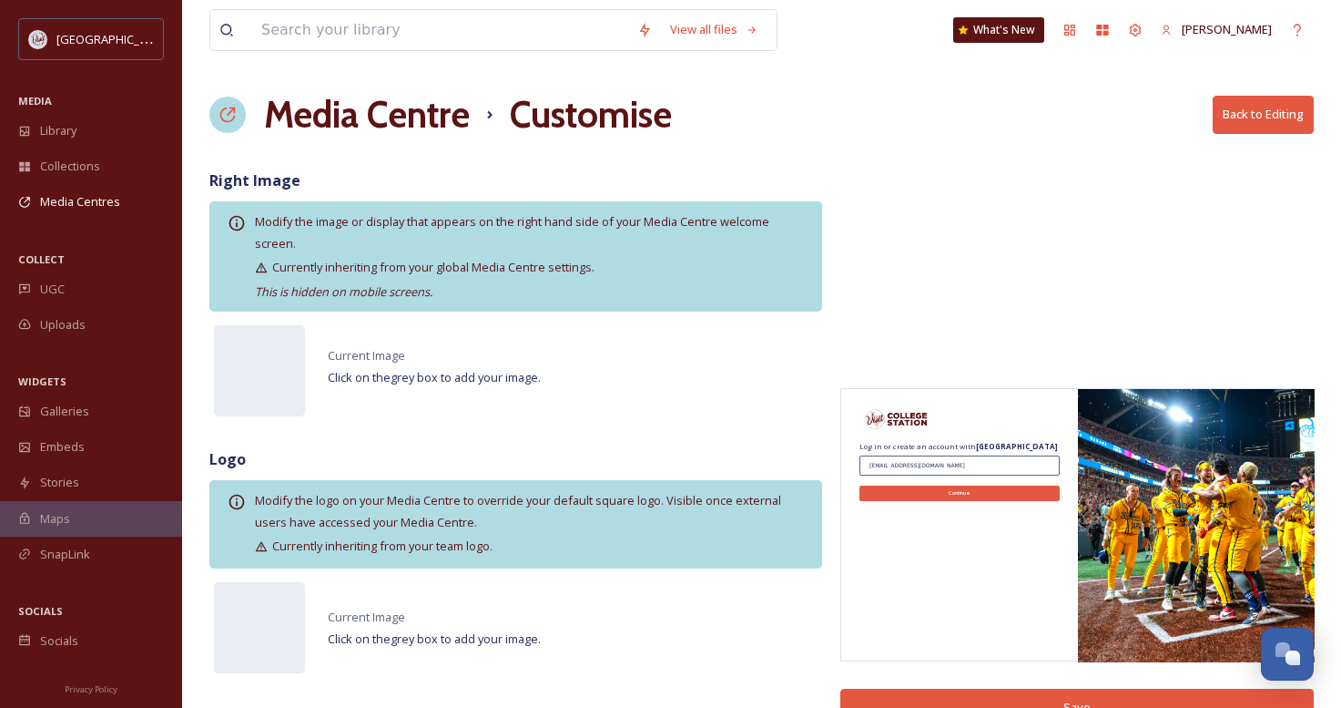
click at [1269, 109] on button "Back to Editing" at bounding box center [1263, 114] width 101 height 37
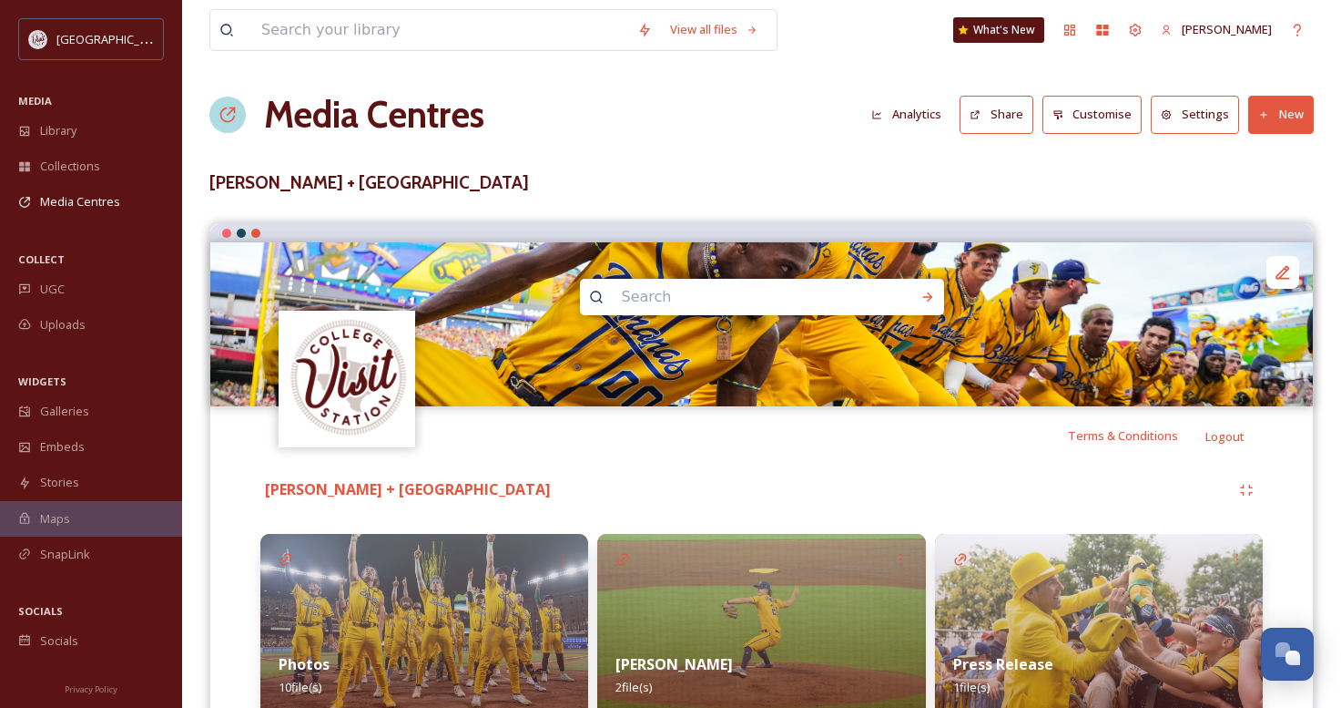
click at [1209, 120] on button "Settings" at bounding box center [1195, 114] width 88 height 37
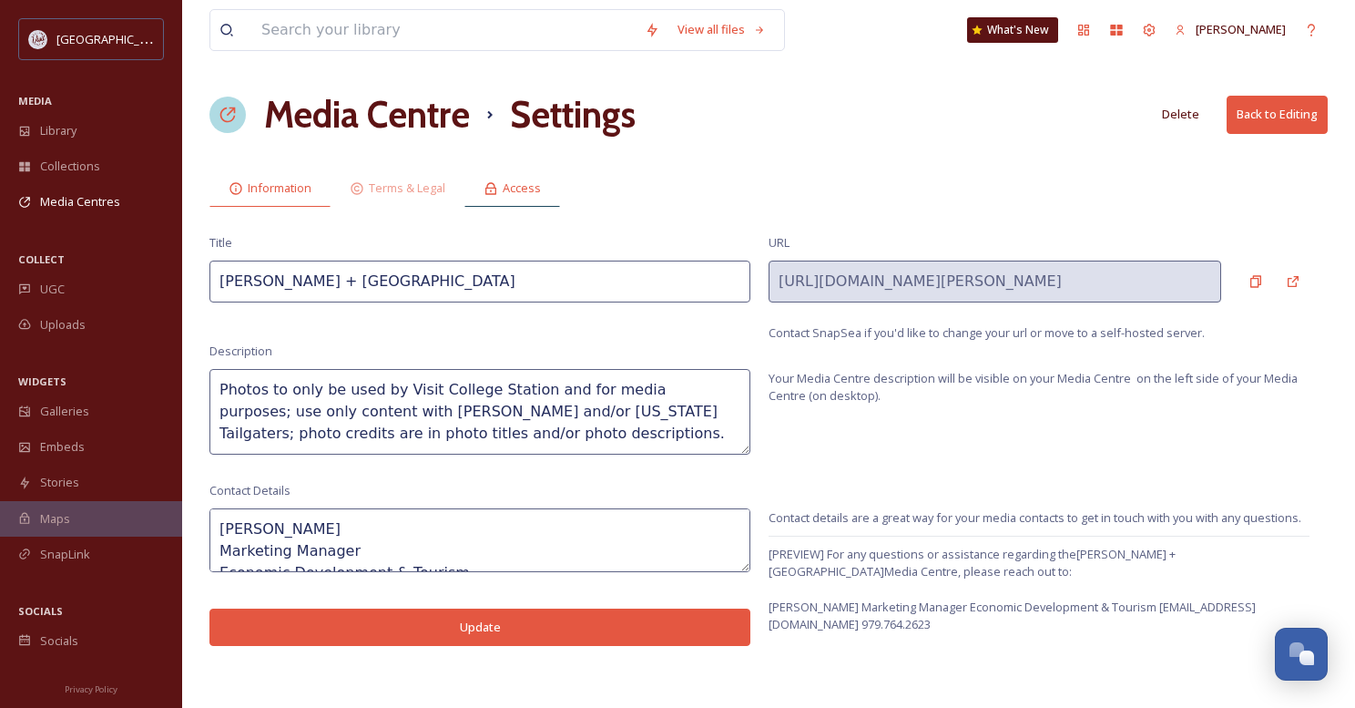
click at [539, 190] on span "Access" at bounding box center [522, 187] width 38 height 17
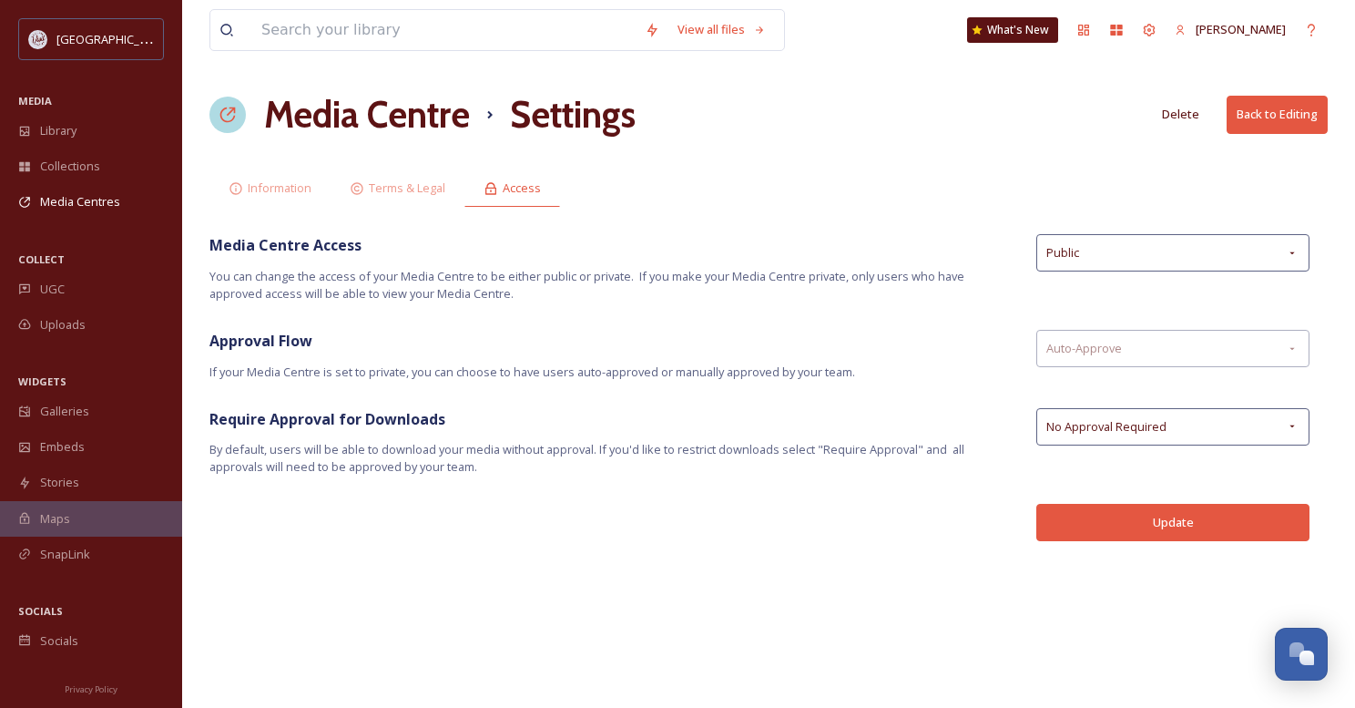
click at [1303, 113] on button "Back to Editing" at bounding box center [1277, 114] width 101 height 37
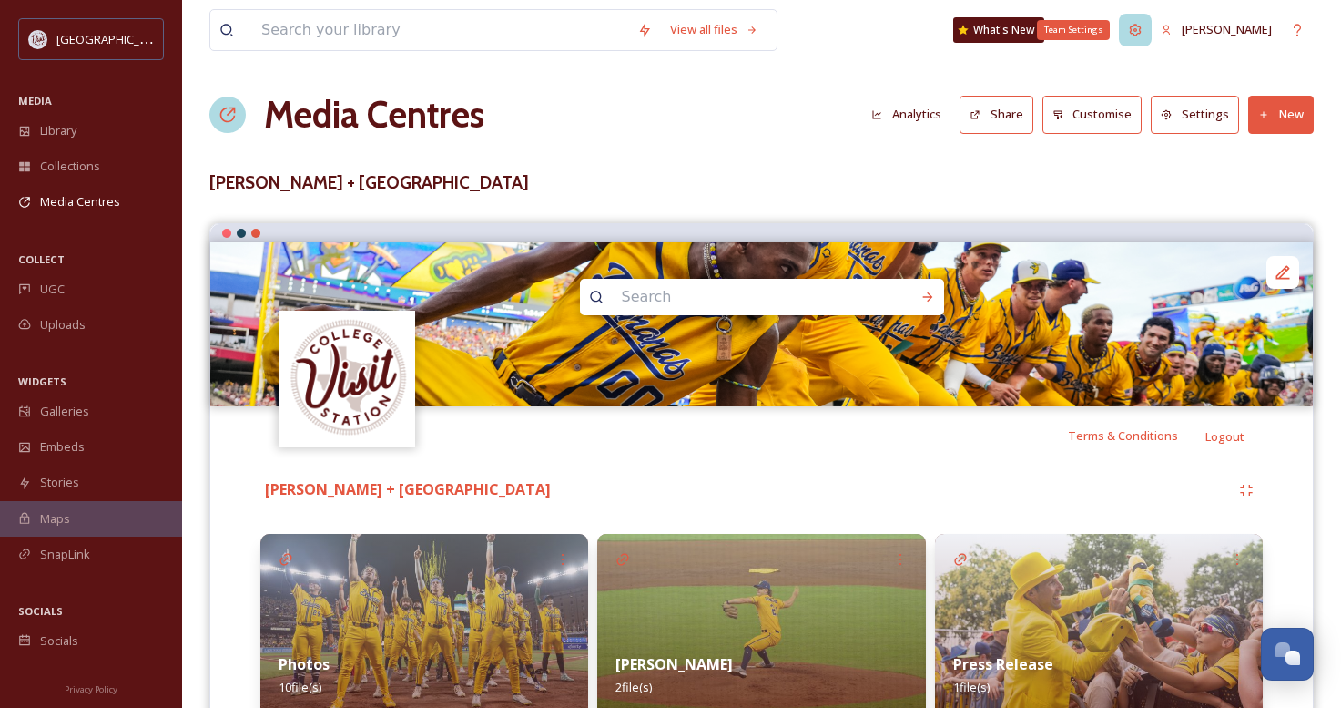
click at [1143, 34] on icon at bounding box center [1135, 30] width 15 height 15
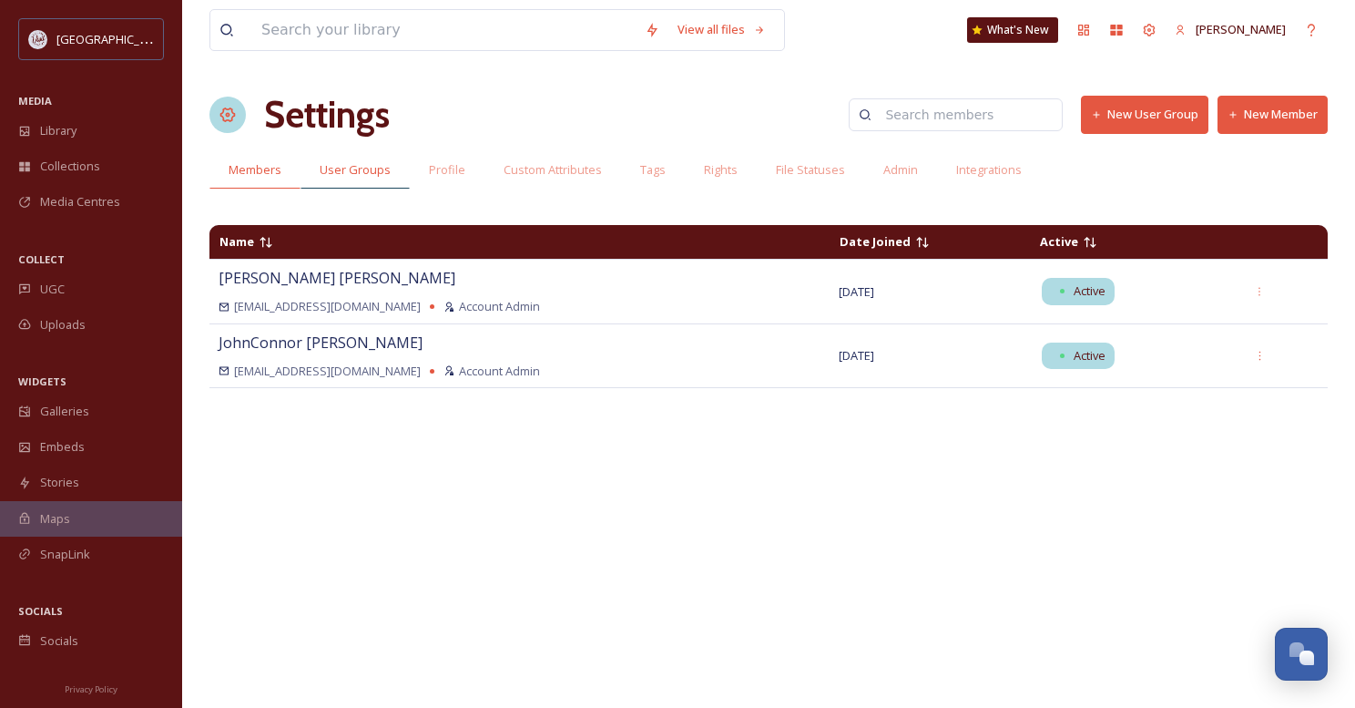
click at [356, 176] on span "User Groups" at bounding box center [355, 169] width 71 height 17
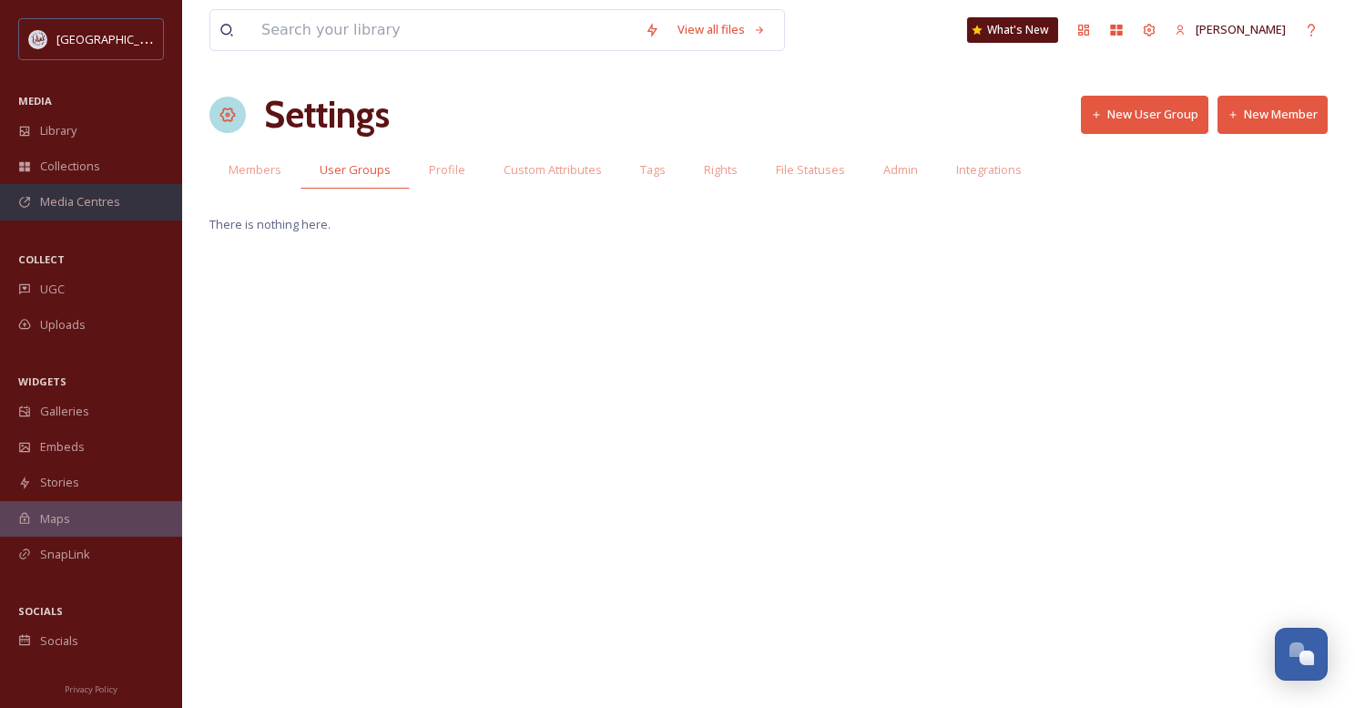
click at [68, 203] on span "Media Centres" at bounding box center [80, 201] width 80 height 17
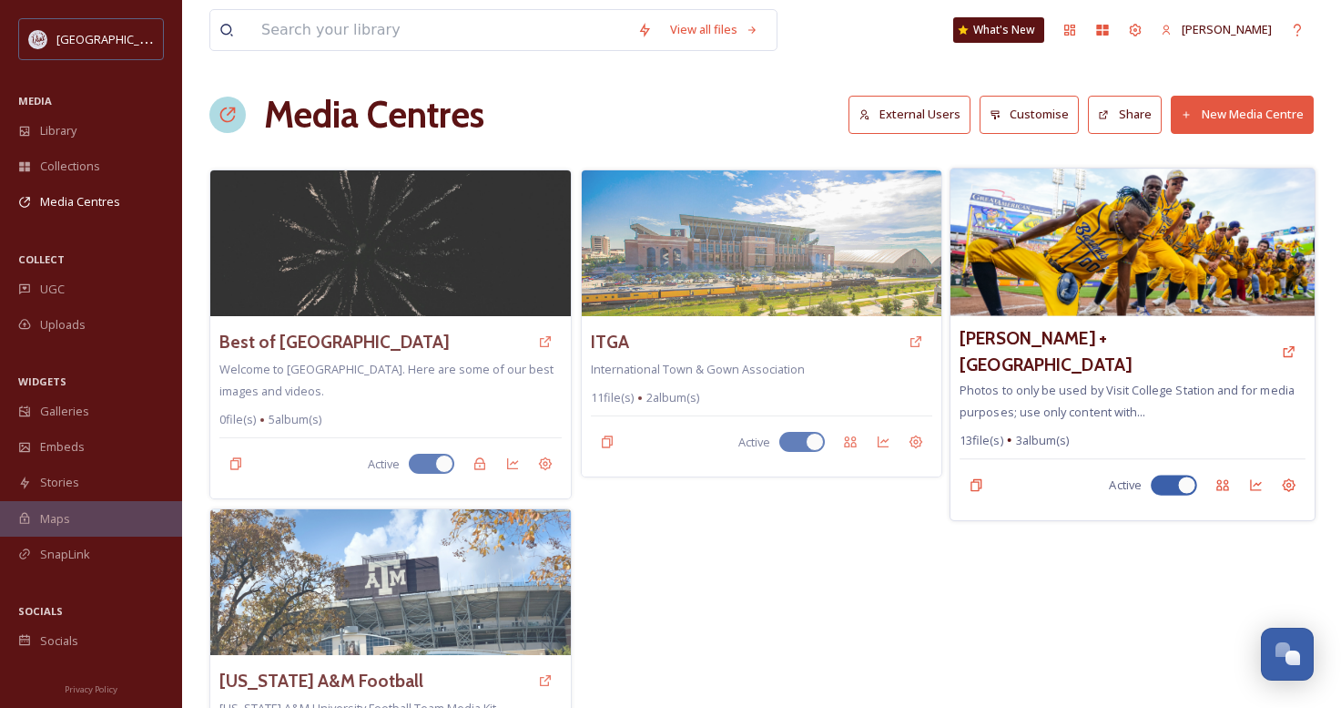
click at [1099, 205] on img at bounding box center [1133, 242] width 364 height 148
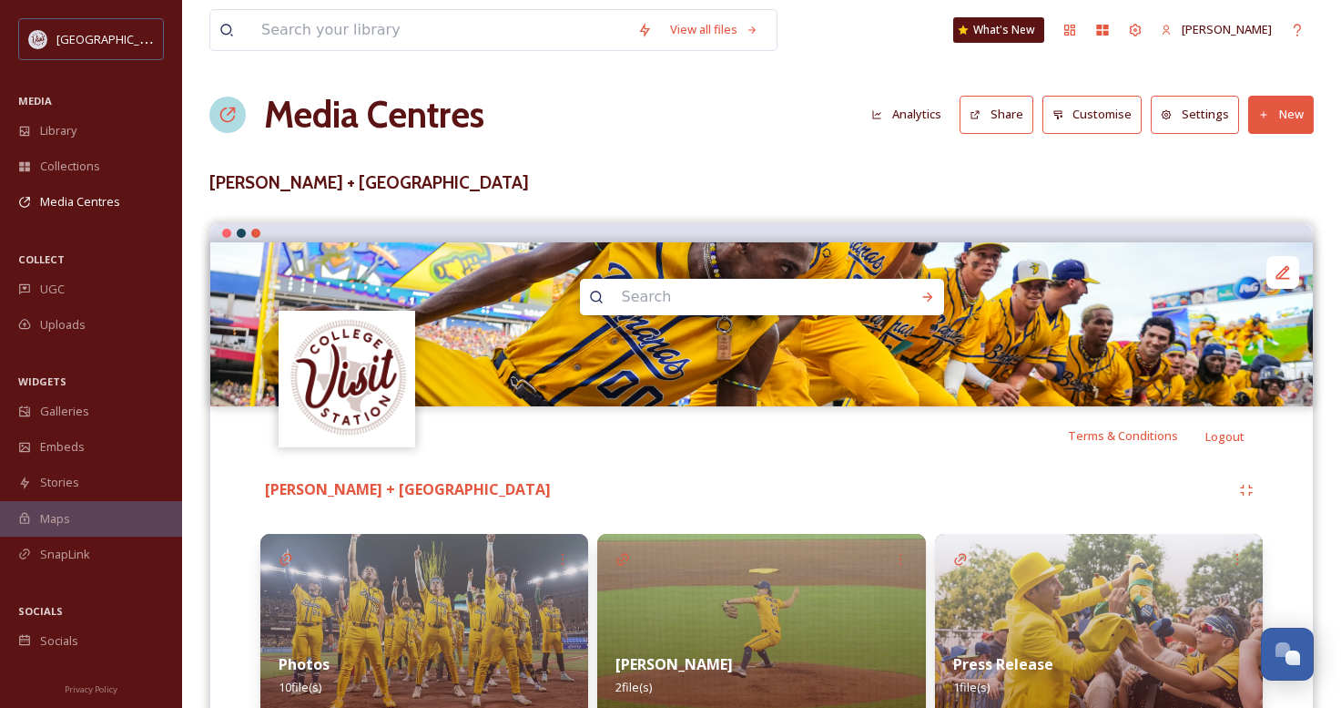
click at [1202, 122] on button "Settings" at bounding box center [1195, 114] width 88 height 37
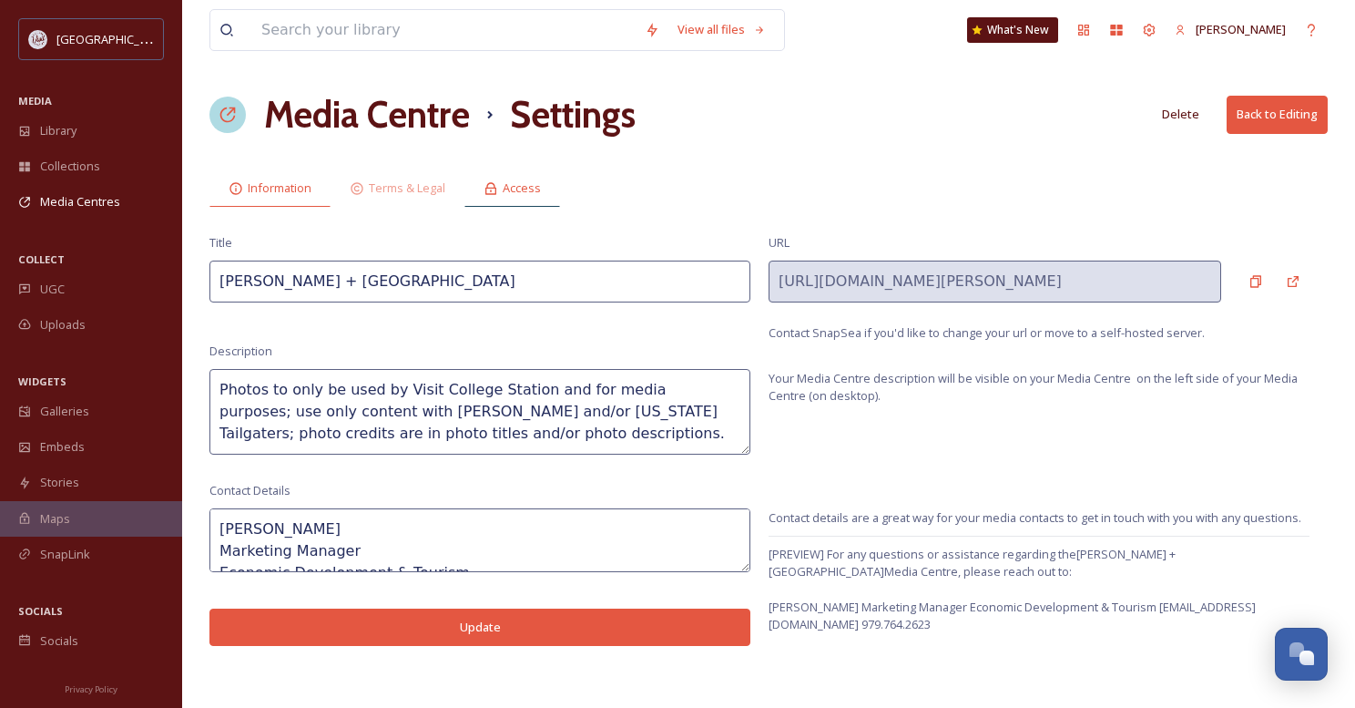
click at [520, 188] on span "Access" at bounding box center [522, 187] width 38 height 17
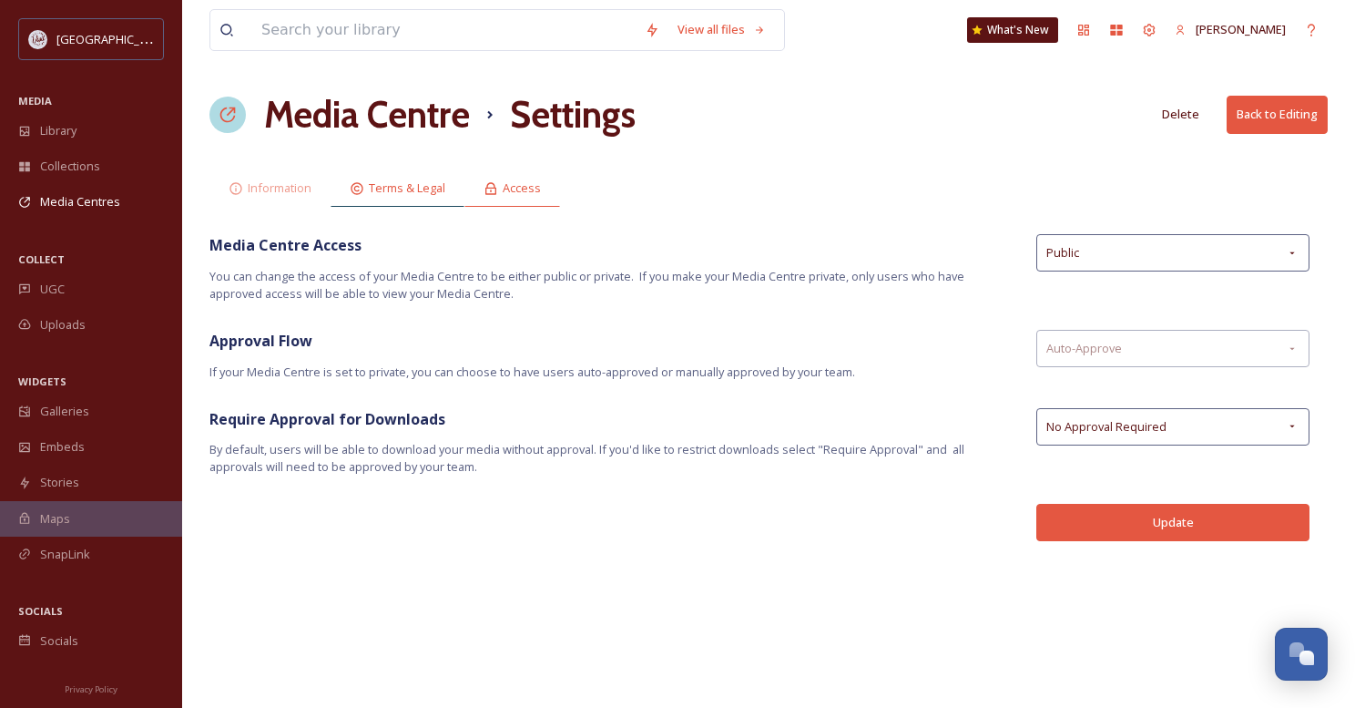
click at [408, 189] on span "Terms & Legal" at bounding box center [407, 187] width 76 height 17
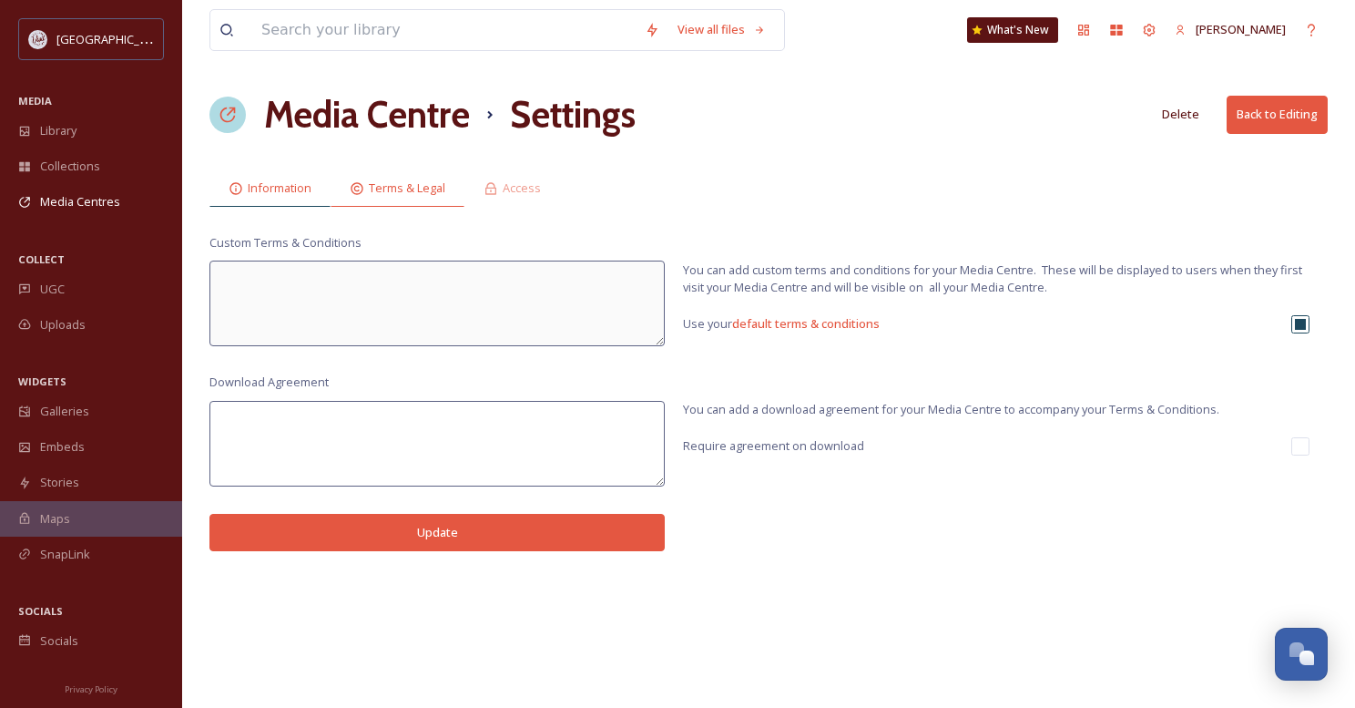
click at [275, 189] on span "Information" at bounding box center [280, 187] width 64 height 17
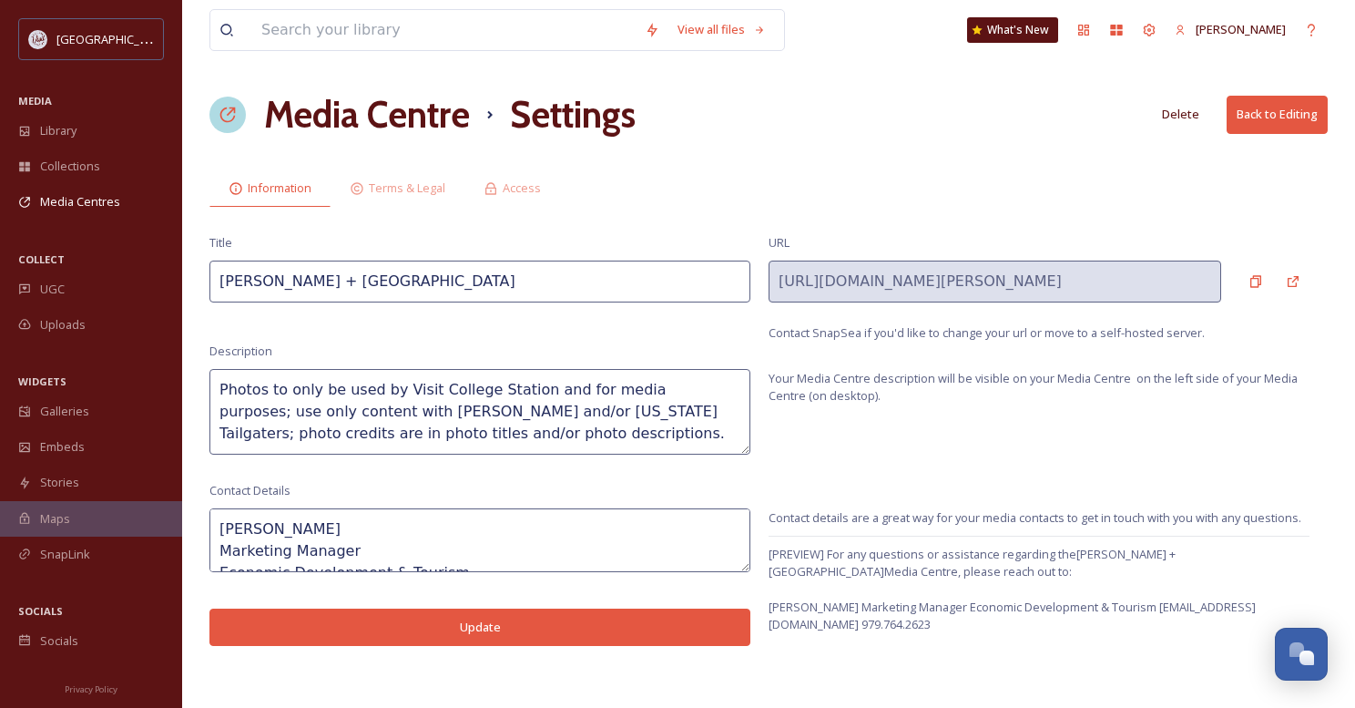
click at [392, 116] on h1 "Media Centre" at bounding box center [367, 114] width 206 height 55
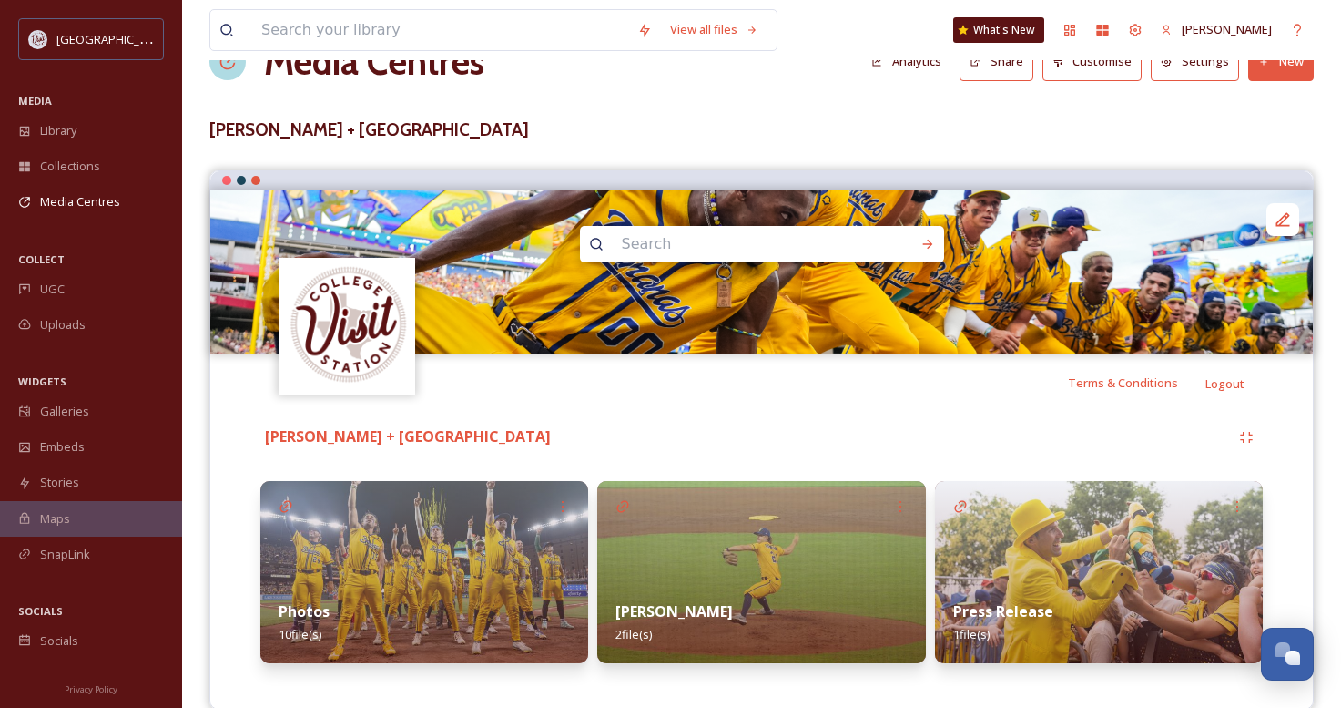
scroll to position [82, 0]
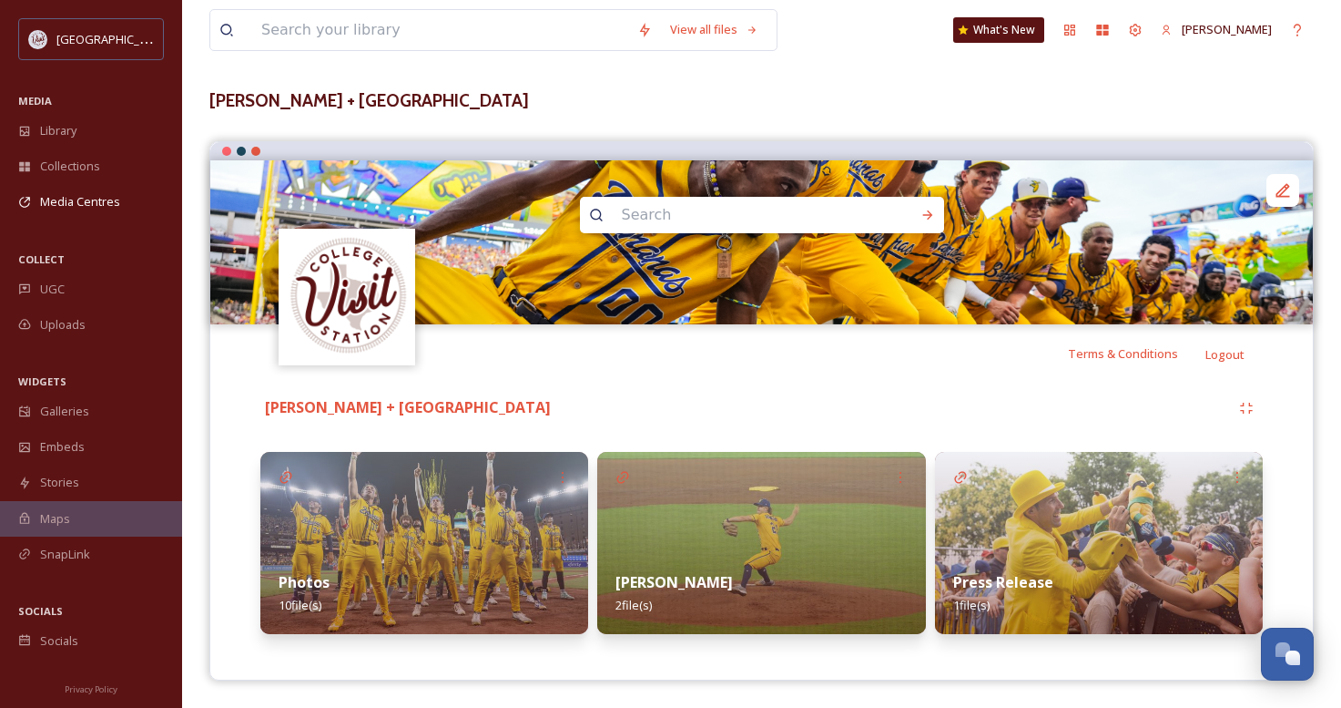
click at [482, 485] on img at bounding box center [424, 543] width 328 height 182
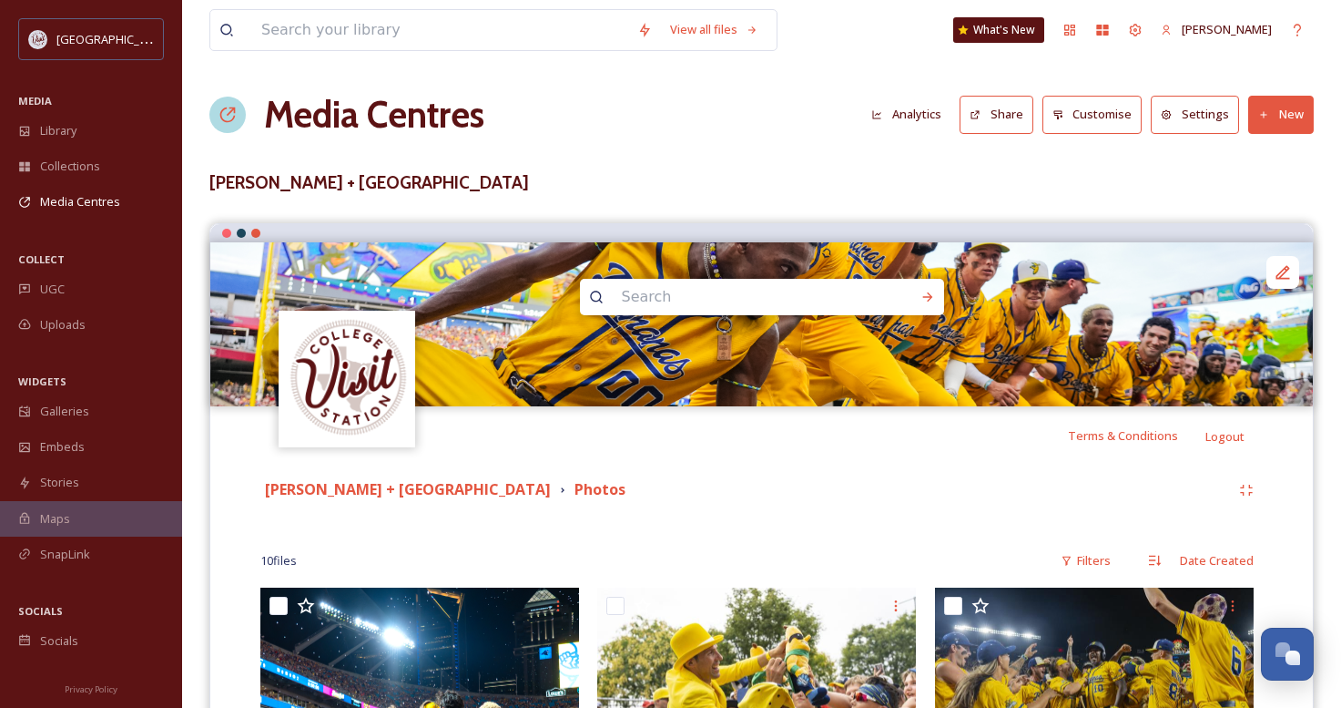
click at [324, 107] on h1 "Media Centres" at bounding box center [374, 114] width 220 height 55
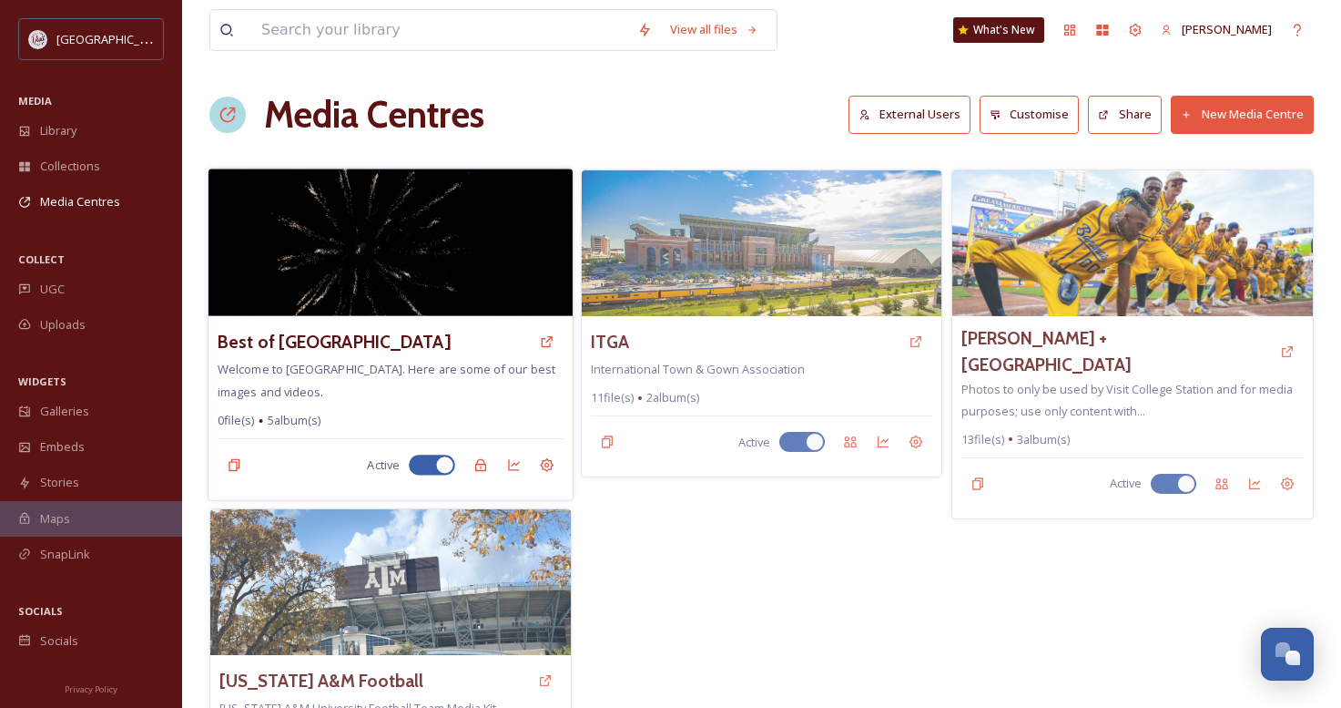
click at [383, 264] on img at bounding box center [391, 242] width 364 height 148
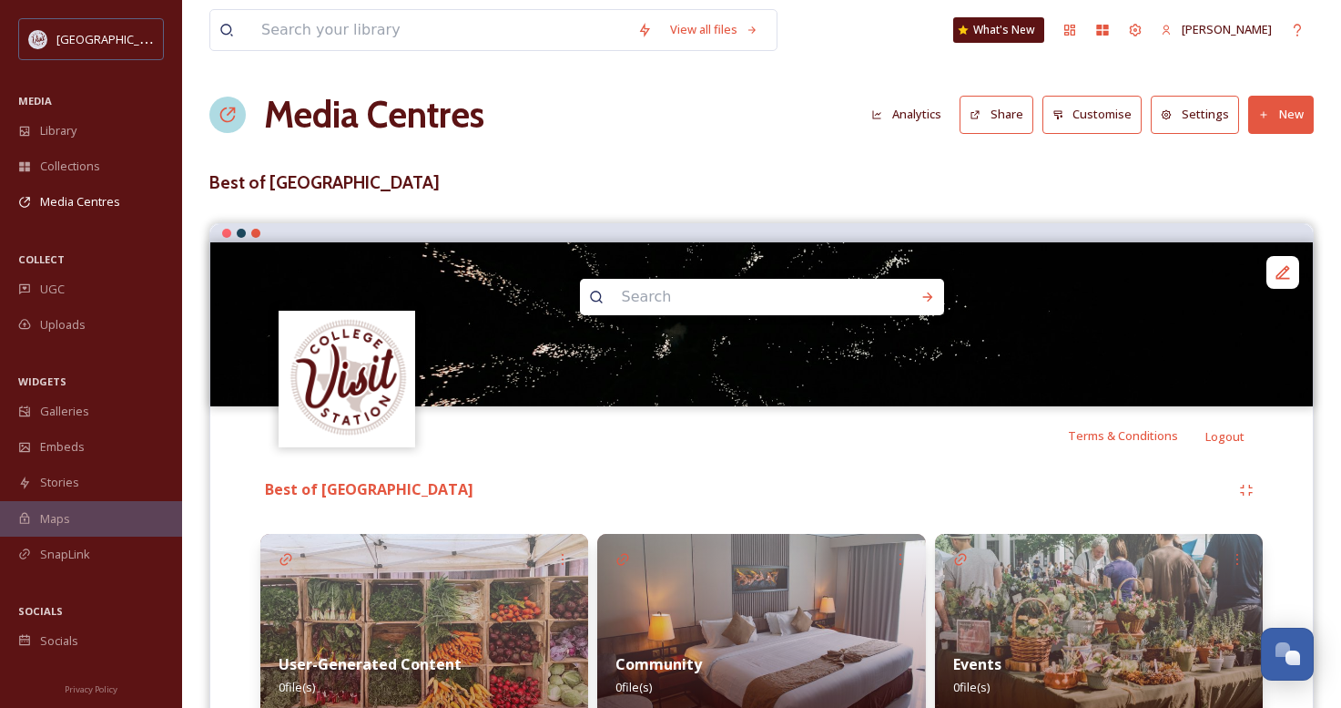
click at [1196, 114] on button "Settings" at bounding box center [1195, 114] width 88 height 37
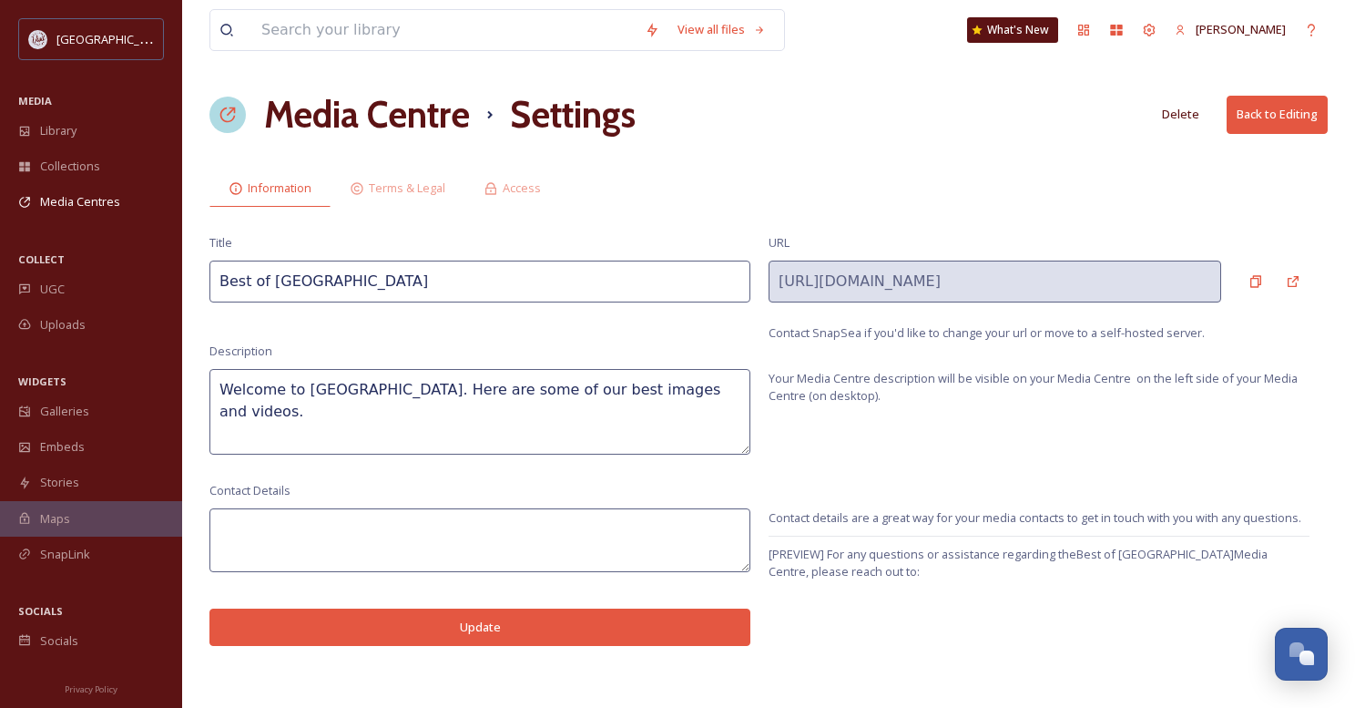
click at [1172, 682] on div "View all files What's [GEOGRAPHIC_DATA][PERSON_NAME] Media Centre Settings Dele…" at bounding box center [768, 354] width 1173 height 708
click at [516, 192] on span "Access" at bounding box center [522, 187] width 38 height 17
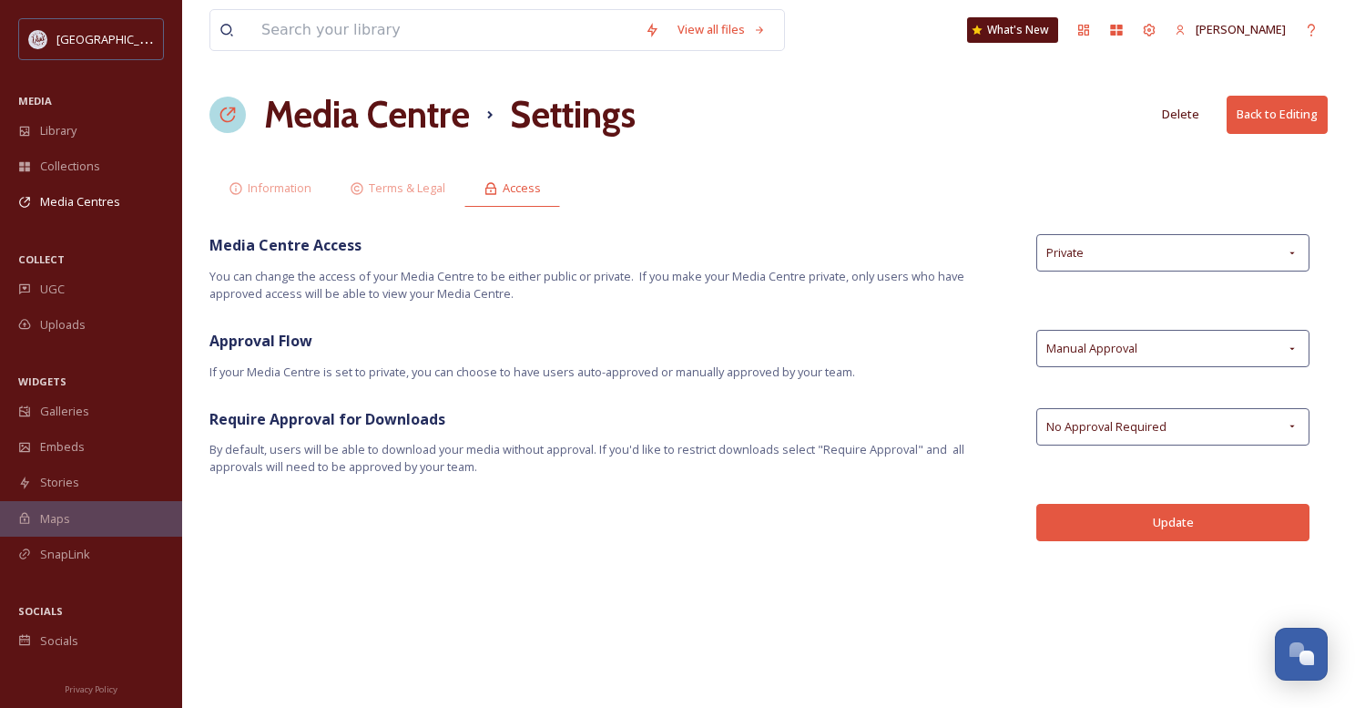
click at [1249, 102] on button "Back to Editing" at bounding box center [1277, 114] width 101 height 37
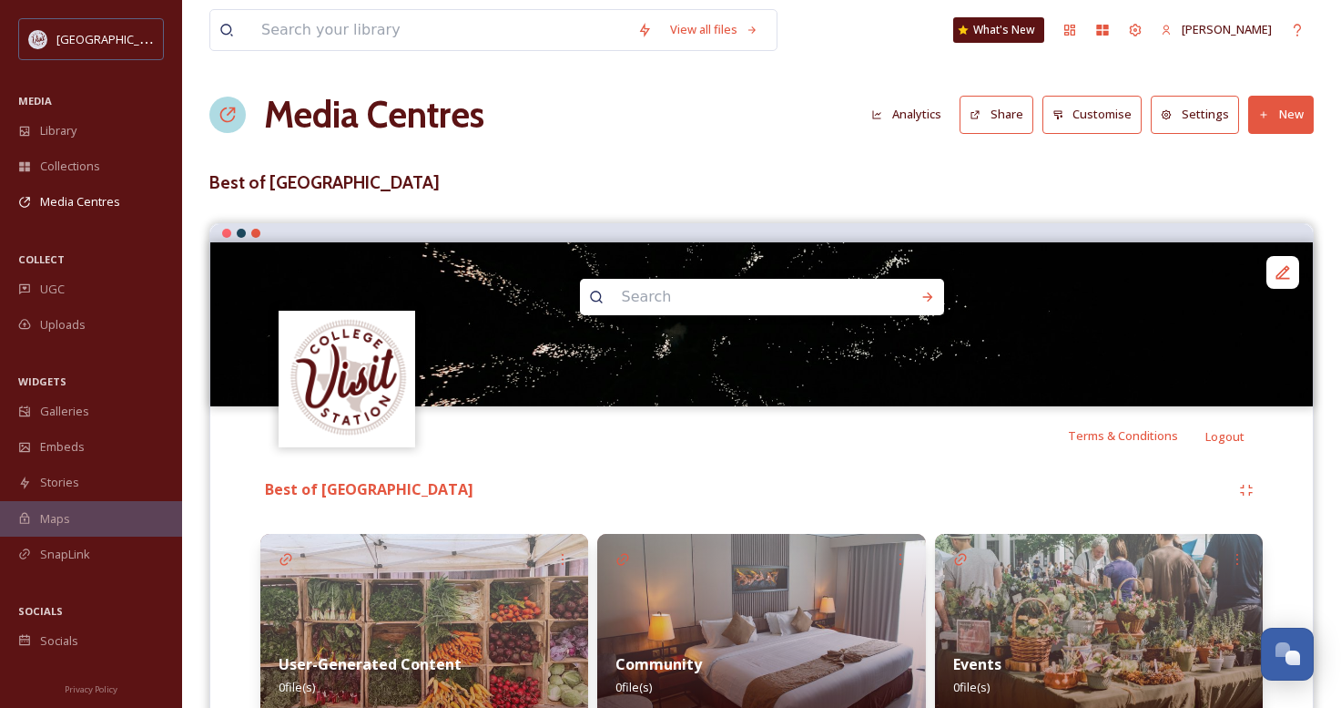
click at [920, 116] on button "Analytics" at bounding box center [906, 115] width 88 height 36
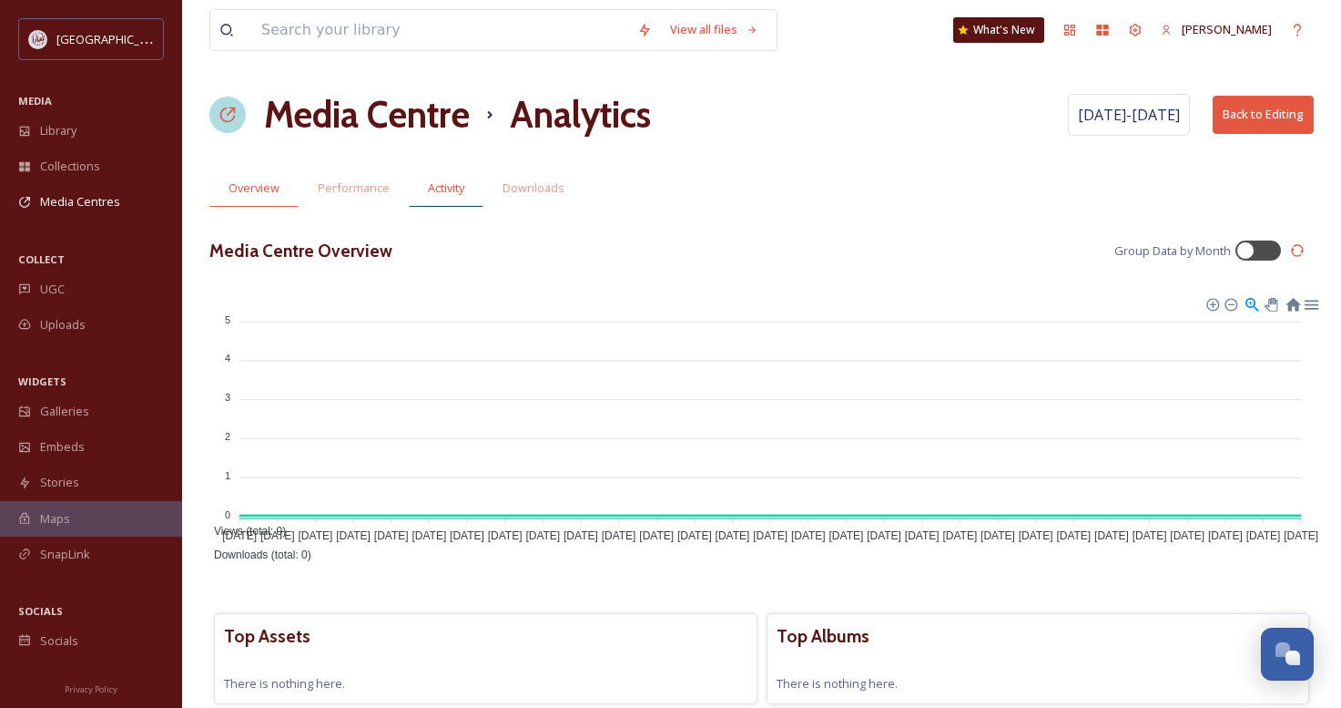
click at [454, 192] on span "Activity" at bounding box center [446, 187] width 36 height 17
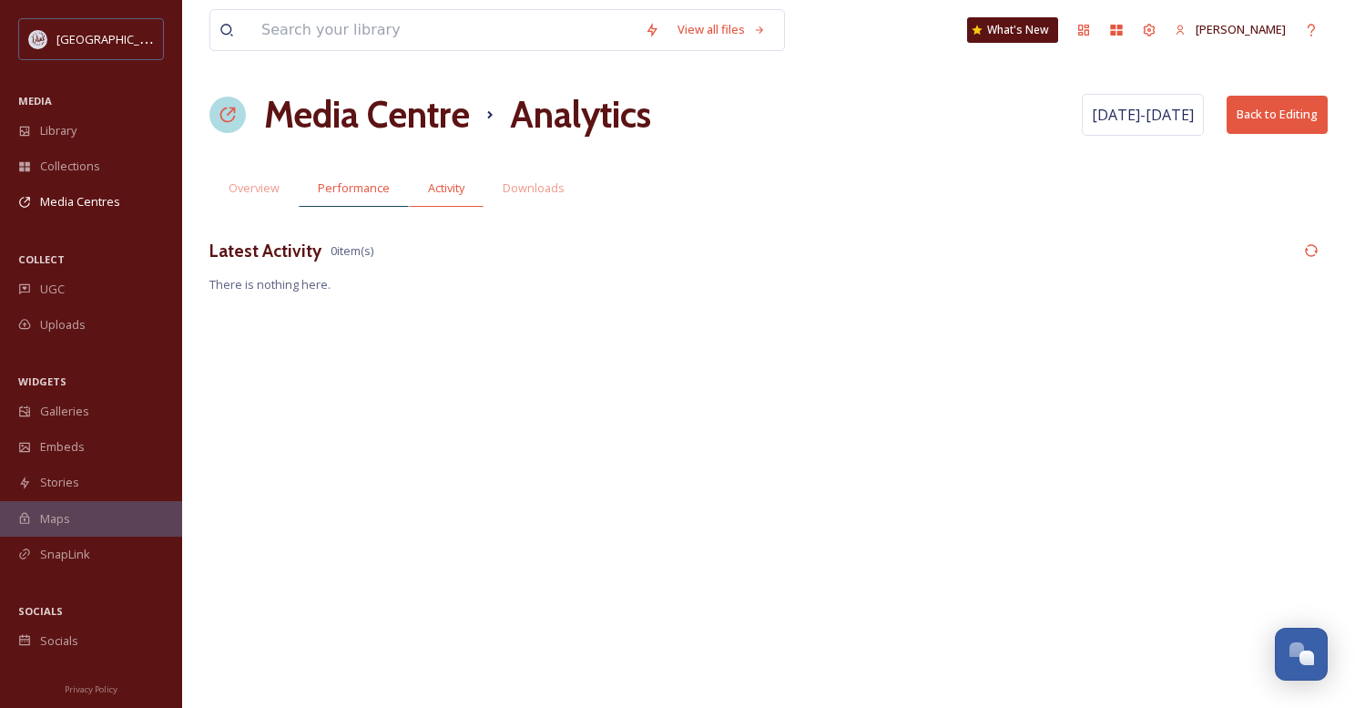
click at [372, 189] on span "Performance" at bounding box center [354, 187] width 72 height 17
click at [280, 117] on h1 "Media Centre" at bounding box center [367, 114] width 206 height 55
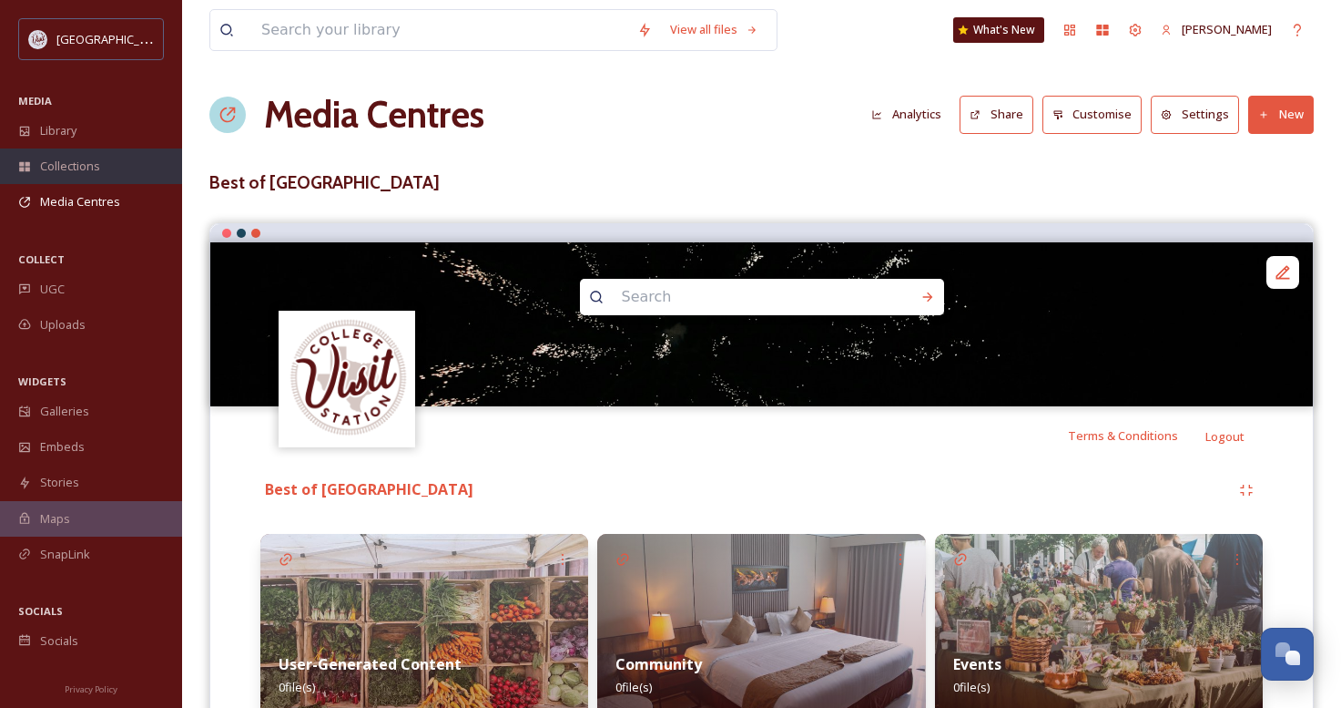
click at [73, 161] on span "Collections" at bounding box center [70, 166] width 60 height 17
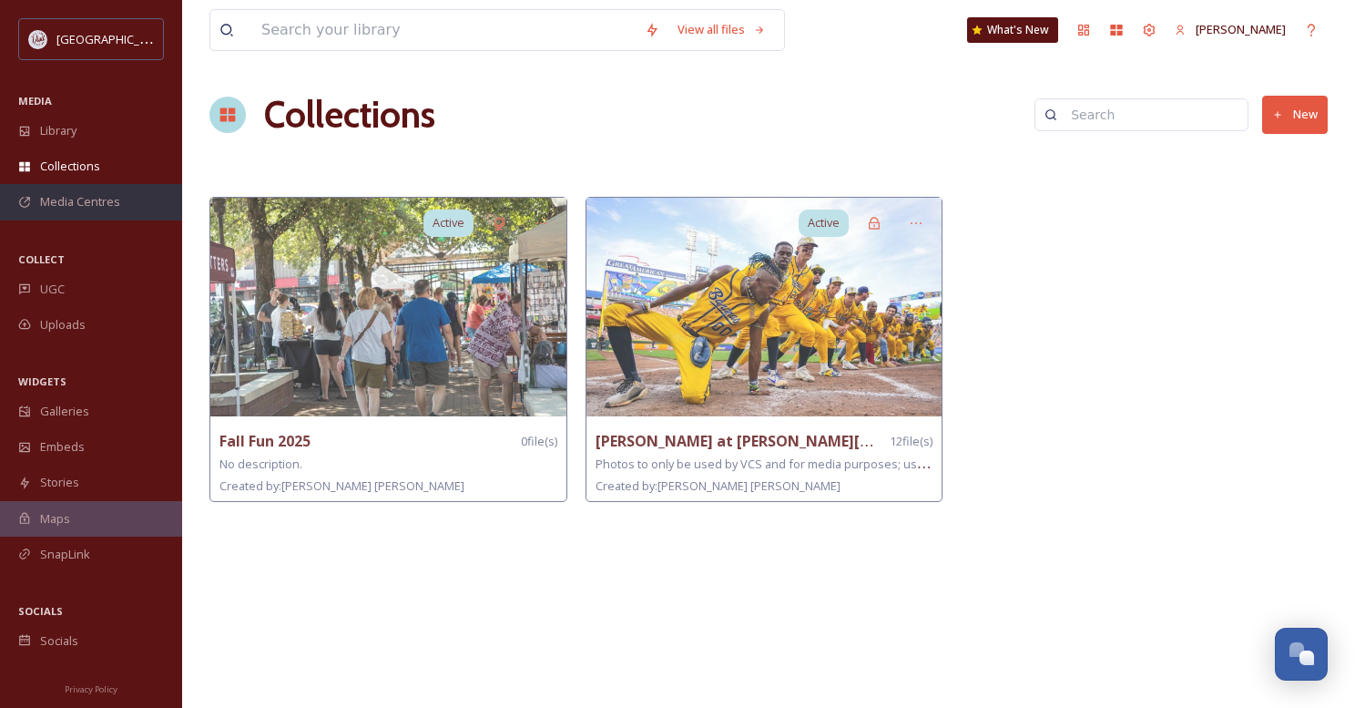
click at [85, 202] on span "Media Centres" at bounding box center [80, 201] width 80 height 17
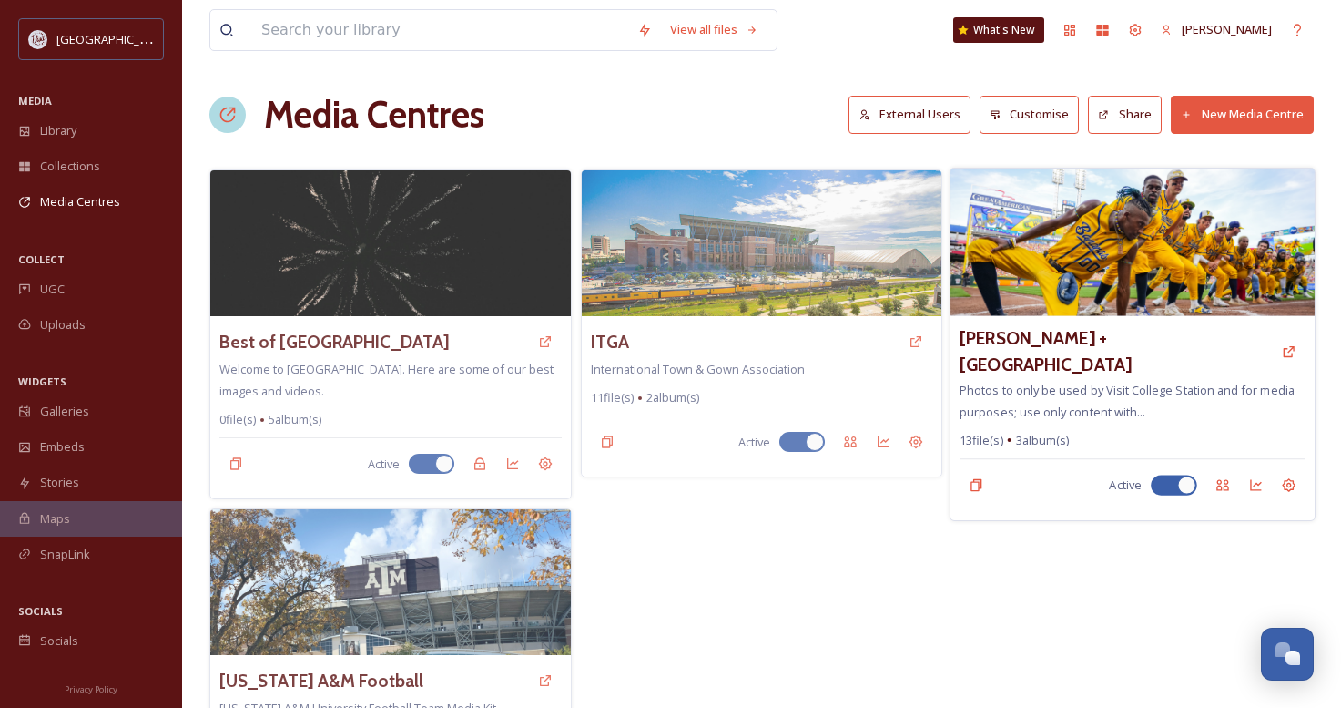
click at [1058, 319] on div "[PERSON_NAME] + Visit College Station Photos to only be used by Visit College S…" at bounding box center [1133, 418] width 364 height 204
click at [1062, 282] on img at bounding box center [1133, 242] width 364 height 148
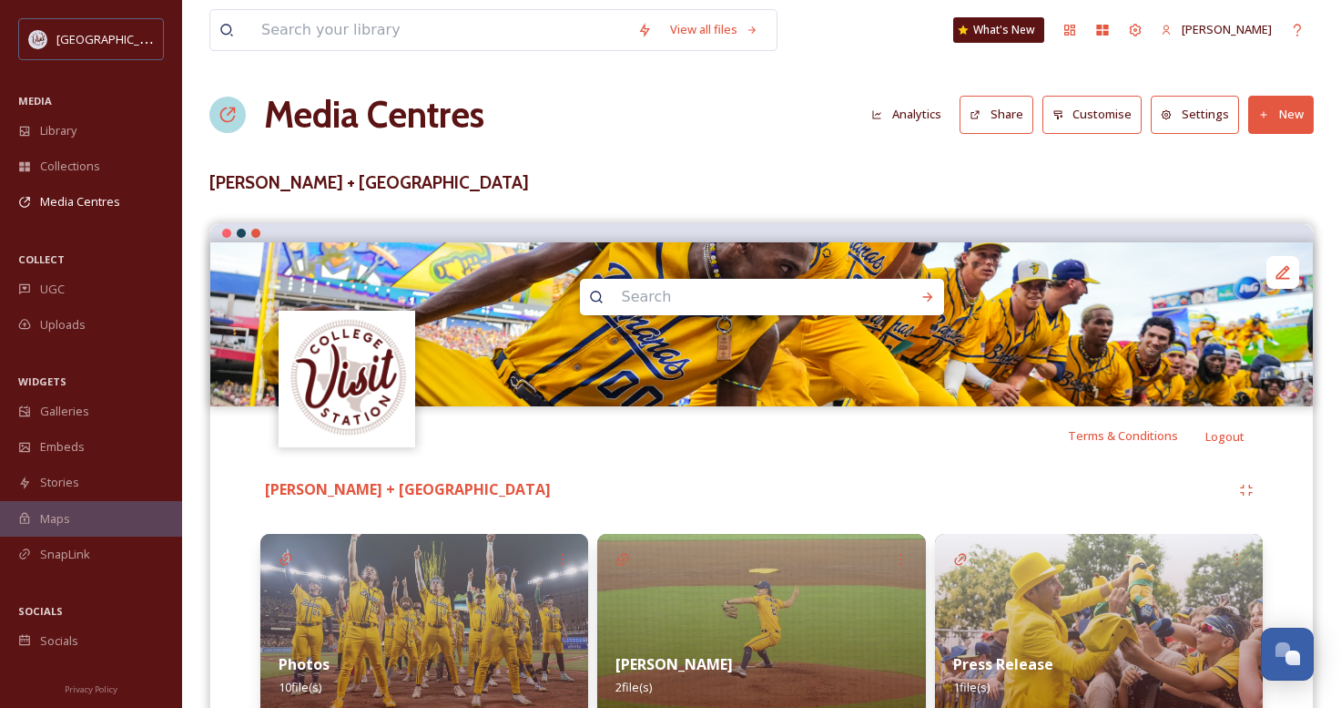
click at [903, 113] on button "Analytics" at bounding box center [906, 115] width 88 height 36
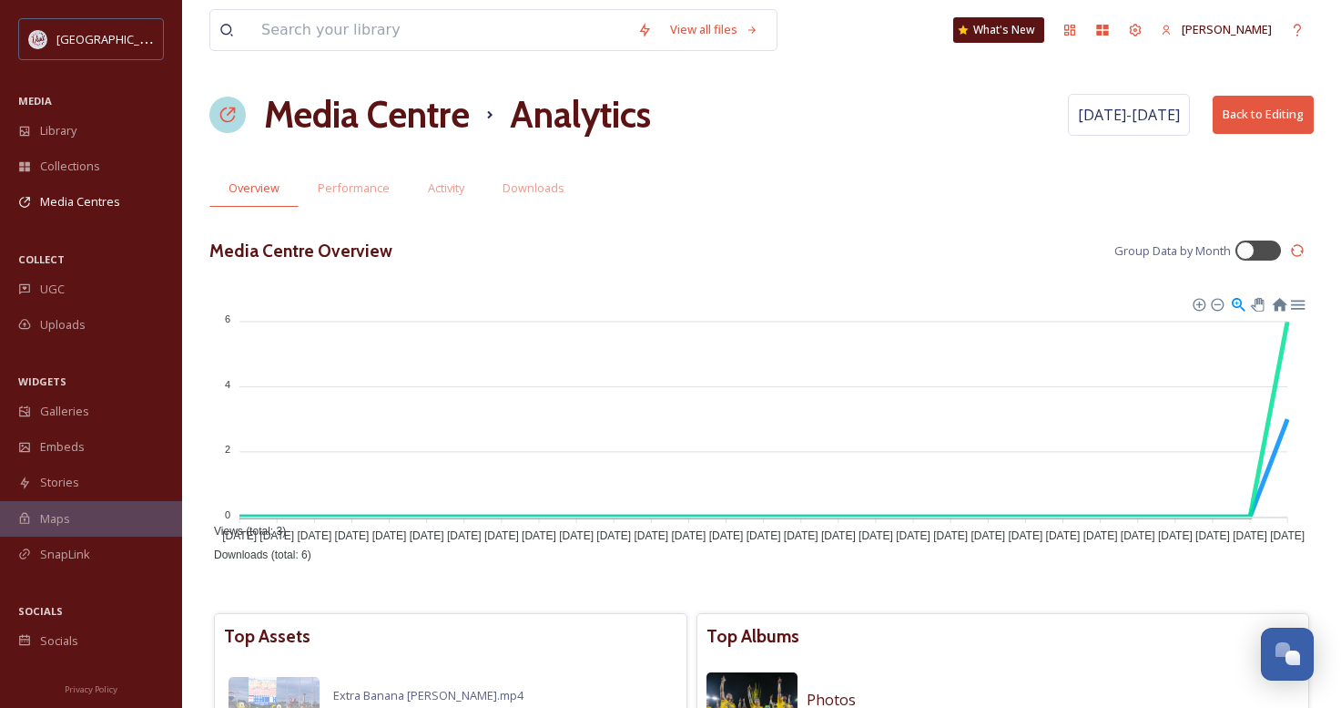
click at [401, 131] on h1 "Media Centre" at bounding box center [367, 114] width 206 height 55
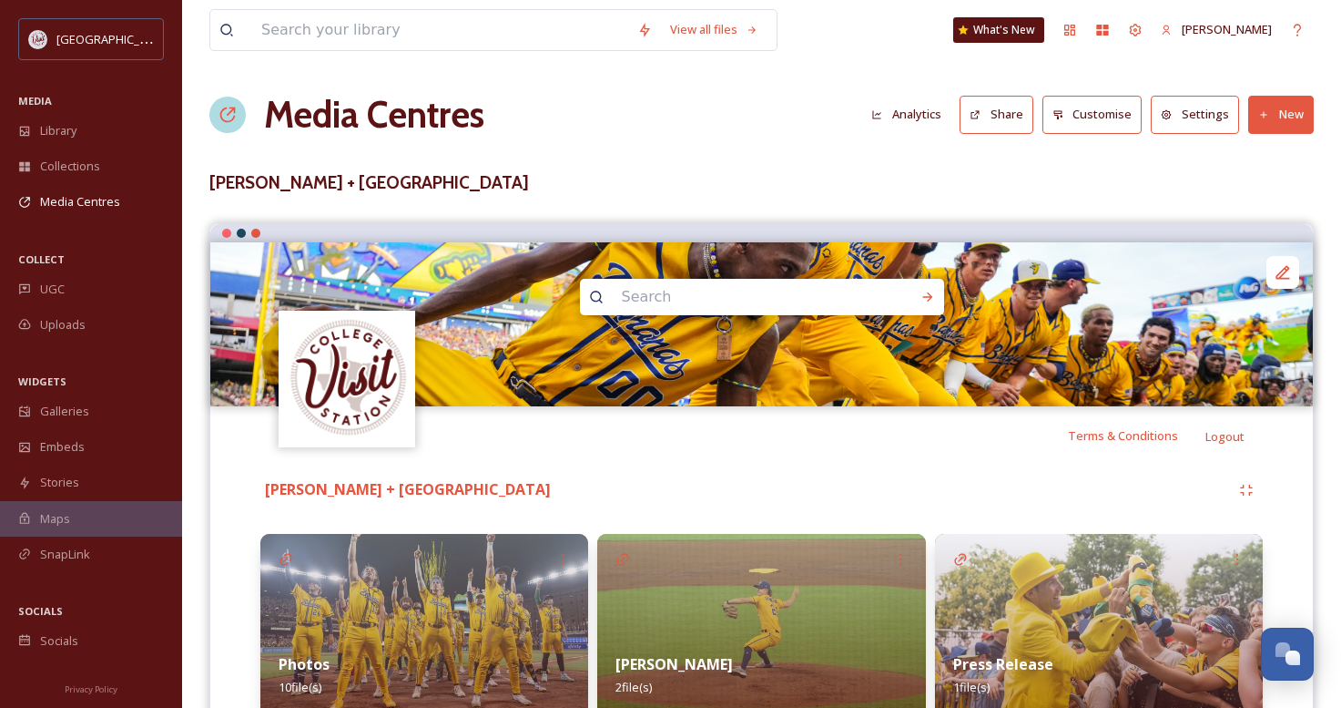
click at [311, 108] on h1 "Media Centres" at bounding box center [374, 114] width 220 height 55
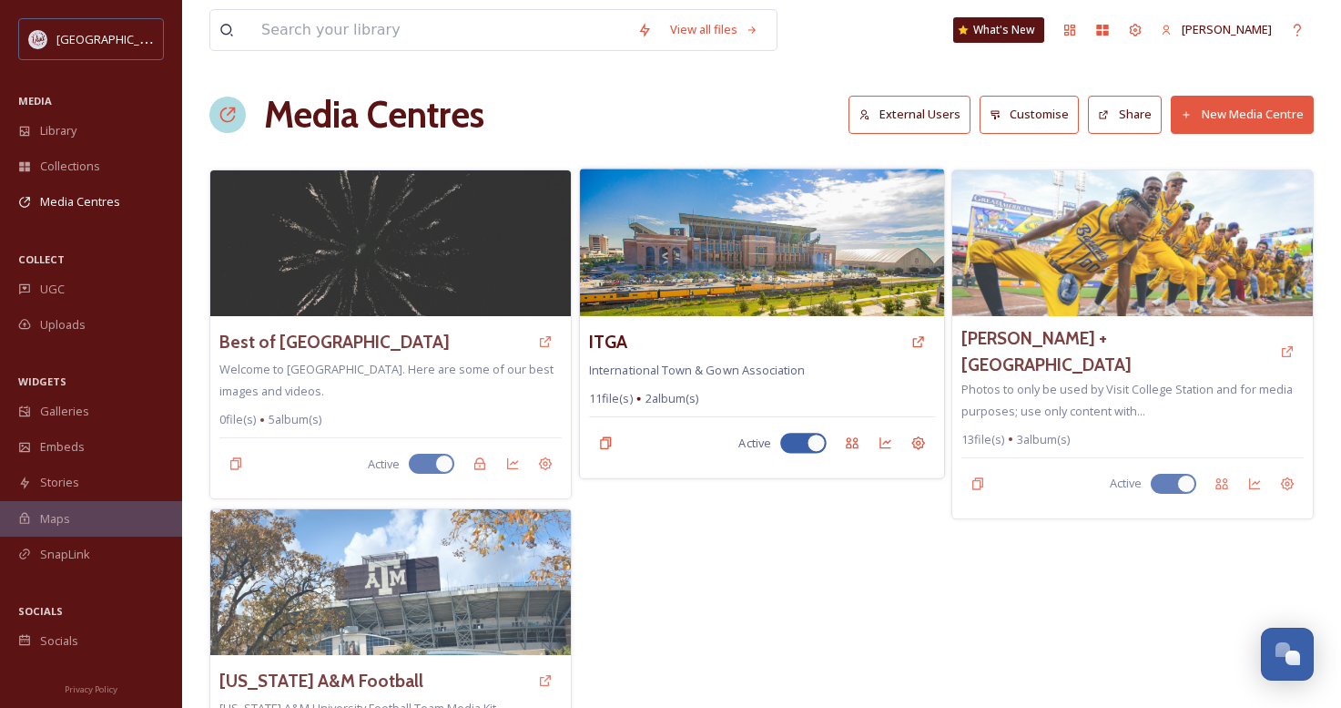
click at [717, 279] on img at bounding box center [762, 242] width 364 height 148
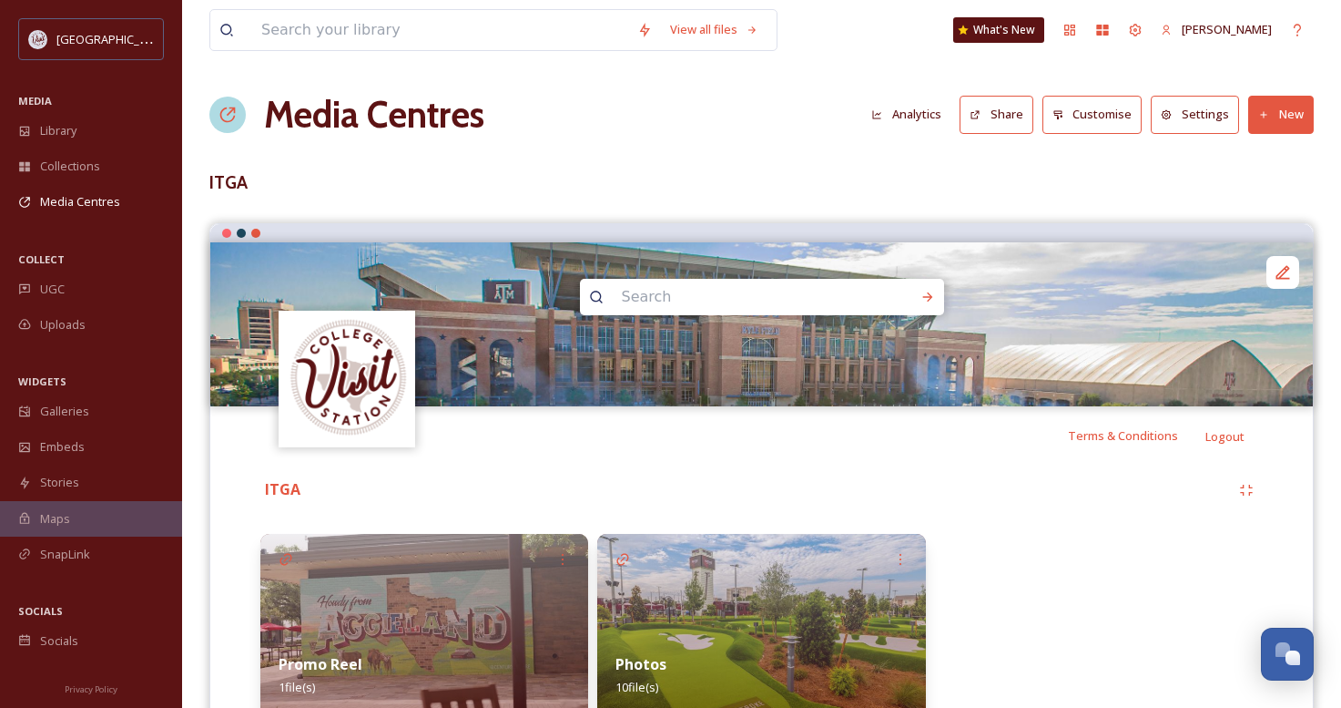
click at [916, 114] on button "Analytics" at bounding box center [906, 115] width 88 height 36
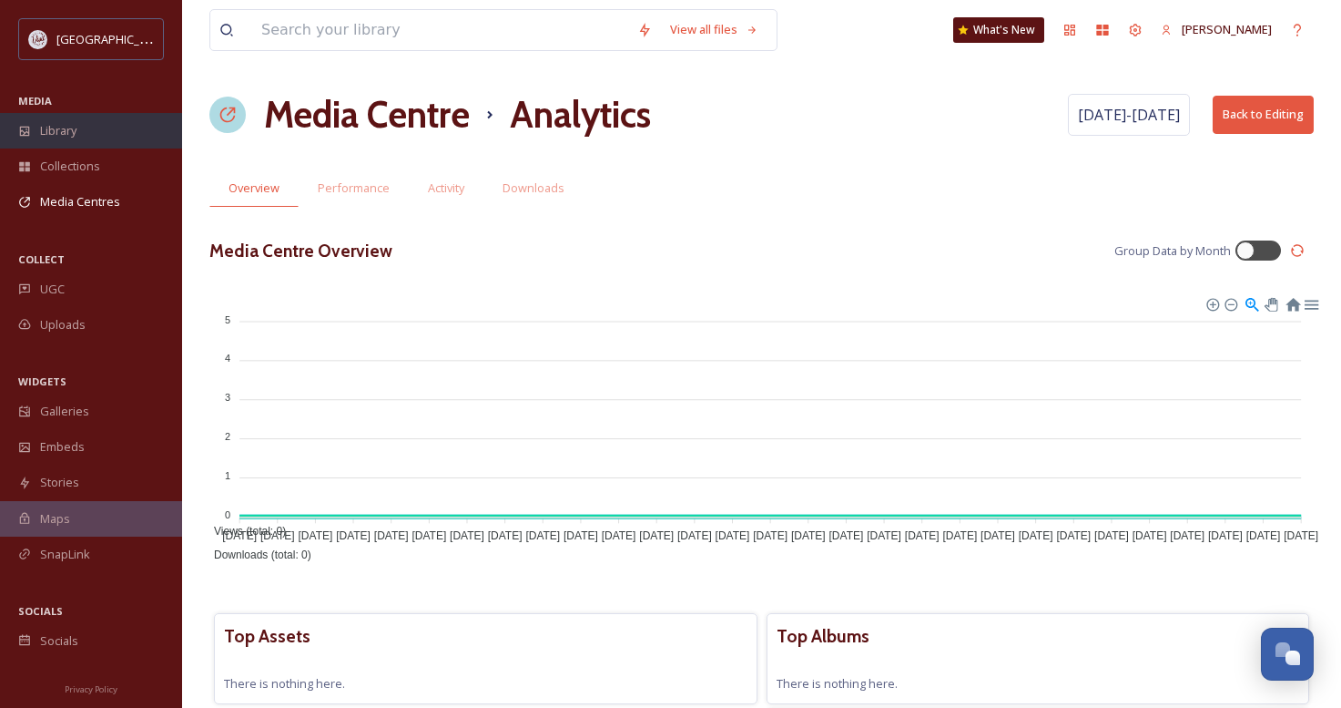
click at [70, 133] on span "Library" at bounding box center [58, 130] width 36 height 17
